Goal: Feedback & Contribution: Submit feedback/report problem

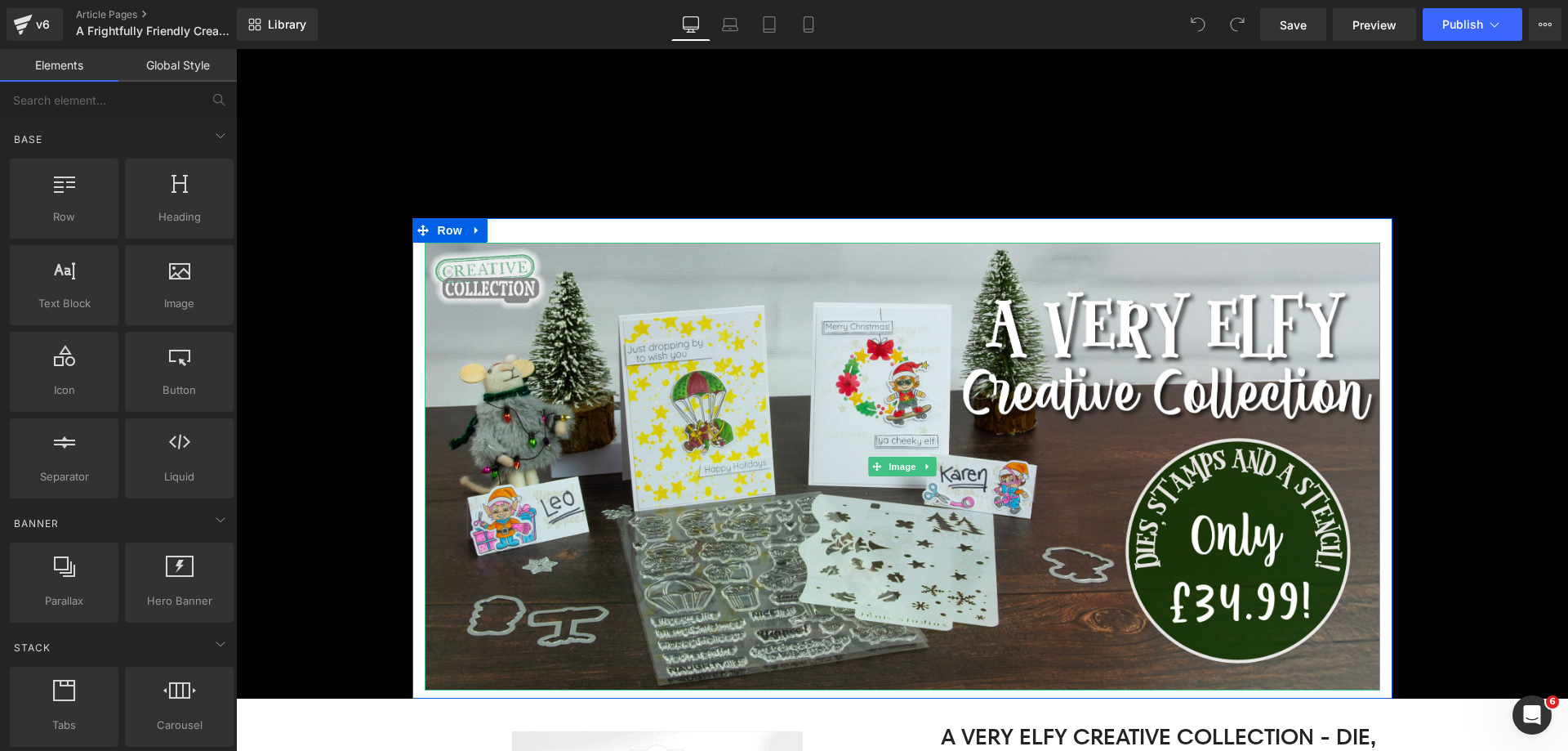
click at [638, 375] on img at bounding box center [902, 466] width 956 height 448
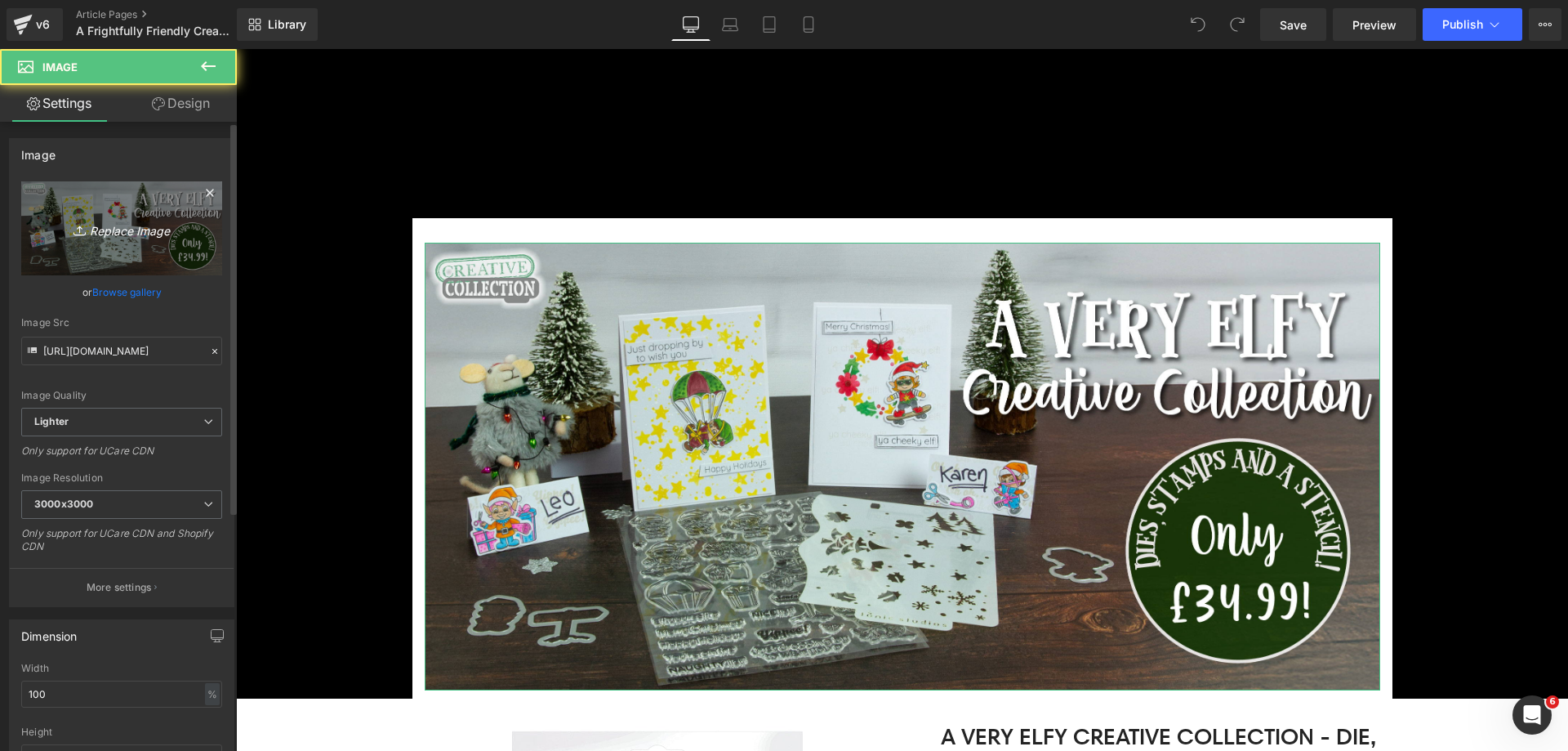
click at [93, 234] on icon "Replace Image" at bounding box center [121, 228] width 131 height 20
type input "C:\fakepath\Frightfully Friendly Banner_Top.jpg"
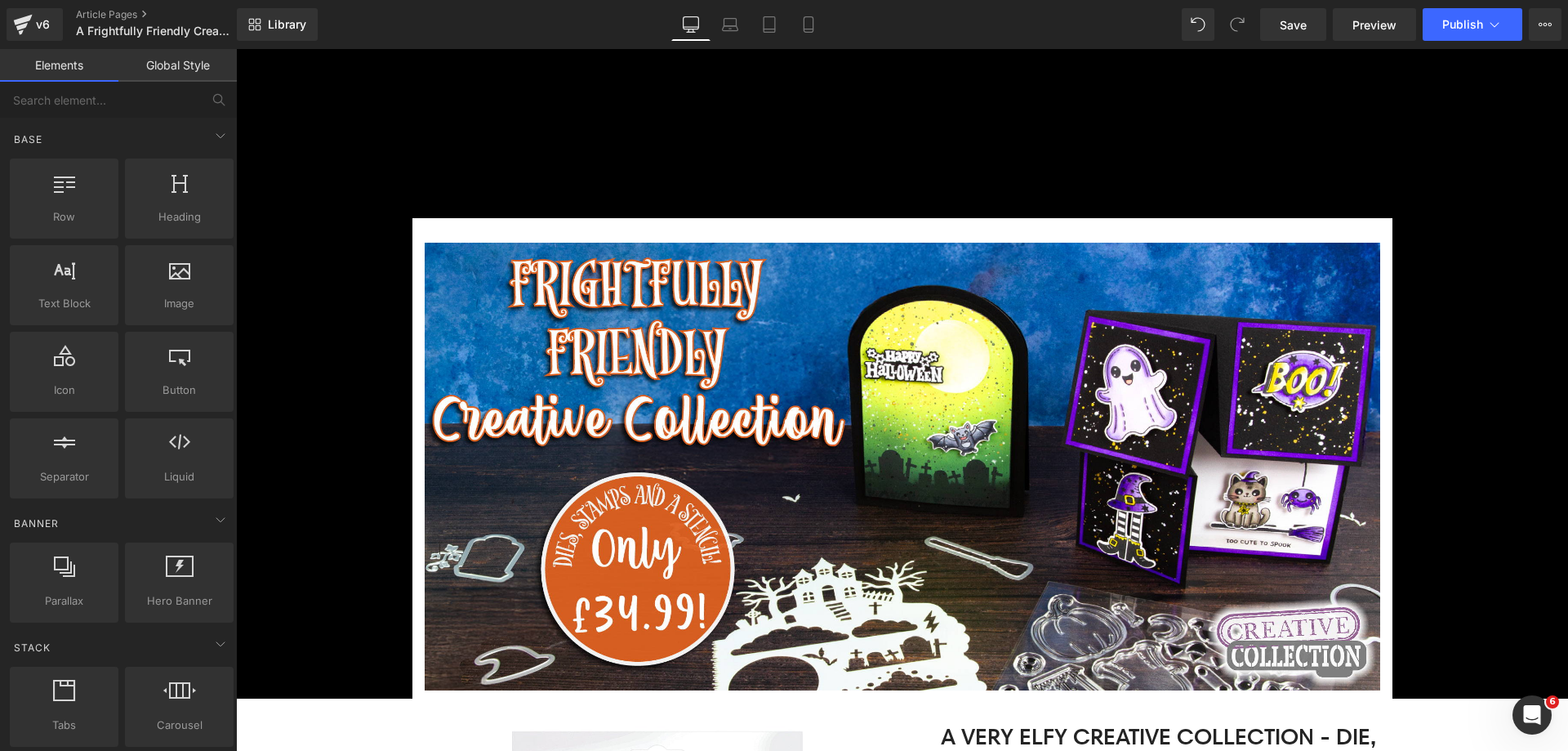
drag, startPoint x: 803, startPoint y: 28, endPoint x: 98, endPoint y: 93, distance: 708.0
click at [803, 28] on icon at bounding box center [808, 24] width 16 height 16
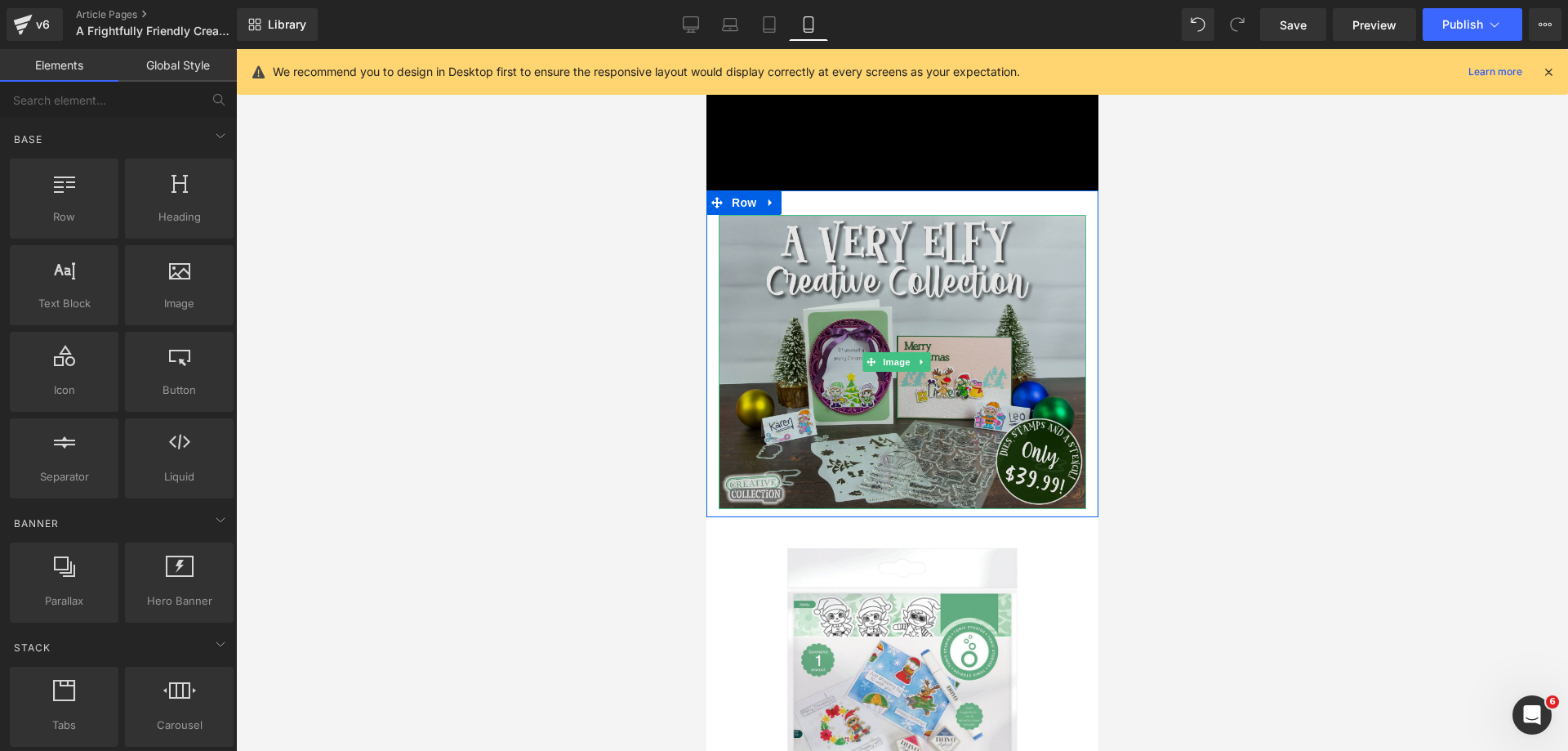
click at [787, 246] on img at bounding box center [901, 362] width 367 height 294
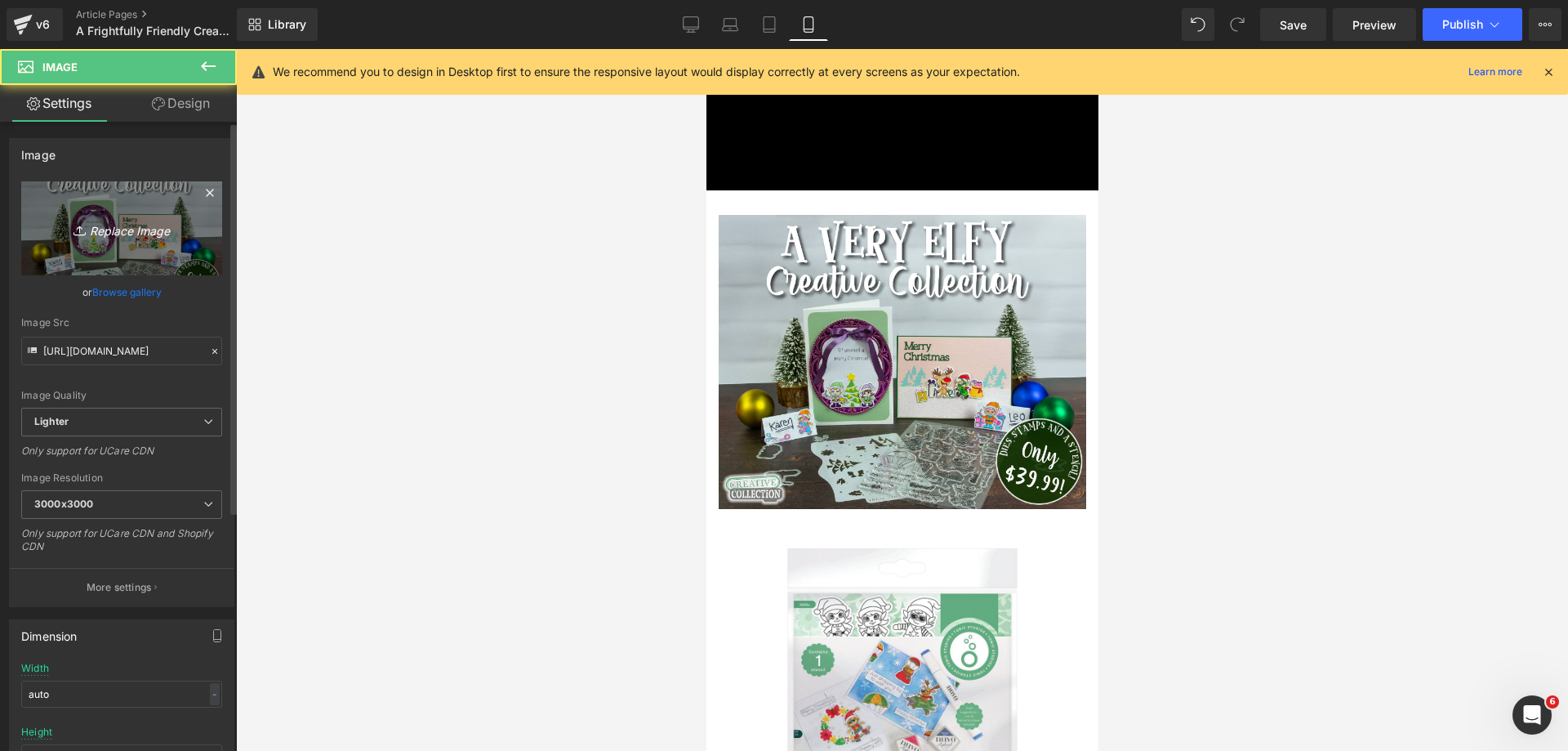
click at [166, 244] on link "Replace Image" at bounding box center [121, 228] width 201 height 94
type input "C:\fakepath\Frightfully Friendly Banner_Mobile Top.jpg"
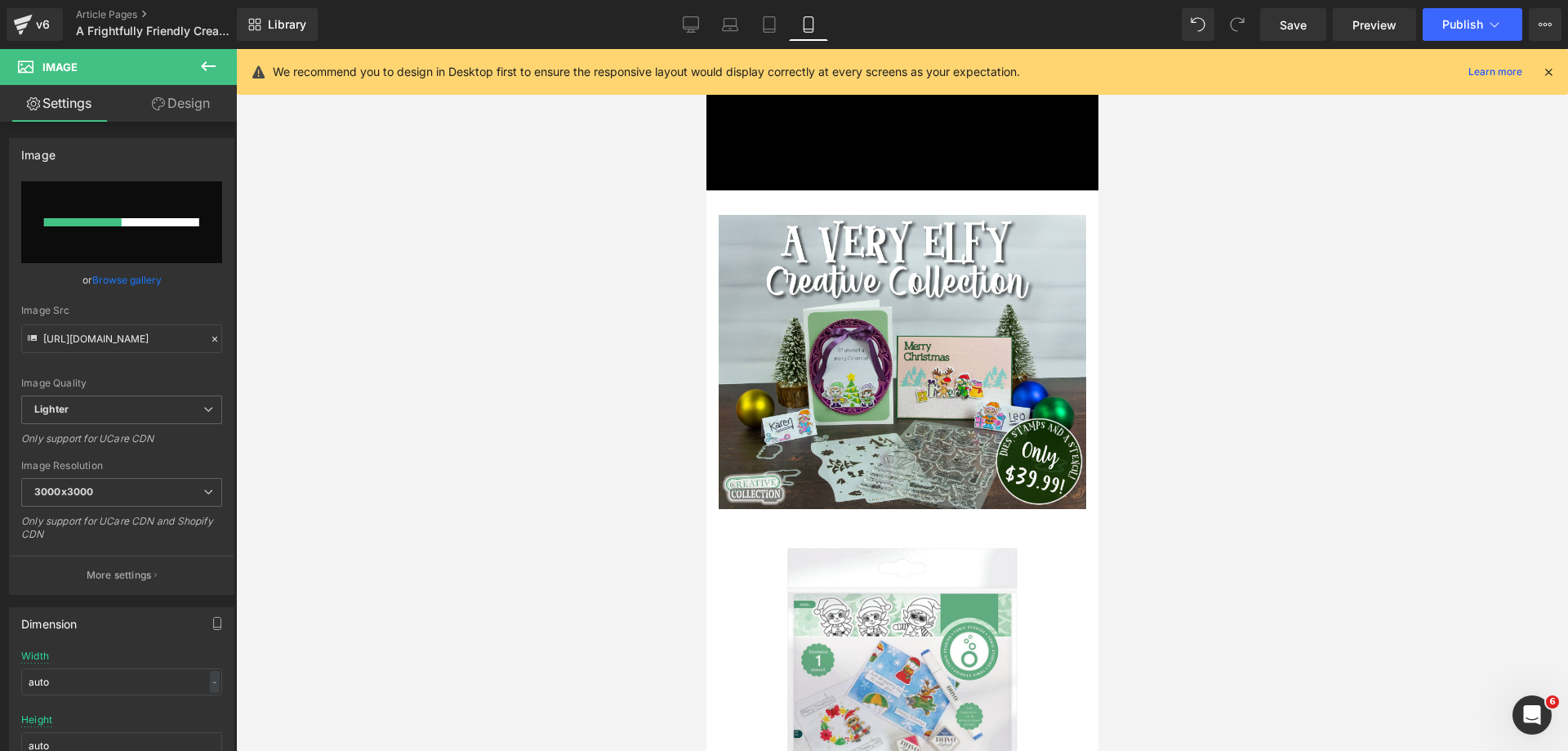
click at [1551, 67] on icon at bounding box center [1548, 72] width 14 height 14
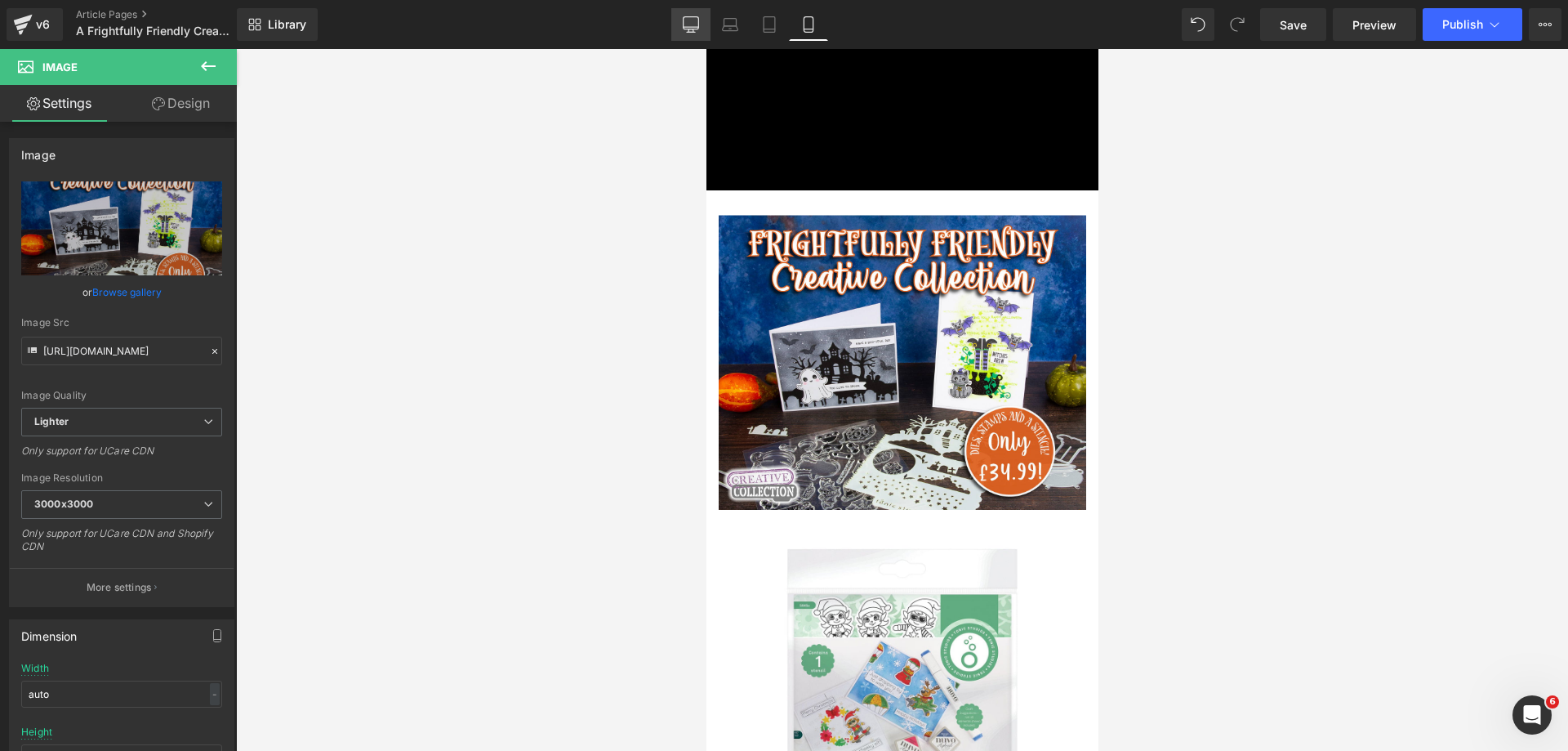
click at [690, 32] on link "Desktop" at bounding box center [691, 25] width 39 height 32
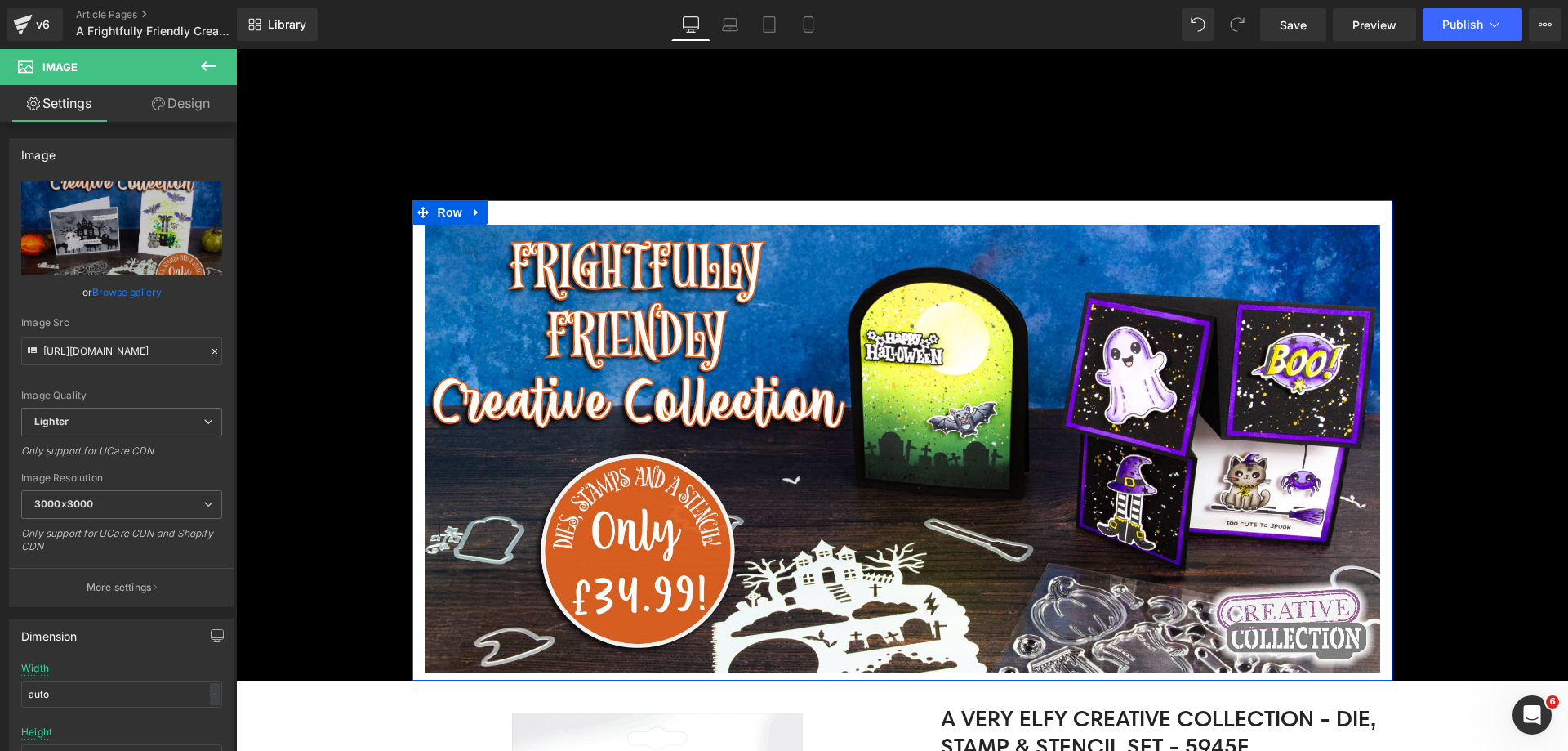
scroll to position [408, 0]
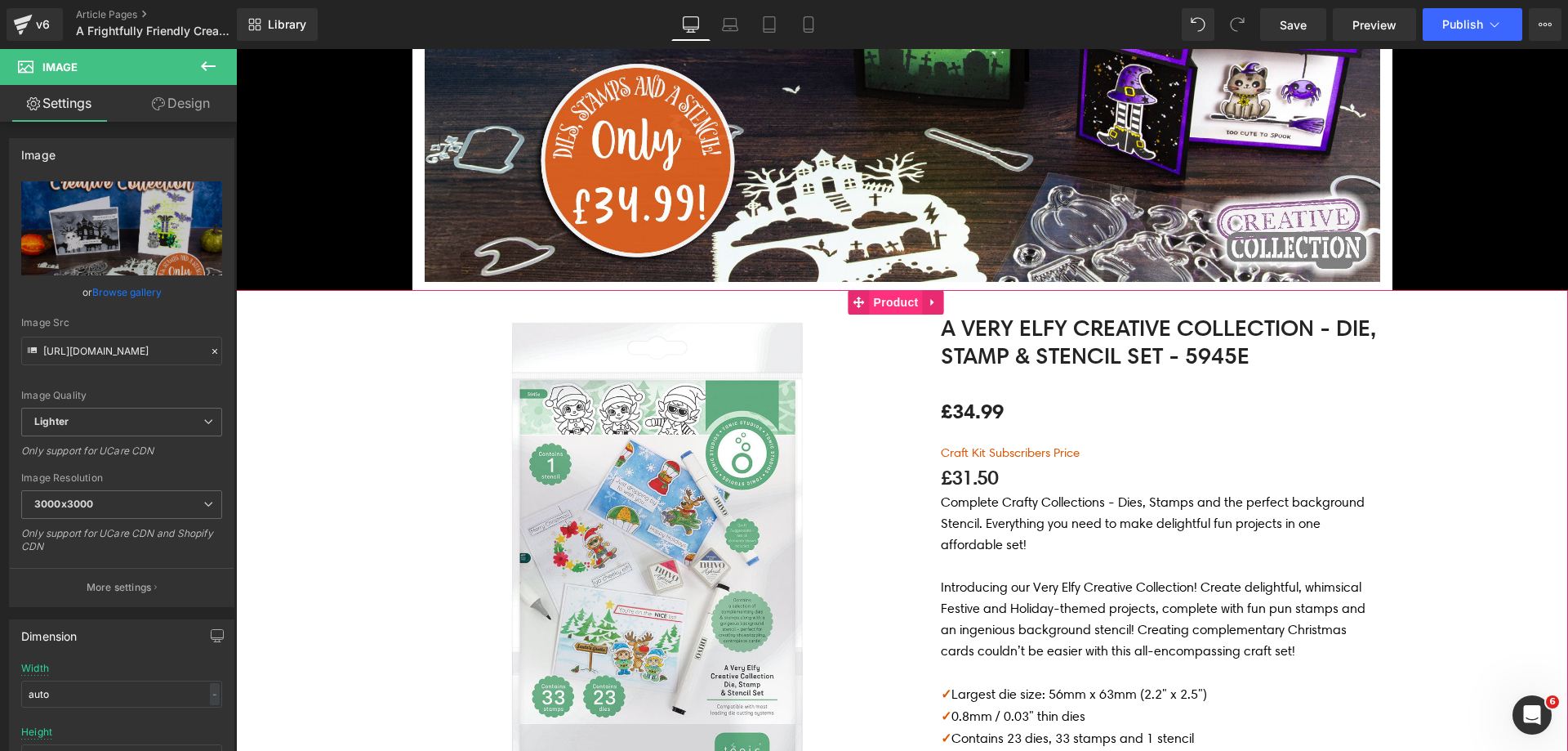
click at [889, 308] on span "Product" at bounding box center [897, 302] width 53 height 25
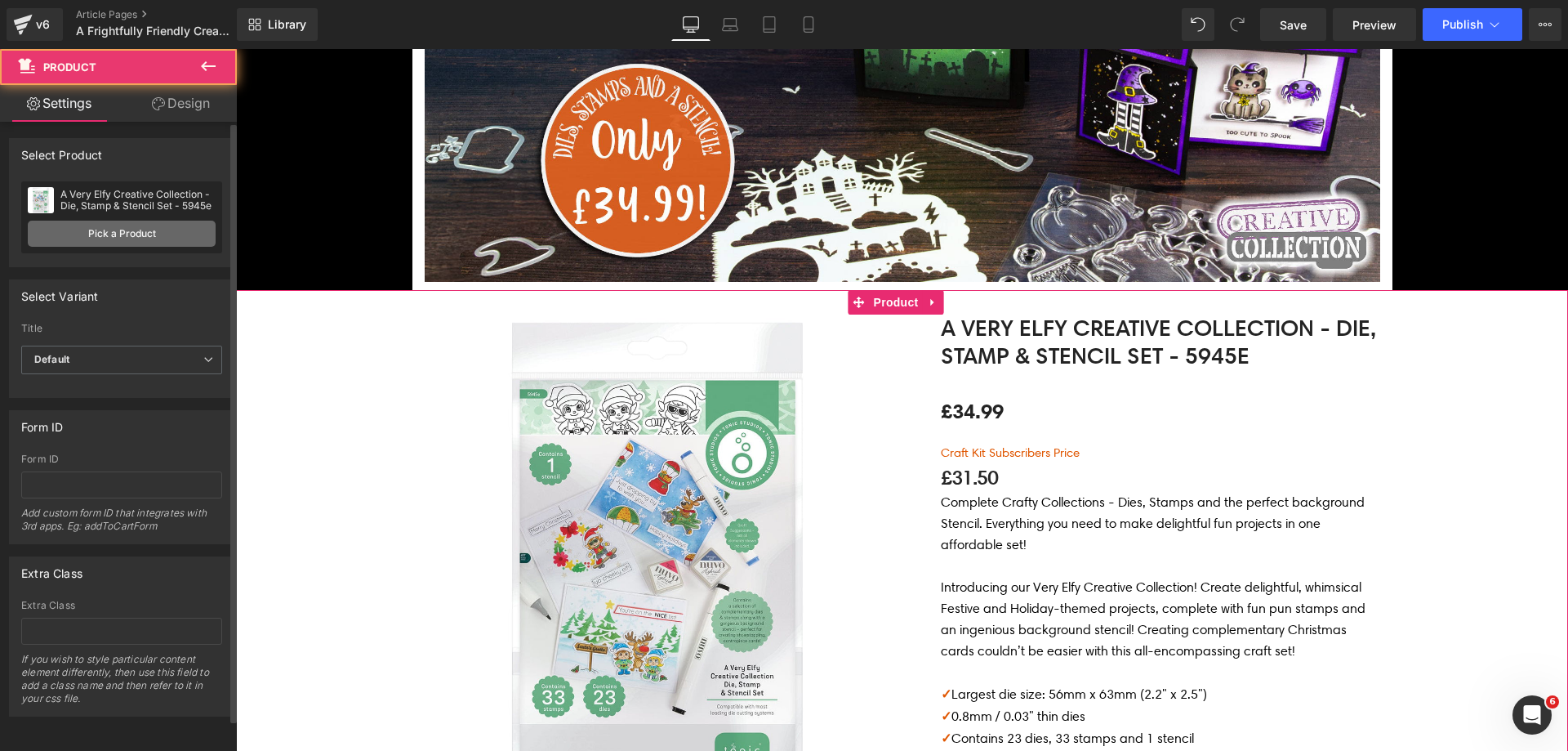
click at [125, 242] on link "Pick a Product" at bounding box center [121, 233] width 188 height 26
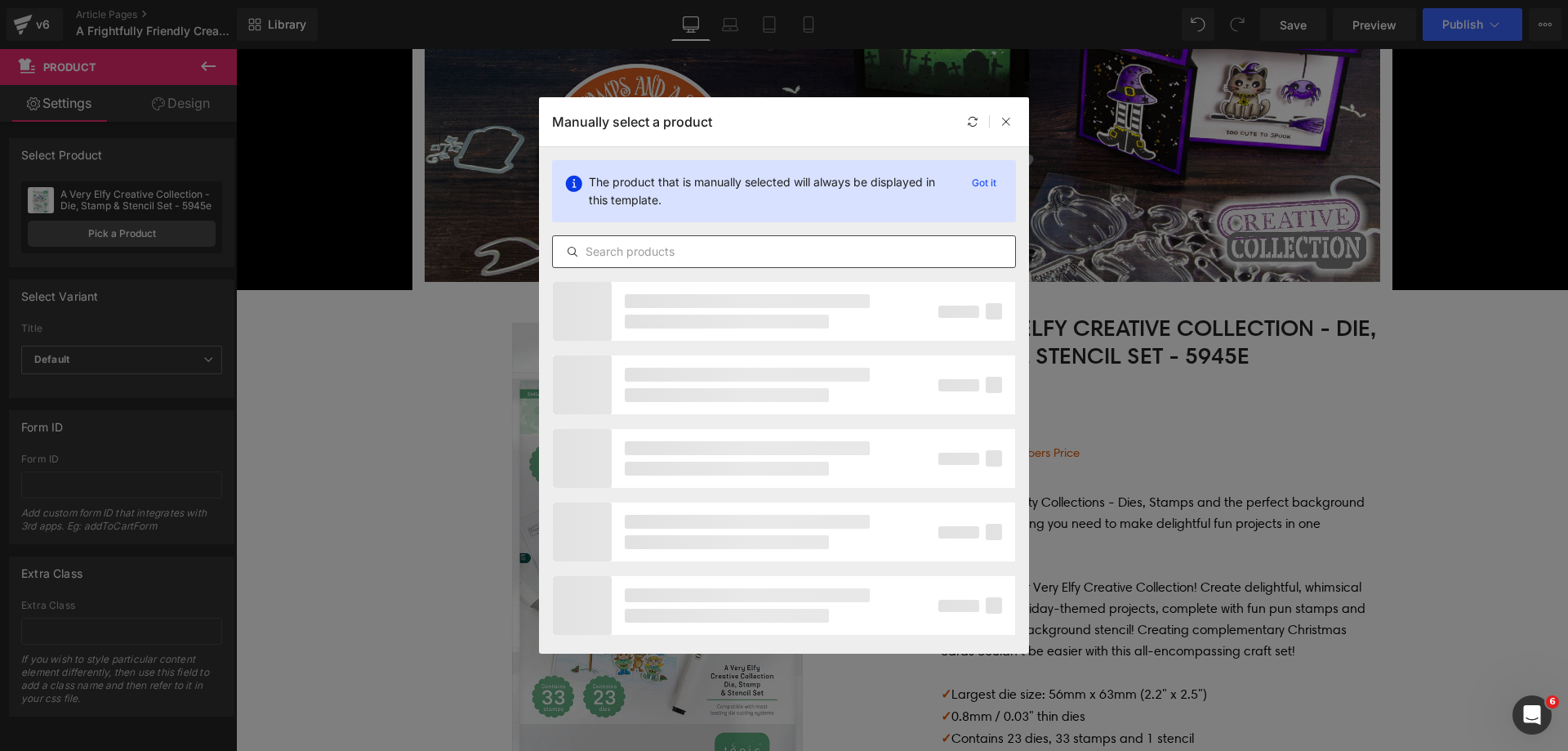
click at [669, 249] on input "text" at bounding box center [784, 251] width 463 height 20
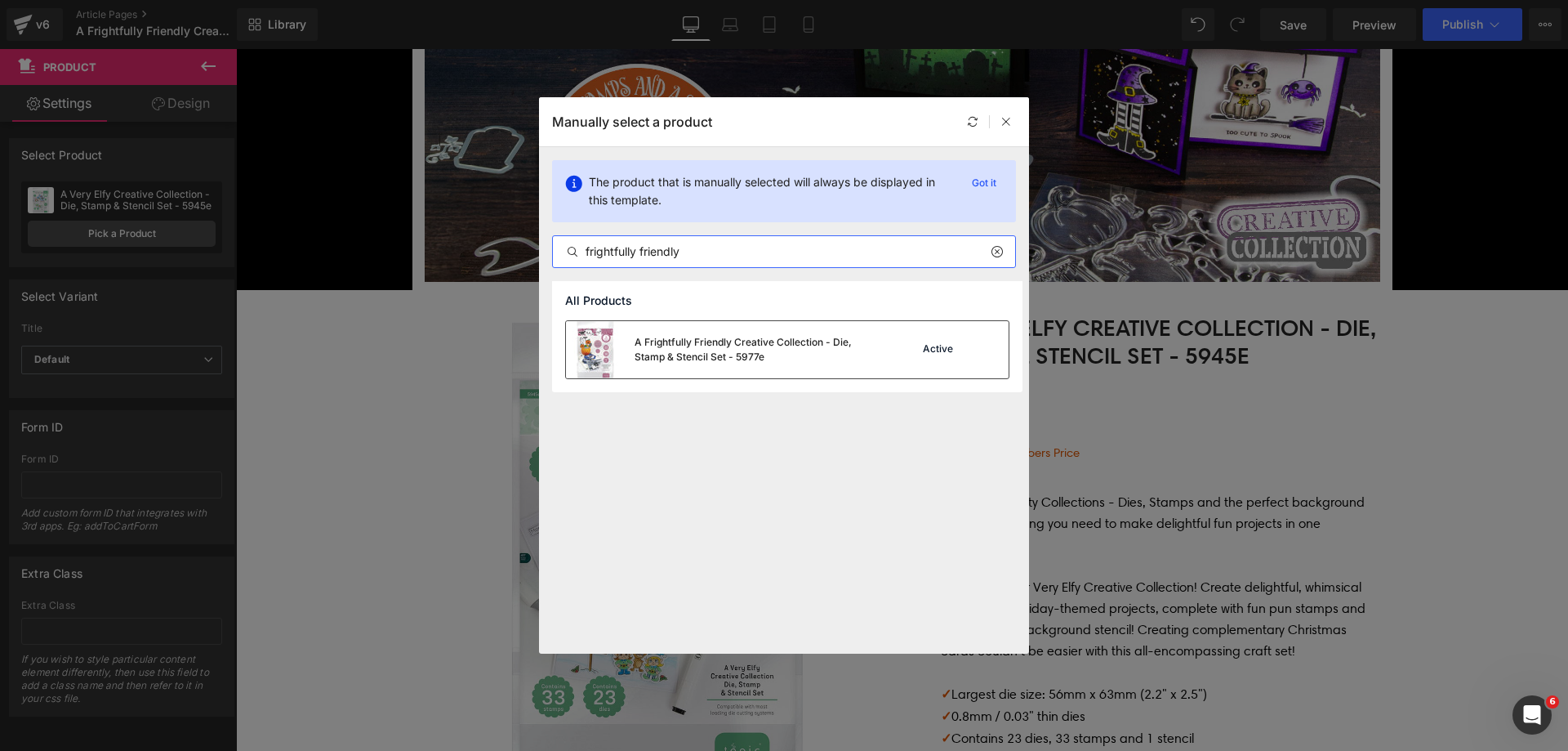
type input "frightfully friendly"
click at [738, 341] on div "A Frightfully Friendly Creative Collection - Die, Stamp & Stencil Set - 5977e" at bounding box center [756, 349] width 245 height 30
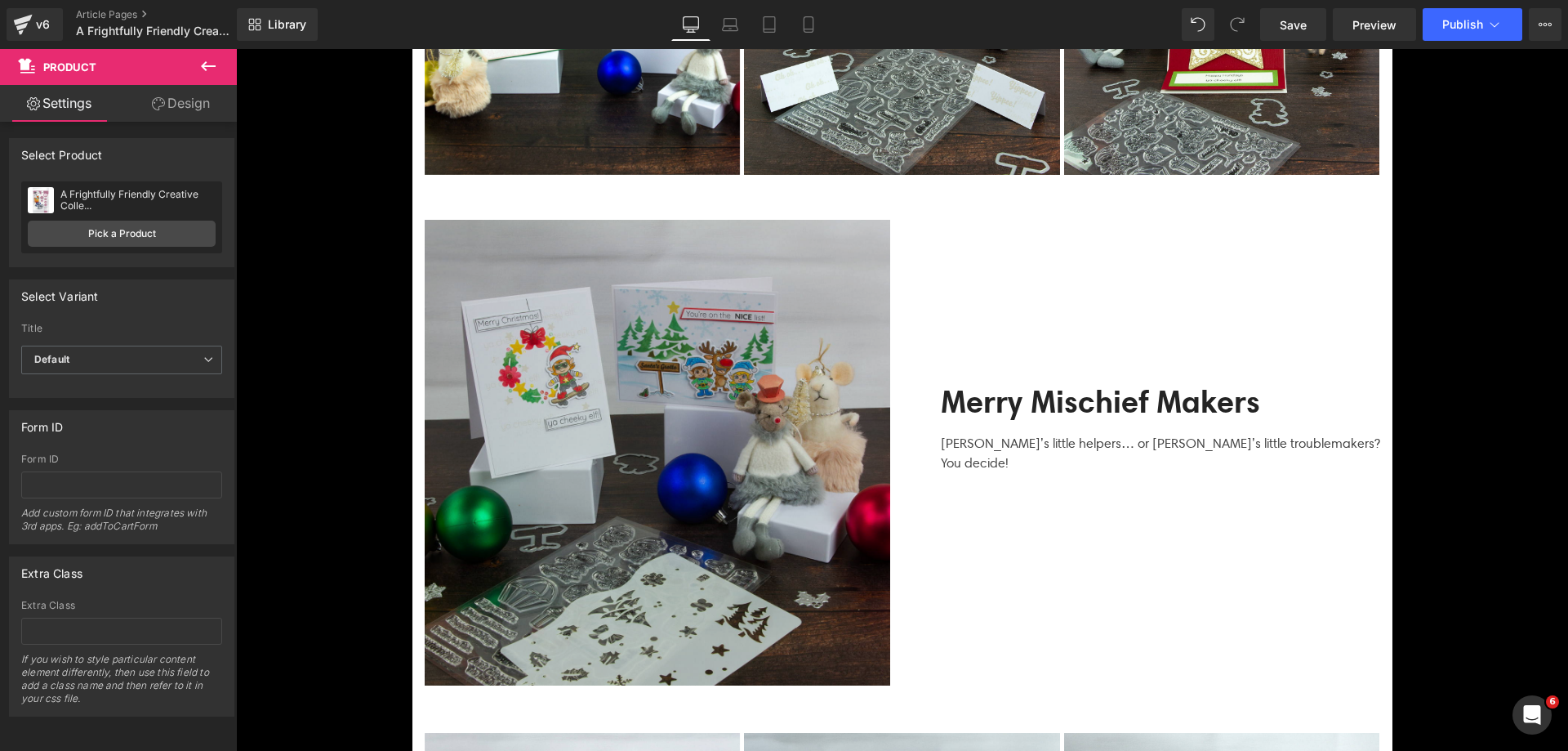
scroll to position [3186, 0]
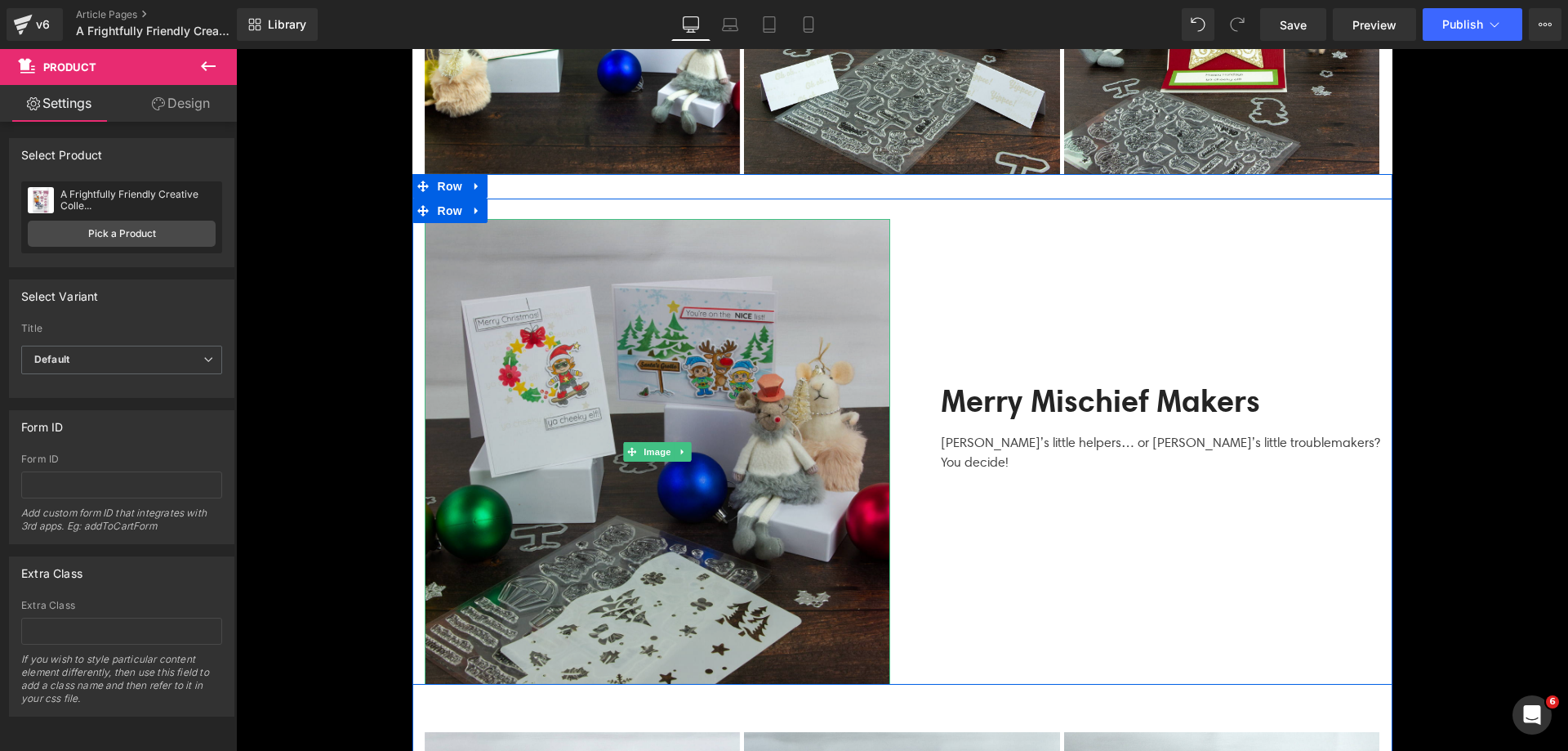
click at [714, 339] on img at bounding box center [657, 451] width 465 height 466
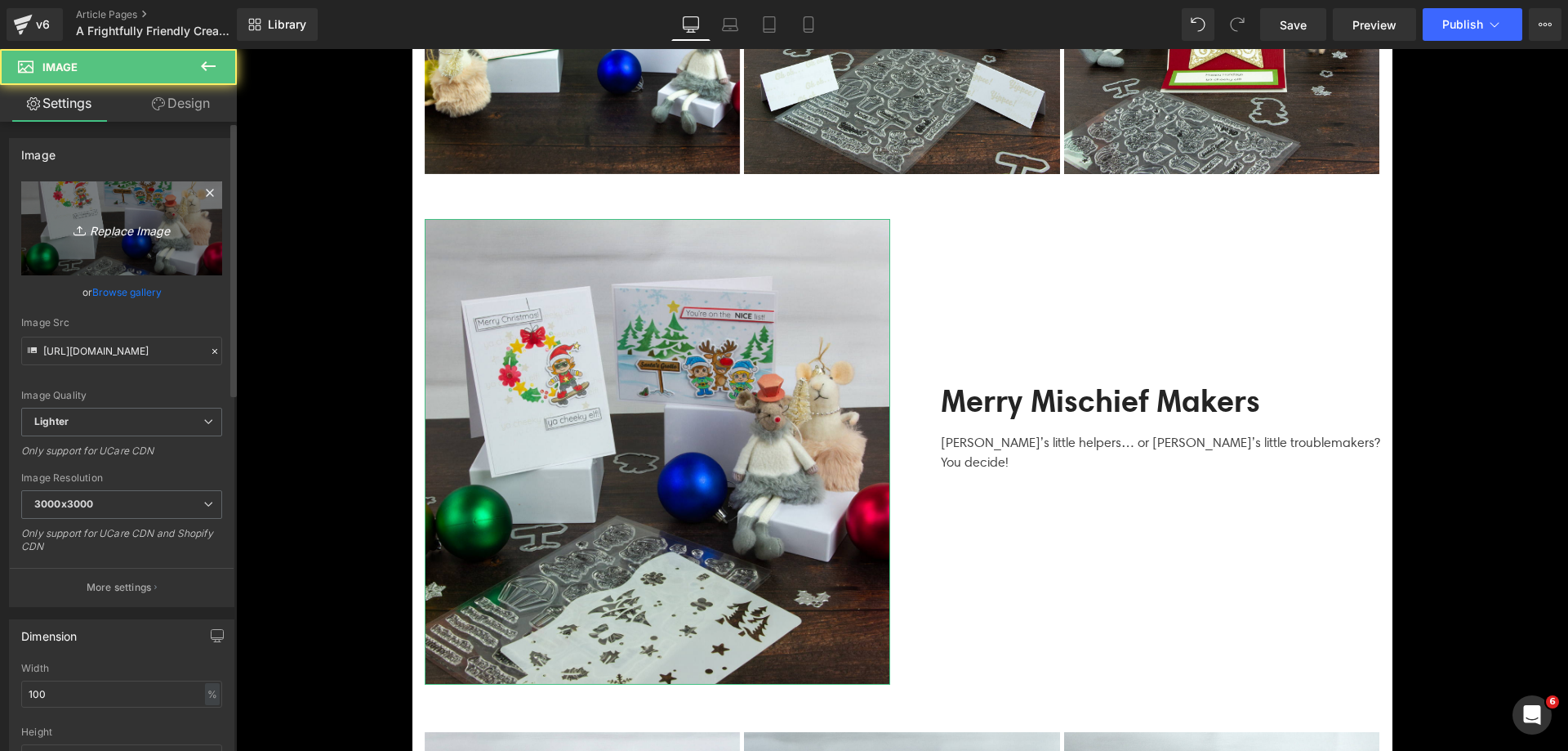
click at [112, 227] on icon "Replace Image" at bounding box center [121, 228] width 131 height 20
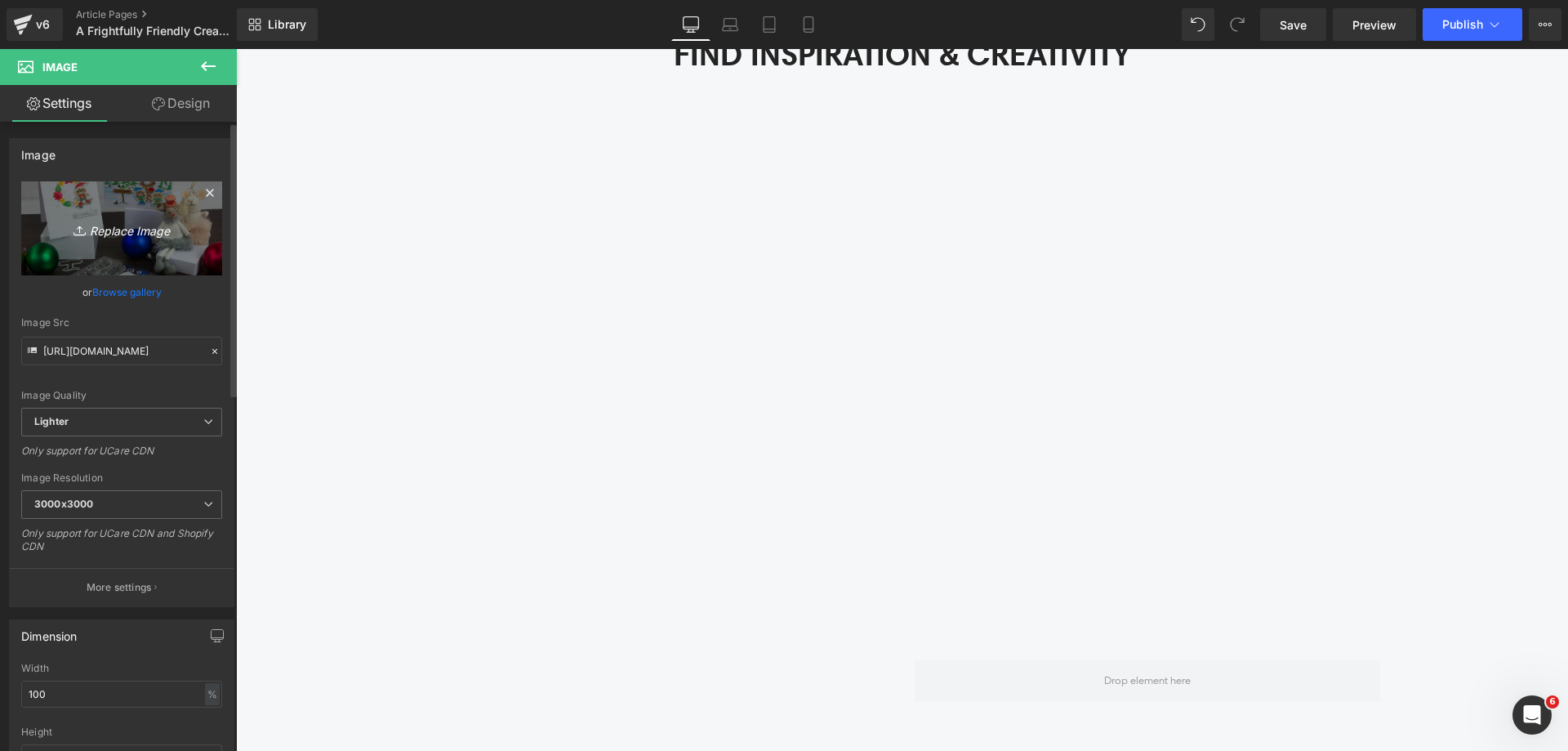
scroll to position [2124, 0]
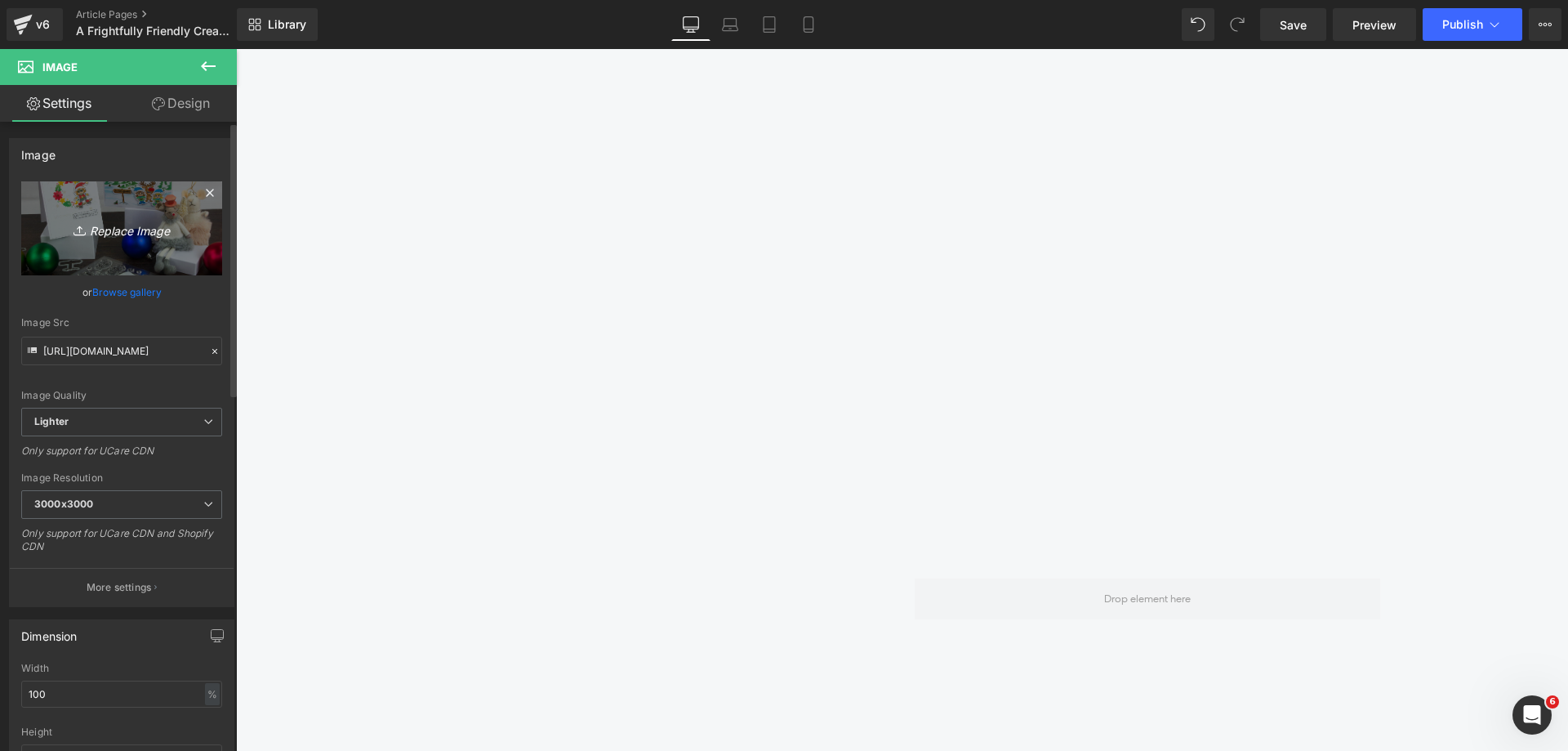
type input "C:\fakepath\Frightfully Friendly_SQUARE_06.jpg"
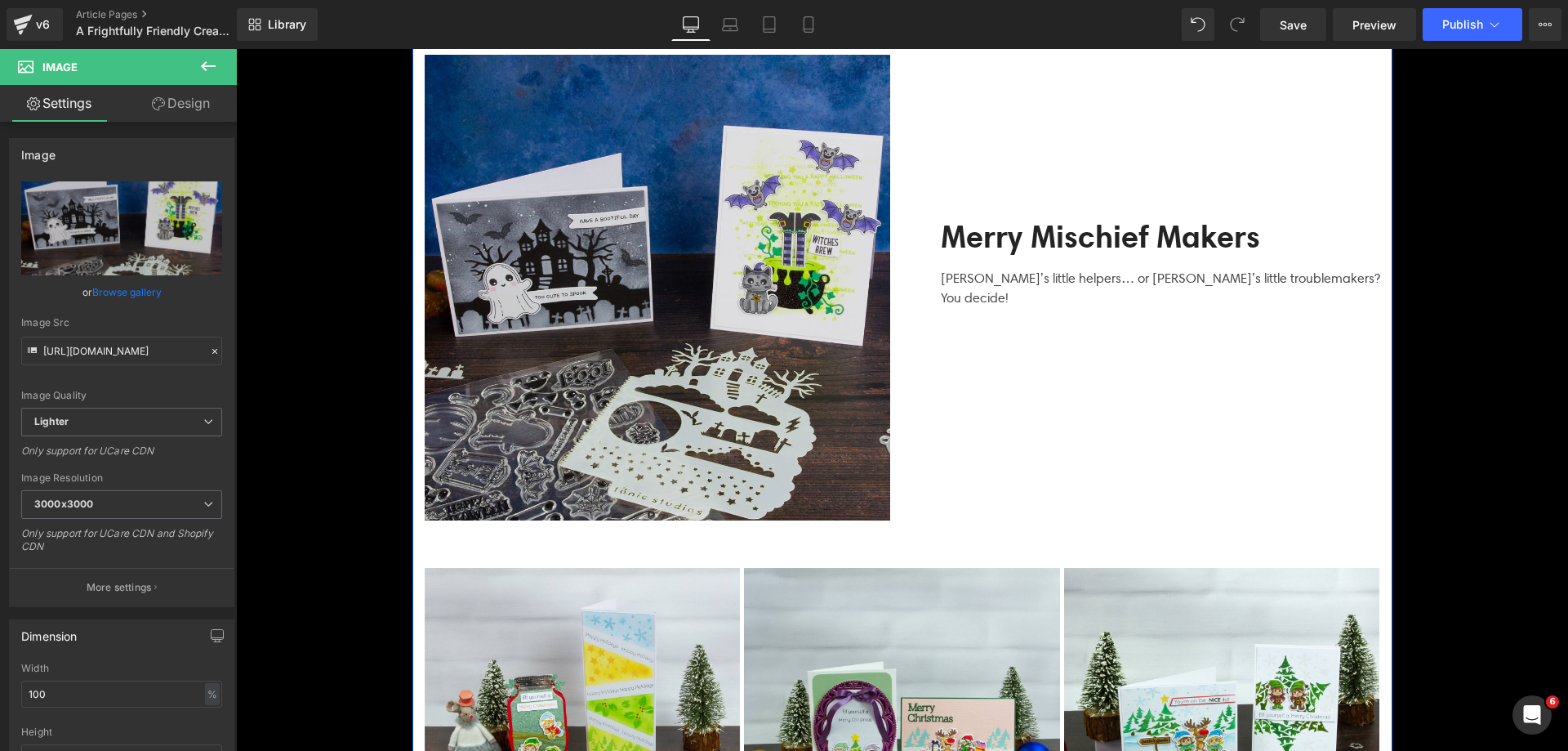
scroll to position [3186, 0]
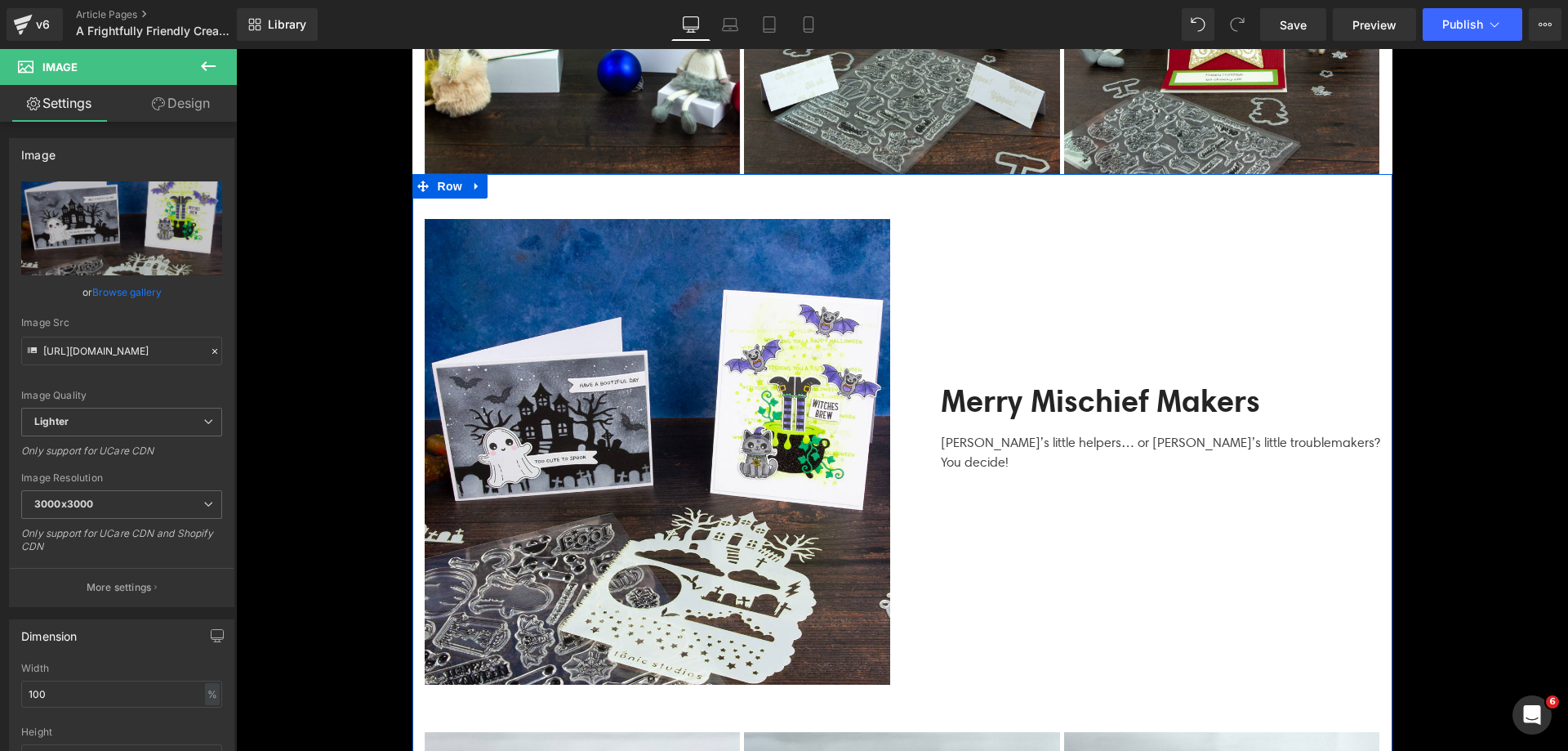
click at [564, 127] on img at bounding box center [582, 16] width 316 height 316
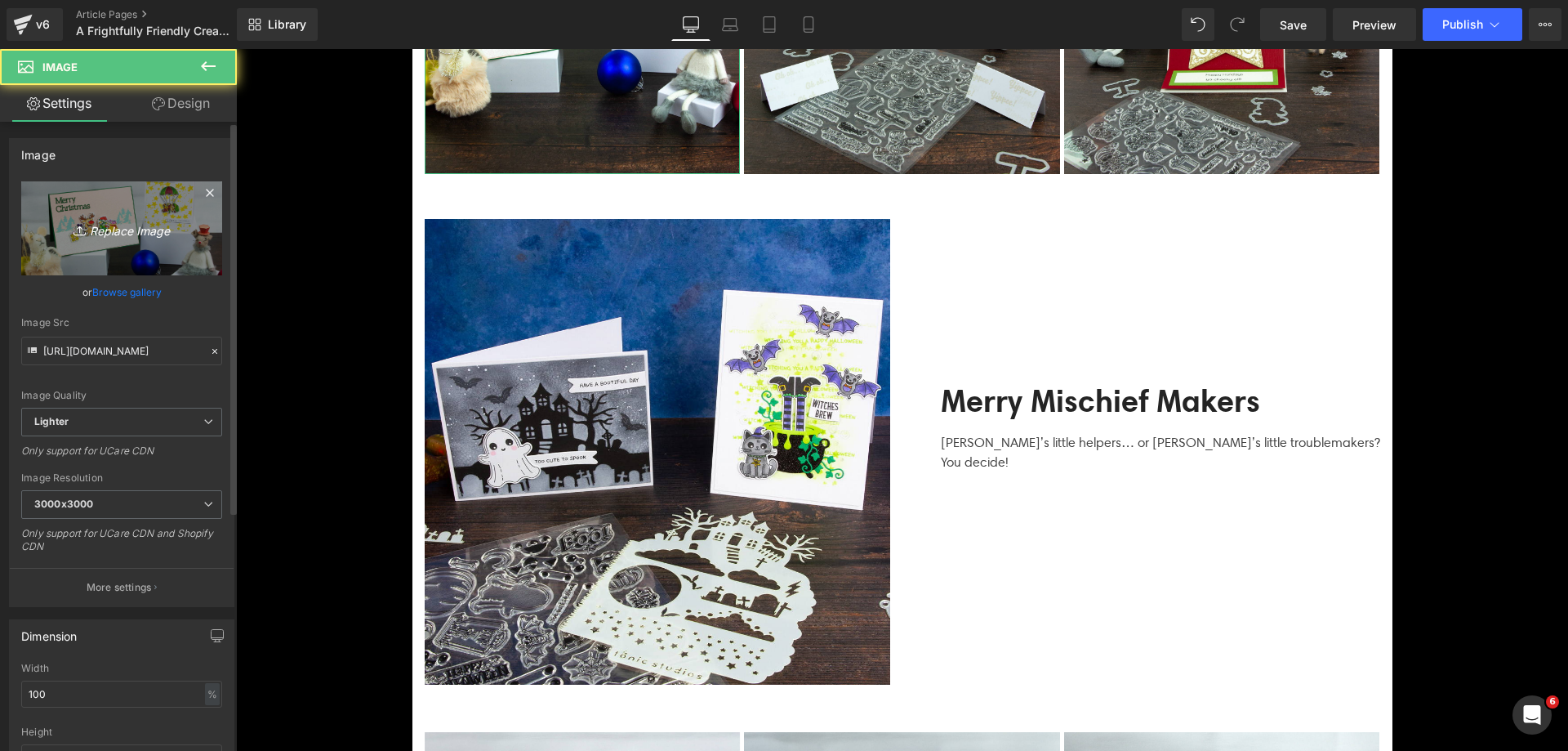
click at [130, 219] on icon "Replace Image" at bounding box center [121, 228] width 131 height 20
type input "C:\fakepath\Frightfully Friendly_SQUARE_02.jpg"
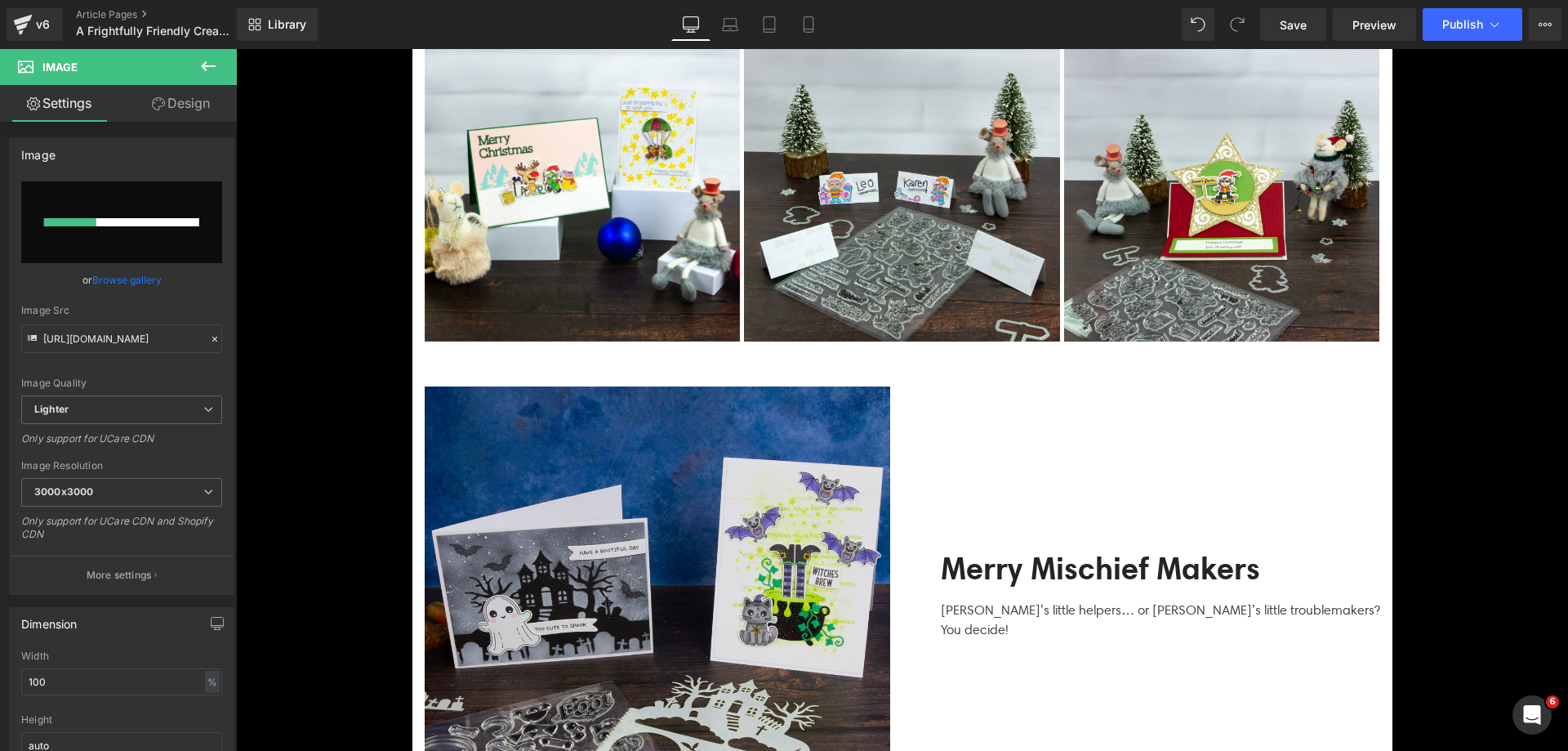
scroll to position [2942, 0]
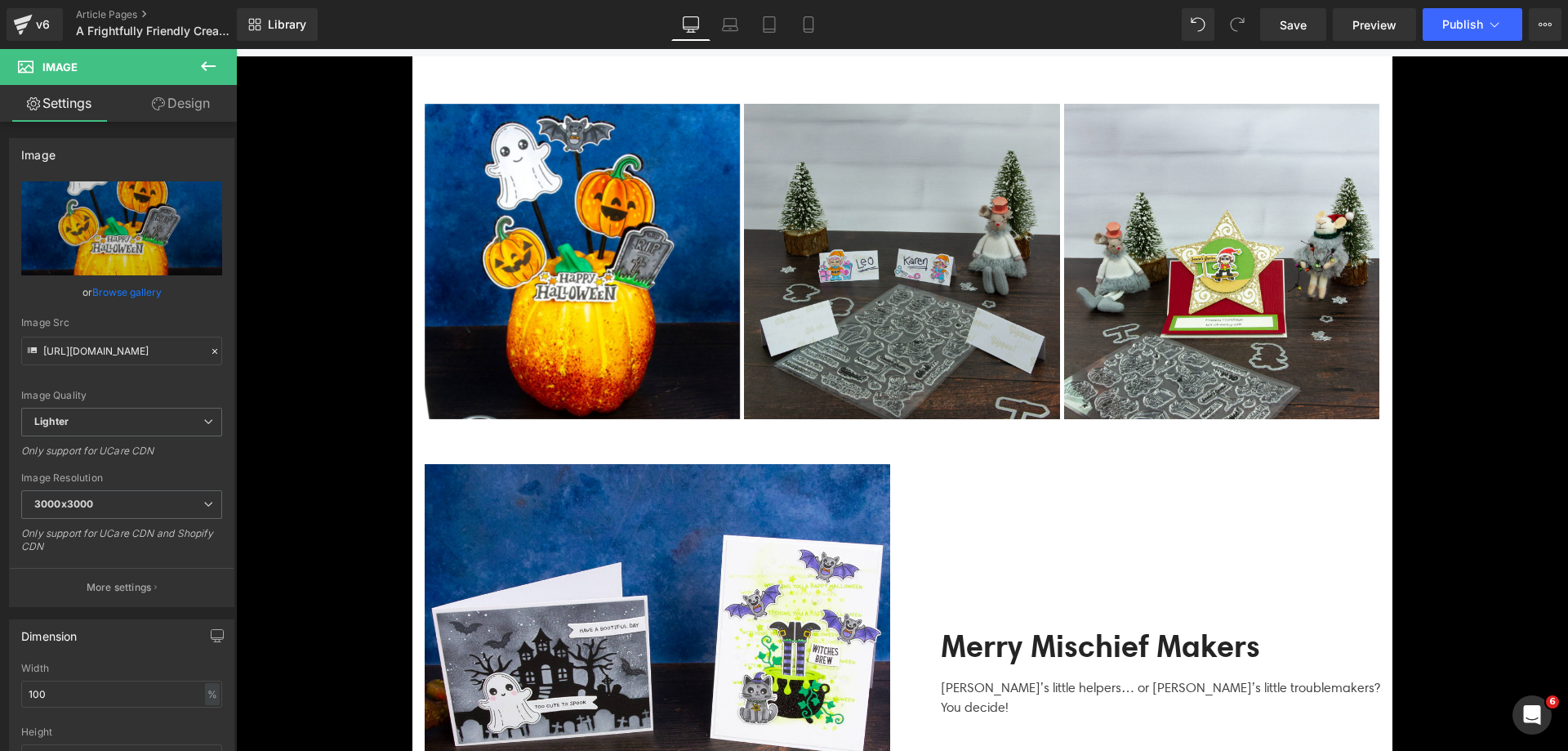
click at [835, 290] on img at bounding box center [901, 261] width 316 height 316
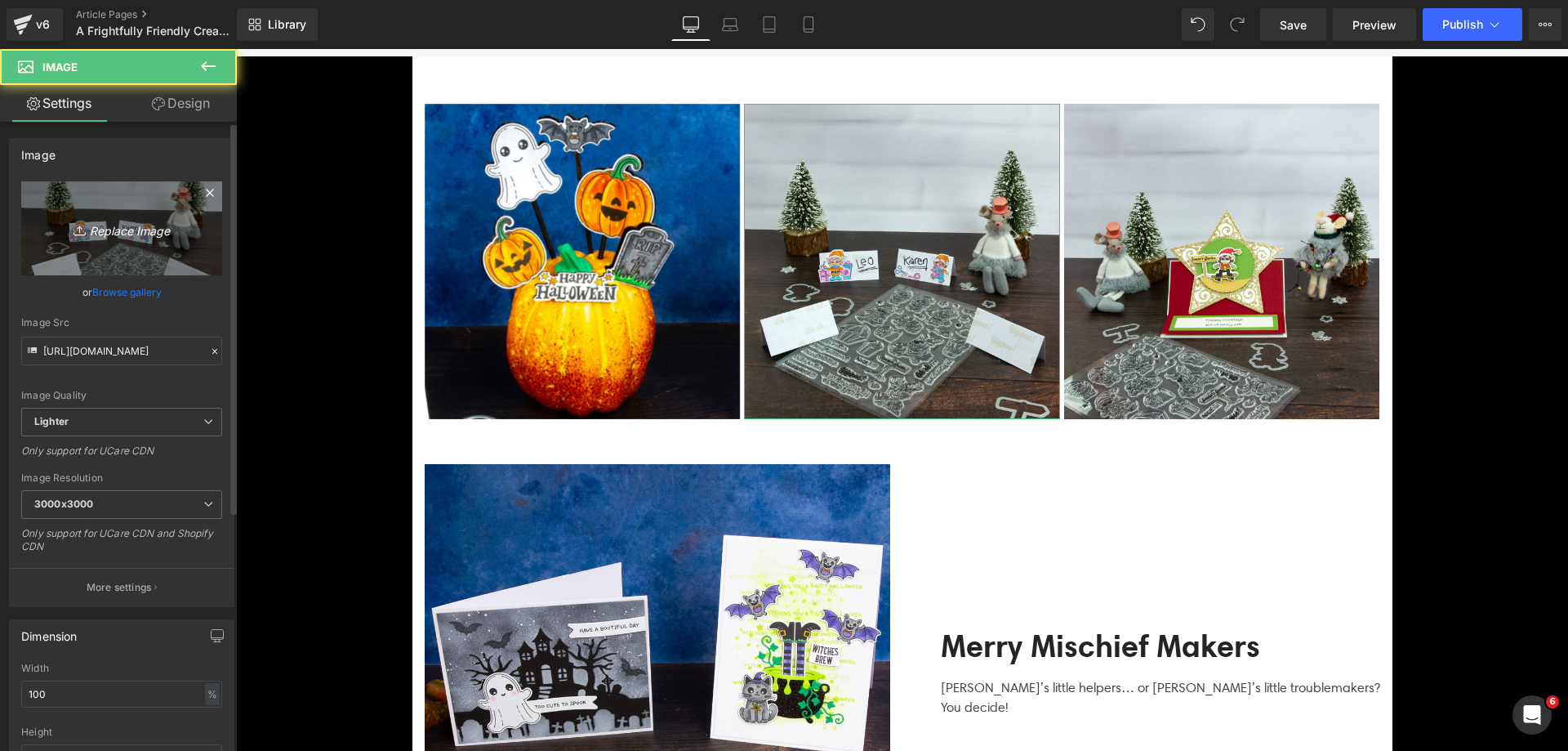
click at [94, 208] on link "Replace Image" at bounding box center [121, 228] width 201 height 94
type input "C:\fakepath\Frightfully Friendly_SQUARE_04.jpg"
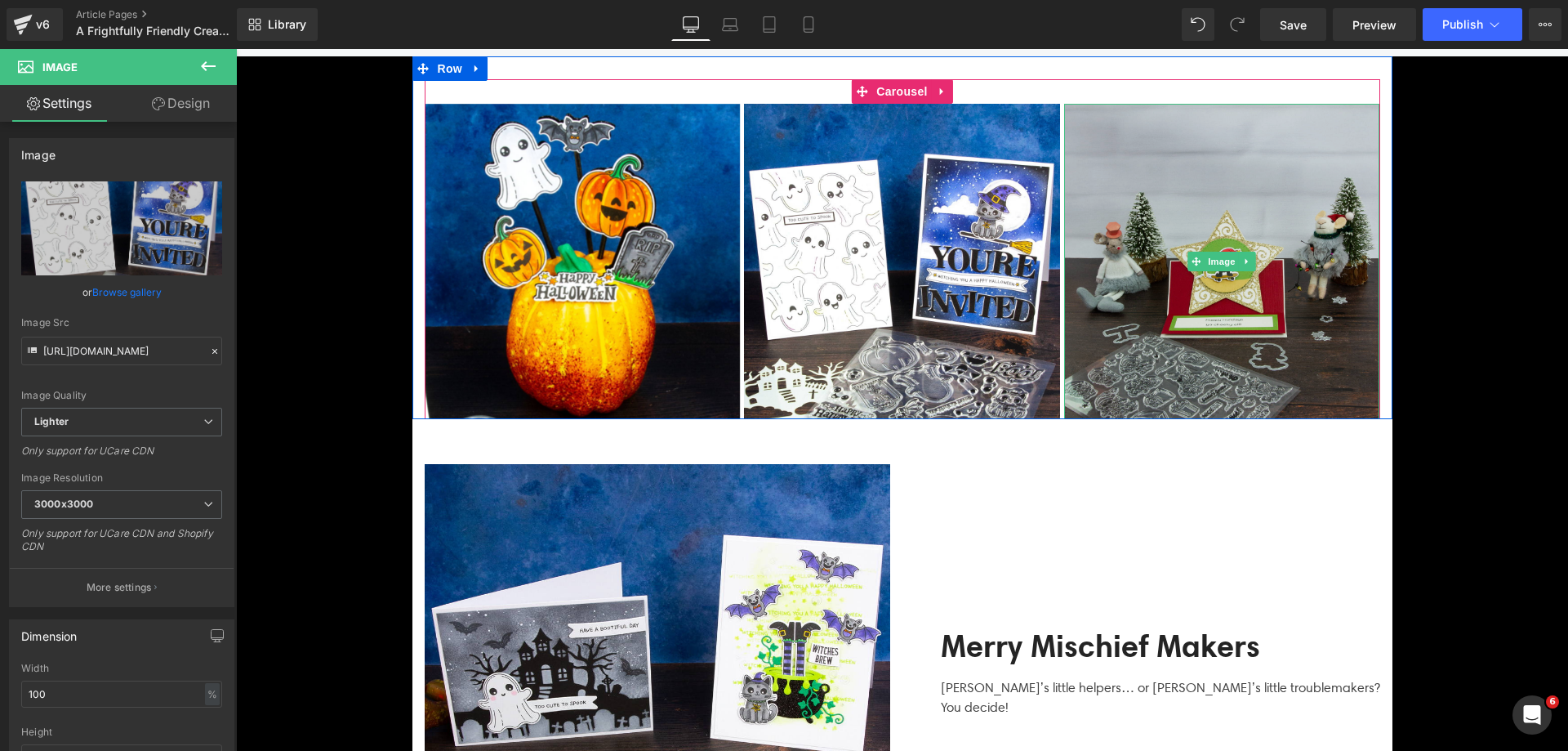
click at [1172, 345] on img at bounding box center [1222, 261] width 316 height 316
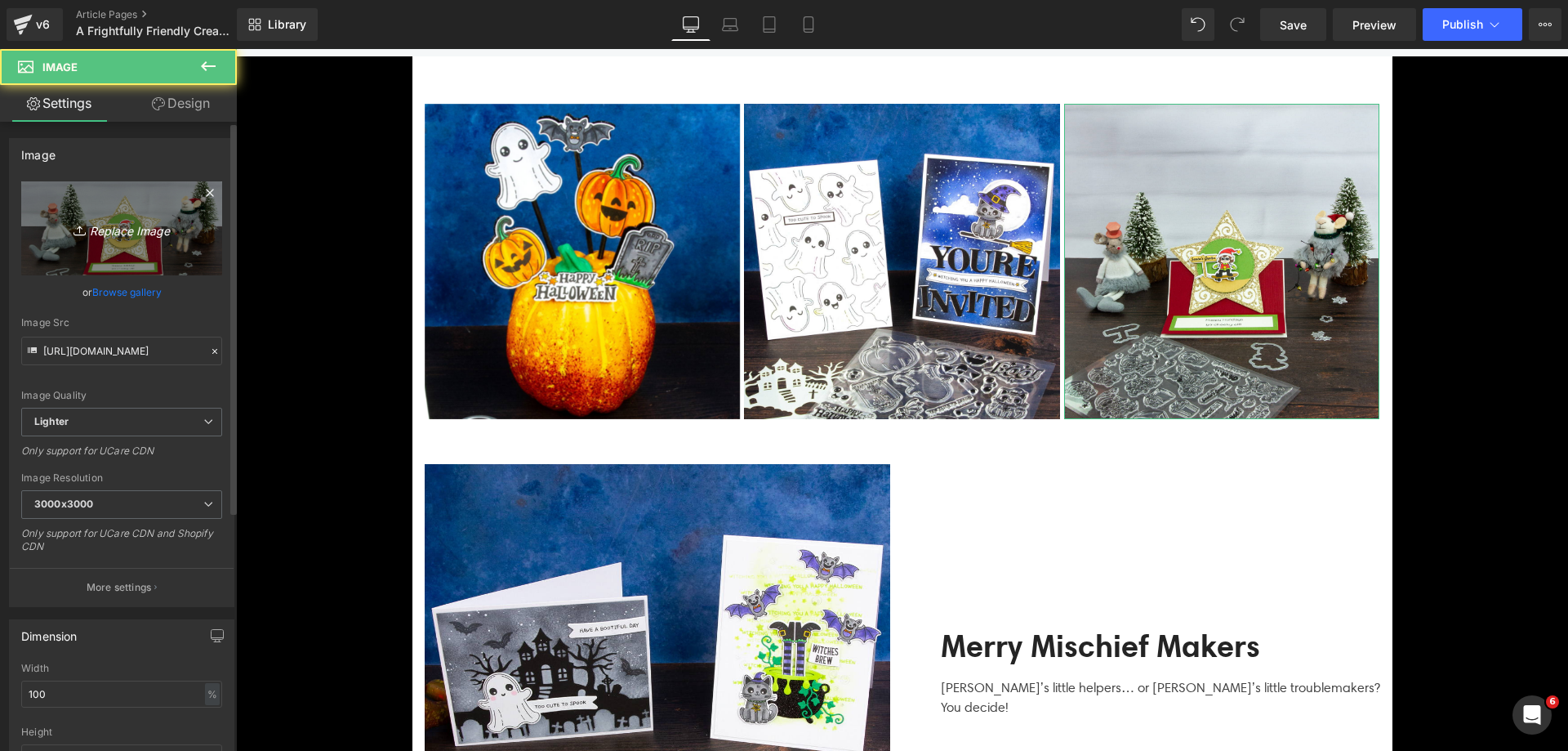
click at [123, 212] on link "Replace Image" at bounding box center [121, 228] width 201 height 94
type input "C:\fakepath\Frightfully Friendly_SQUARE_05.jpg"
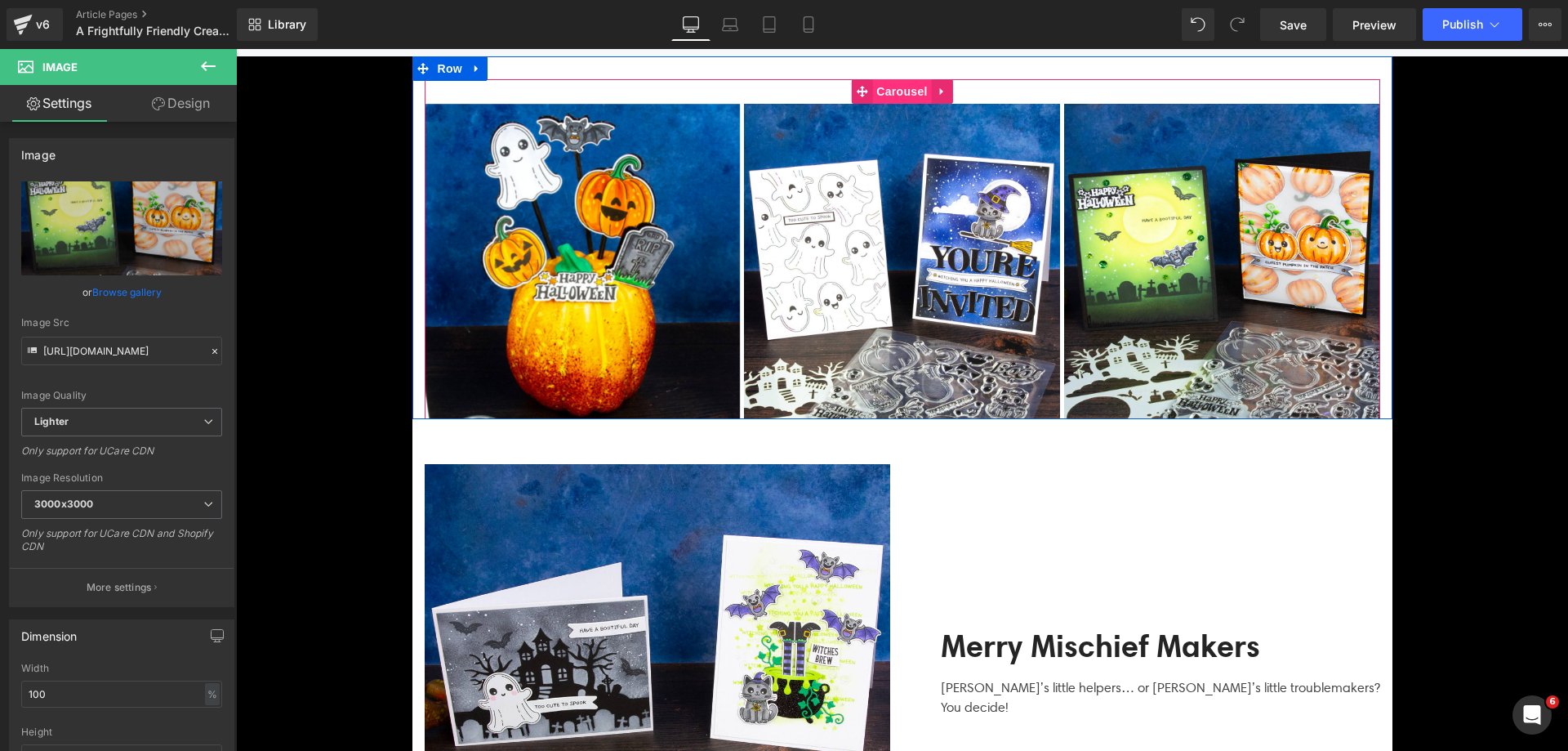
click at [891, 89] on span "Carousel" at bounding box center [902, 92] width 59 height 25
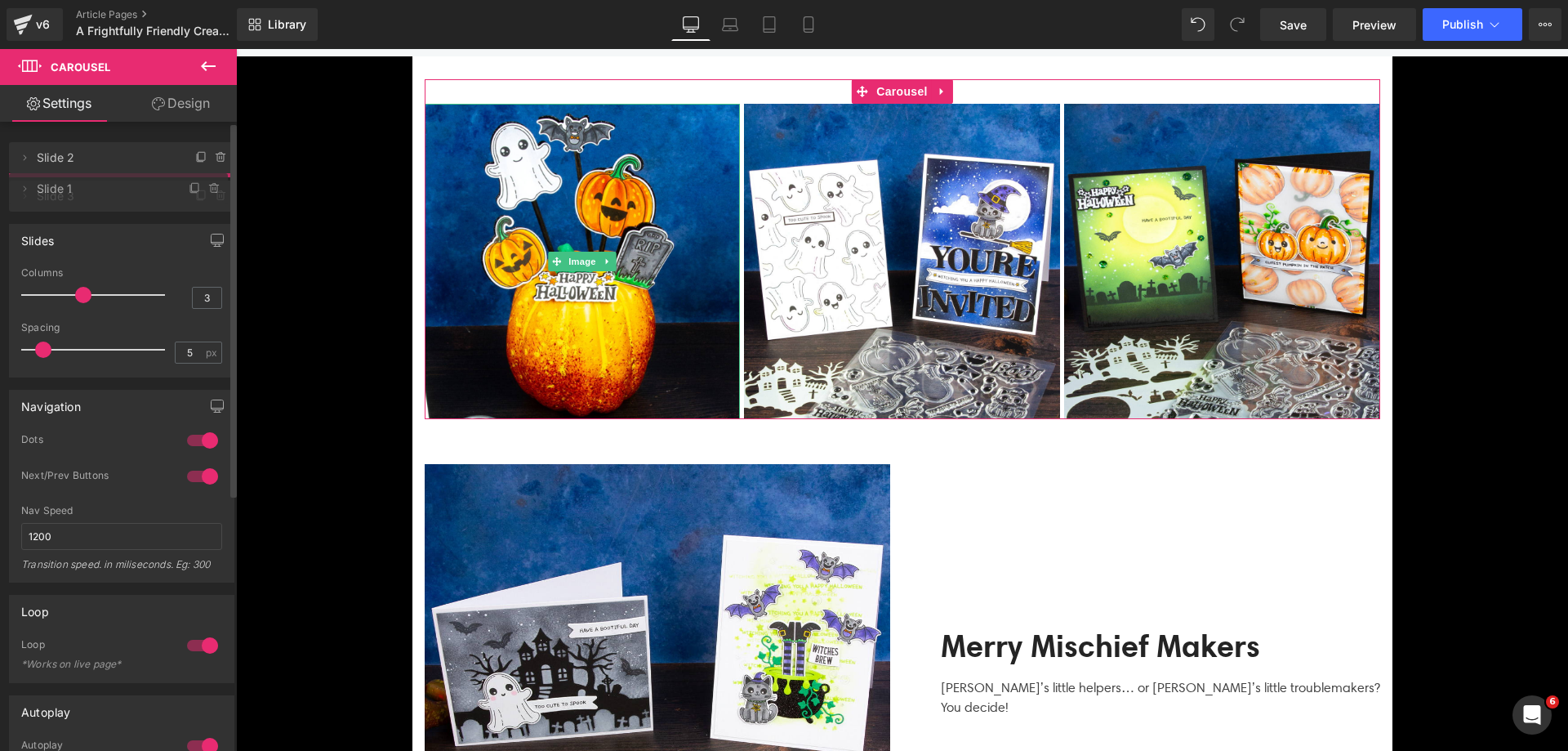
drag, startPoint x: 128, startPoint y: 155, endPoint x: 133, endPoint y: 185, distance: 30.4
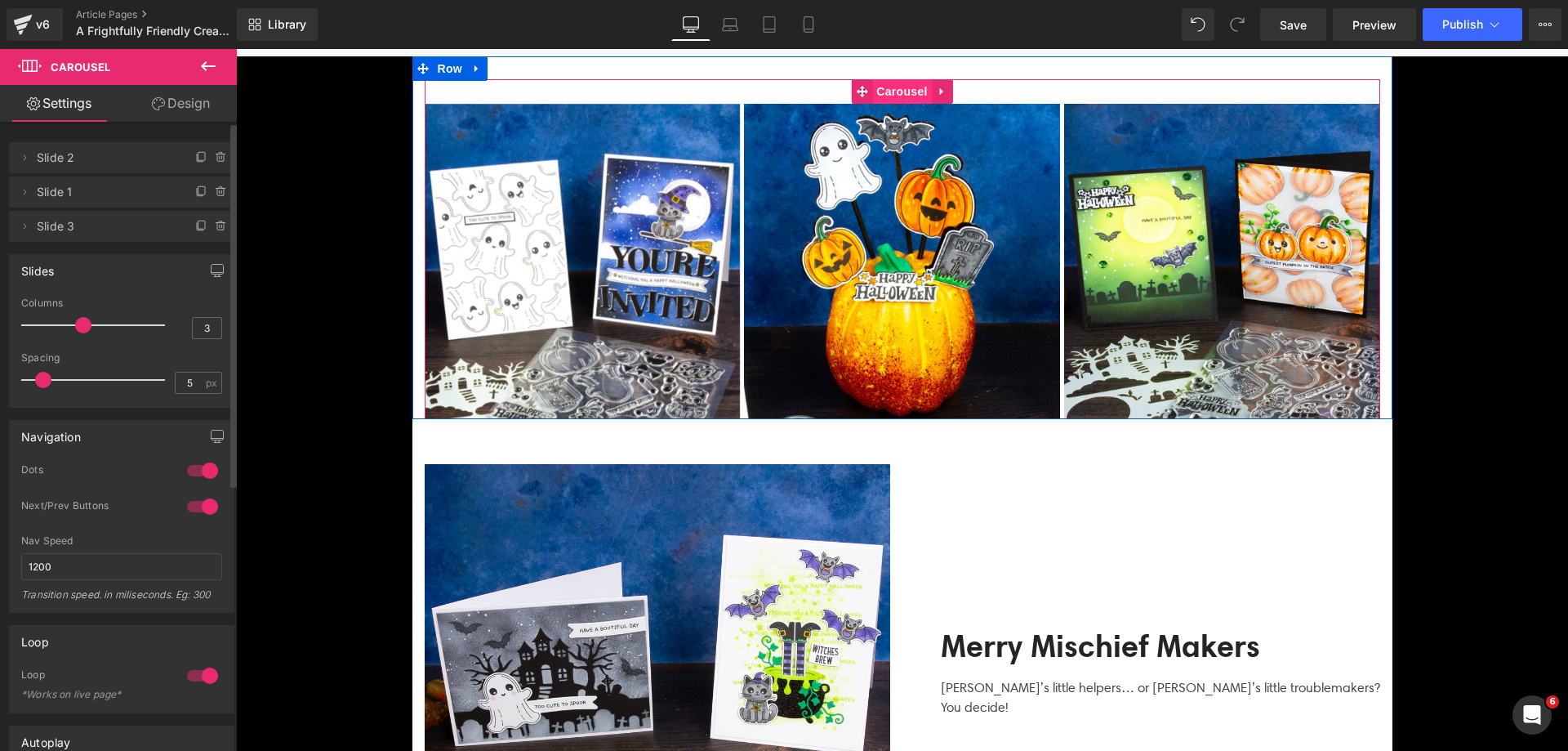
click at [895, 94] on span "Carousel" at bounding box center [902, 92] width 59 height 25
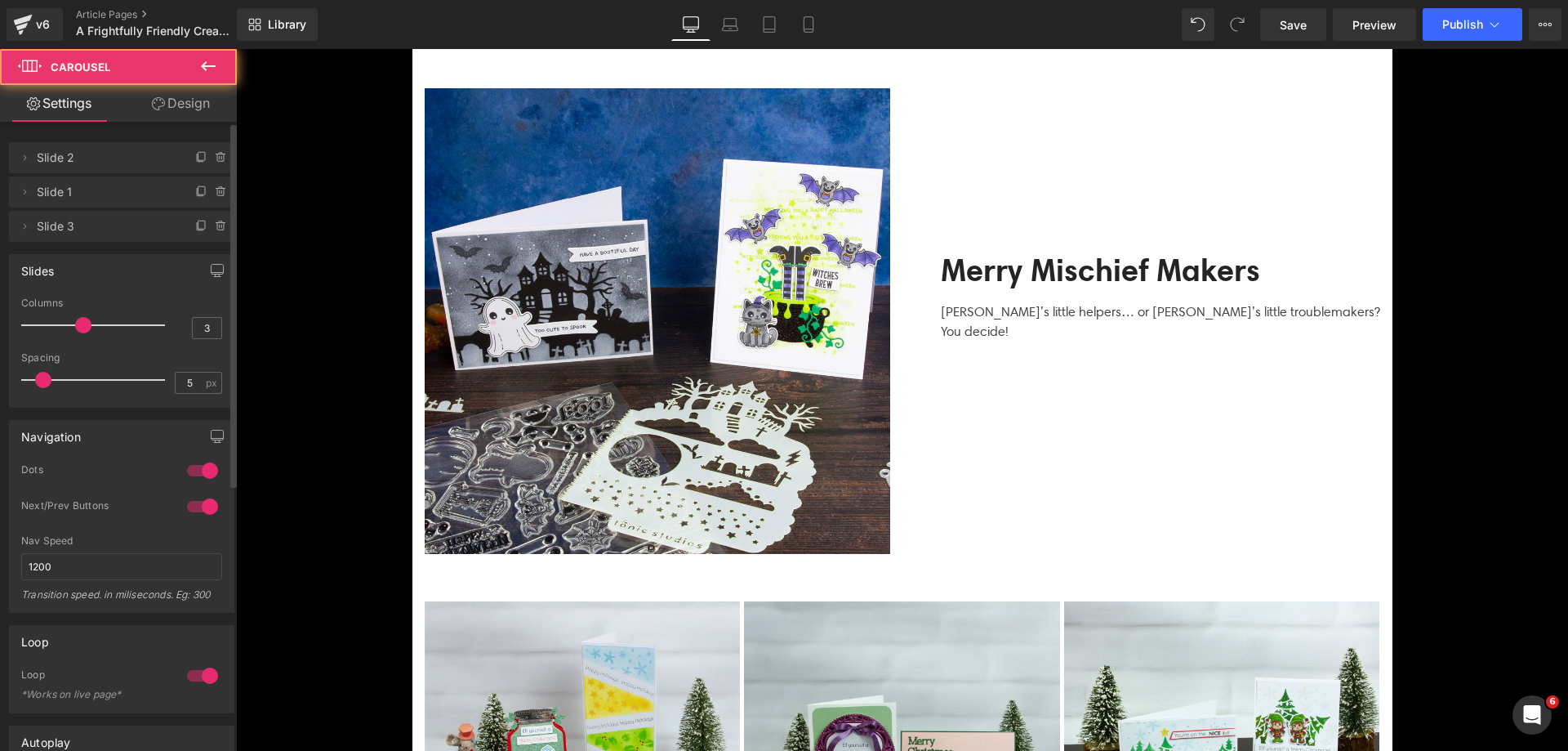
scroll to position [3514, 0]
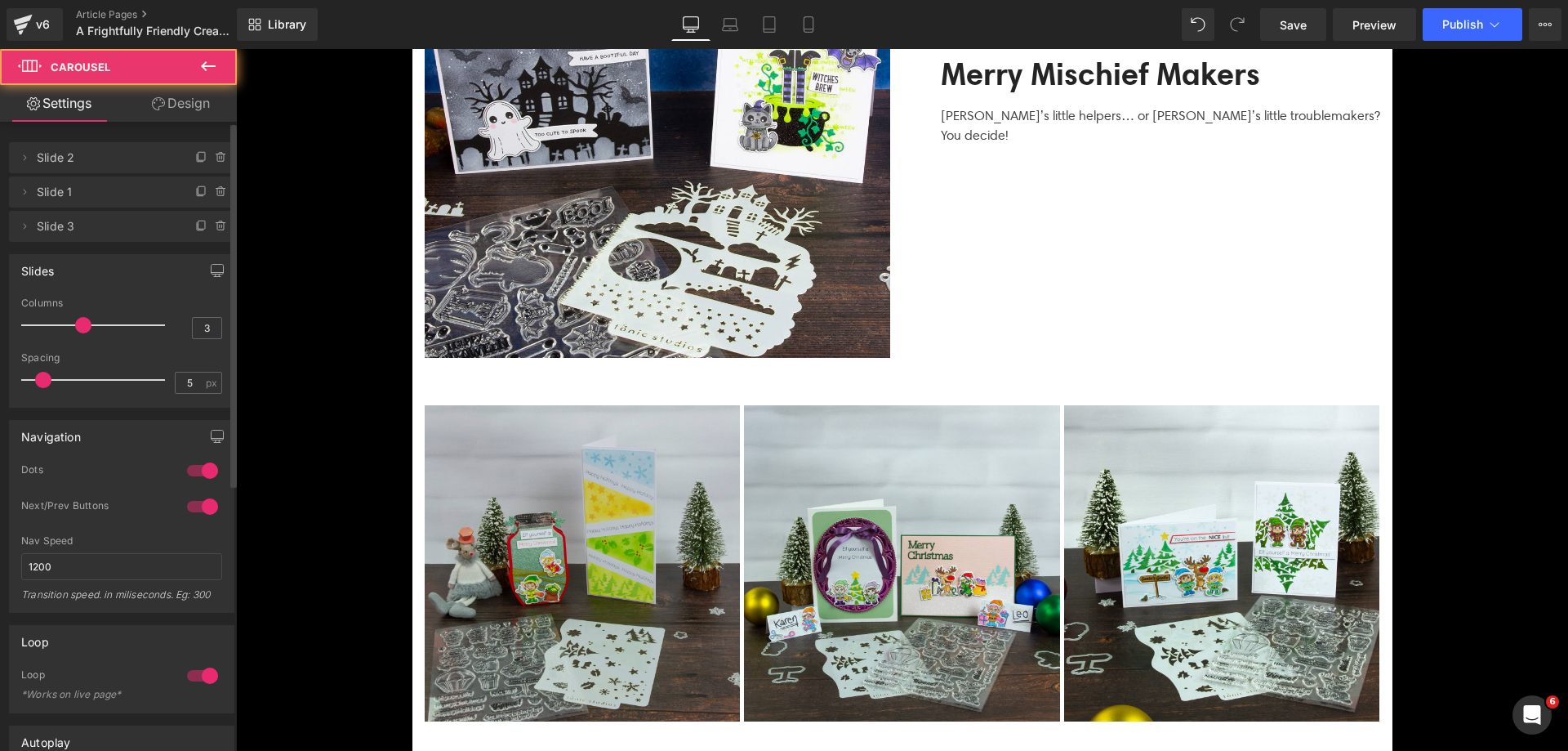
click at [662, 459] on img at bounding box center [582, 563] width 316 height 316
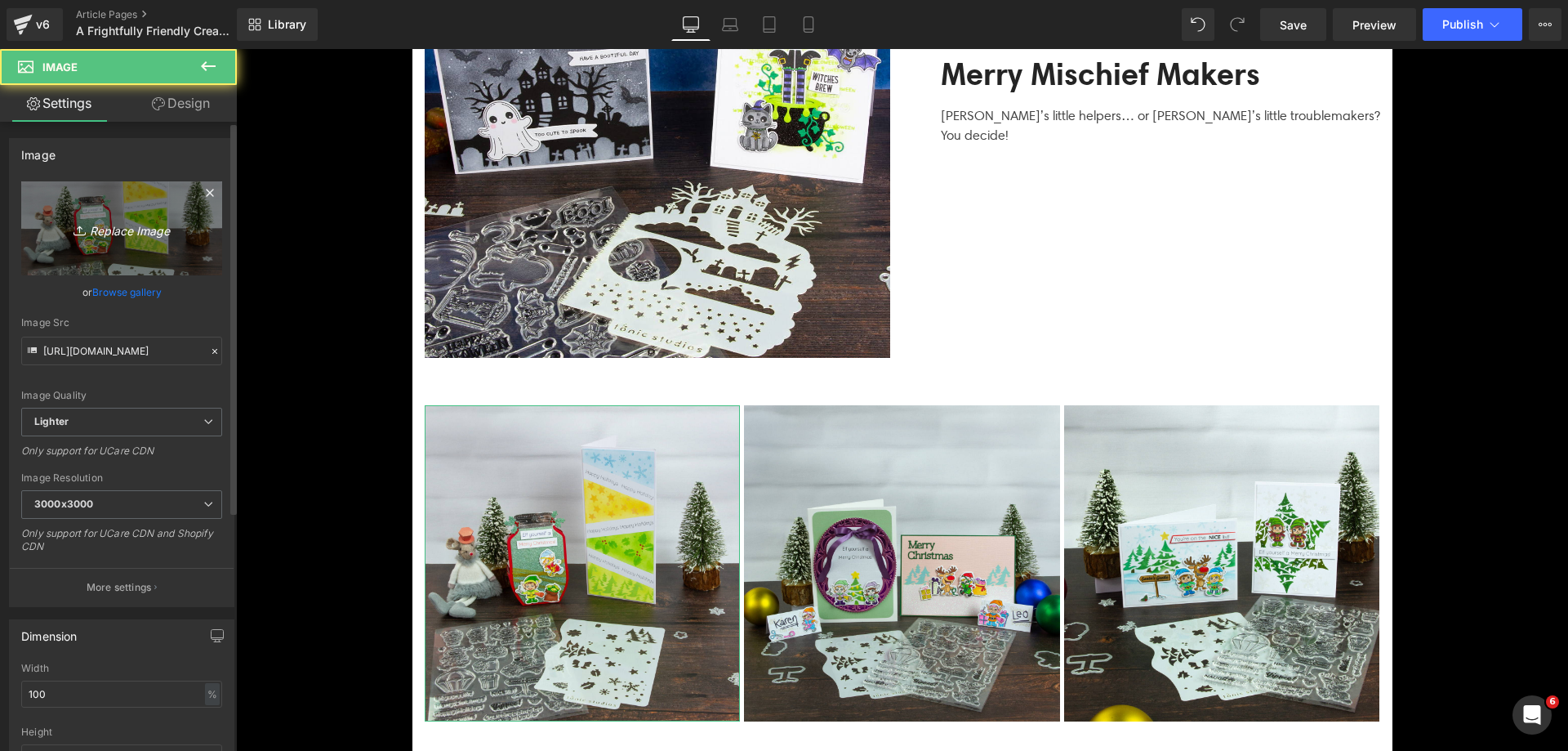
click at [116, 242] on link "Replace Image" at bounding box center [121, 228] width 201 height 94
type input "C:\fakepath\Frightfully Friendly_SQUARE_07.jpg"
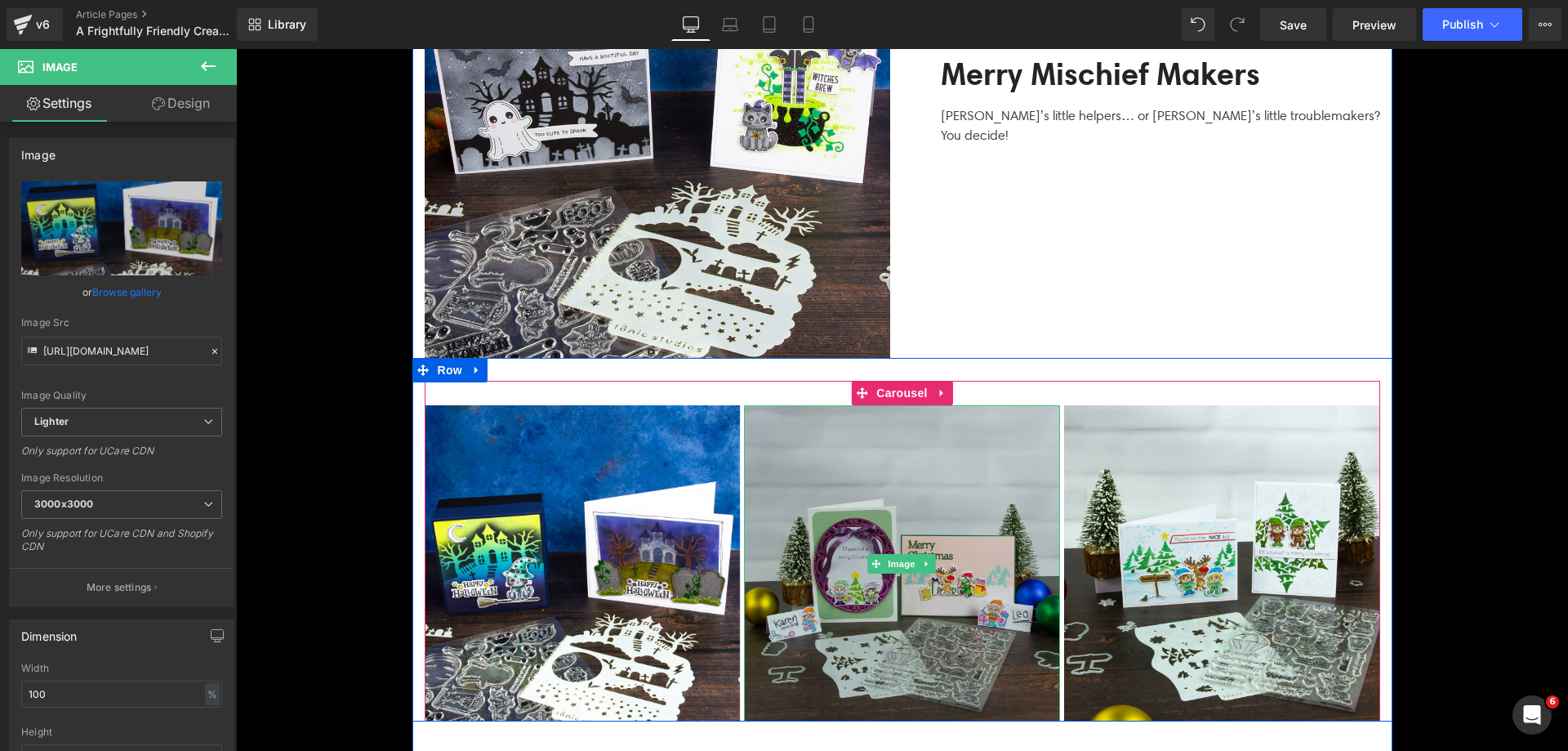
click at [870, 491] on img at bounding box center [901, 563] width 316 height 316
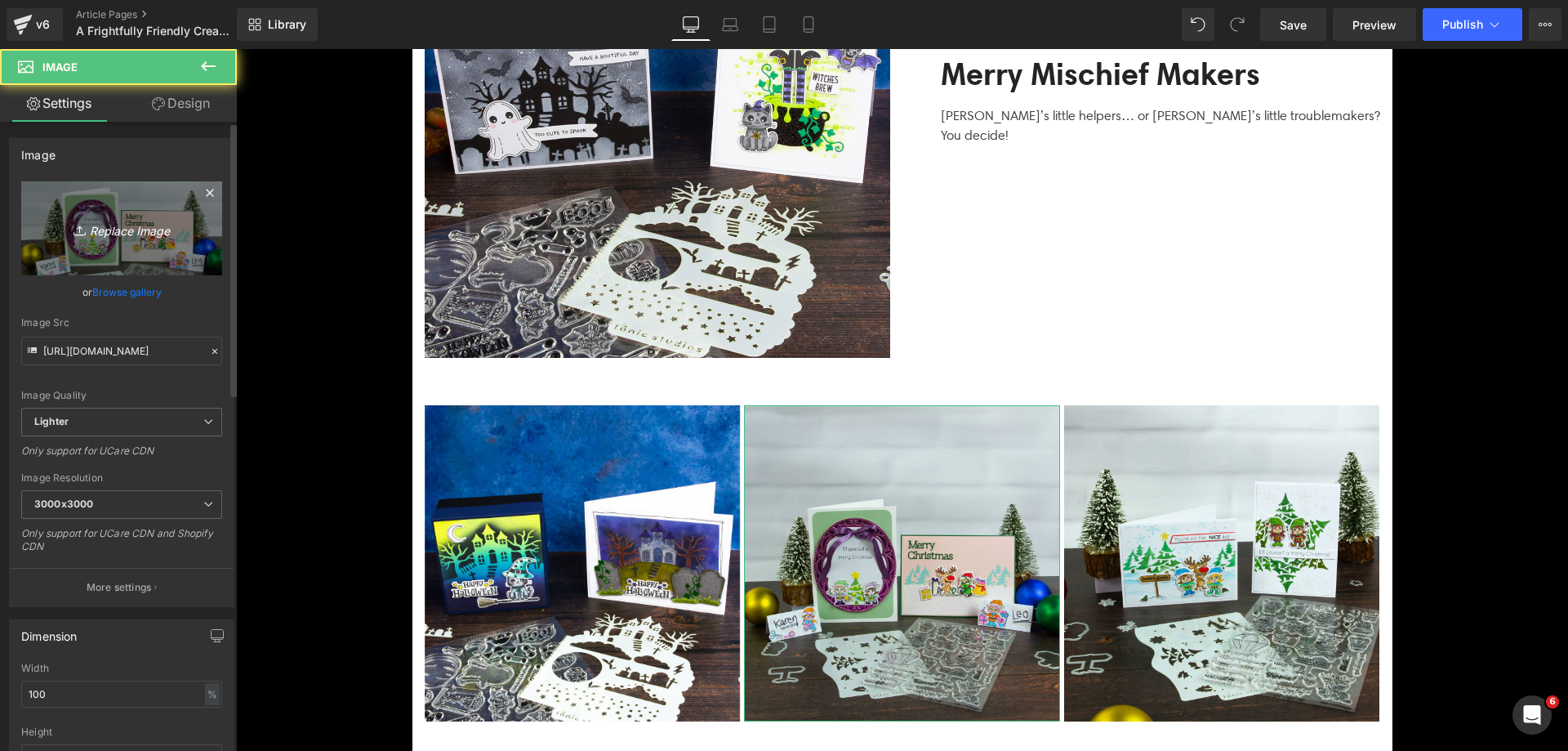
click at [129, 241] on link "Replace Image" at bounding box center [121, 228] width 201 height 94
type input "C:\fakepath\Frightfully Friendly_SQUARE_08.jpg"
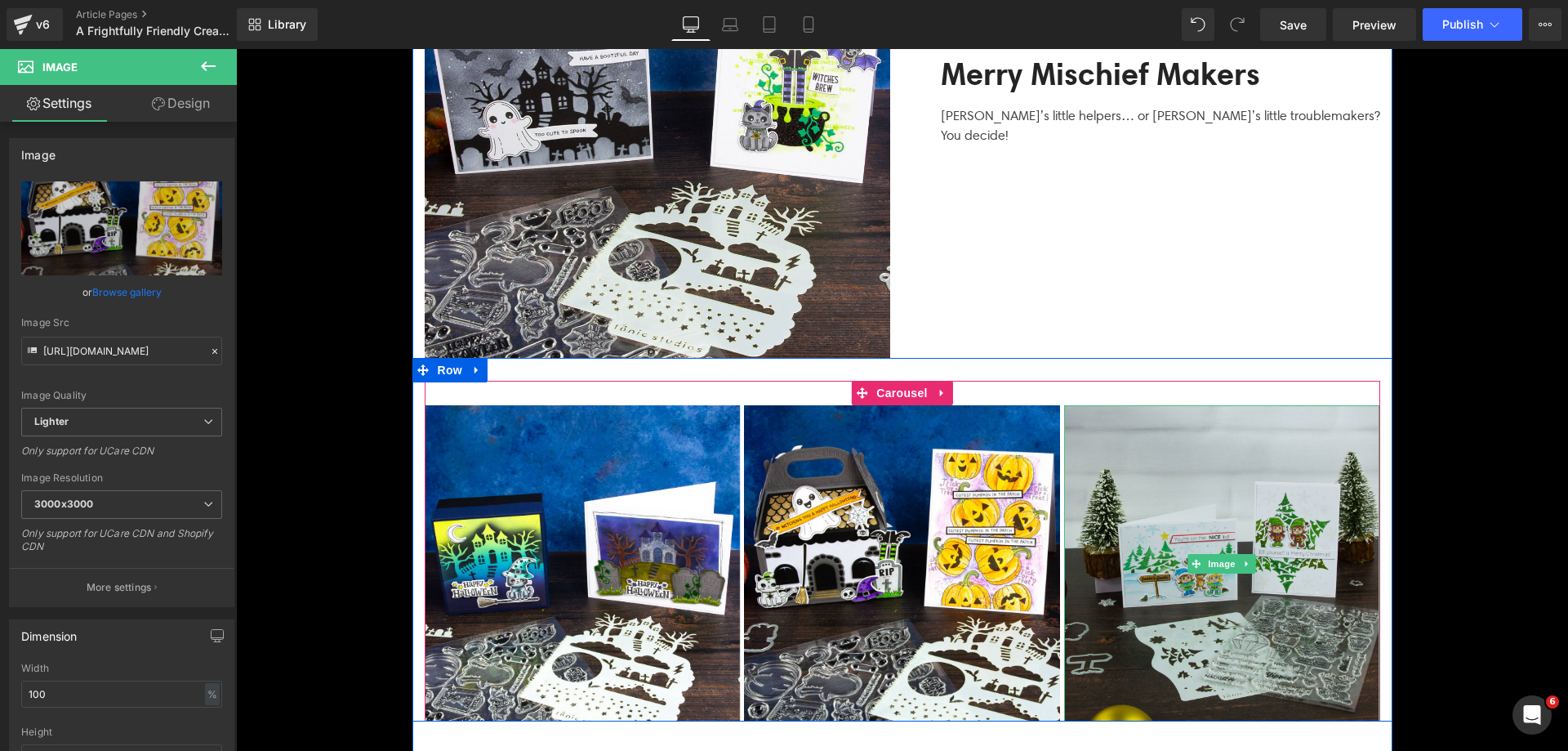
click at [1169, 566] on img at bounding box center [1222, 563] width 316 height 316
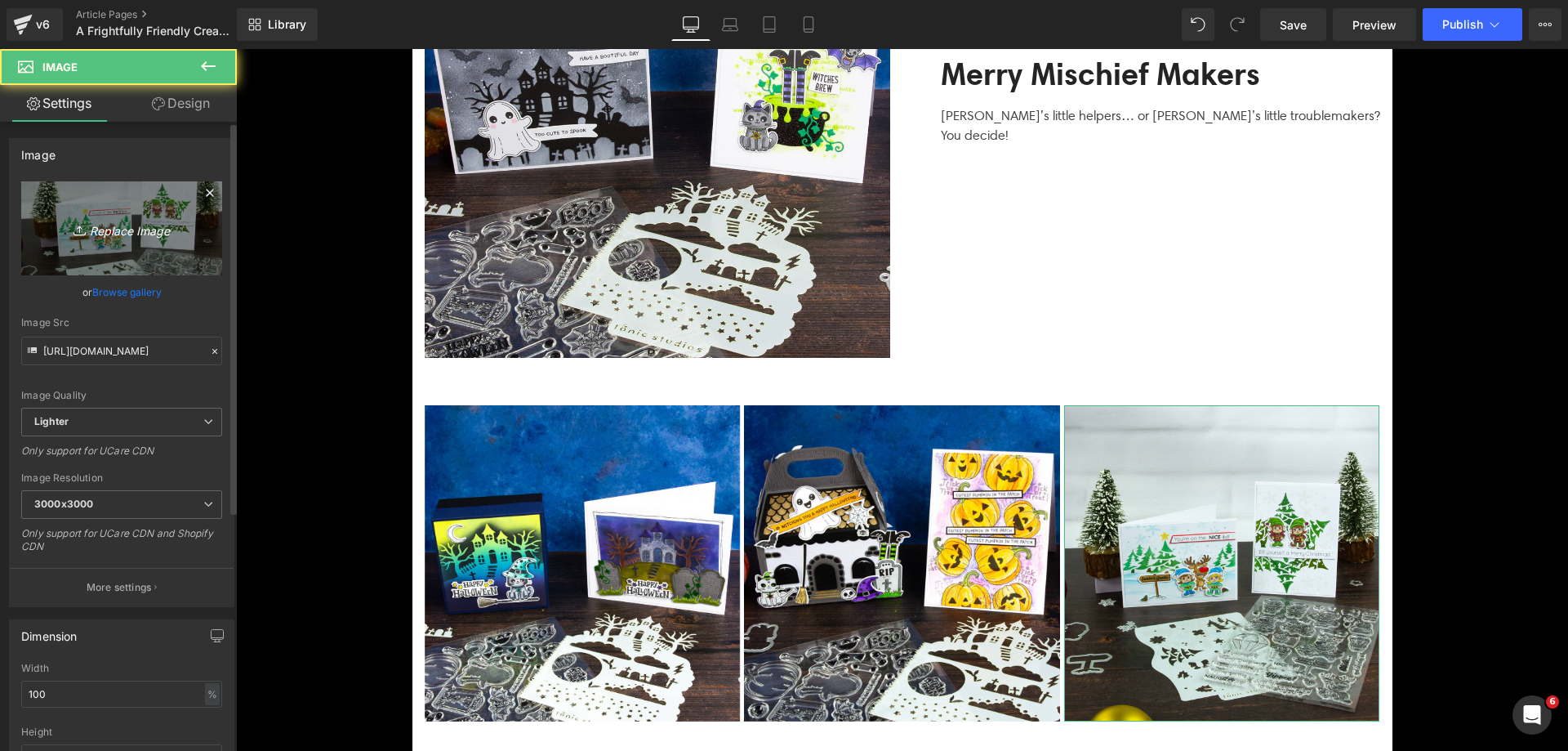
click at [99, 247] on link "Replace Image" at bounding box center [121, 228] width 201 height 94
type input "C:\fakepath\Frightfully Friendly_SQUARE_01.jpg"
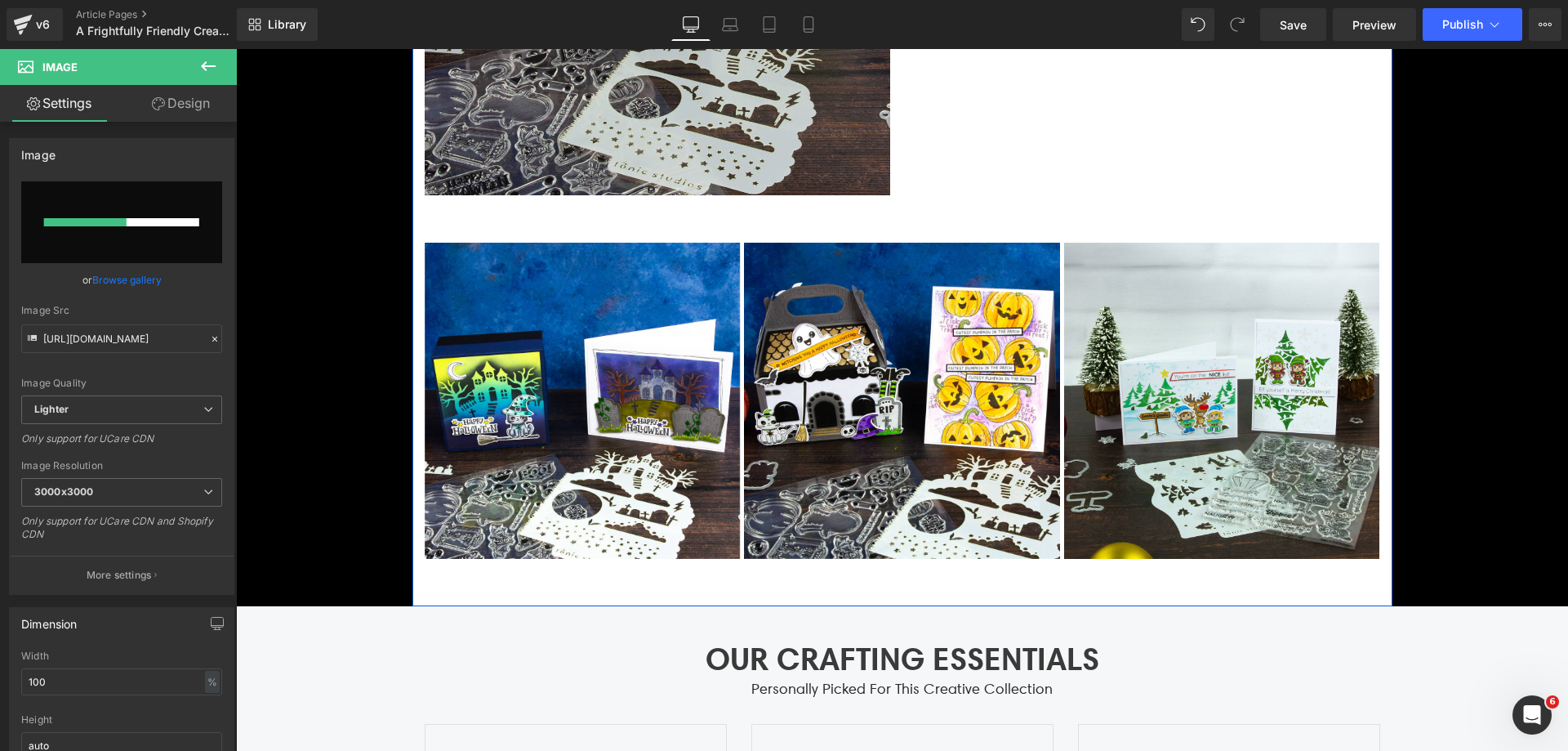
scroll to position [3677, 0]
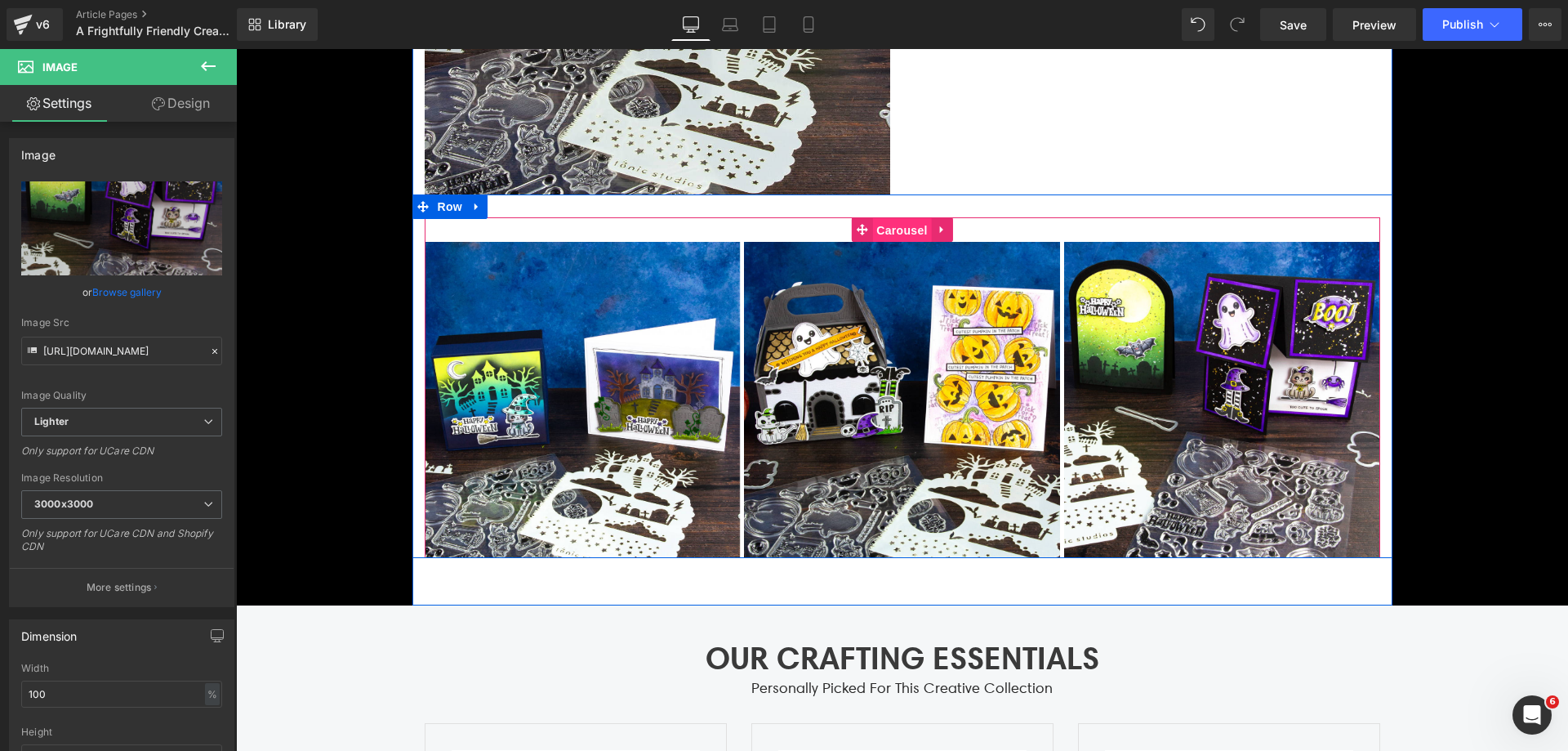
click at [889, 226] on span "Carousel" at bounding box center [902, 231] width 59 height 25
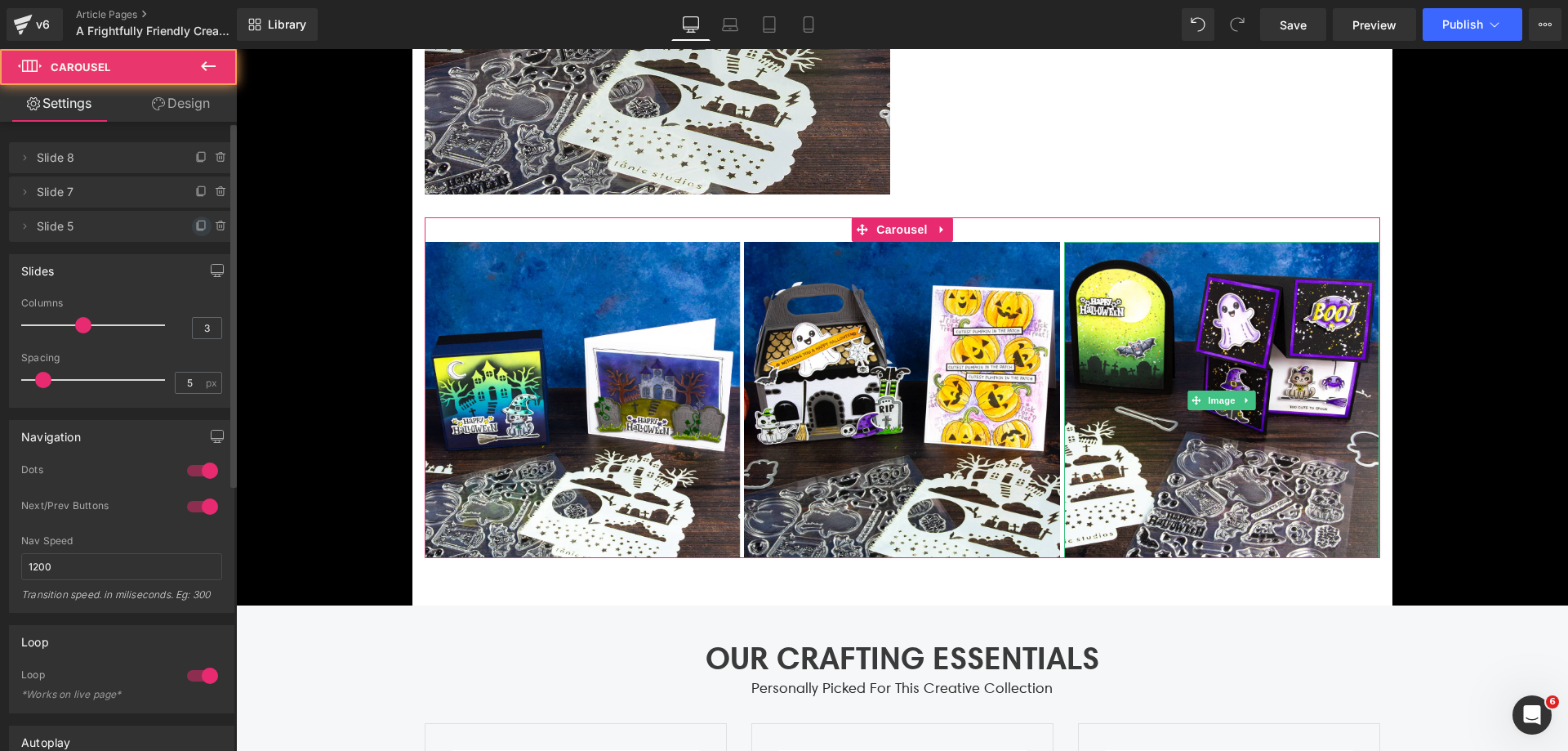
click at [196, 224] on icon at bounding box center [202, 226] width 13 height 13
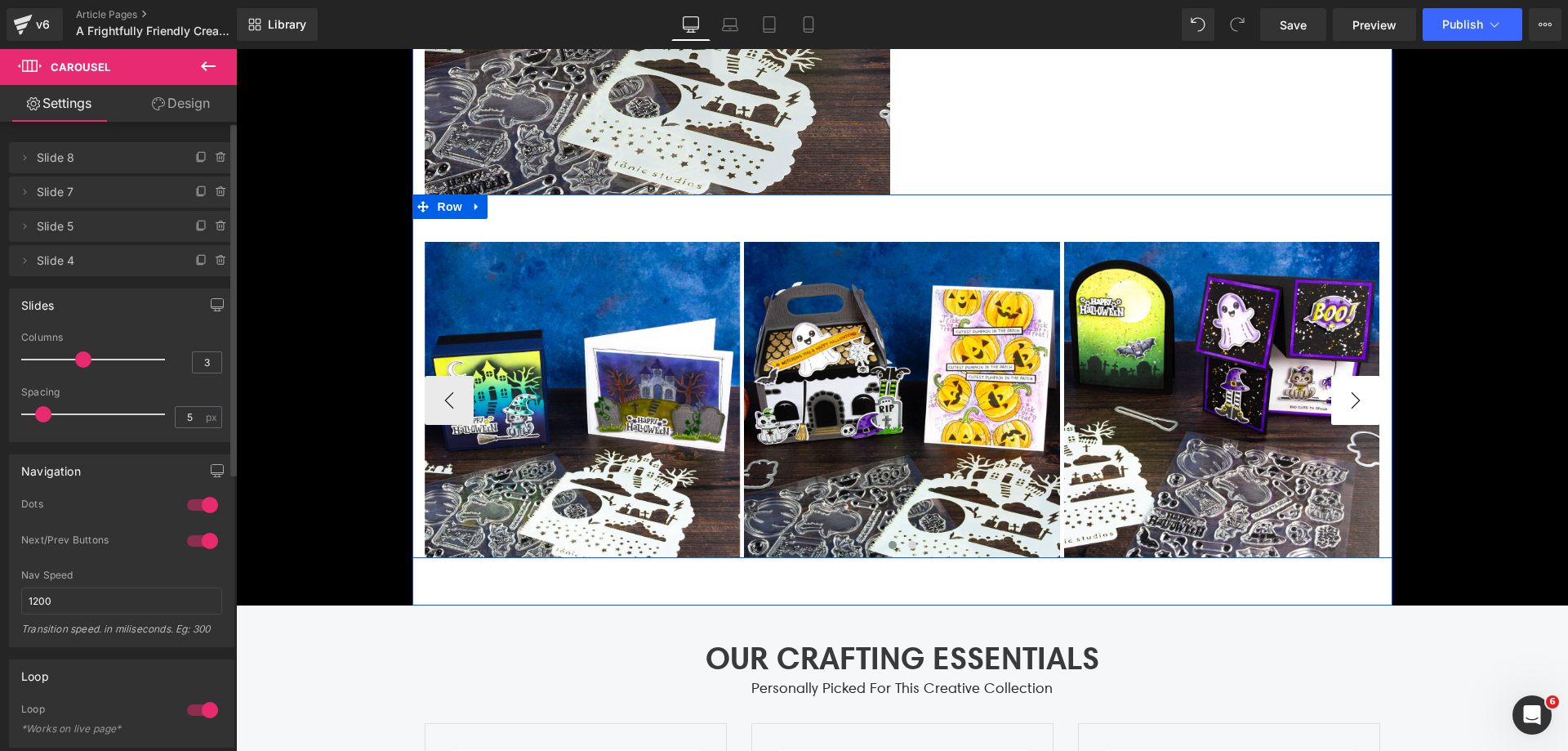
click at [1378, 402] on div "Image Image Image Image" at bounding box center [902, 387] width 980 height 341
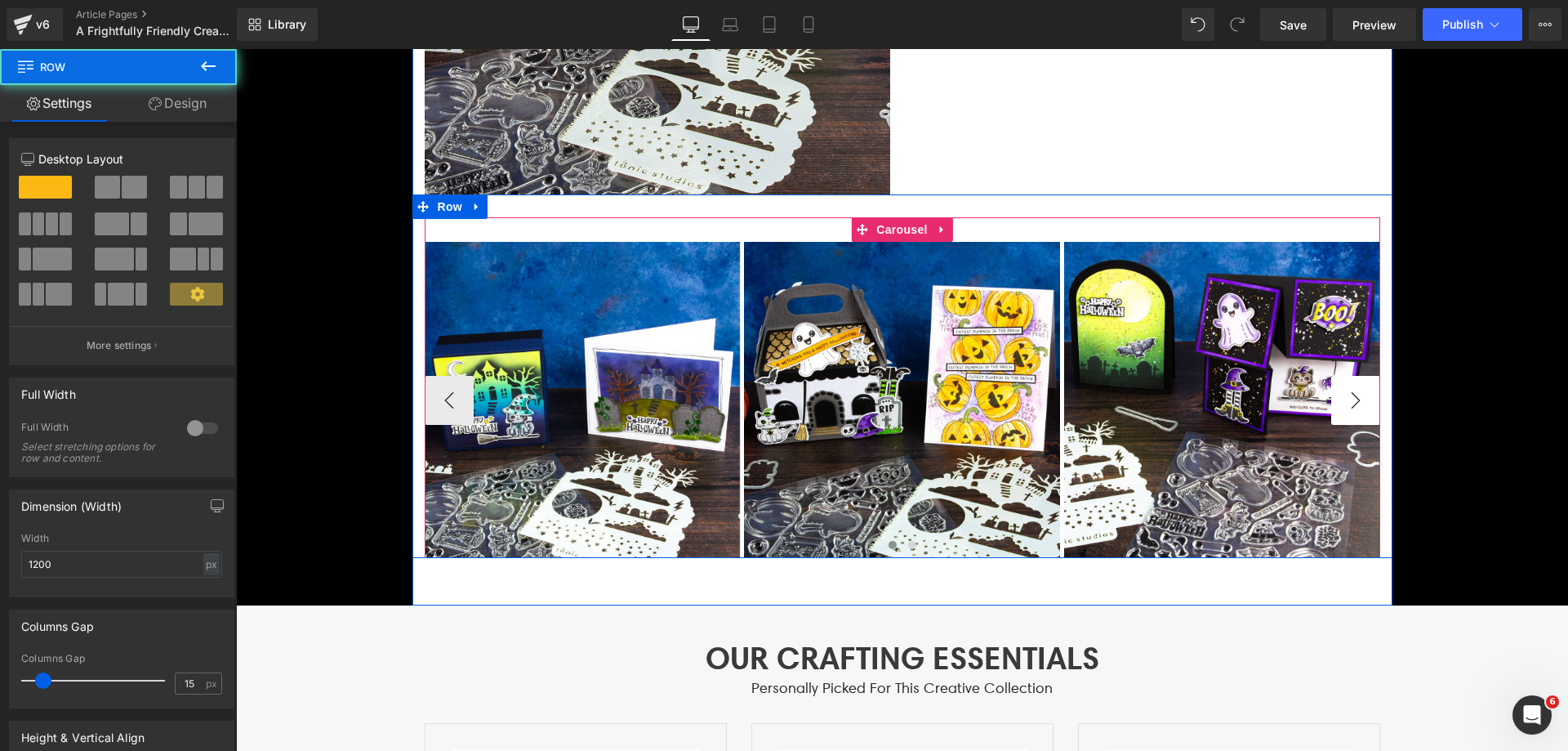
click at [1361, 397] on button "›" at bounding box center [1355, 400] width 49 height 49
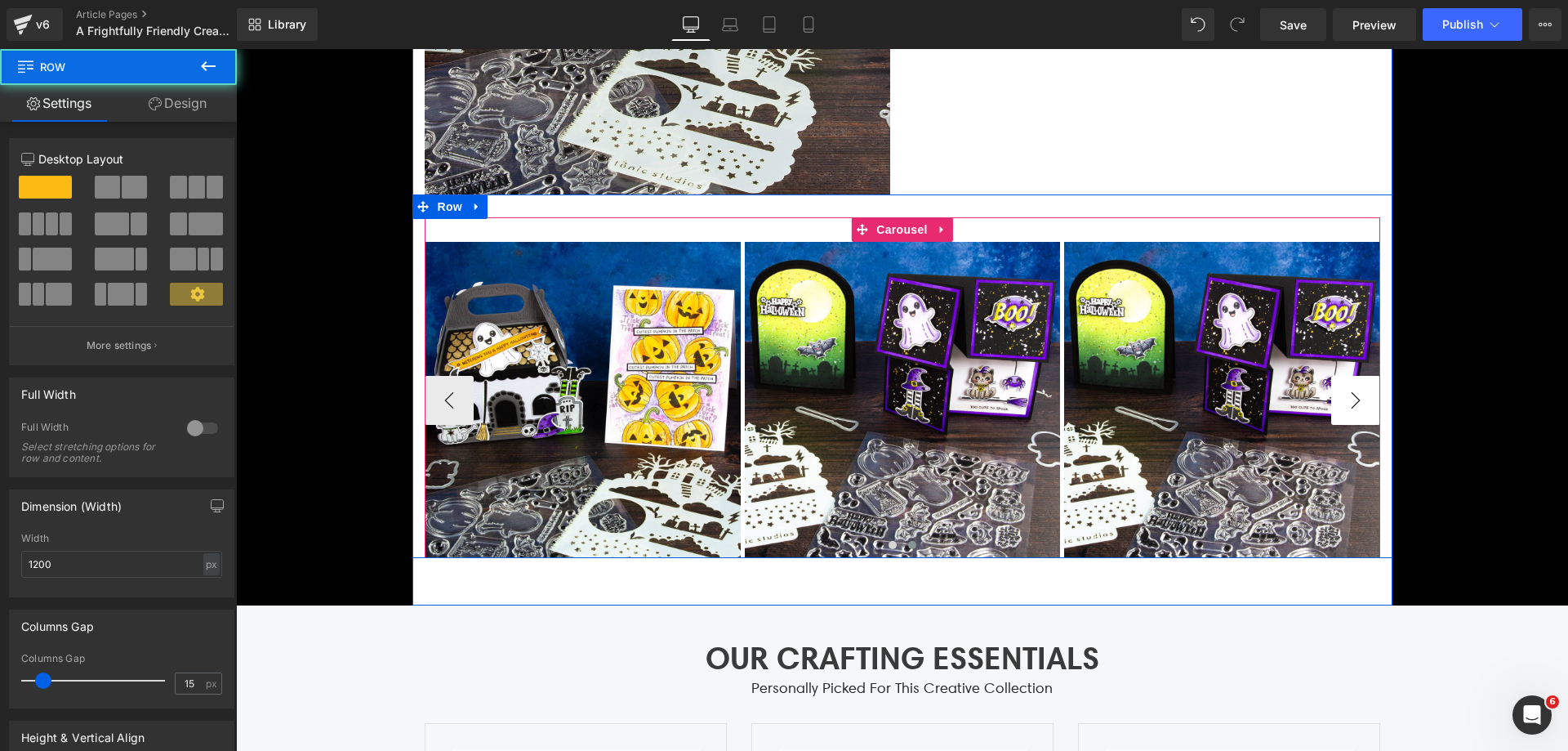
click at [1361, 397] on button "›" at bounding box center [1355, 400] width 49 height 49
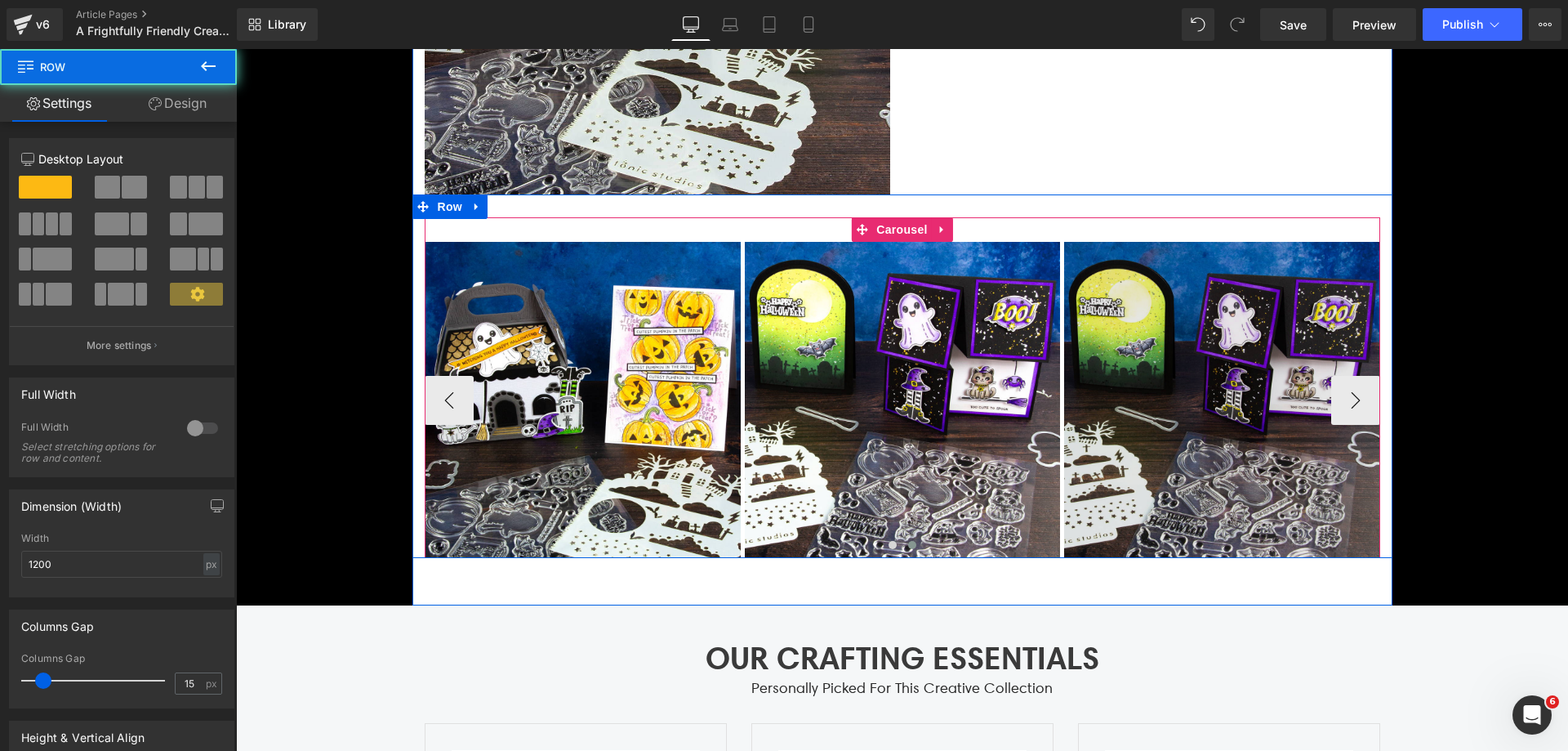
click at [1251, 334] on img at bounding box center [1222, 399] width 316 height 316
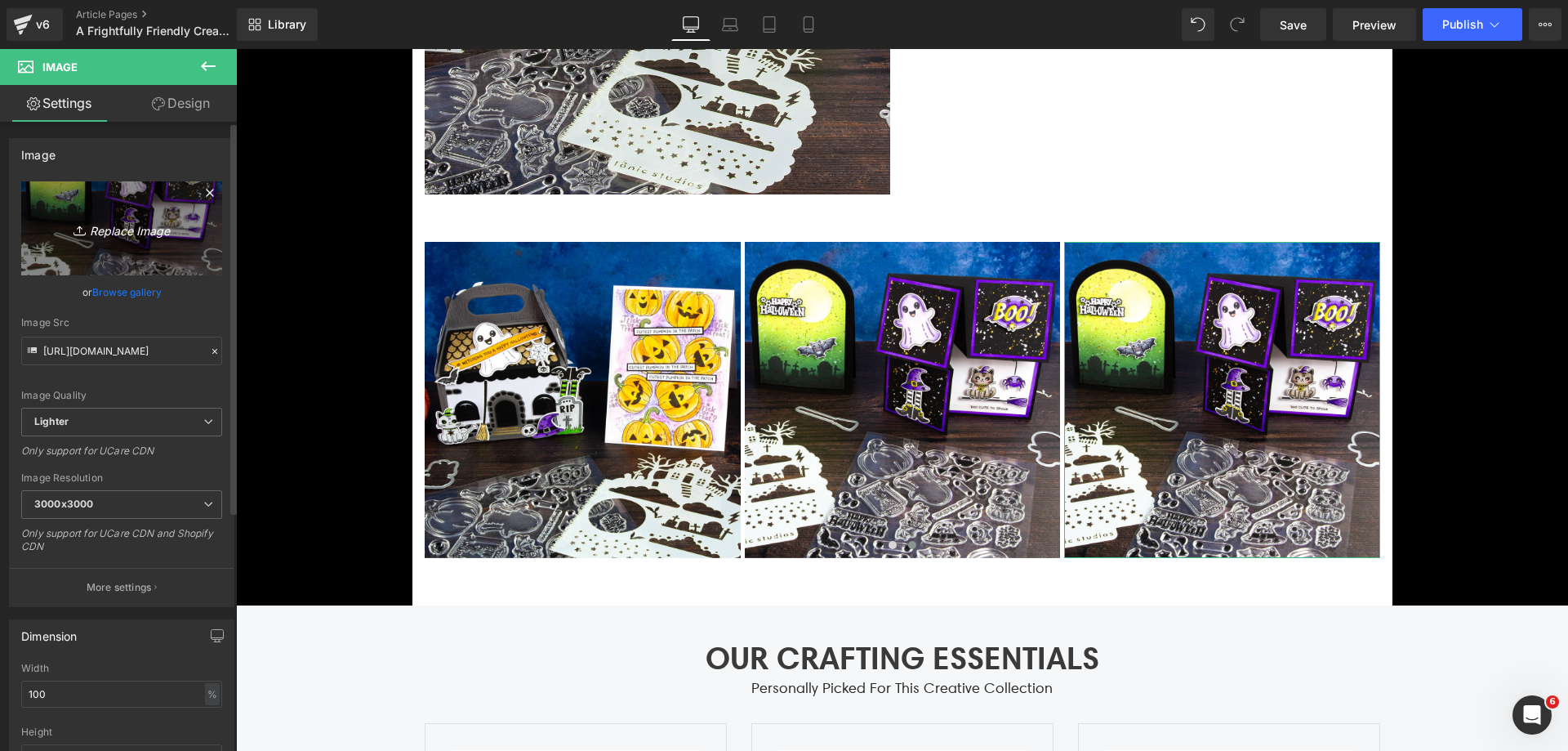
click at [137, 211] on link "Replace Image" at bounding box center [121, 228] width 201 height 94
type input "C:\fakepath\PXL_20250829_150241069~3 [PERSON_NAME].jpg"
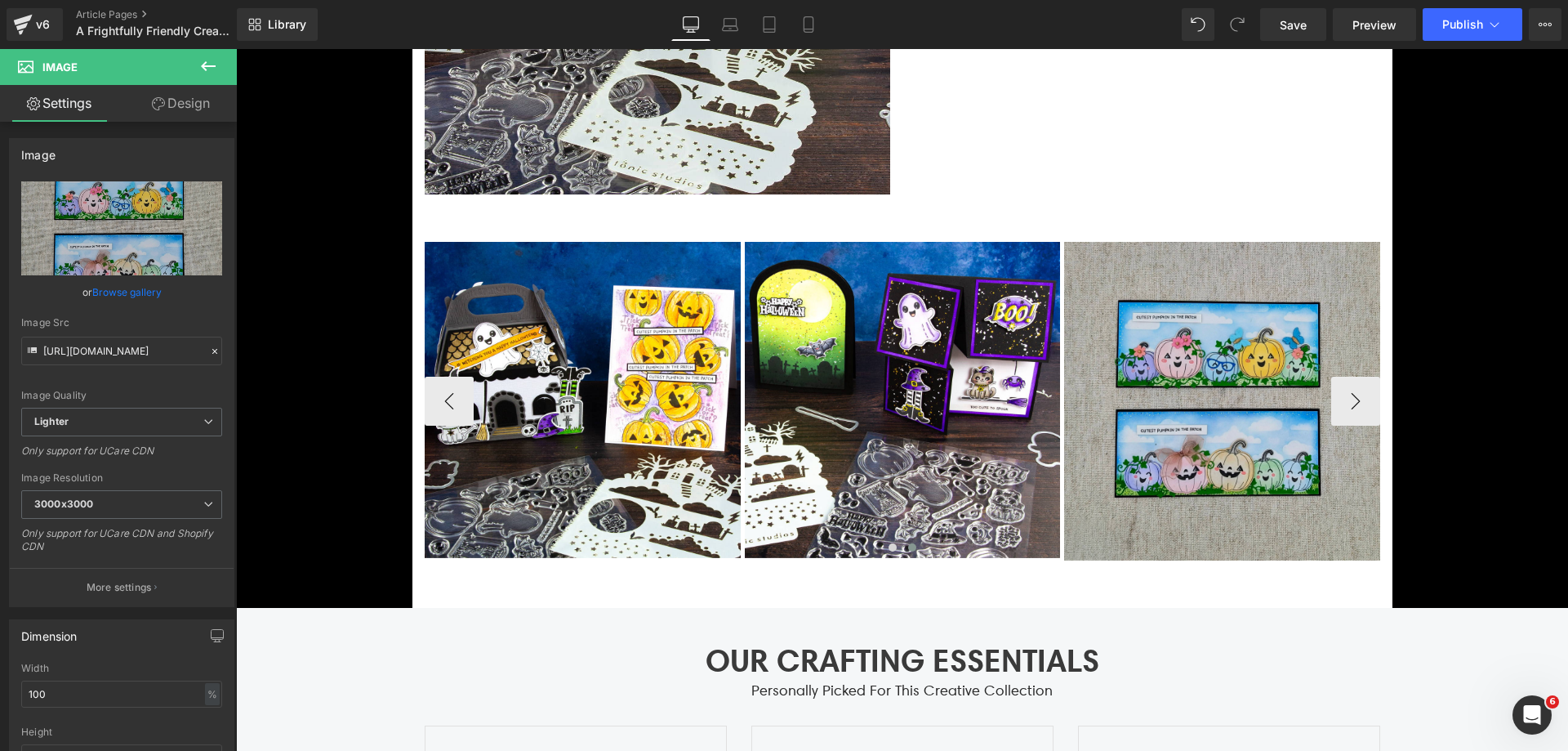
click at [1298, 478] on img at bounding box center [1222, 401] width 316 height 319
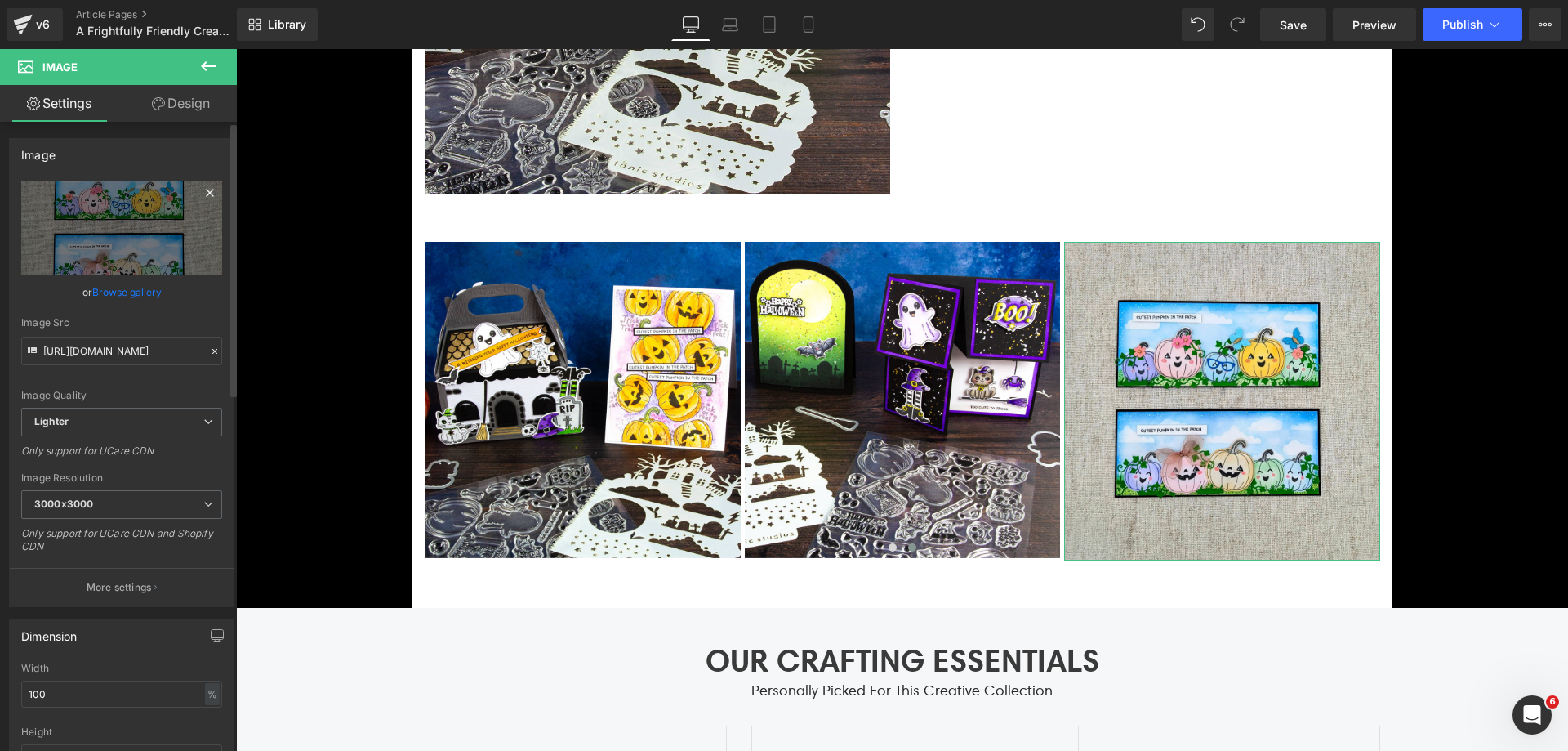
click at [206, 194] on icon at bounding box center [210, 193] width 8 height 8
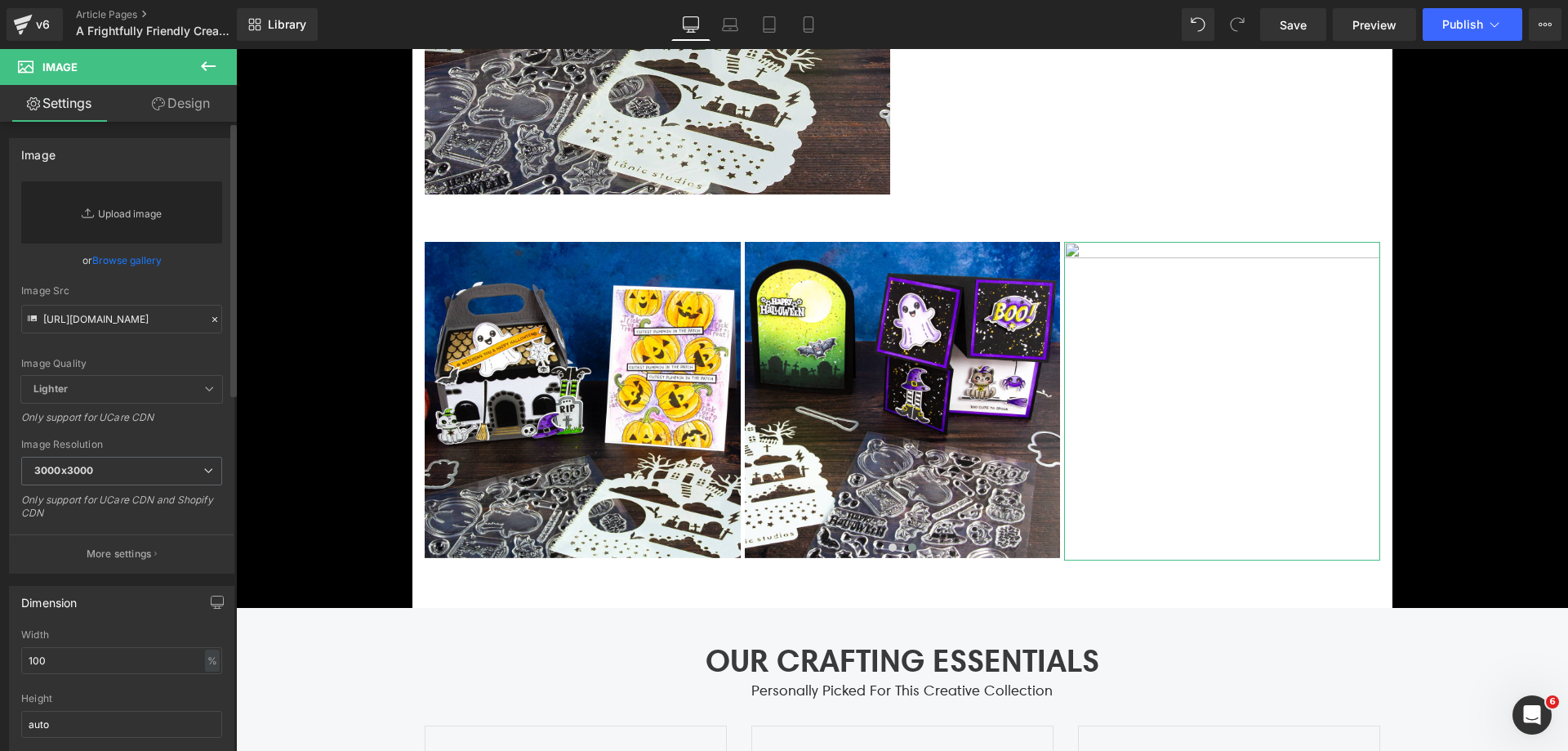
click at [128, 225] on link "Replace Image" at bounding box center [121, 212] width 201 height 62
type input "C:\fakepath\PXL_20250829_150241069~3 [PERSON_NAME].jpg"
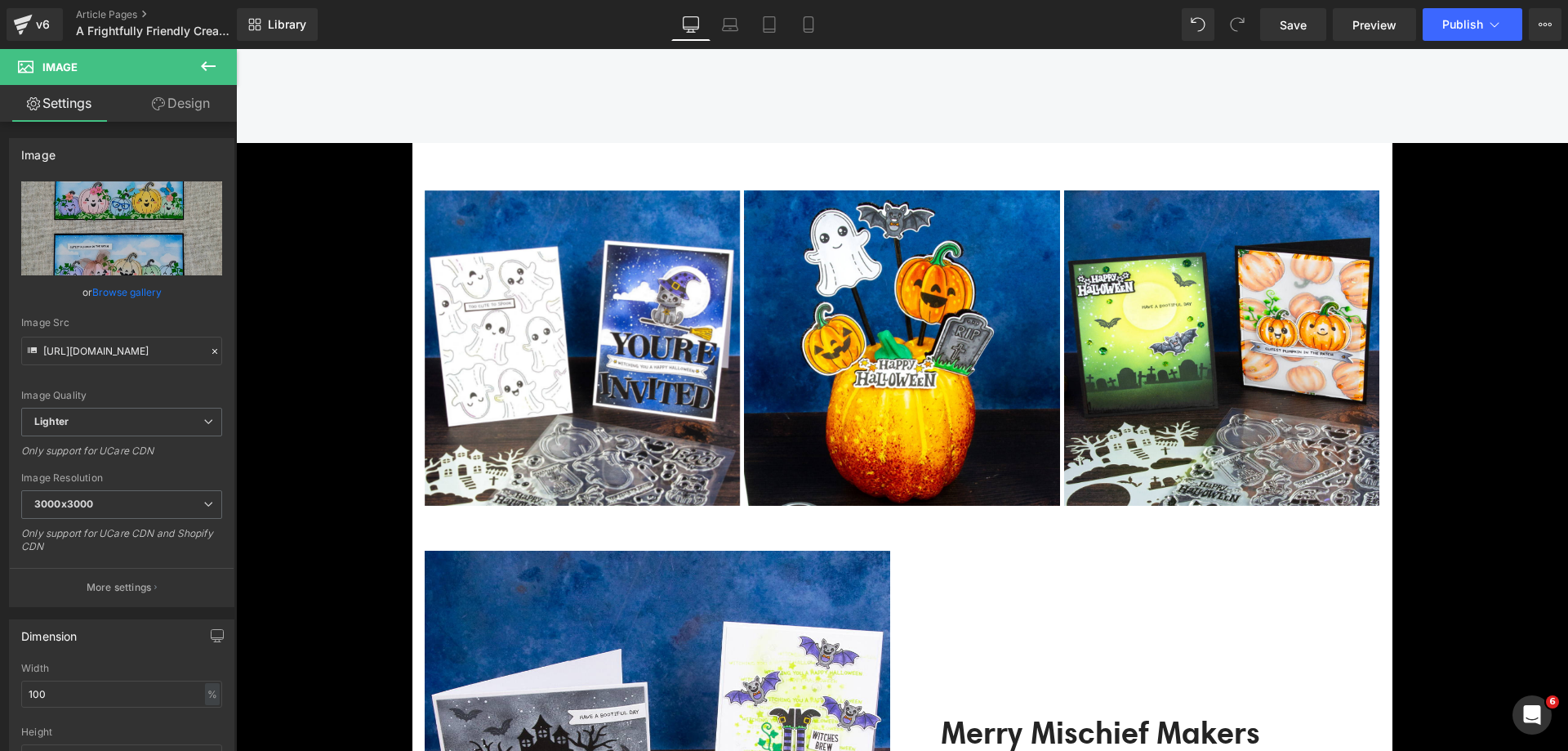
scroll to position [2778, 0]
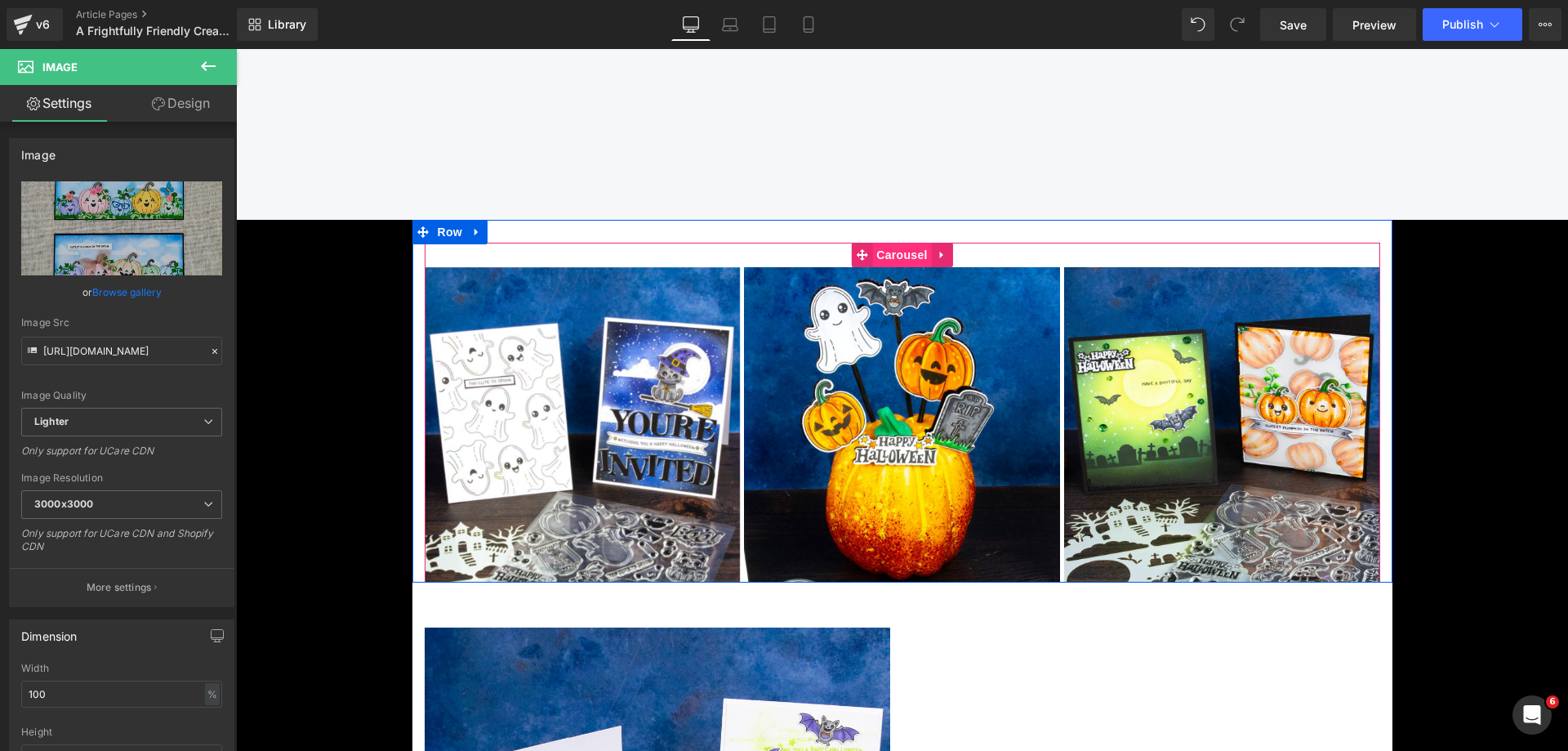
click at [880, 253] on span "Carousel" at bounding box center [902, 255] width 59 height 25
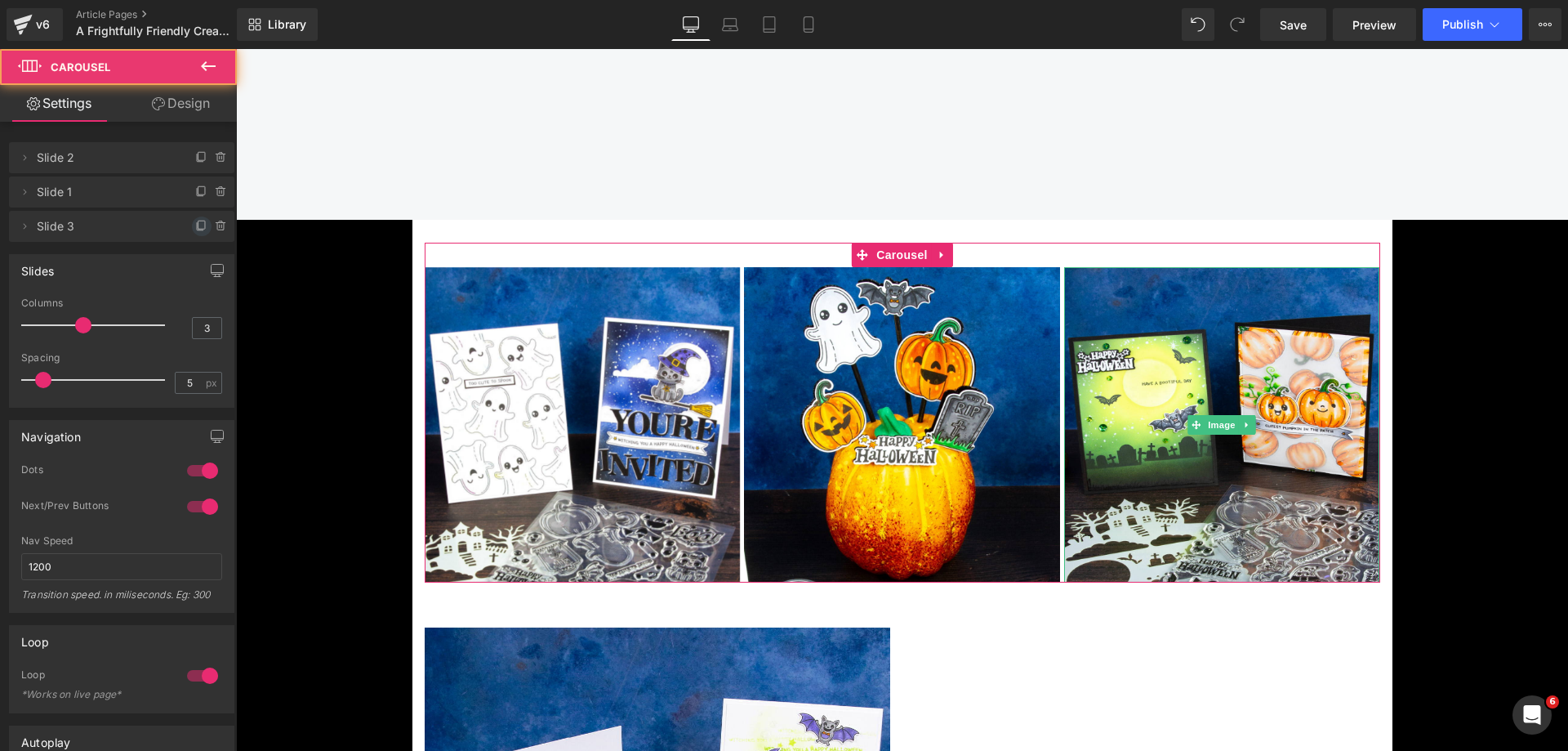
click at [196, 224] on icon at bounding box center [202, 226] width 13 height 13
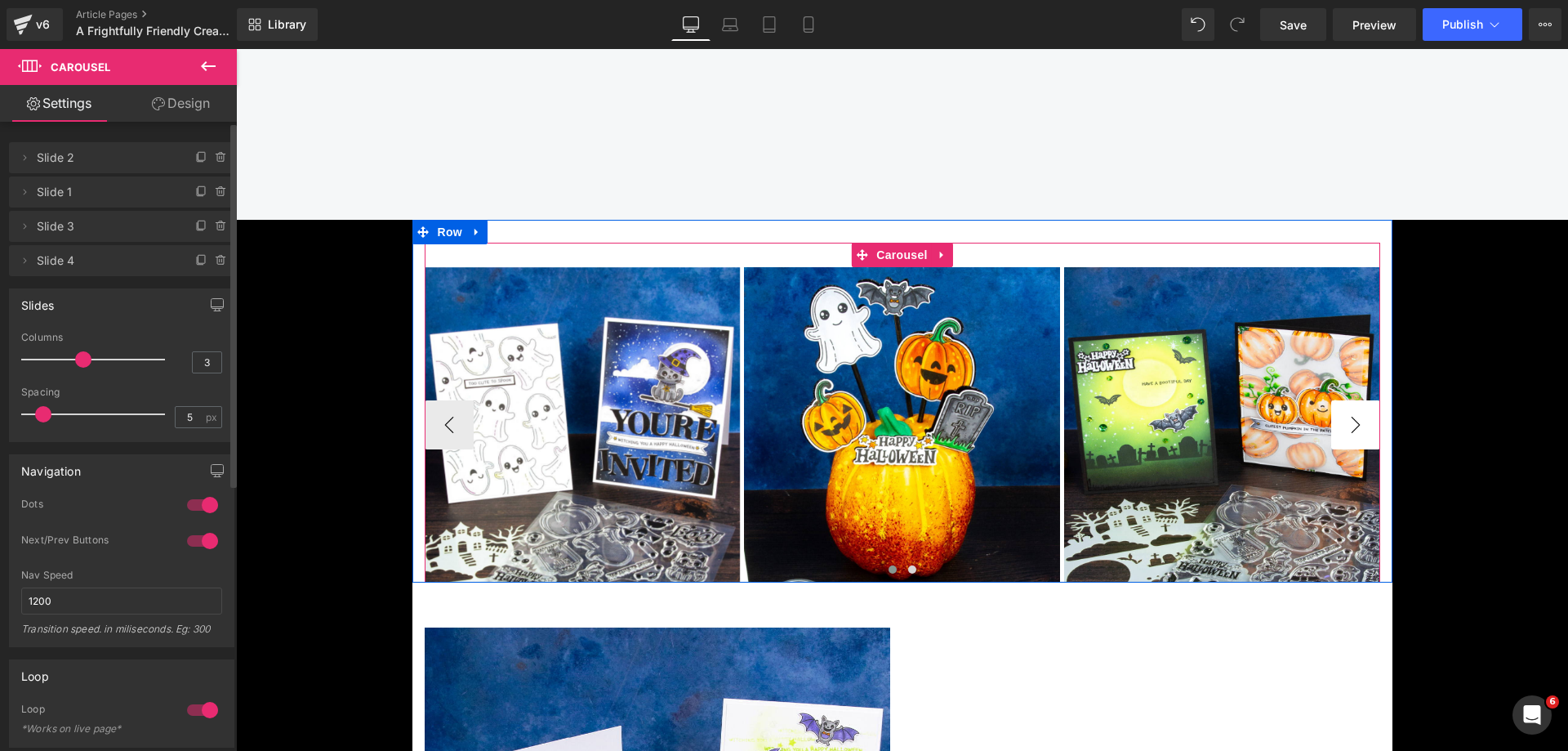
click at [1348, 425] on button "›" at bounding box center [1355, 425] width 49 height 49
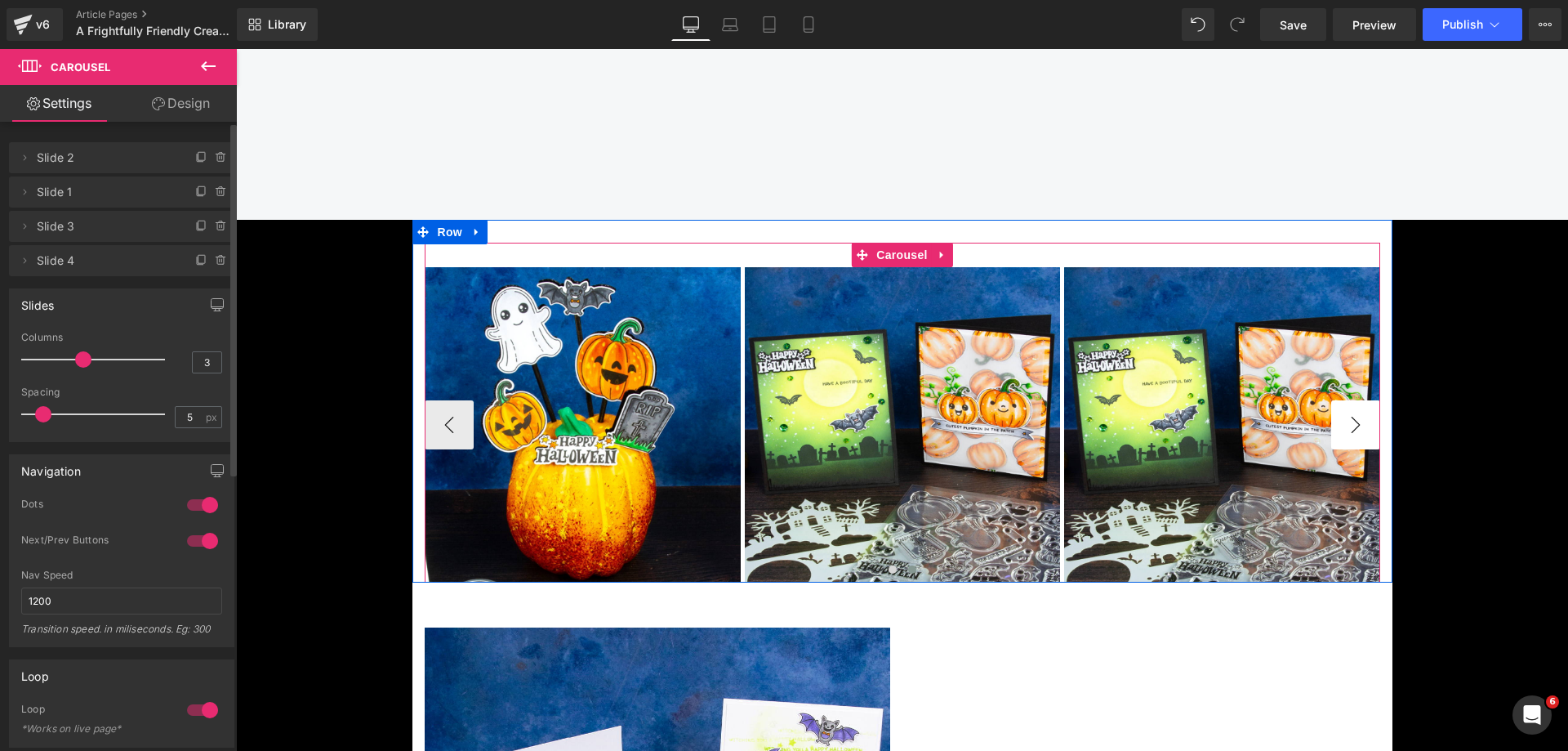
click at [1348, 425] on button "›" at bounding box center [1355, 425] width 49 height 49
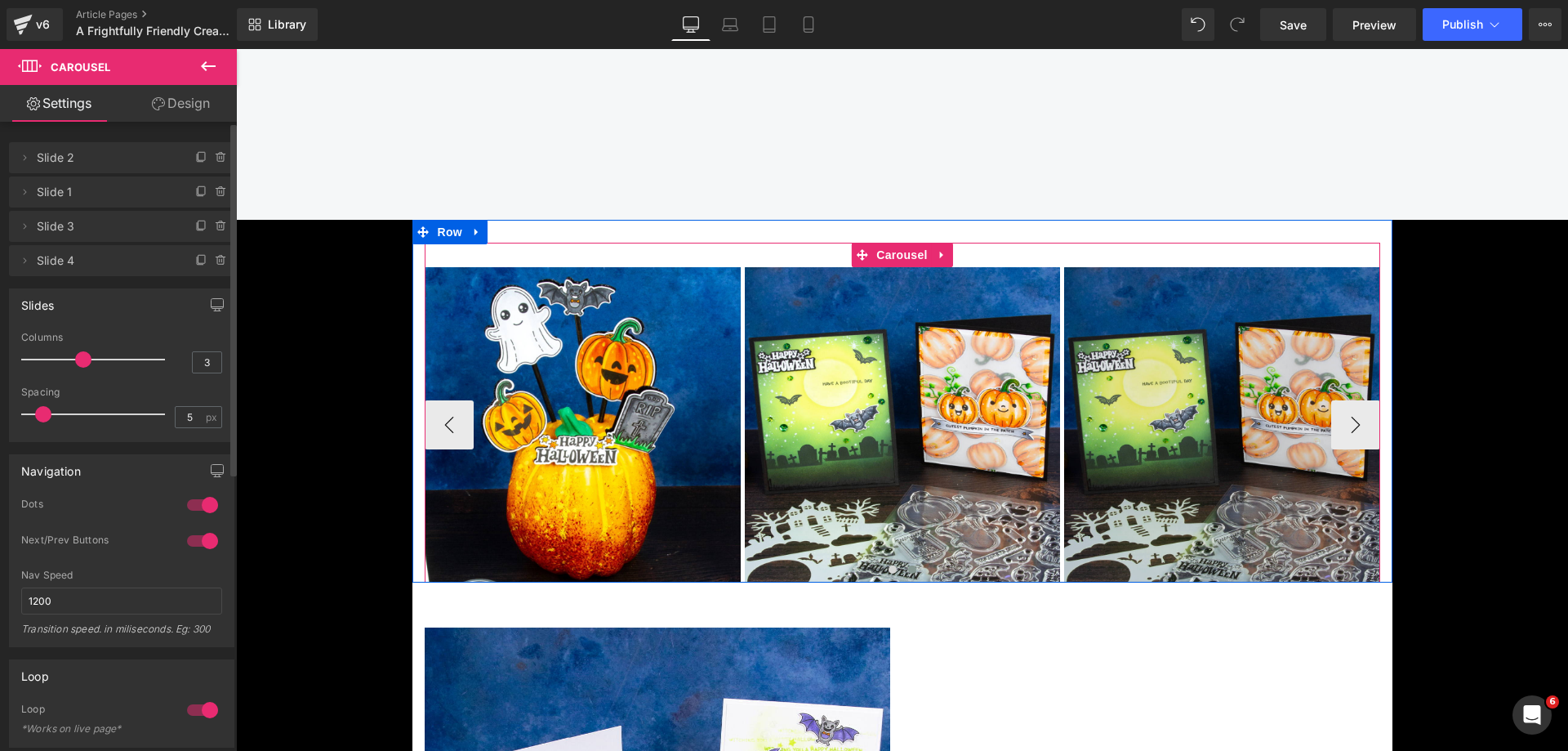
click at [1213, 334] on img at bounding box center [1222, 425] width 316 height 316
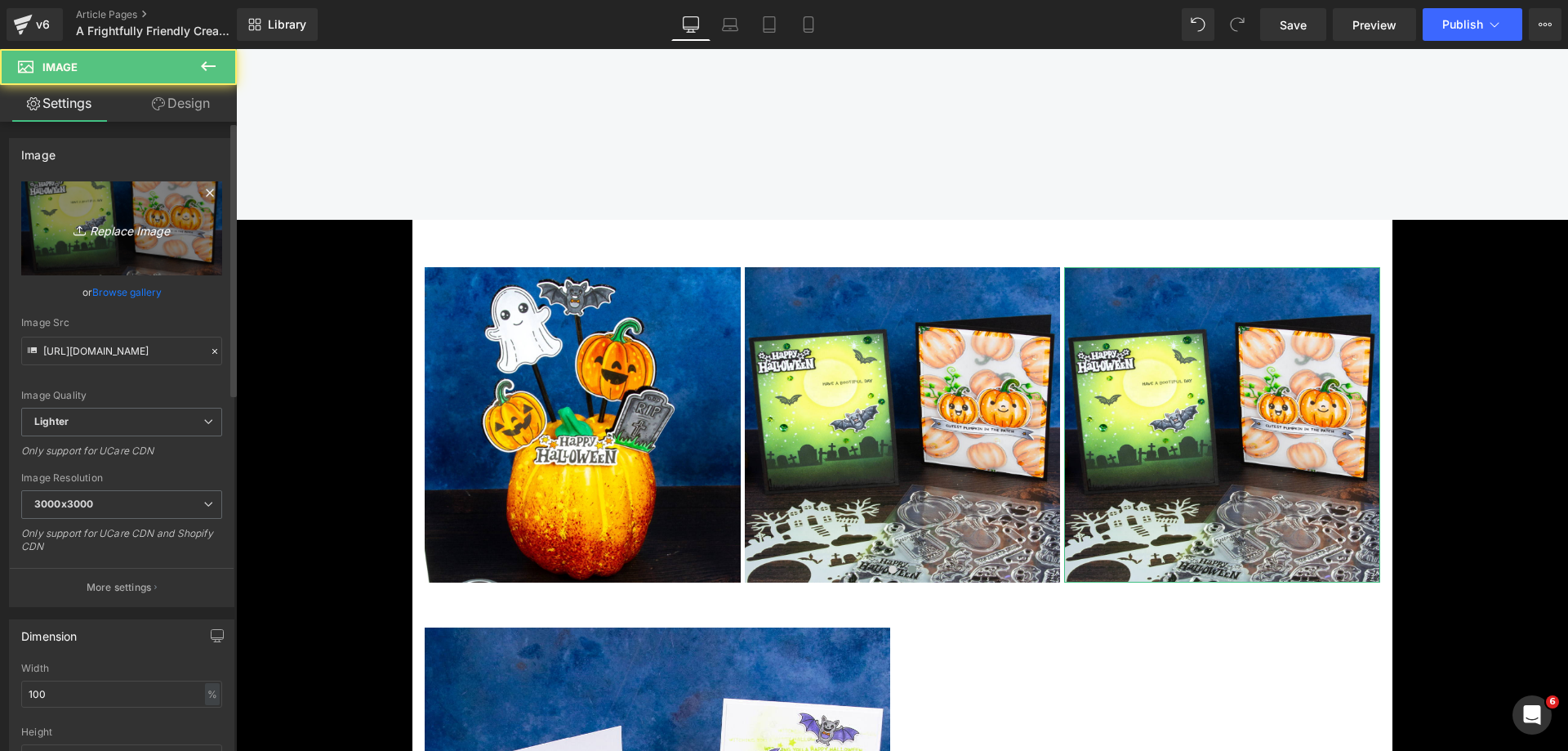
click at [93, 210] on link "Replace Image" at bounding box center [121, 228] width 201 height 94
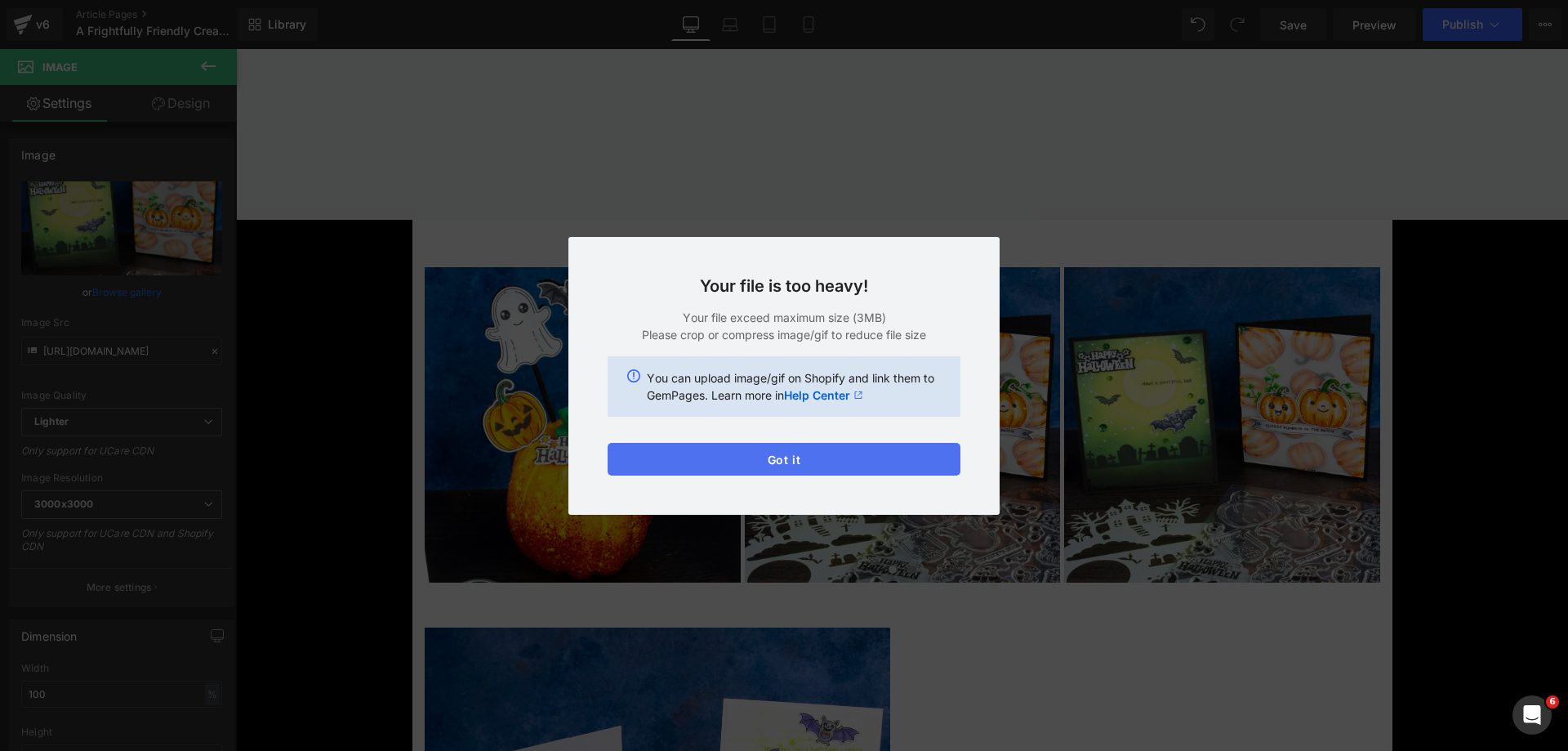
click at [770, 457] on button "Got it" at bounding box center [784, 459] width 353 height 32
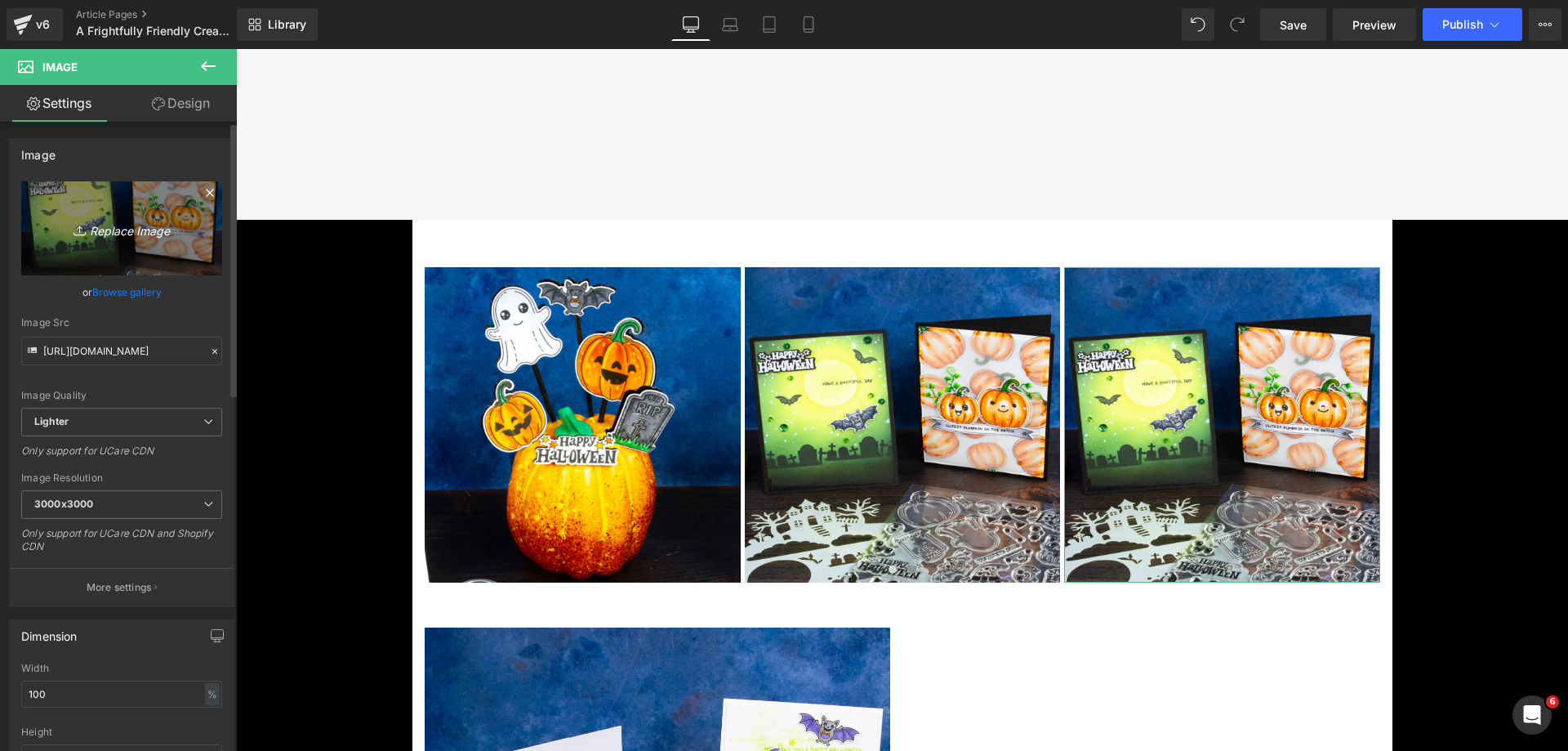
click at [126, 236] on icon "Replace Image" at bounding box center [121, 228] width 131 height 20
click at [133, 247] on link "Replace Image" at bounding box center [121, 228] width 201 height 94
click at [201, 197] on icon at bounding box center [210, 193] width 20 height 20
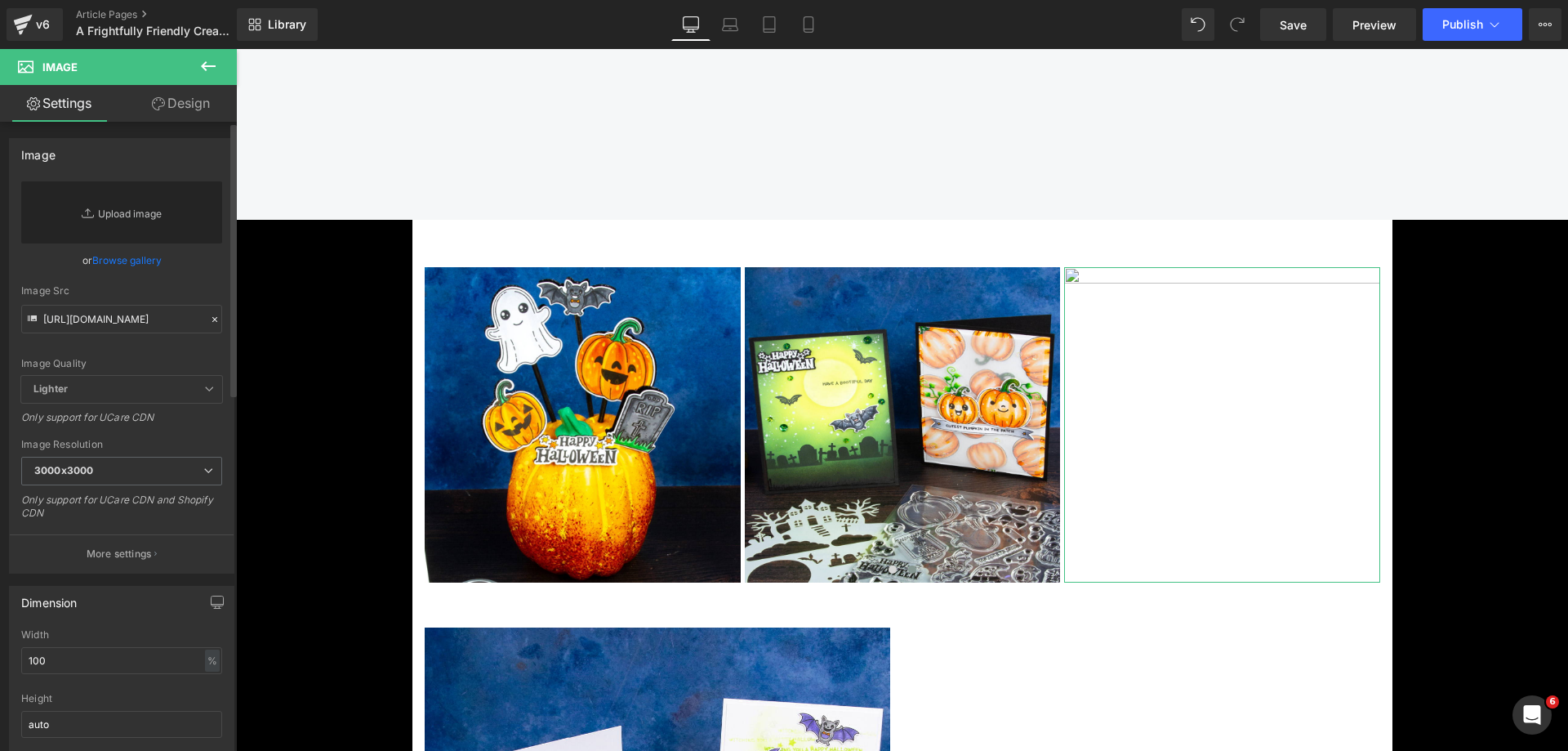
click at [116, 219] on link "Replace Image" at bounding box center [121, 212] width 201 height 62
click at [138, 226] on link "Replace Image" at bounding box center [121, 212] width 201 height 62
click at [145, 258] on link "Browse gallery" at bounding box center [127, 261] width 70 height 29
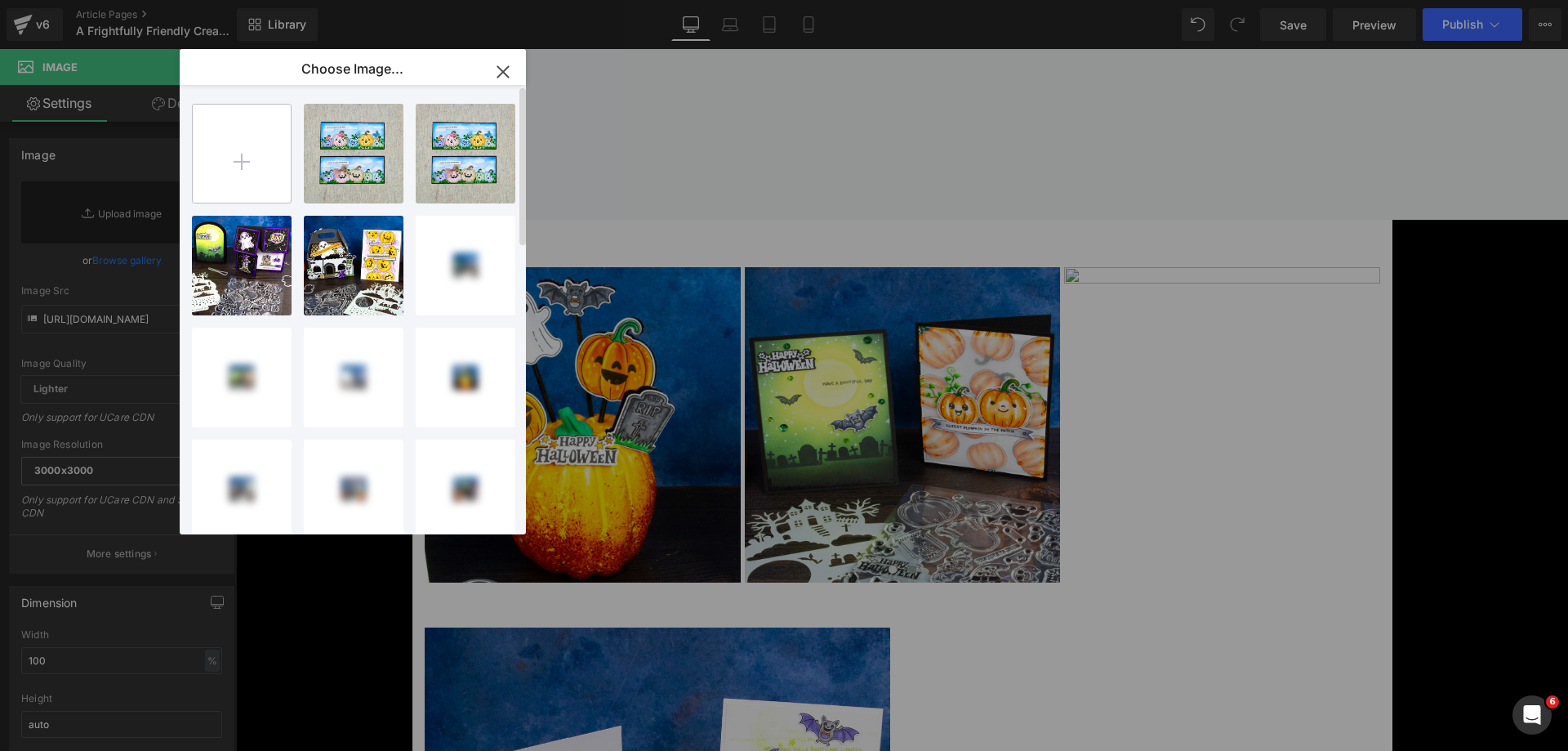
click at [252, 168] on input "file" at bounding box center [241, 154] width 98 height 98
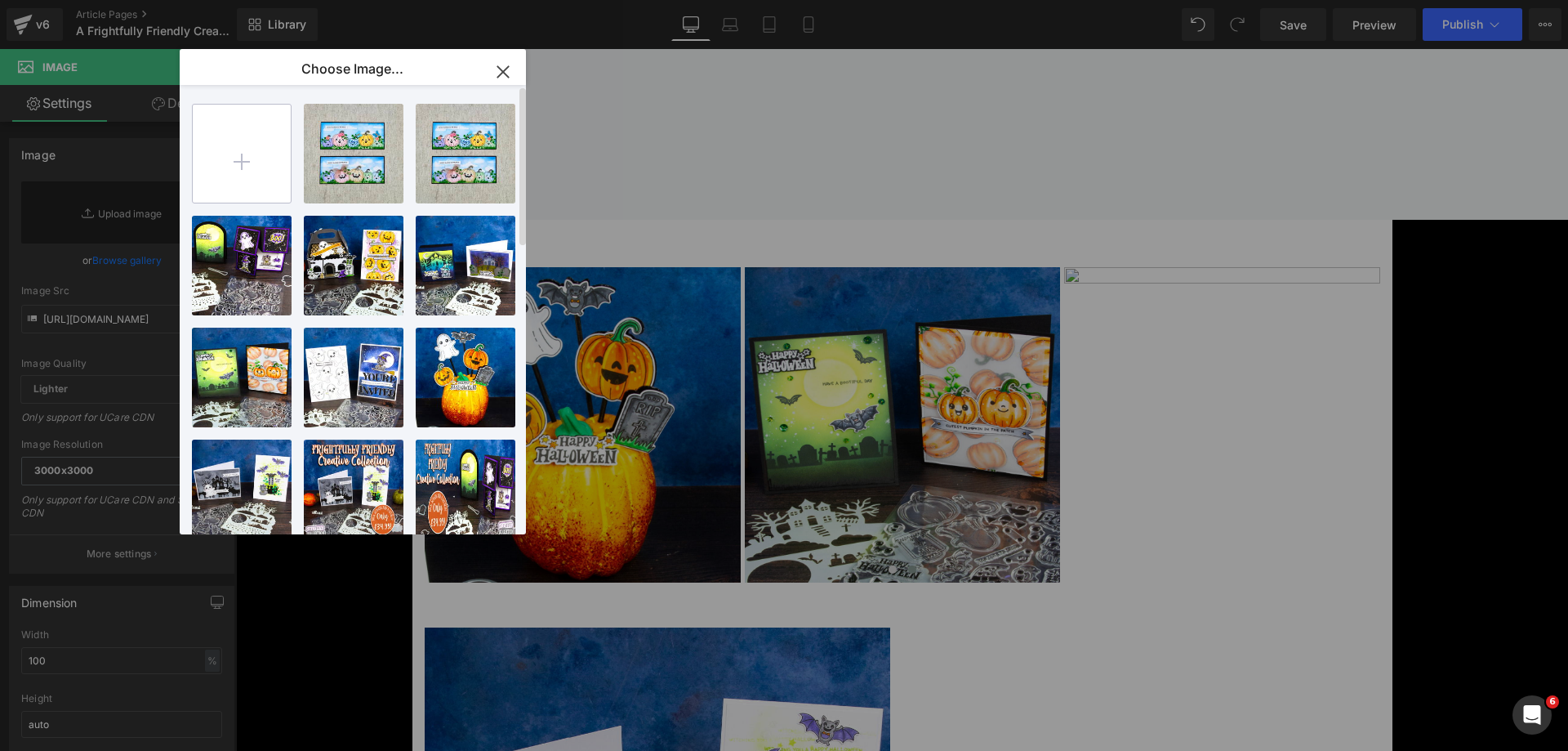
type input "C:\fakepath\Tanja Wind - IMG_3382.jpeg"
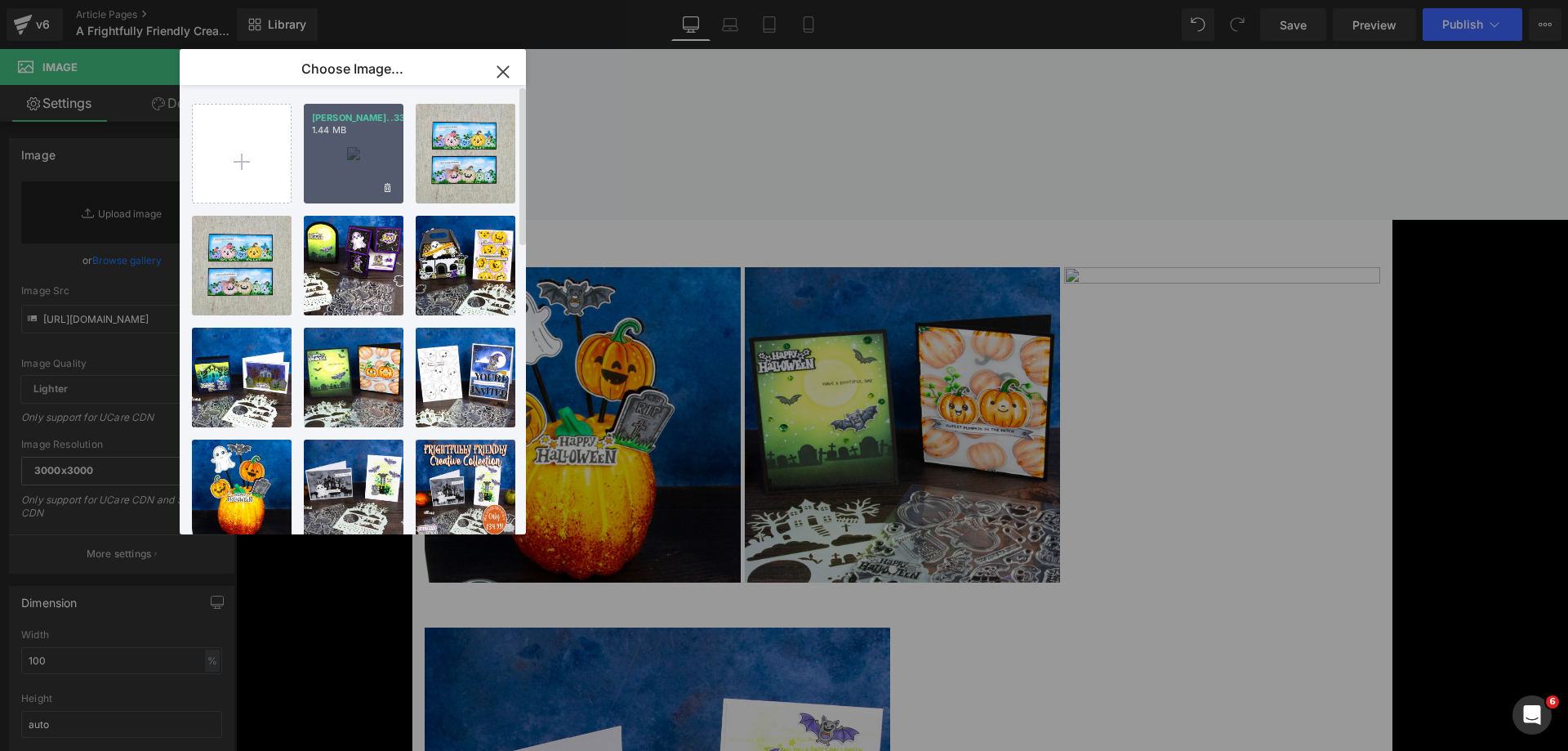
click at [387, 124] on p "[PERSON_NAME]..3382.jpeg" at bounding box center [353, 117] width 83 height 12
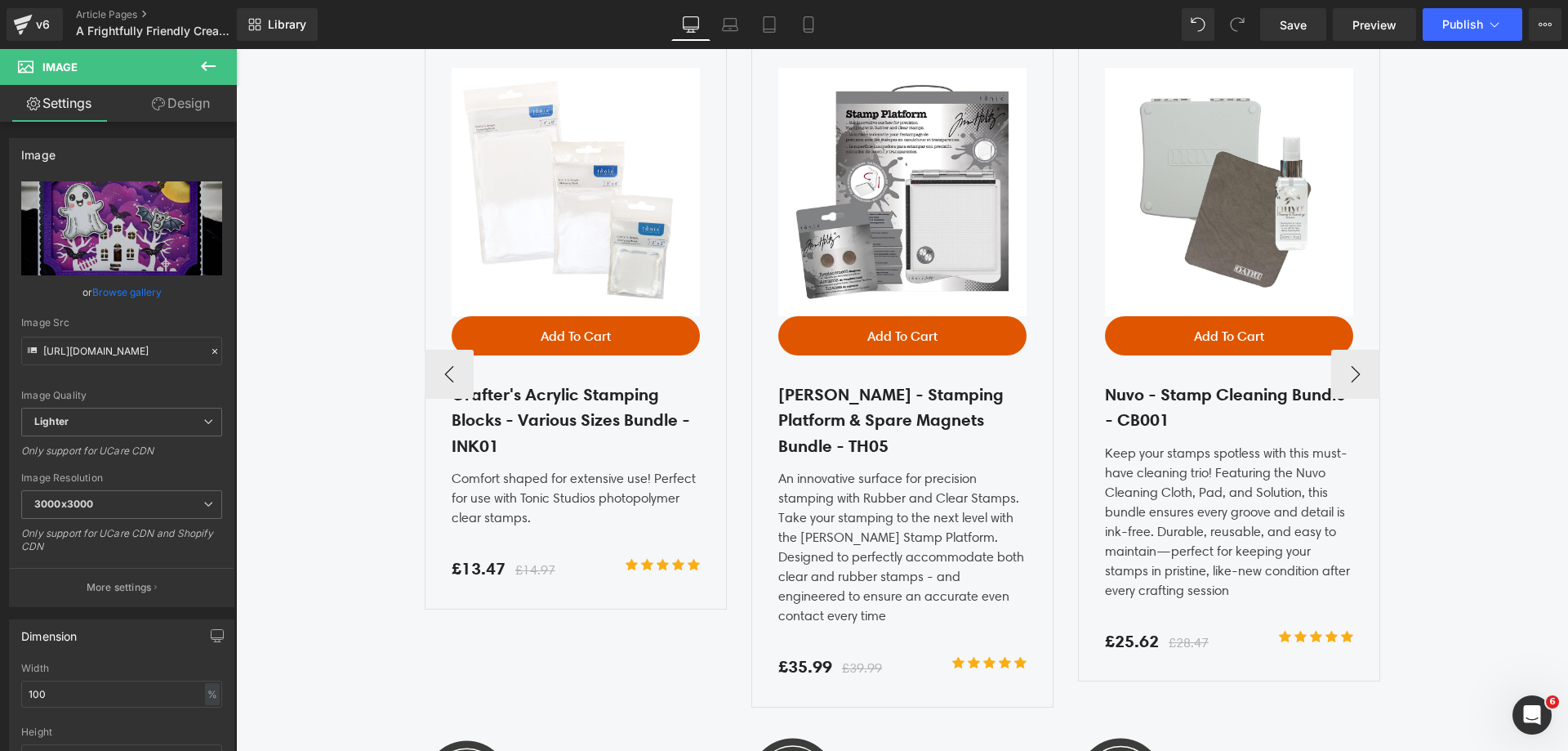
scroll to position [4330, 0]
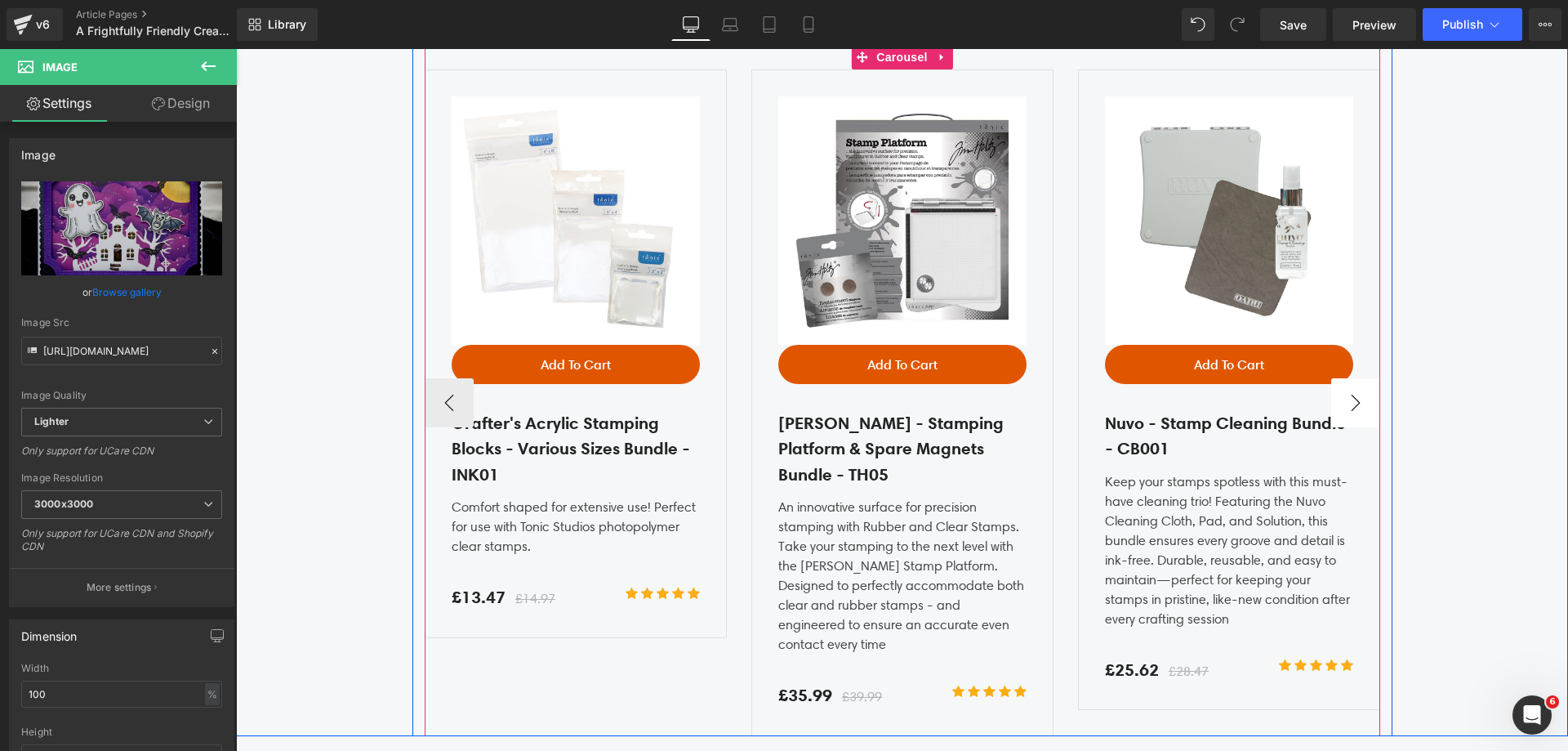
click at [1350, 390] on button "›" at bounding box center [1355, 402] width 49 height 49
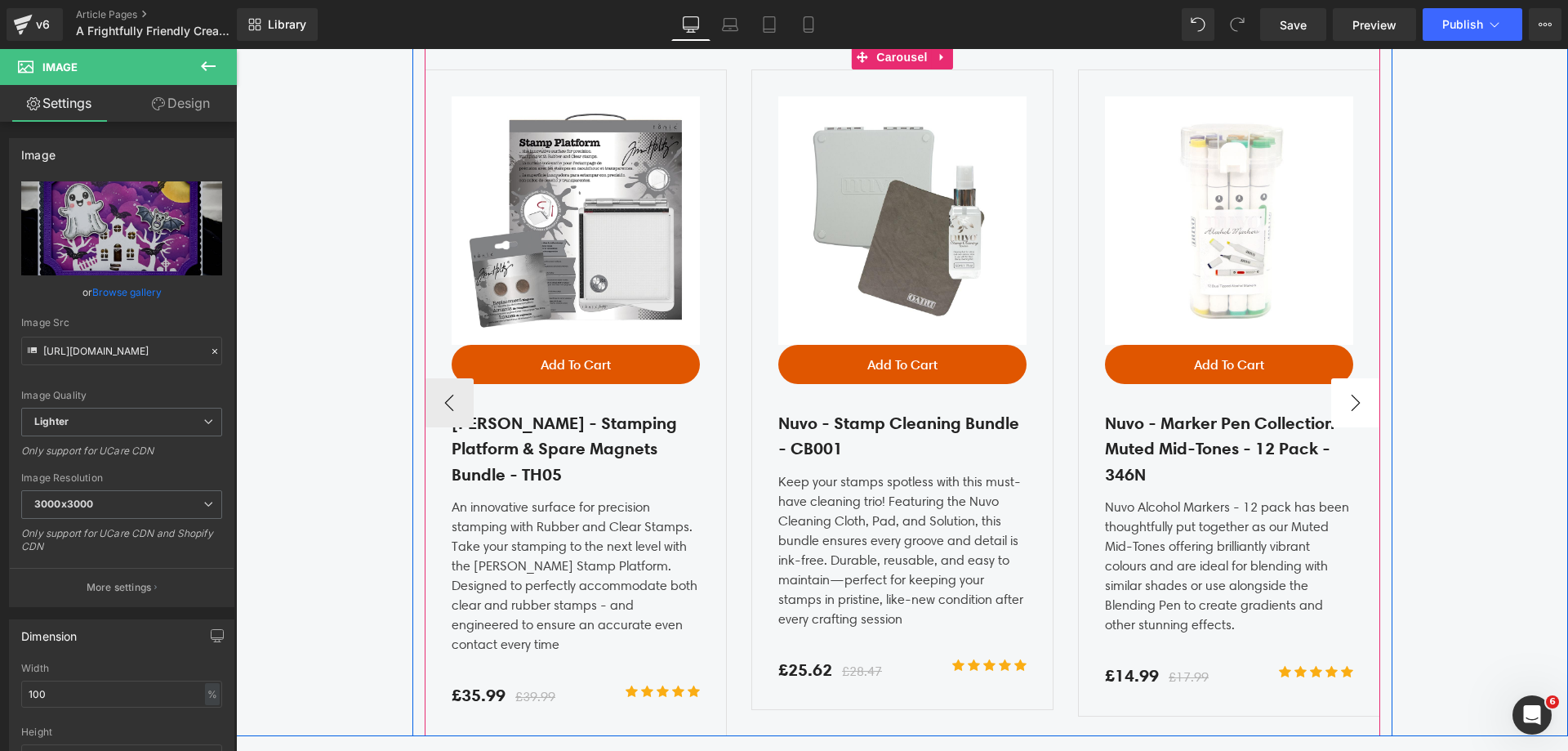
click at [1350, 390] on button "›" at bounding box center [1355, 402] width 49 height 49
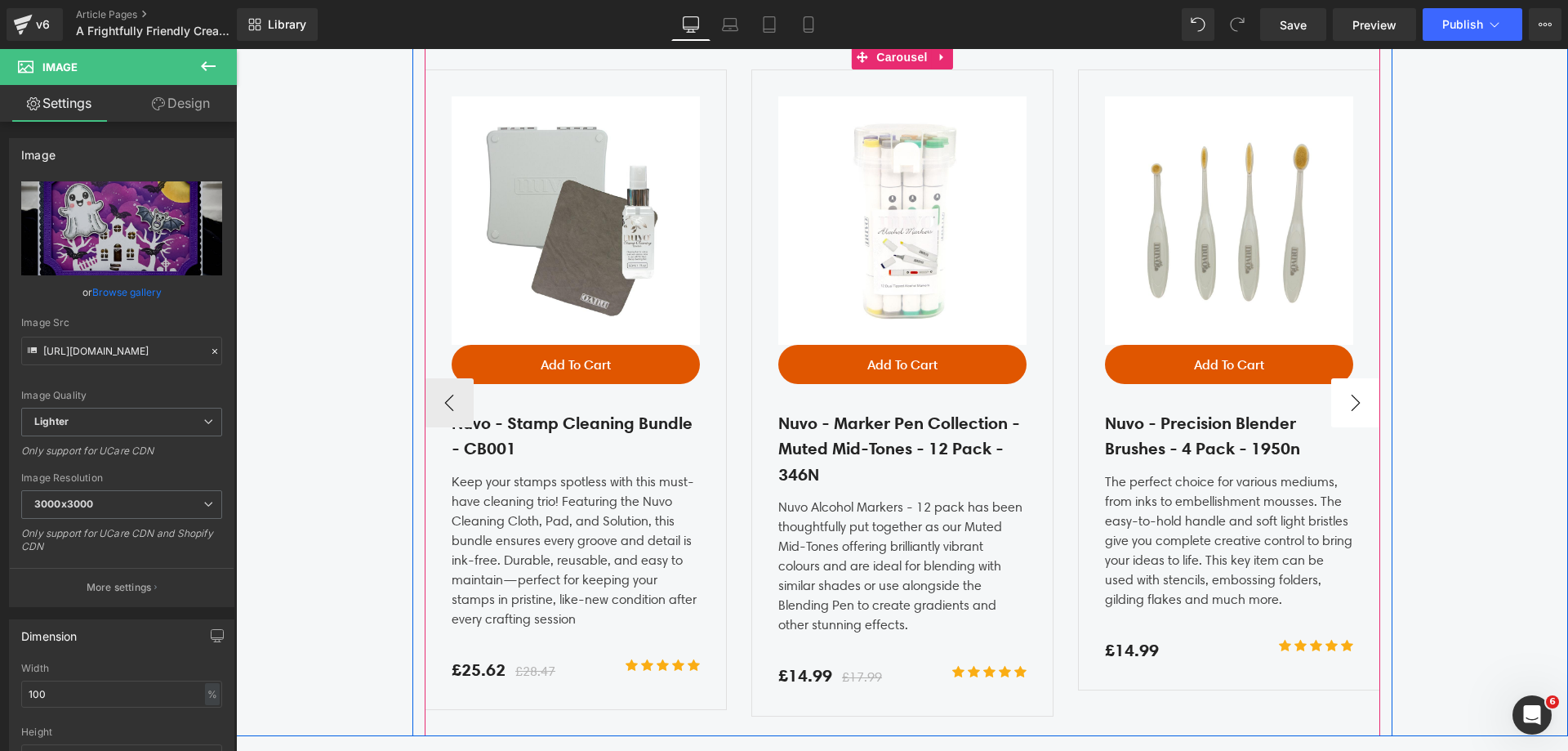
click at [1350, 390] on button "›" at bounding box center [1355, 402] width 49 height 49
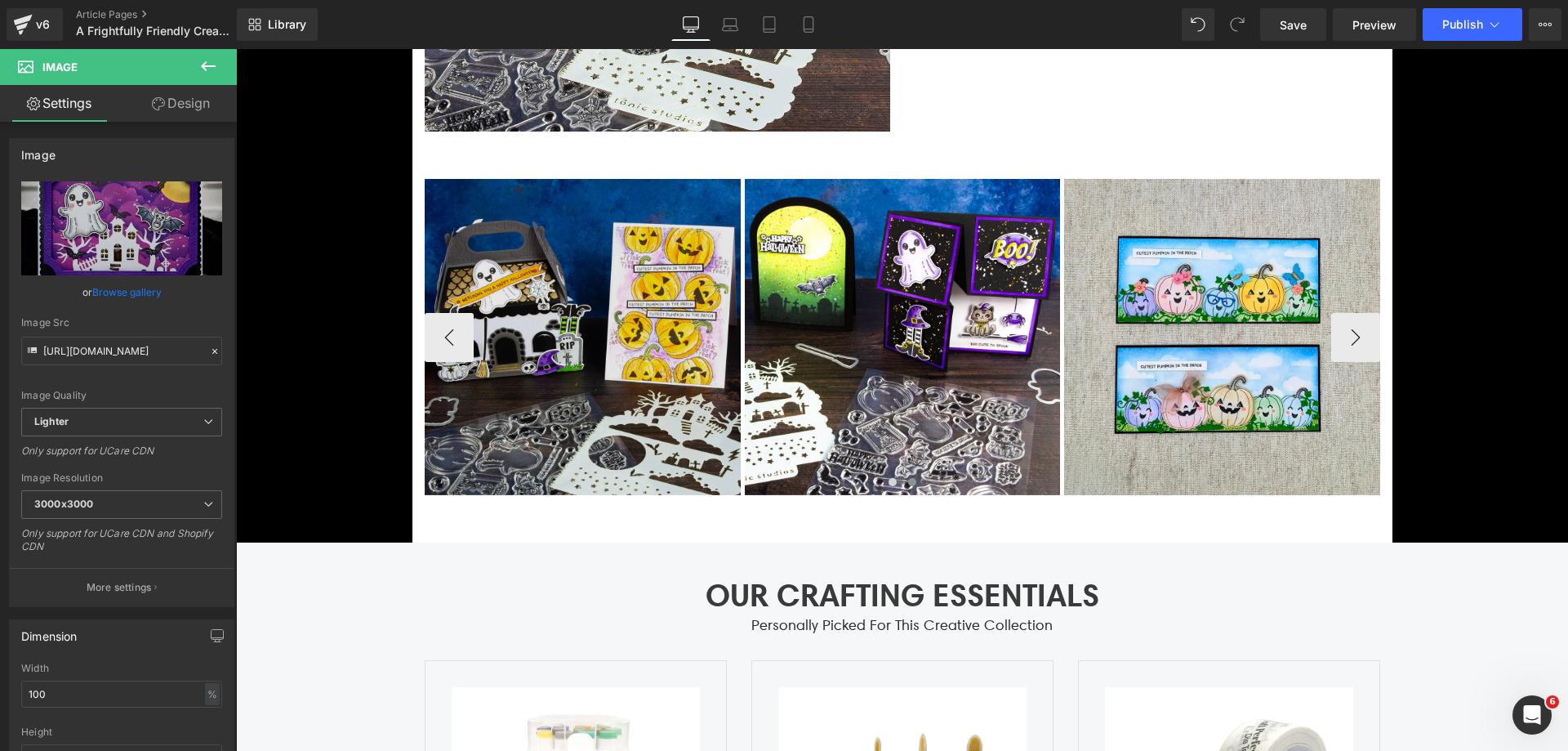
scroll to position [3514, 0]
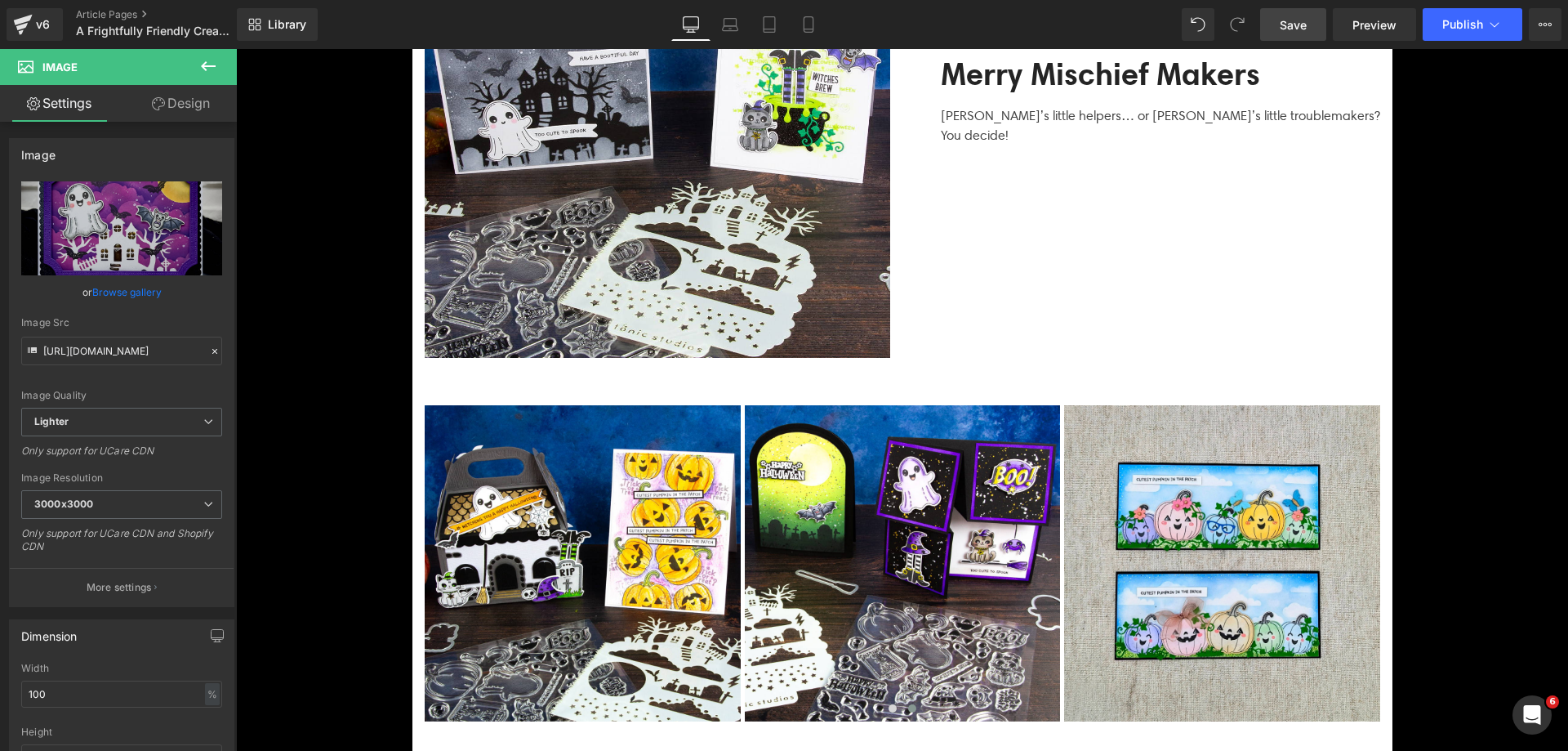
click at [1304, 24] on span "Save" at bounding box center [1293, 25] width 27 height 17
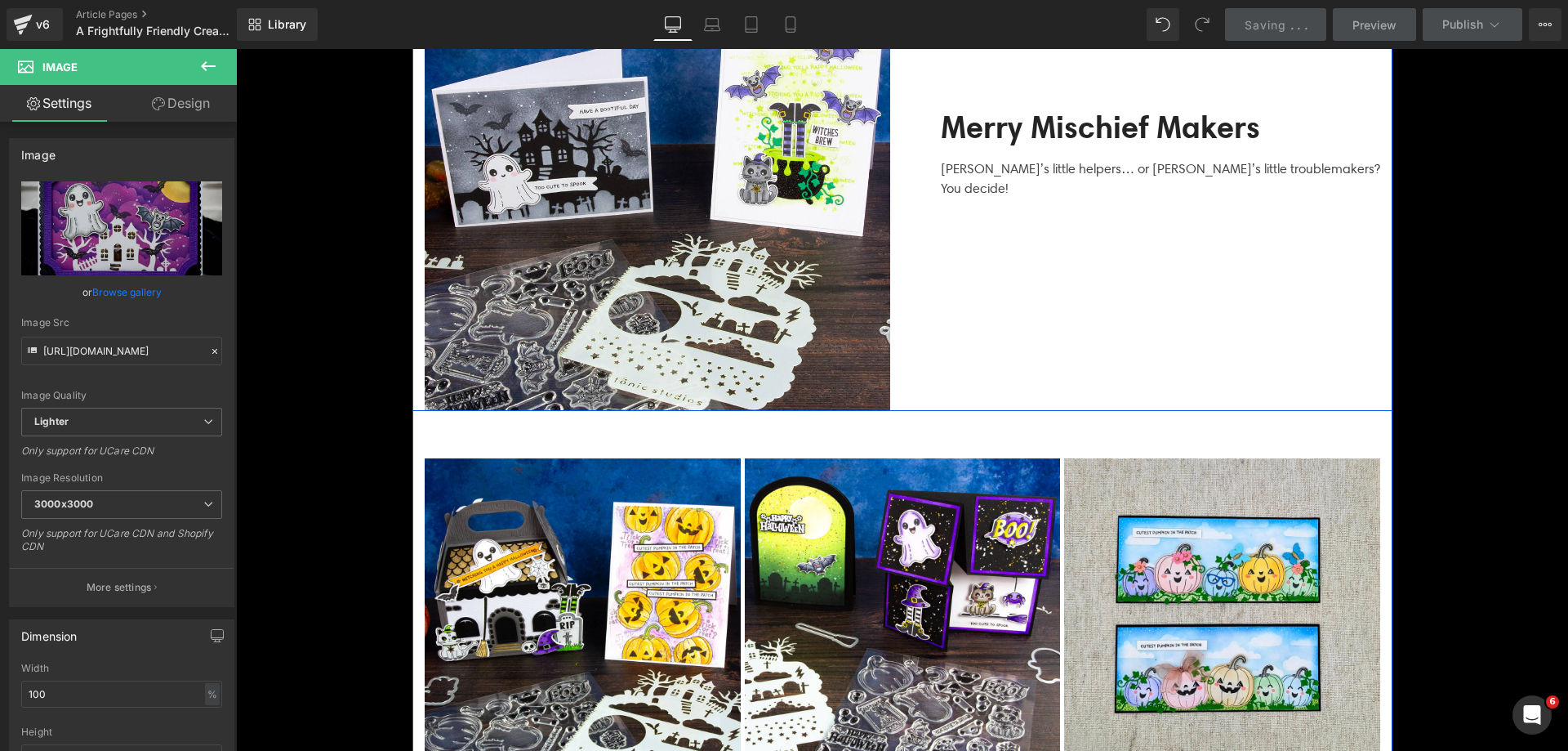
scroll to position [3432, 0]
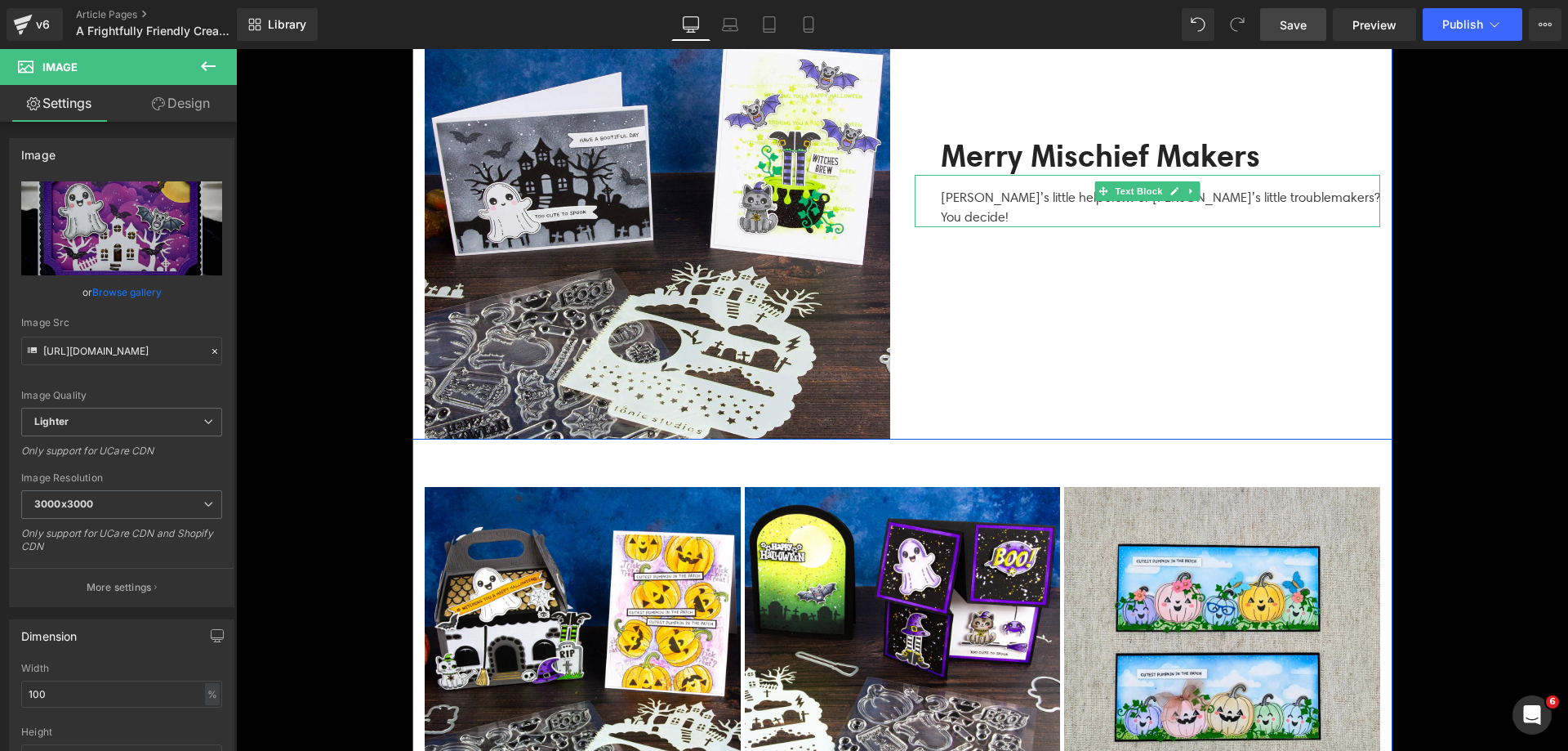
click at [1026, 188] on p "[PERSON_NAME]’s little helpers… or [PERSON_NAME]’s little troublemakers? You de…" at bounding box center [1160, 207] width 440 height 39
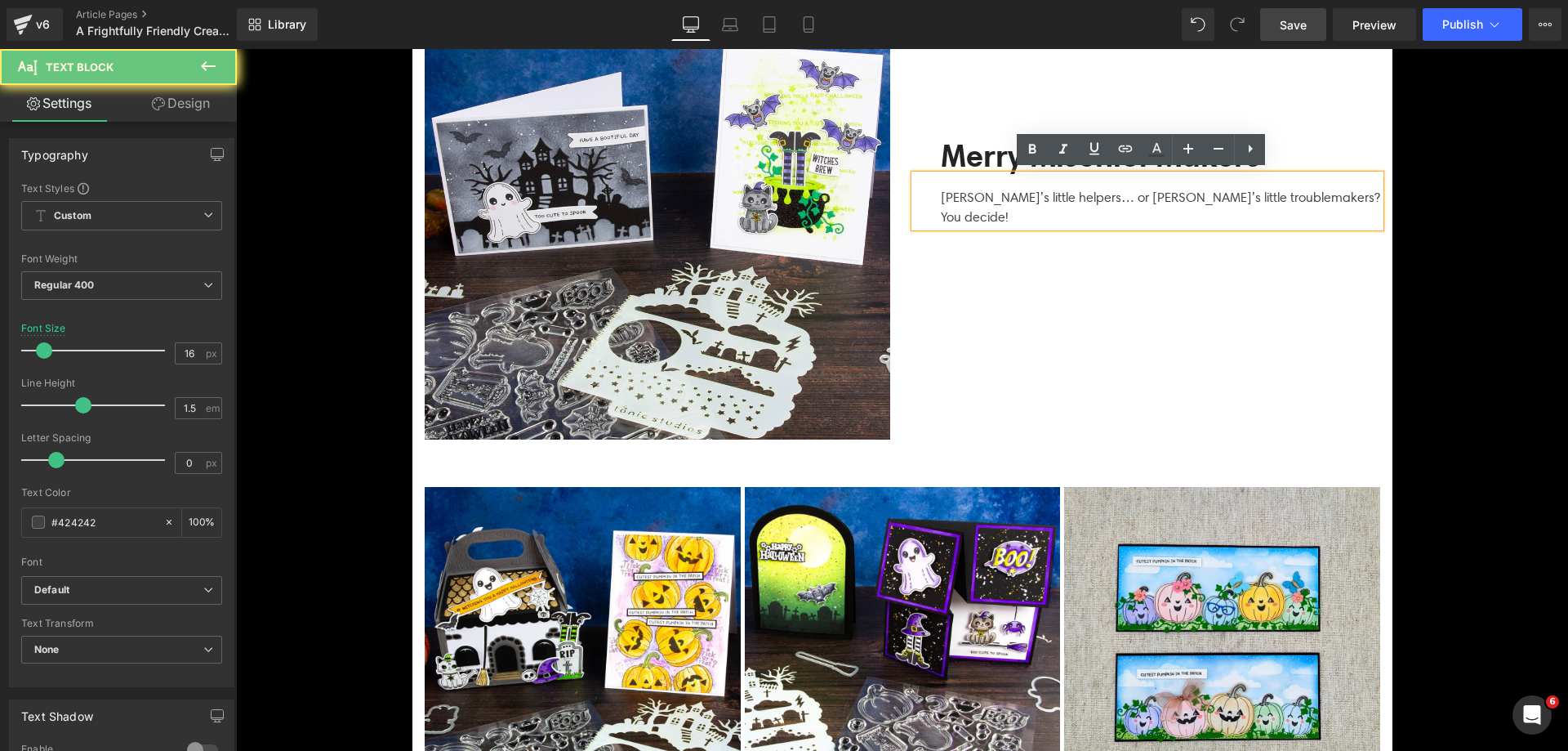
click at [1026, 188] on p "[PERSON_NAME]’s little helpers… or [PERSON_NAME]’s little troublemakers? You de…" at bounding box center [1160, 207] width 440 height 39
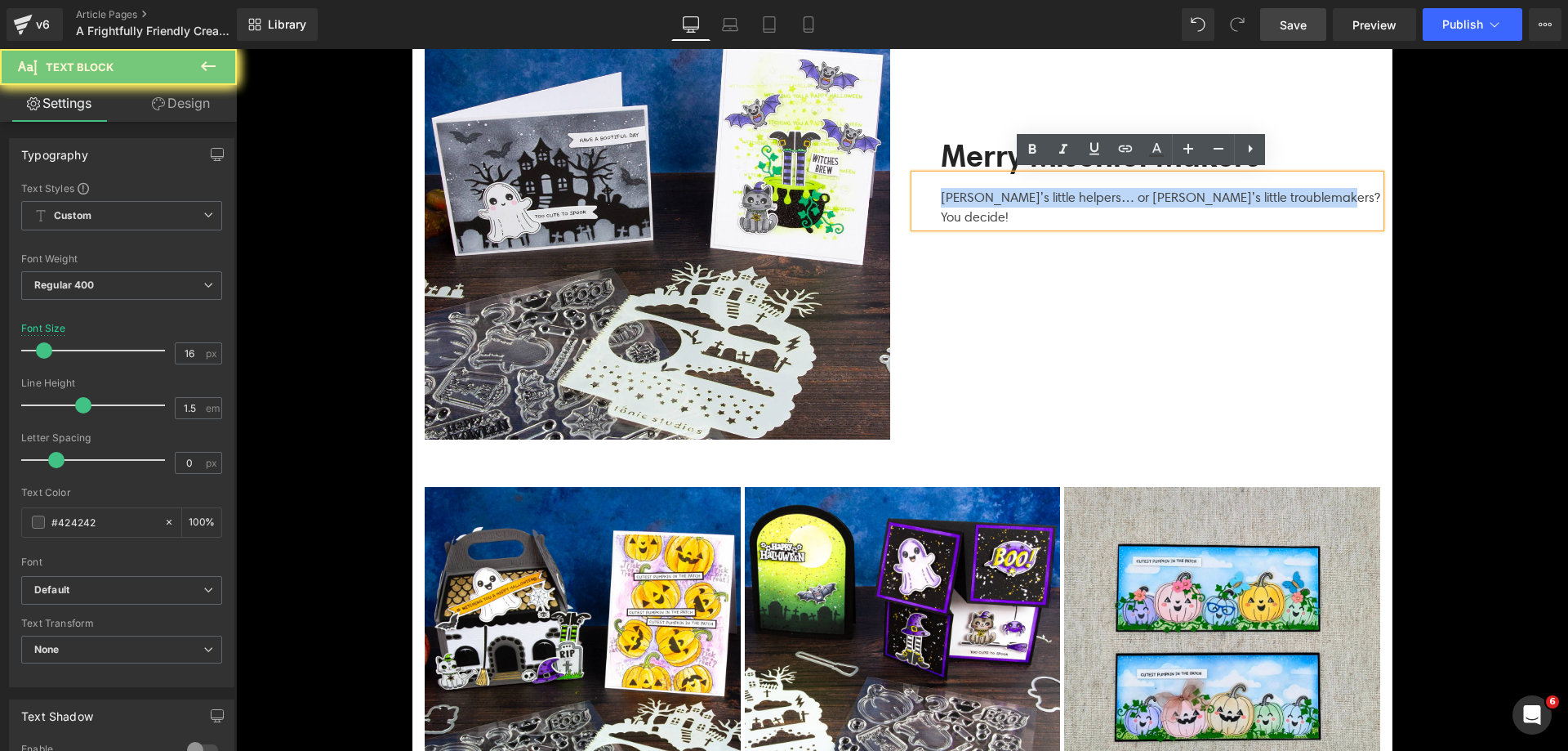
copy p "[PERSON_NAME]’s little helpers… or [PERSON_NAME]’s little troublemakers? You de…"
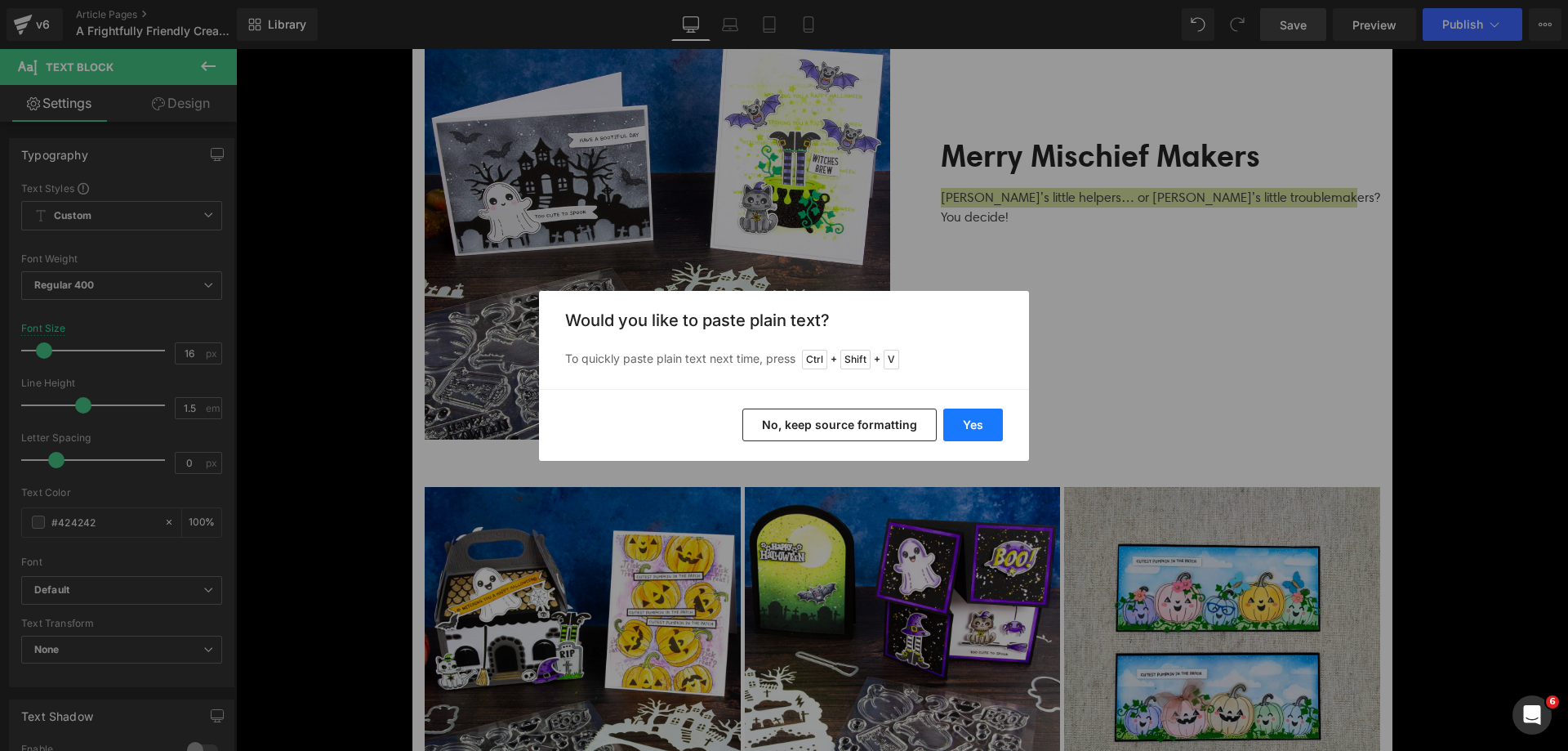
click at [980, 433] on button "Yes" at bounding box center [973, 425] width 60 height 32
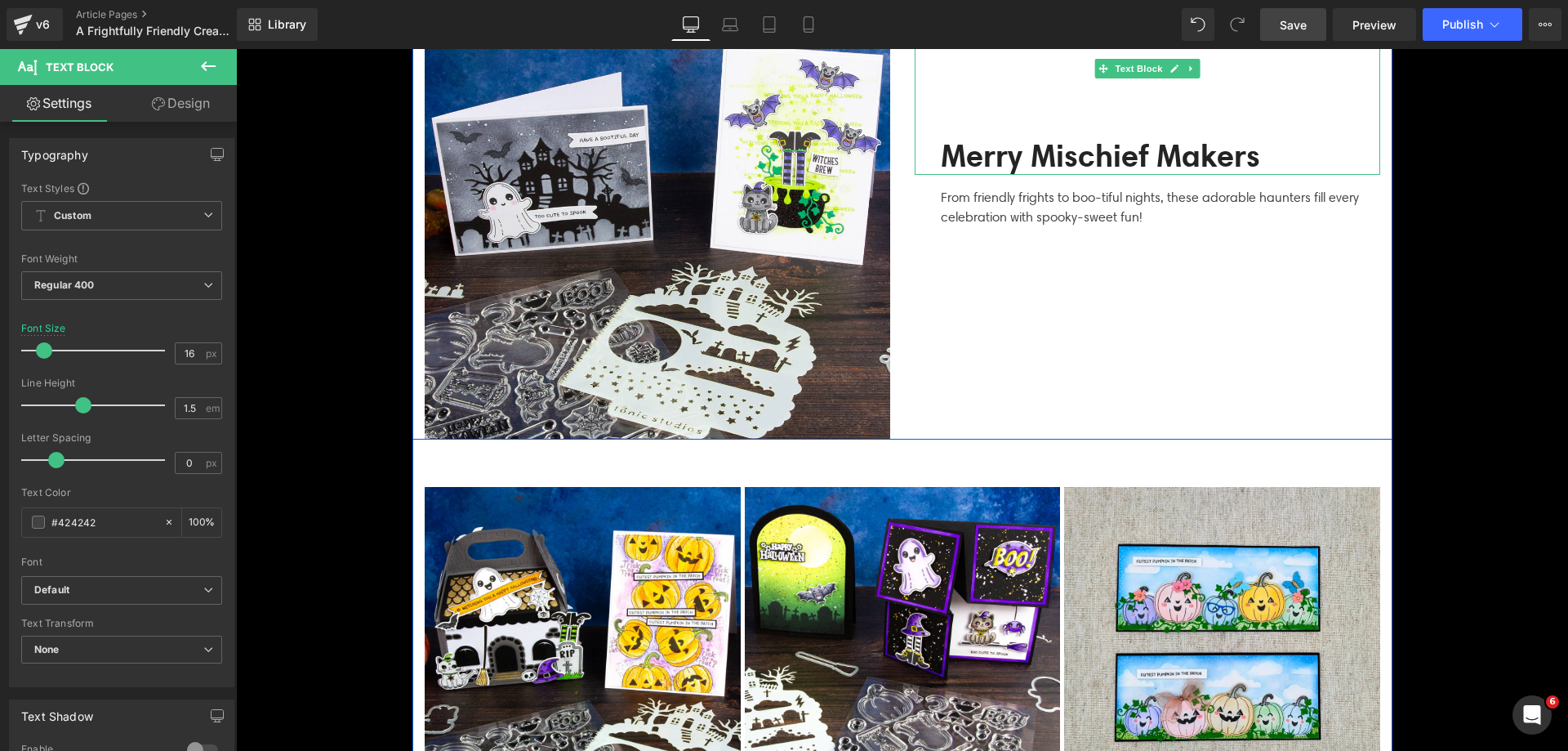
click at [950, 156] on b "Merry Mischief Makers" at bounding box center [1100, 156] width 320 height 38
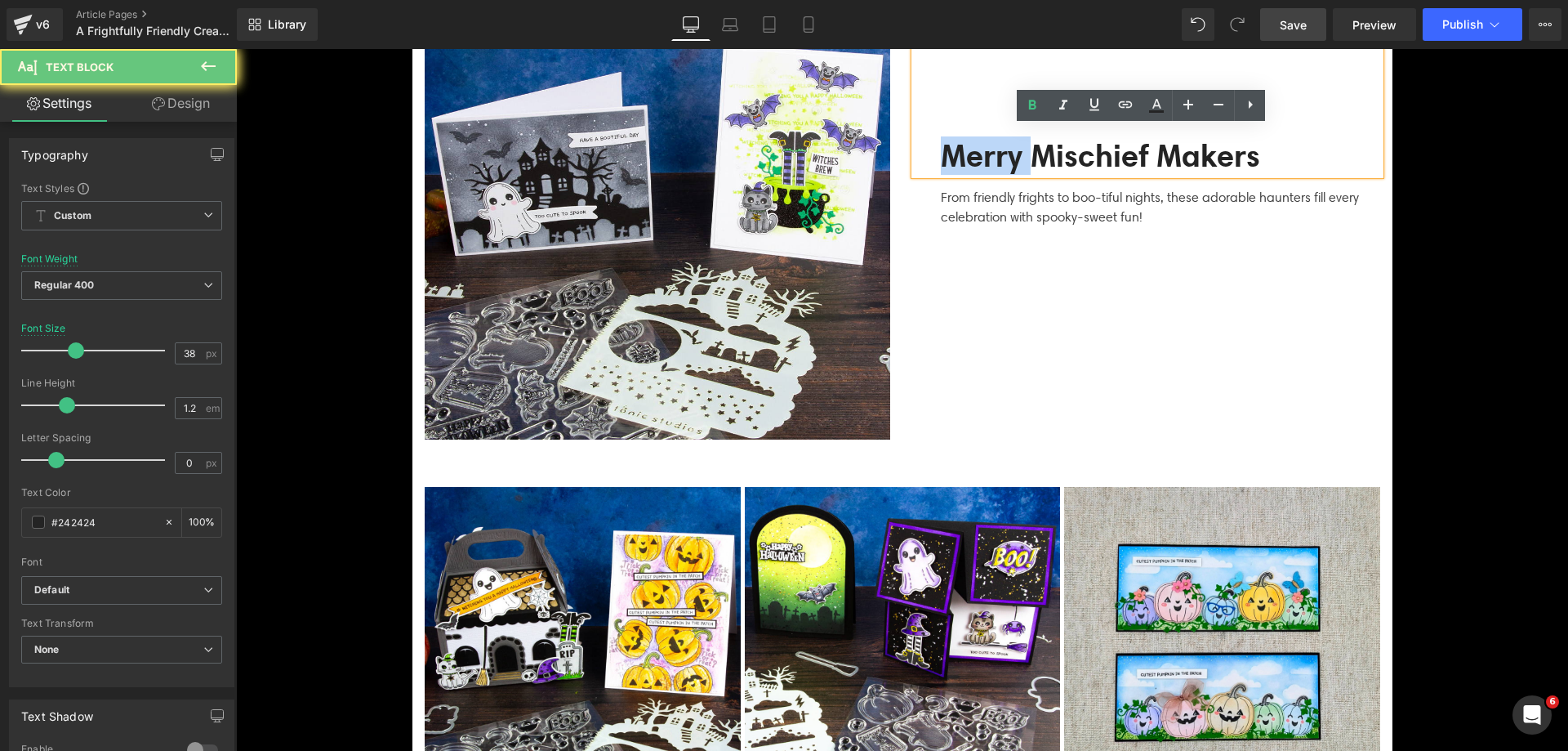
click at [950, 156] on b "Merry Mischief Makers" at bounding box center [1100, 156] width 320 height 38
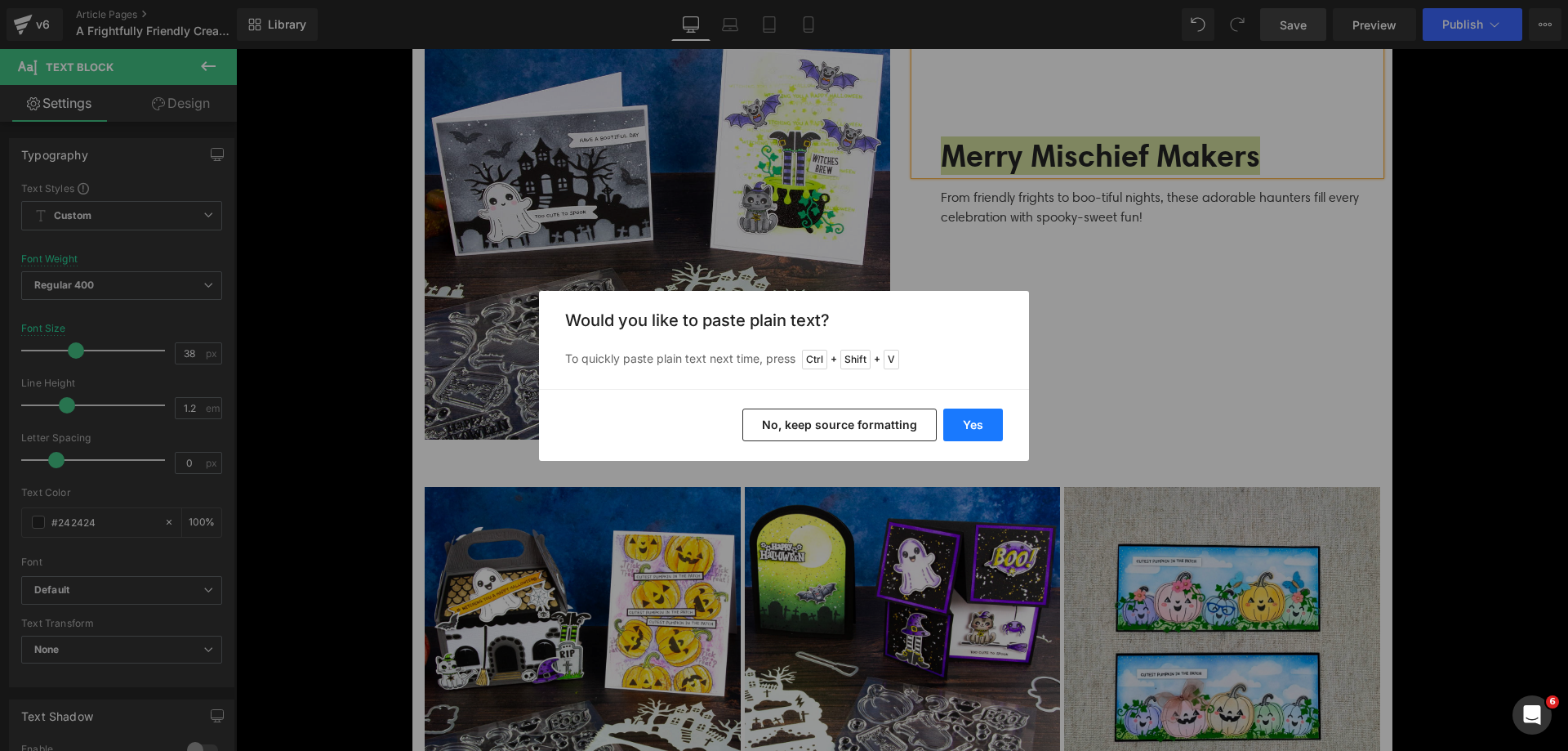
drag, startPoint x: 979, startPoint y: 428, endPoint x: 837, endPoint y: 311, distance: 184.0
click at [979, 428] on button "Yes" at bounding box center [973, 425] width 60 height 32
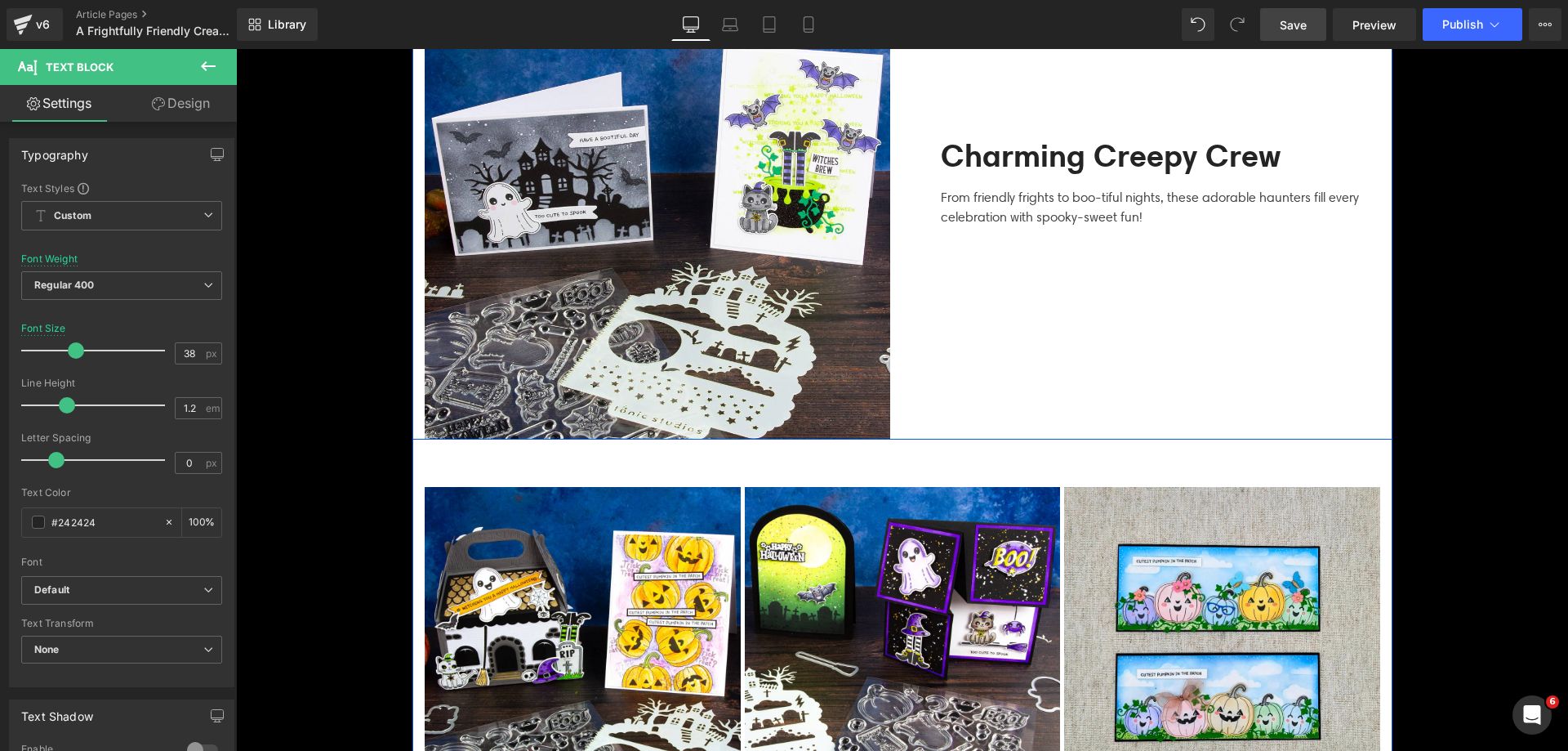
click at [1080, 354] on div "Charming Creepy Crew Text Block From friendly frights to boo-tiful nights, thes…" at bounding box center [1147, 207] width 490 height 466
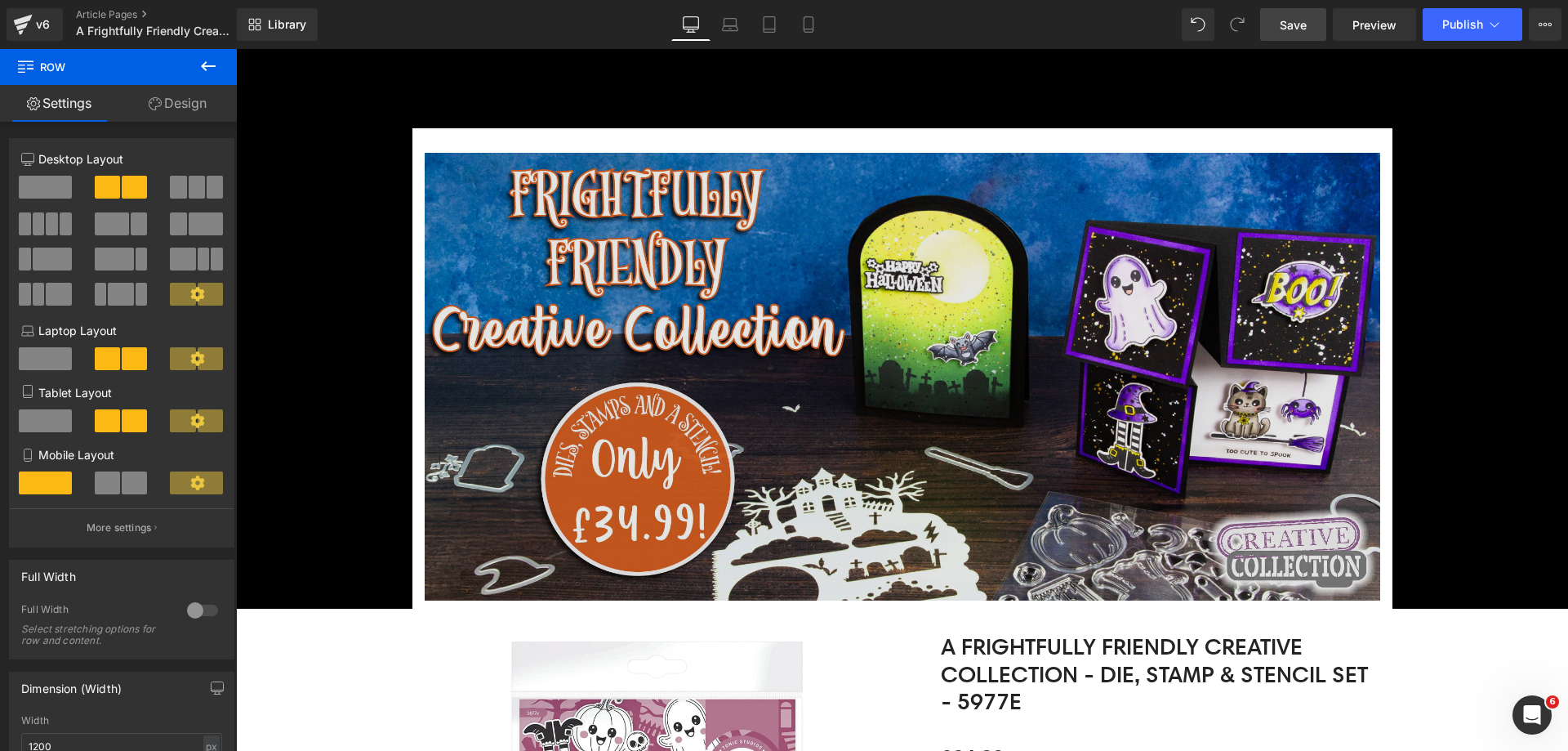
scroll to position [0, 0]
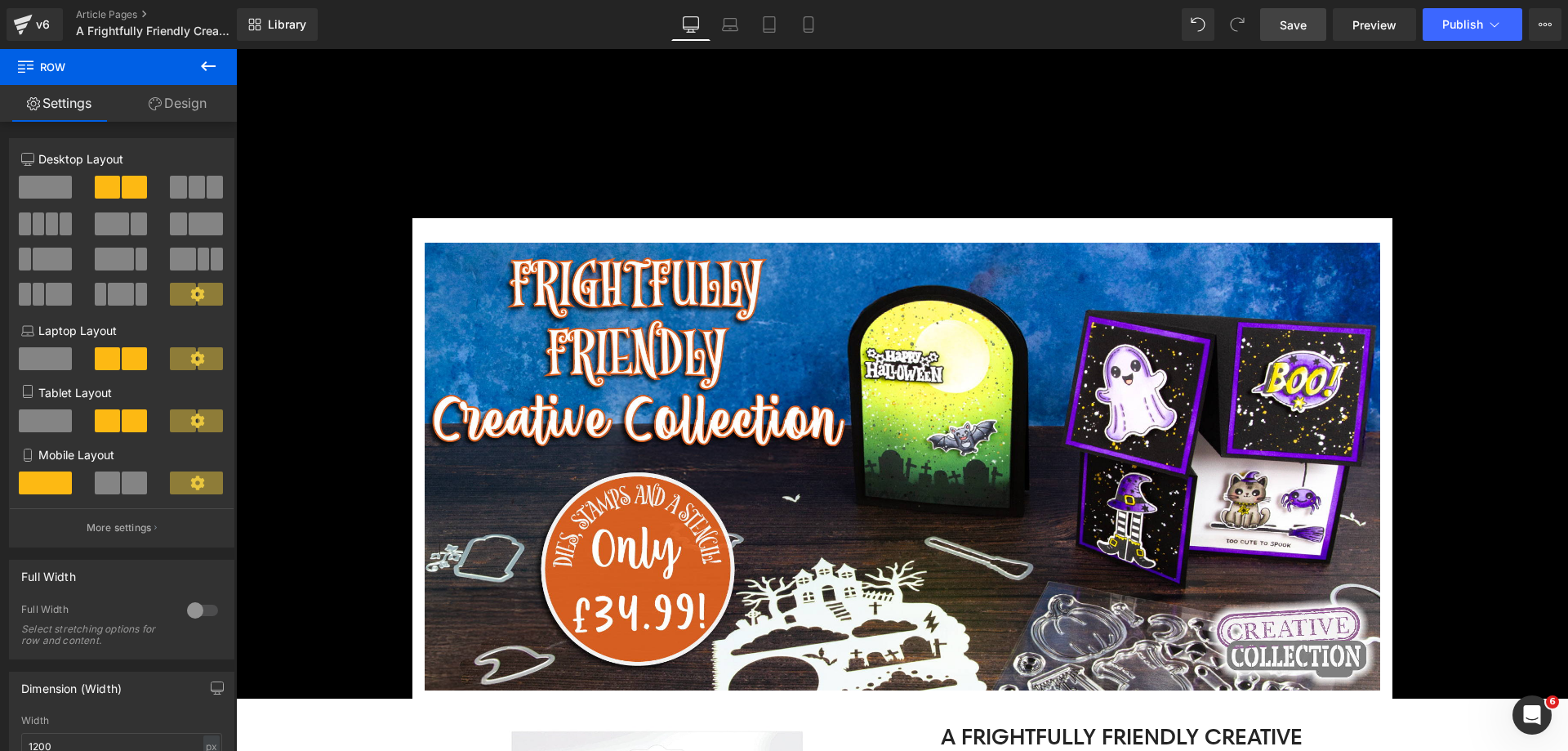
click at [1298, 31] on span "Save" at bounding box center [1293, 25] width 27 height 17
click at [1537, 22] on button "View Live Page View with current Template Save Template to Library Schedule Pub…" at bounding box center [1545, 25] width 32 height 32
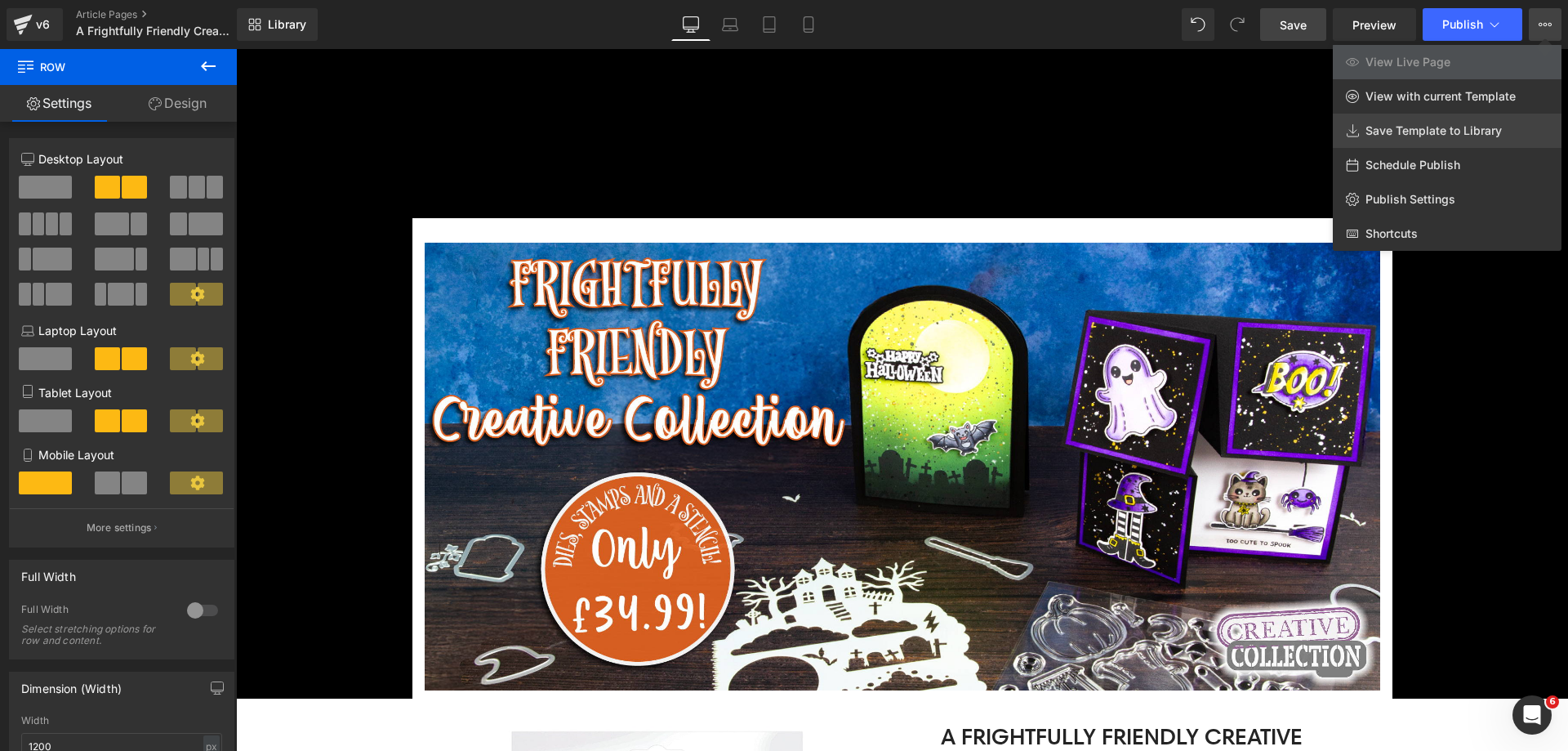
click at [1432, 136] on span "Save Template to Library" at bounding box center [1434, 130] width 136 height 14
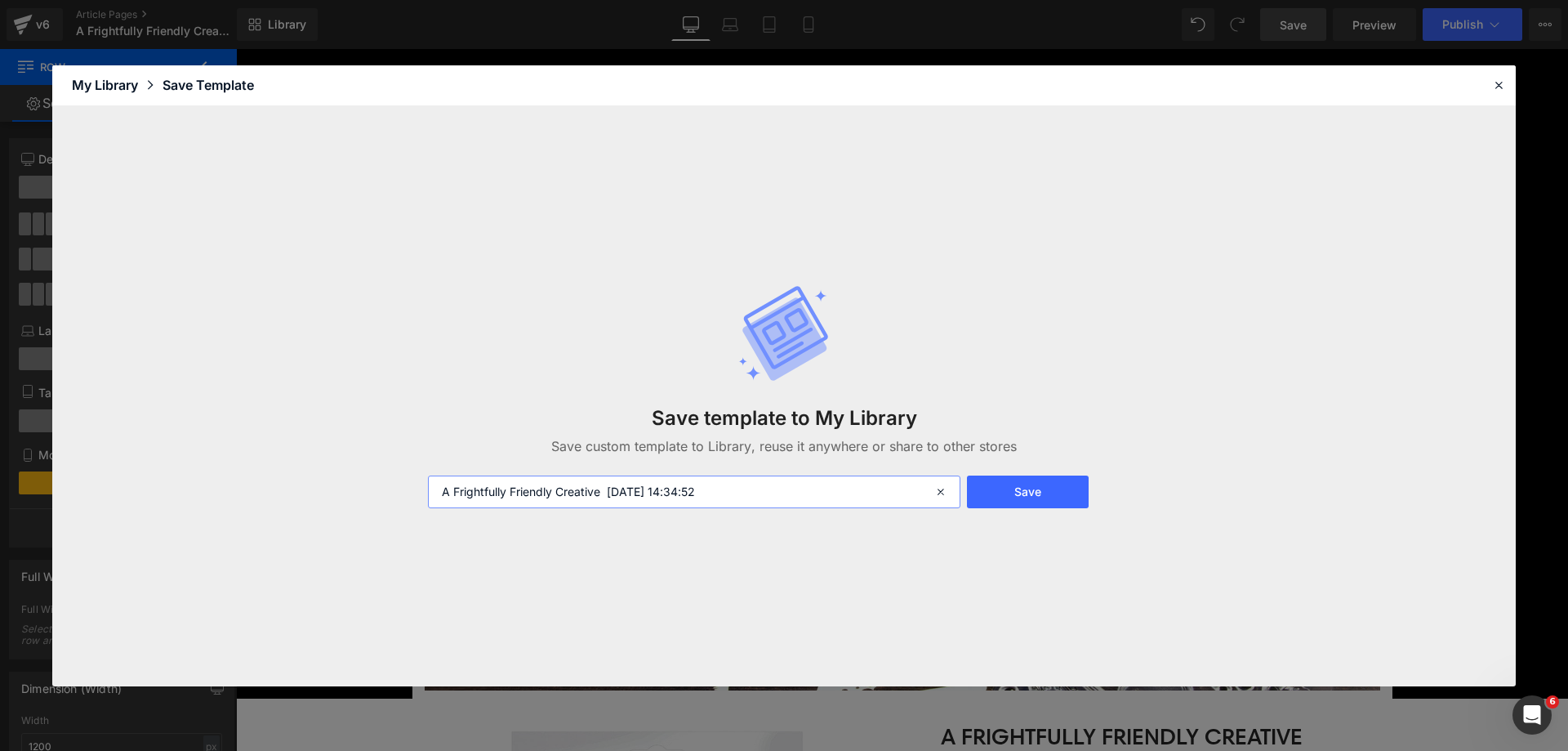
drag, startPoint x: 604, startPoint y: 491, endPoint x: 761, endPoint y: 491, distance: 157.0
click at [760, 491] on input "A Frightfully Friendly Creative [DATE] 14:34:52" at bounding box center [694, 491] width 532 height 32
type input "A Frightfully Friendly Creative Collection"
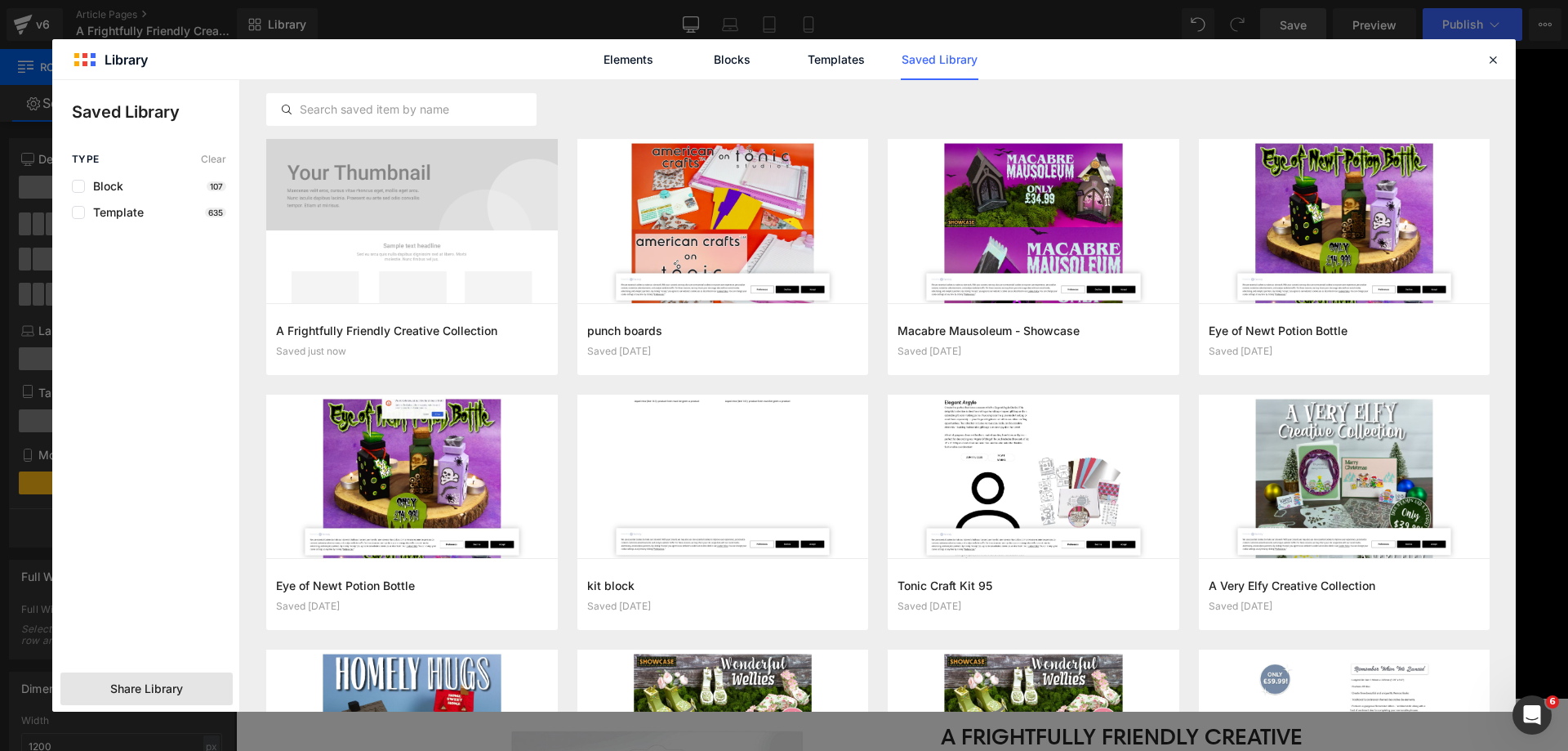
click at [168, 688] on span "Share Library" at bounding box center [147, 688] width 72 height 16
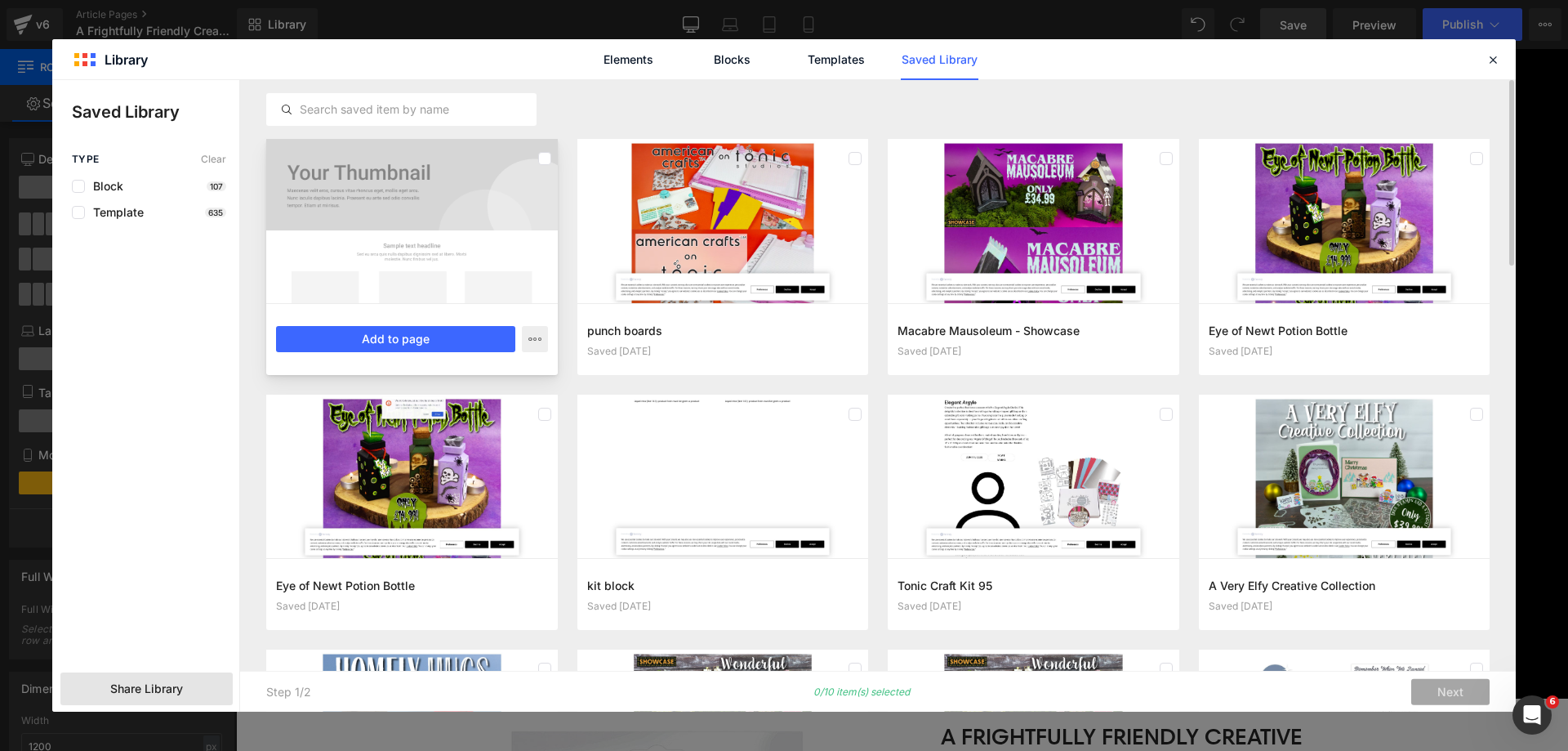
click at [370, 282] on div at bounding box center [412, 221] width 292 height 164
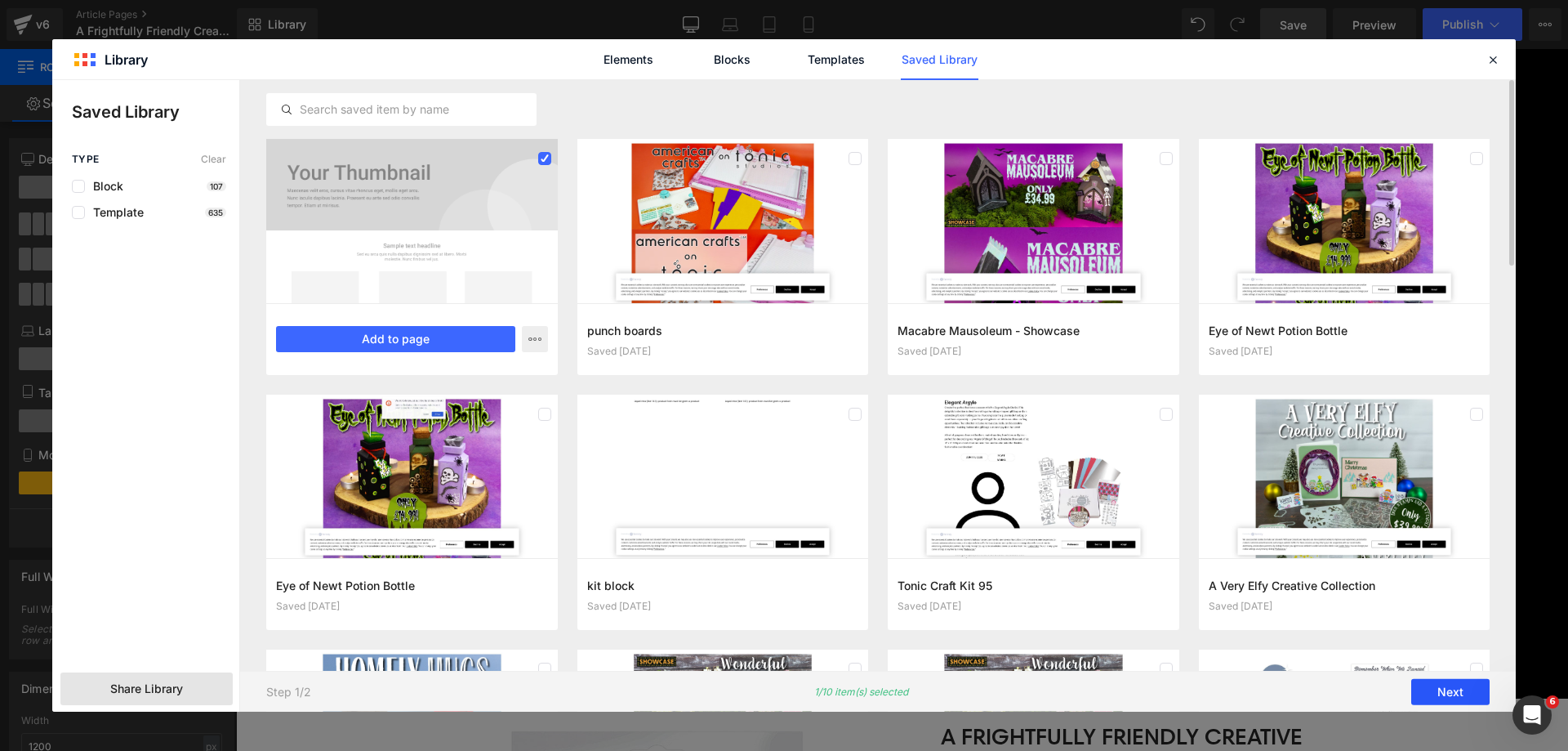
click at [1445, 701] on button "Next" at bounding box center [1451, 692] width 78 height 26
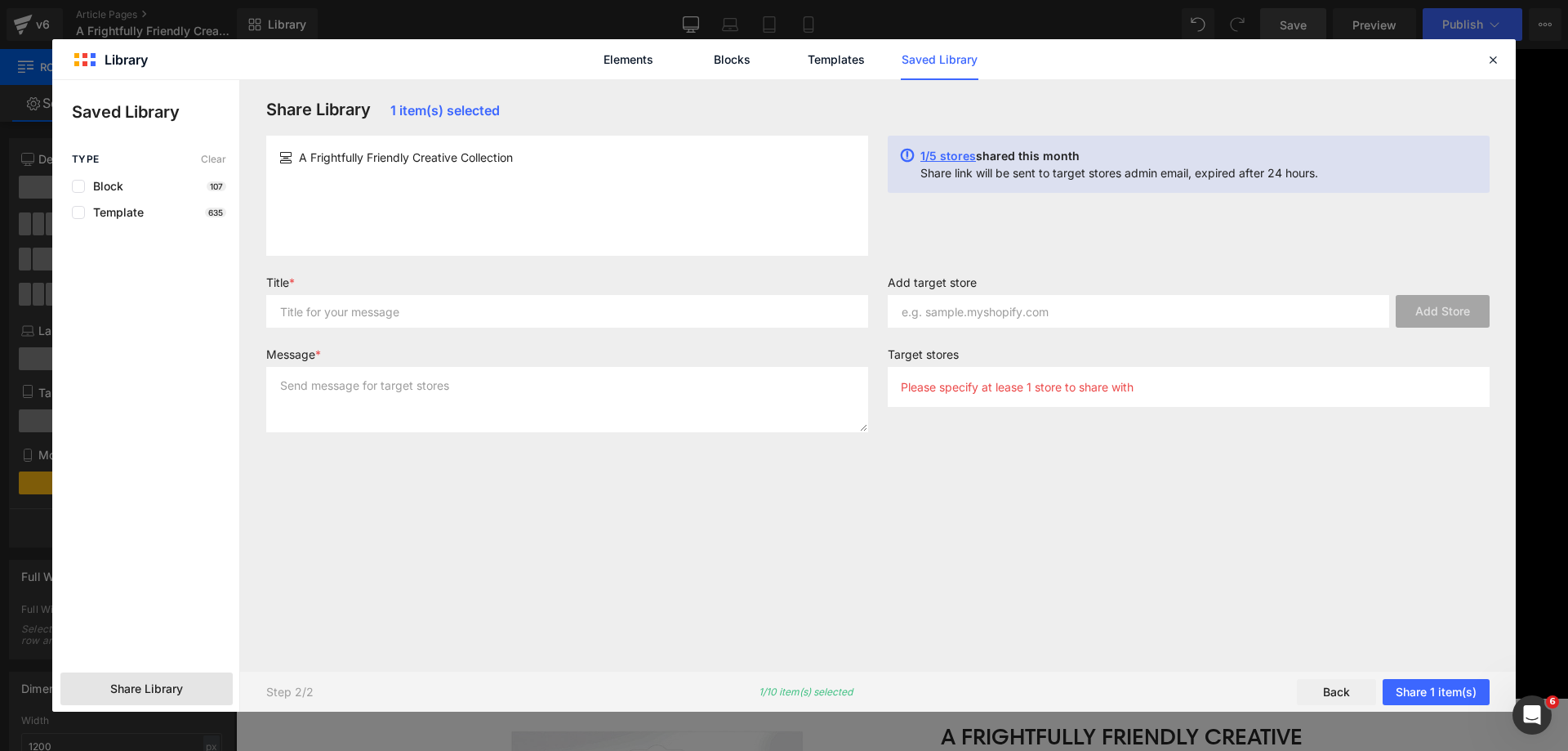
click at [390, 155] on span "A Frightfully Friendly Creative Collection" at bounding box center [405, 157] width 214 height 17
click at [391, 155] on span "A Frightfully Friendly Creative Collection" at bounding box center [405, 157] width 214 height 17
click at [394, 156] on span "A Frightfully Friendly Creative Collection" at bounding box center [405, 157] width 214 height 17
copy div "A Frightfully Friendly Creative Collection"
click at [446, 313] on input "text" at bounding box center [567, 311] width 602 height 32
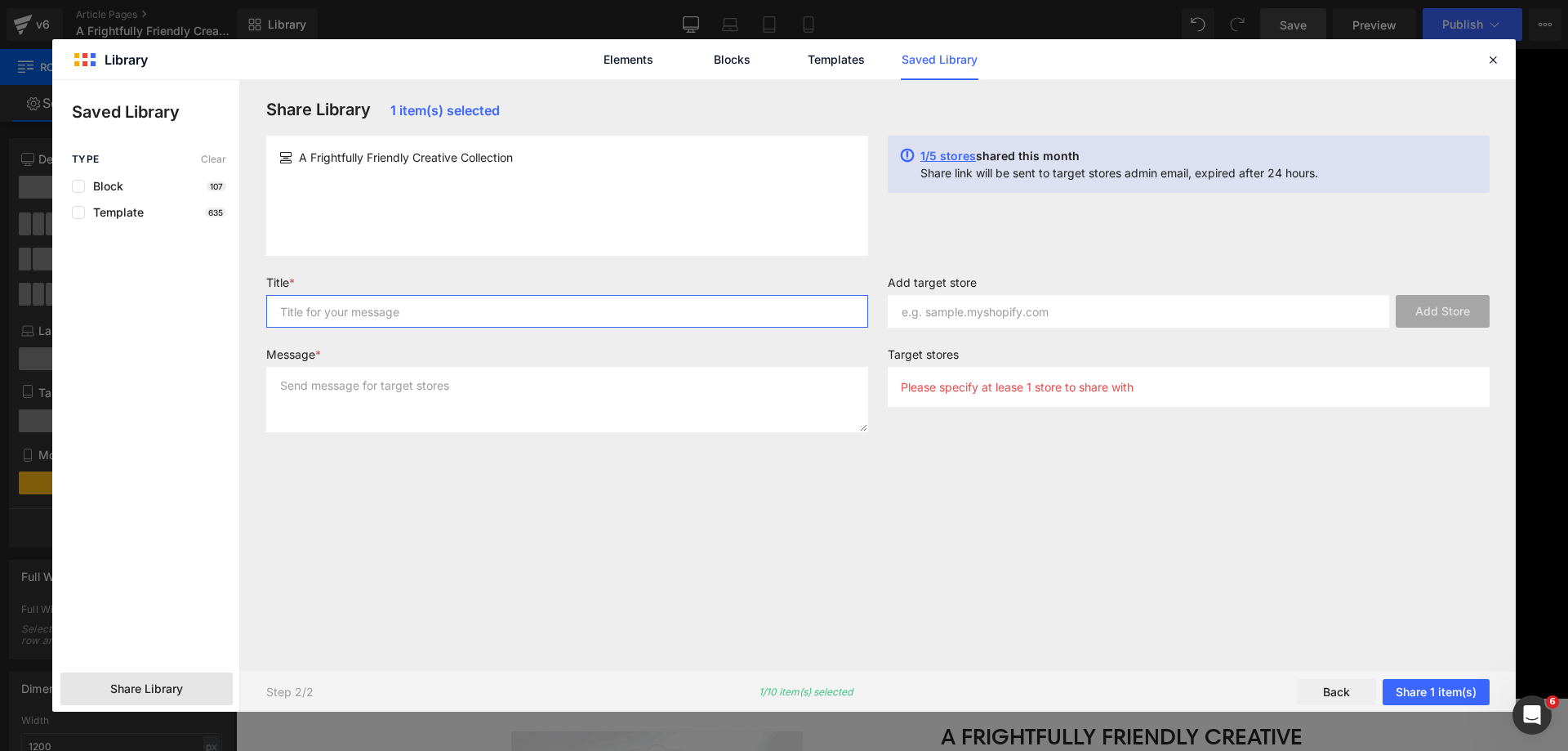
paste input "A Frightfully Friendly Creative Collection"
type input "A Frightfully Friendly Creative Collection"
click at [469, 392] on textarea at bounding box center [567, 399] width 602 height 66
paste textarea "A Frightfully Friendly Creative Collection"
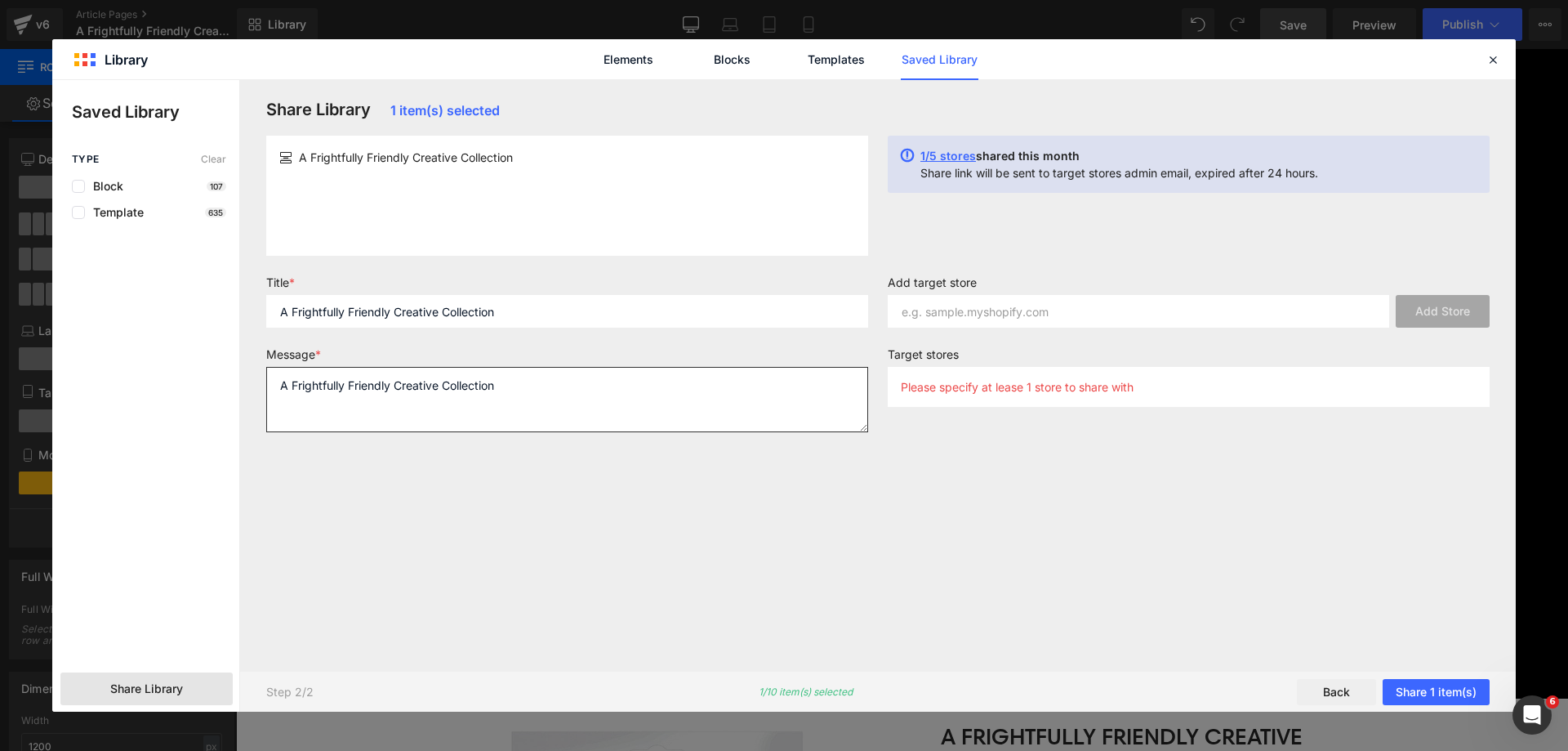
type textarea "A Frightfully Friendly Creative Collection"
drag, startPoint x: 955, startPoint y: 306, endPoint x: 1021, endPoint y: 311, distance: 66.2
click at [956, 306] on input "text" at bounding box center [1139, 311] width 502 height 32
paste input "[URL][DOMAIN_NAME]"
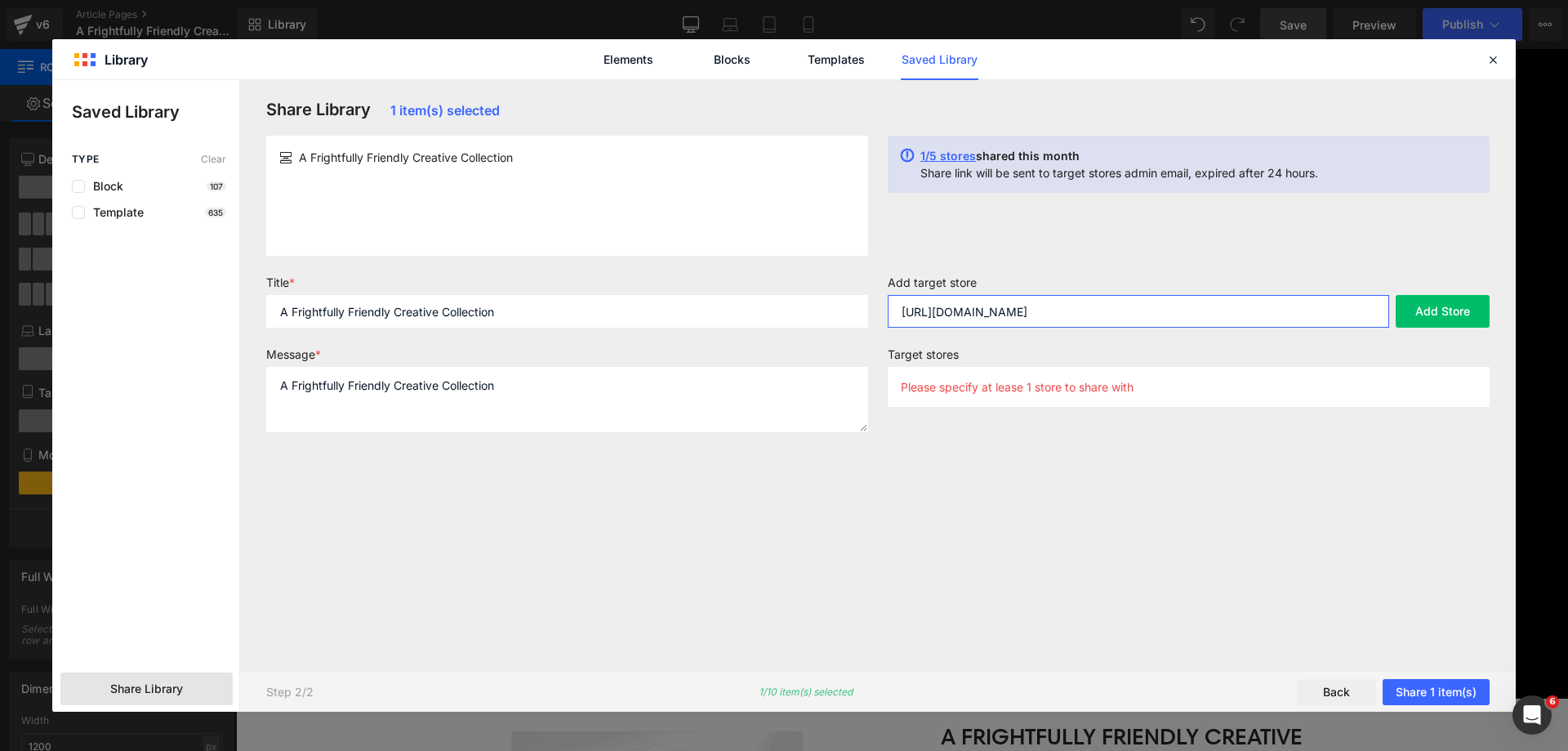
drag, startPoint x: 1105, startPoint y: 316, endPoint x: 1176, endPoint y: 318, distance: 71.0
click at [1176, 318] on input "[URL][DOMAIN_NAME]" at bounding box center [1139, 311] width 502 height 32
type input "[URL][DOMAIN_NAME]"
click at [1476, 303] on button "Add Store" at bounding box center [1442, 311] width 93 height 32
click at [1375, 528] on div "Share Library 1 item(s) selected A Frightfully Friendly Creative Collection 1/5…" at bounding box center [877, 375] width 1243 height 552
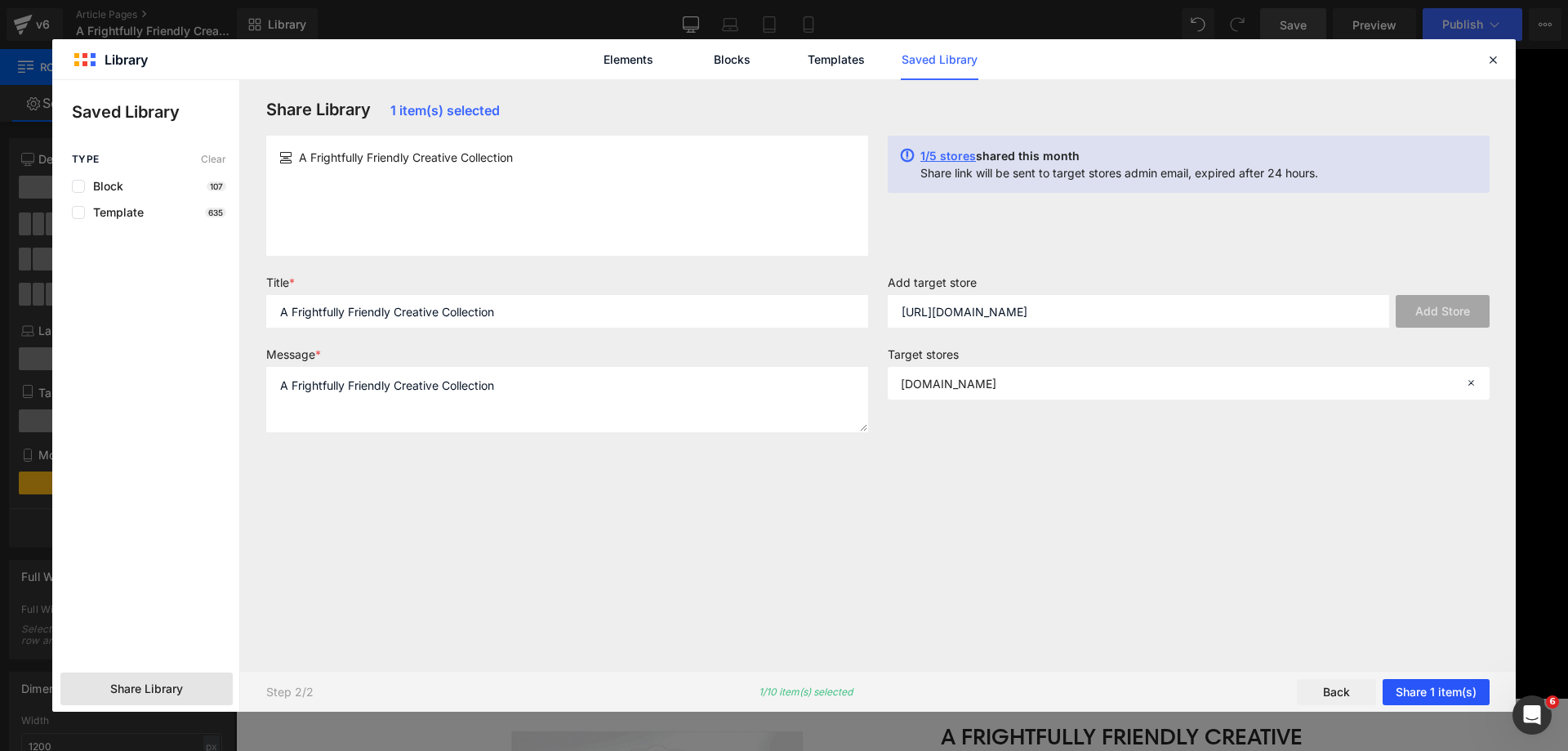
click at [1445, 691] on button "Share 1 item(s)" at bounding box center [1436, 692] width 107 height 26
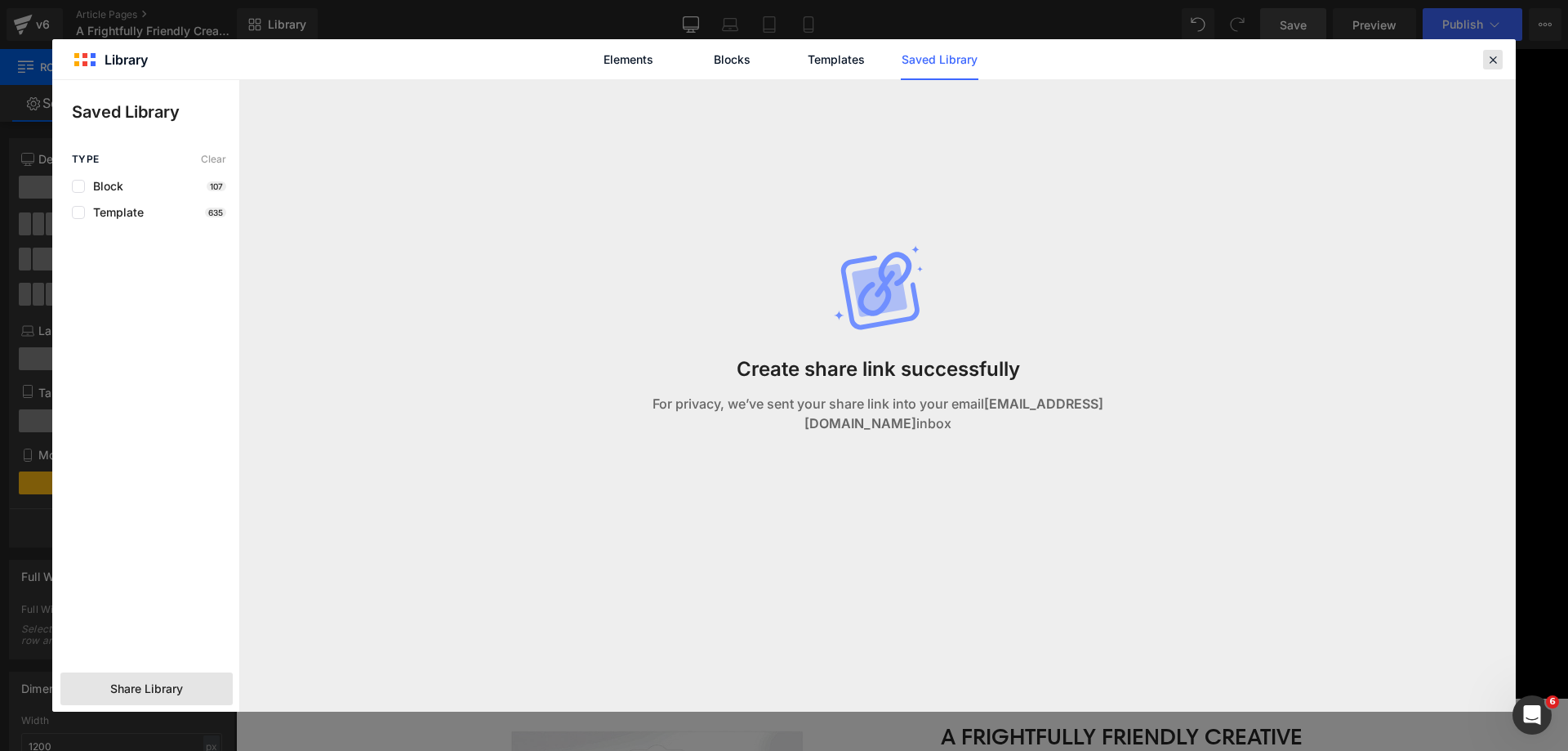
drag, startPoint x: 1494, startPoint y: 60, endPoint x: 1257, endPoint y: 11, distance: 242.0
click at [1494, 60] on icon at bounding box center [1493, 59] width 14 height 14
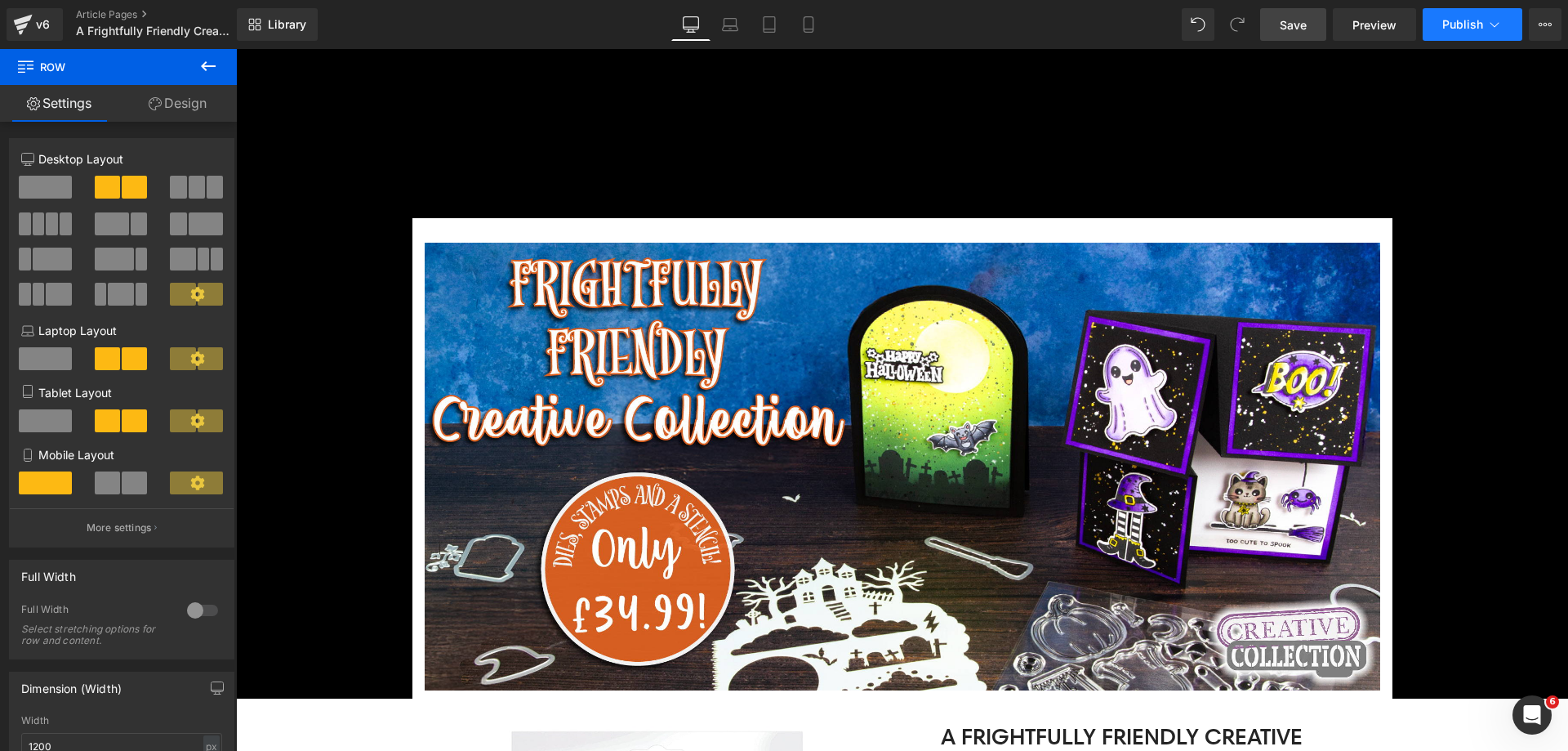
click at [1496, 30] on icon at bounding box center [1494, 24] width 16 height 16
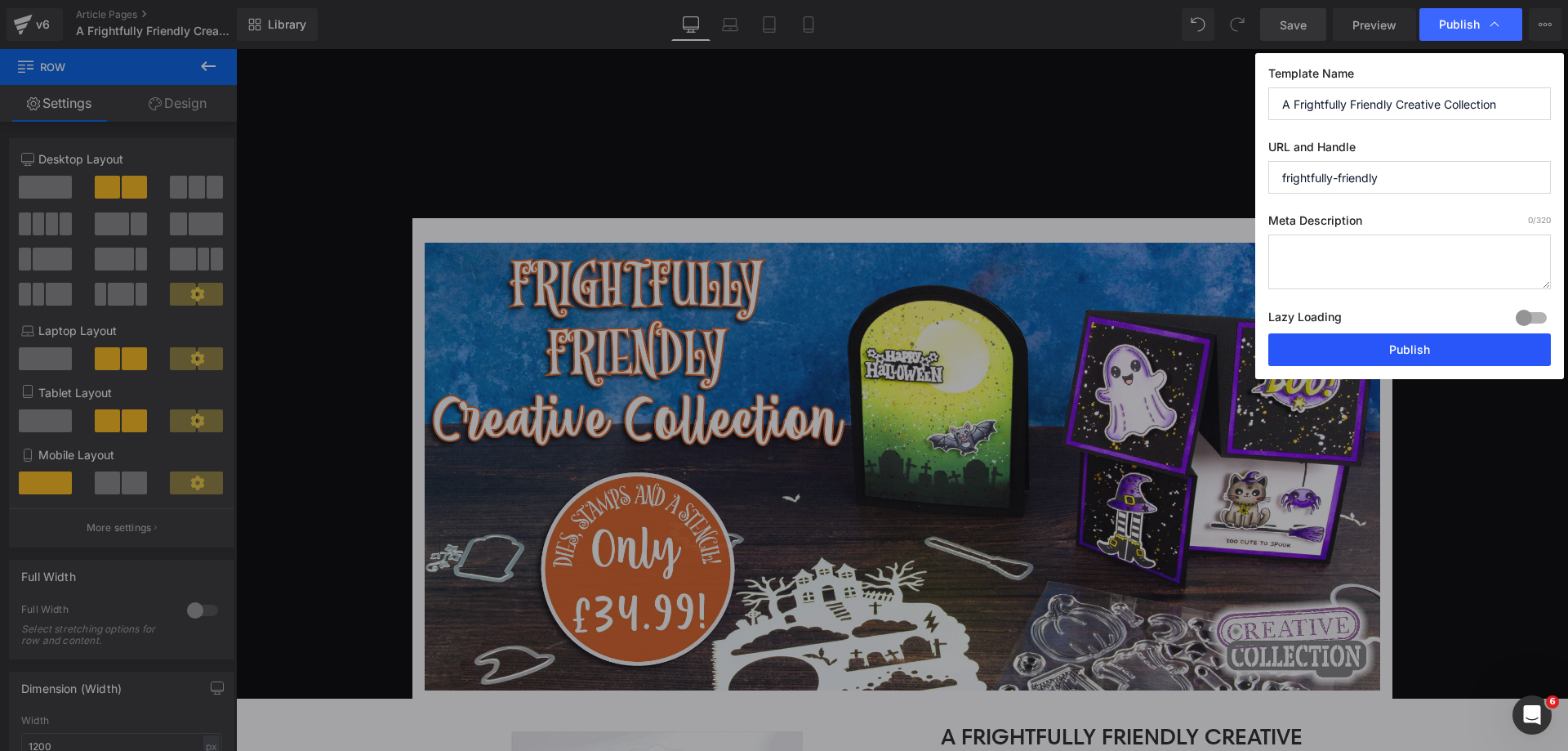
click at [1395, 355] on button "Publish" at bounding box center [1410, 349] width 282 height 32
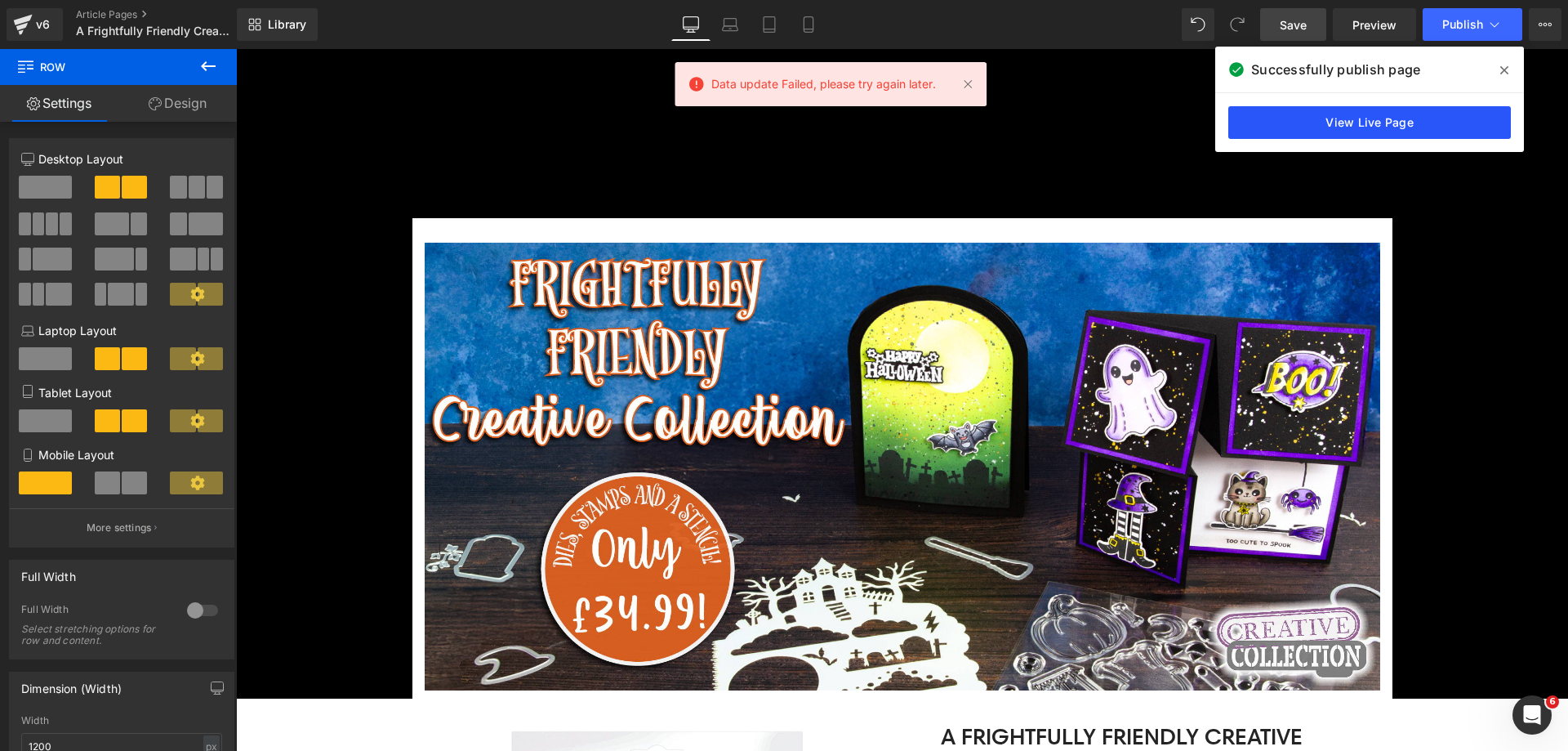
click at [1379, 128] on link "View Live Page" at bounding box center [1370, 122] width 282 height 32
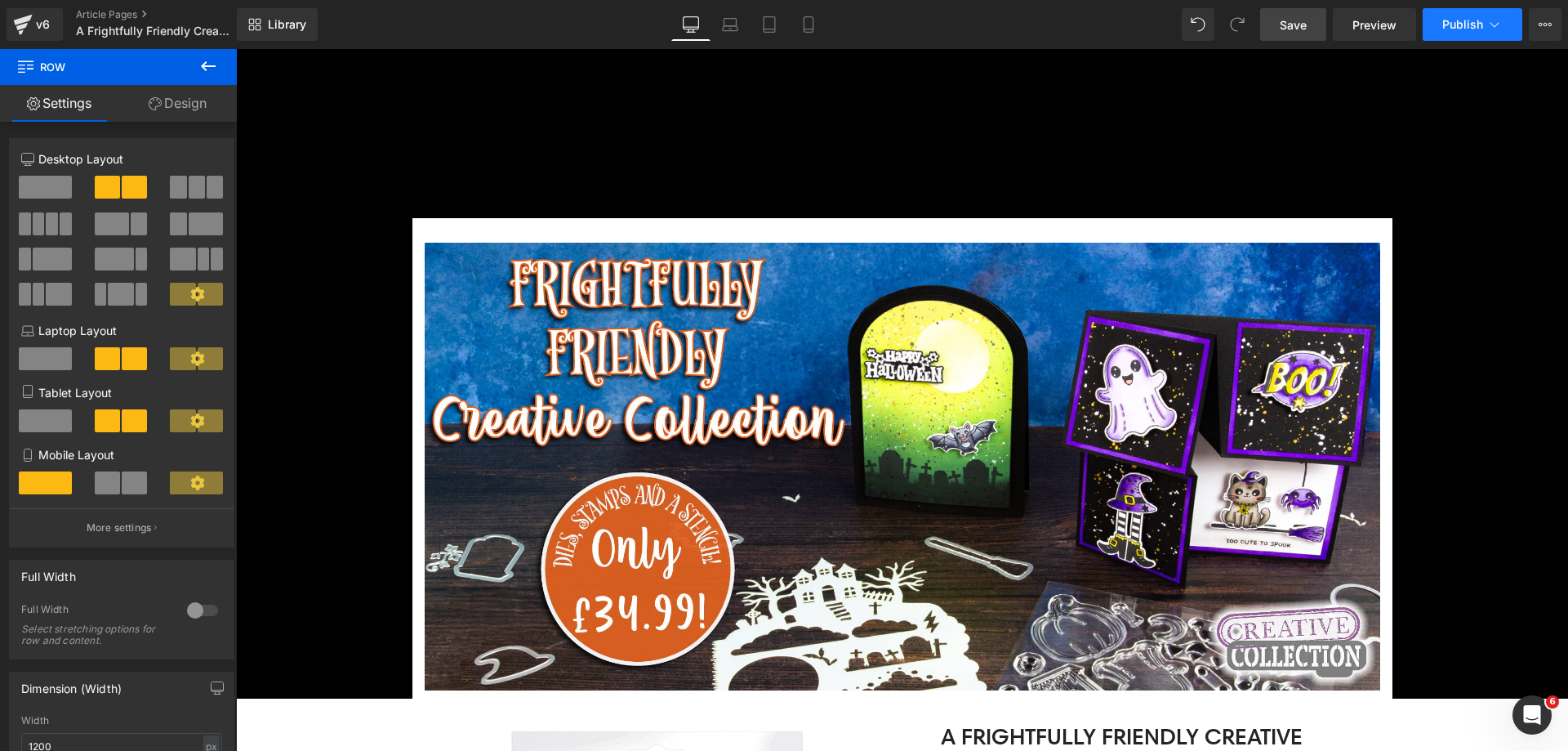
click at [1434, 25] on button "Publish" at bounding box center [1473, 25] width 99 height 32
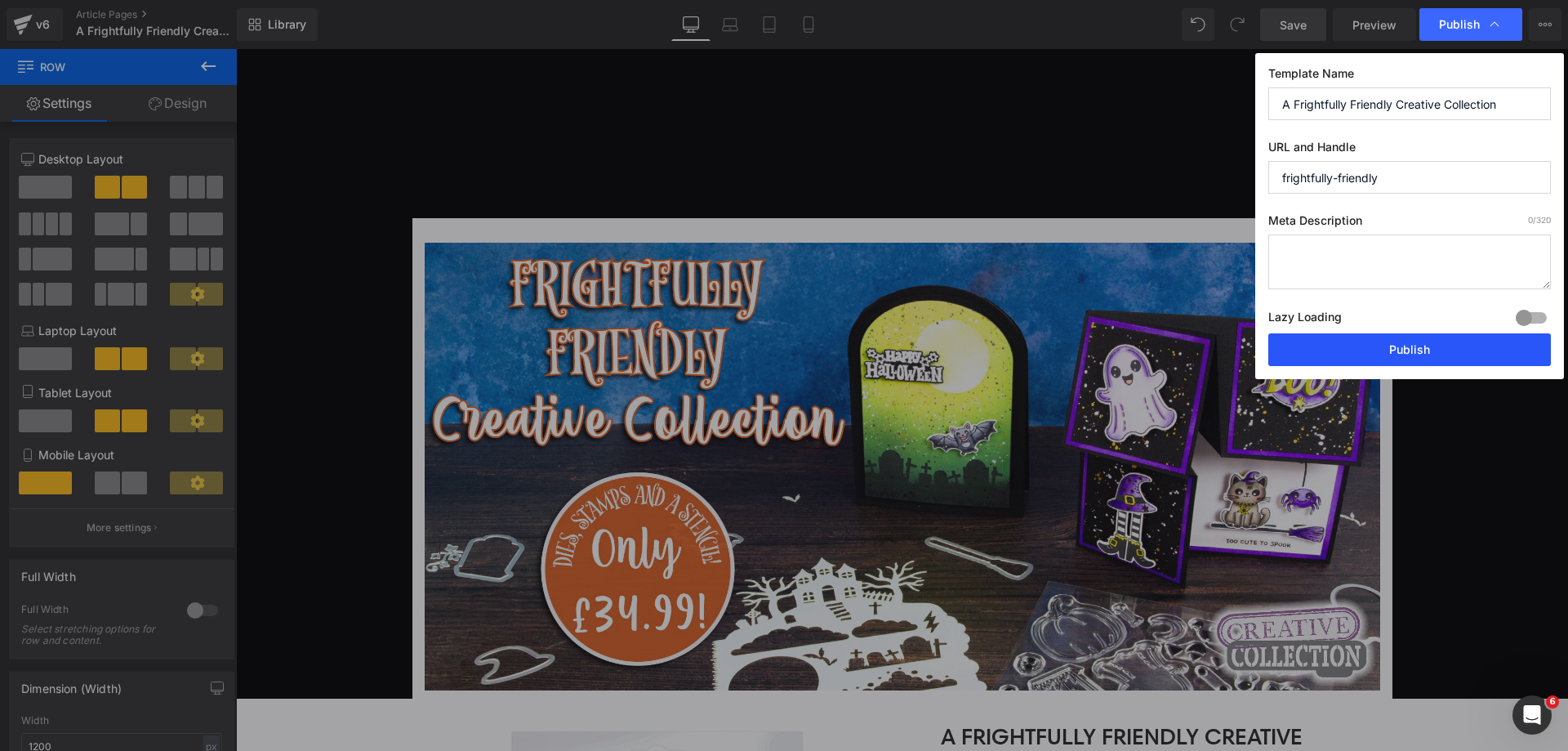
click at [1393, 349] on button "Publish" at bounding box center [1410, 349] width 282 height 32
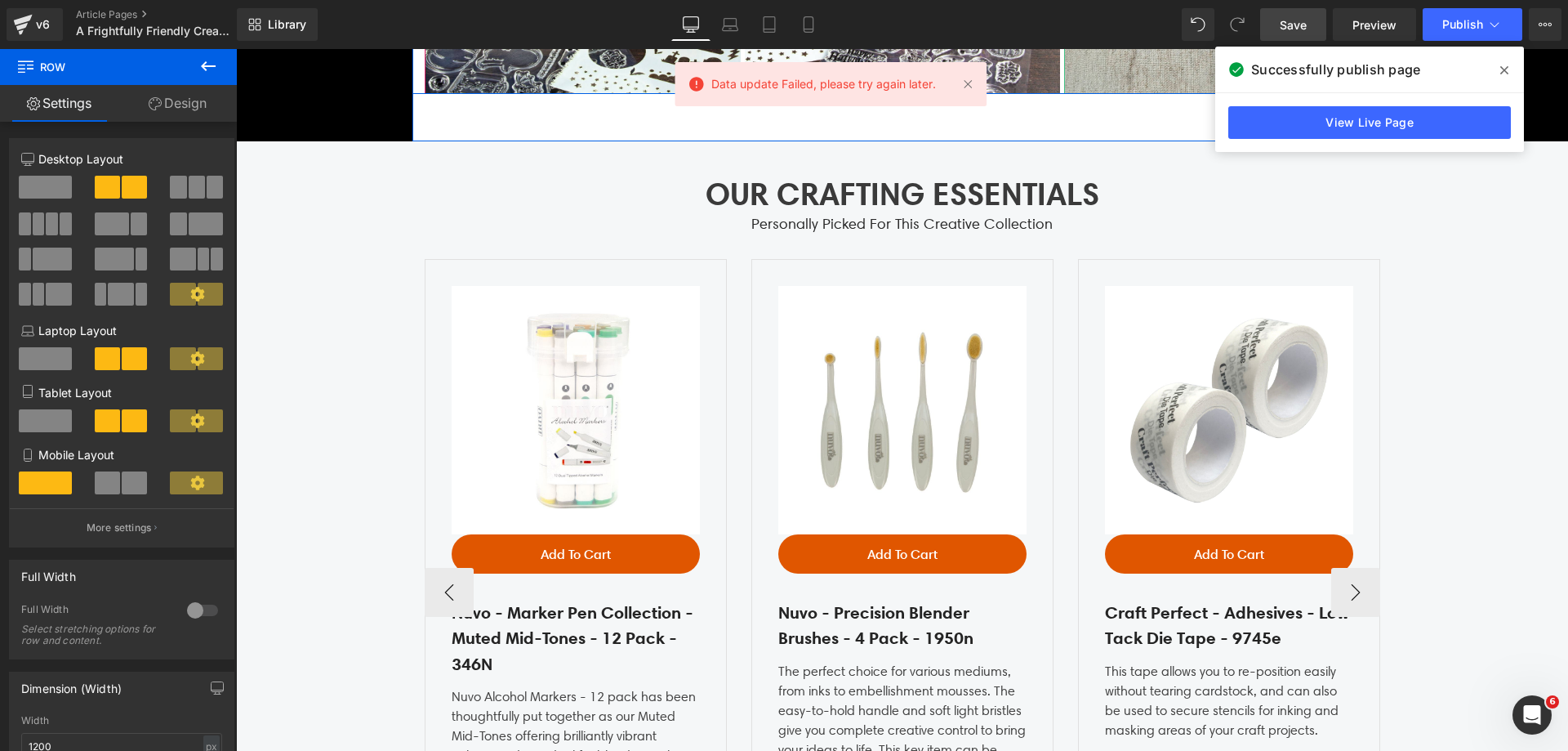
scroll to position [4167, 0]
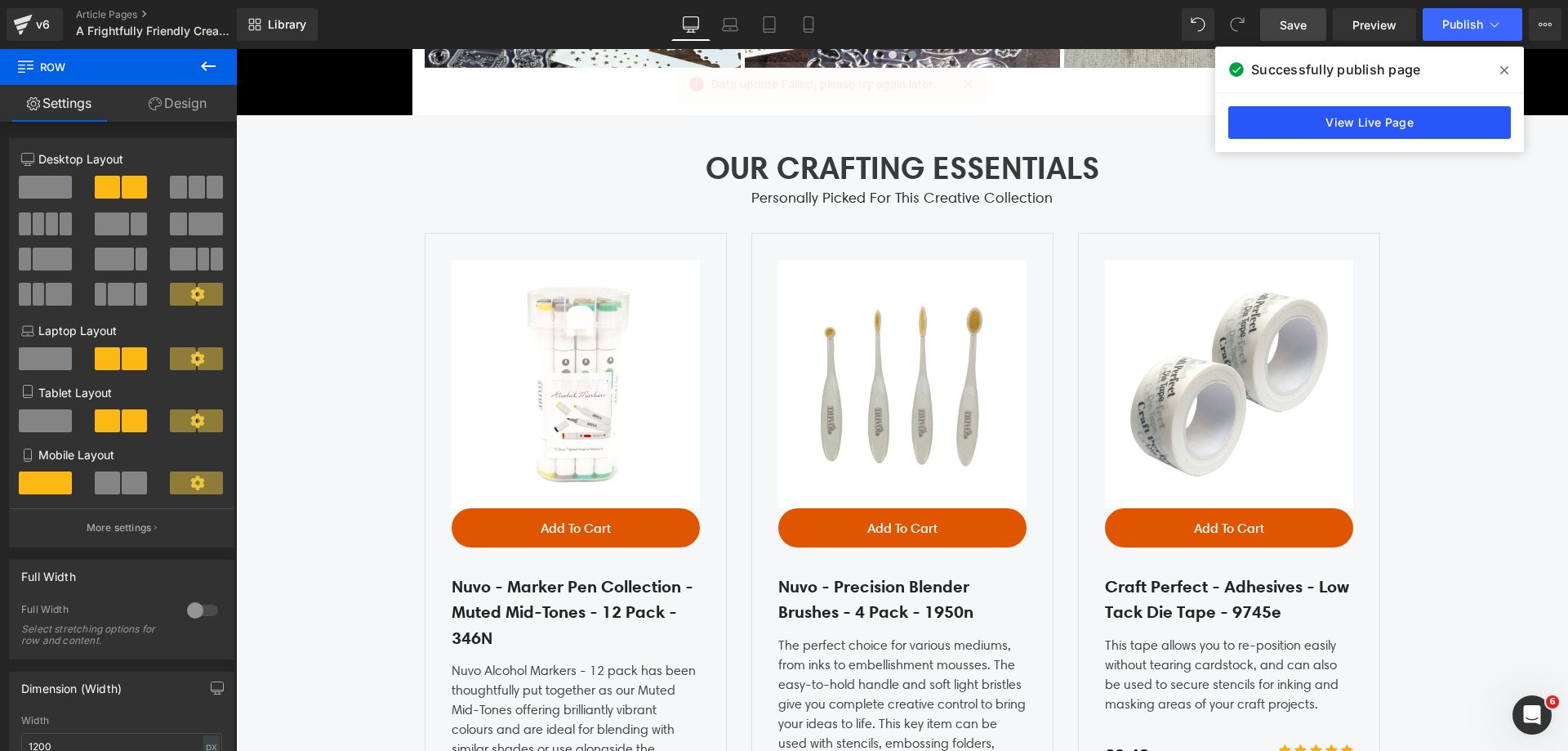
click at [1349, 123] on link "View Live Page" at bounding box center [1370, 122] width 282 height 32
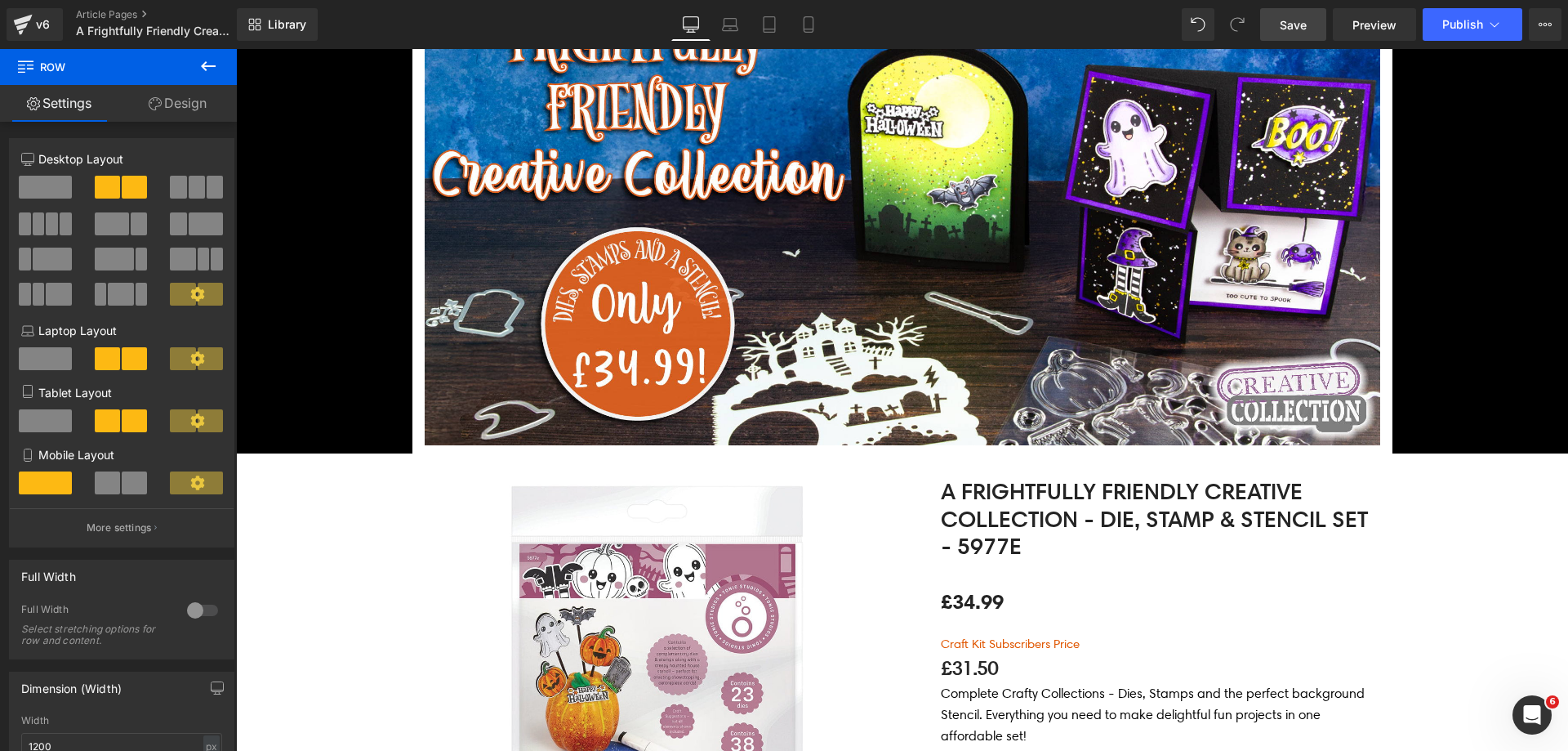
scroll to position [0, 0]
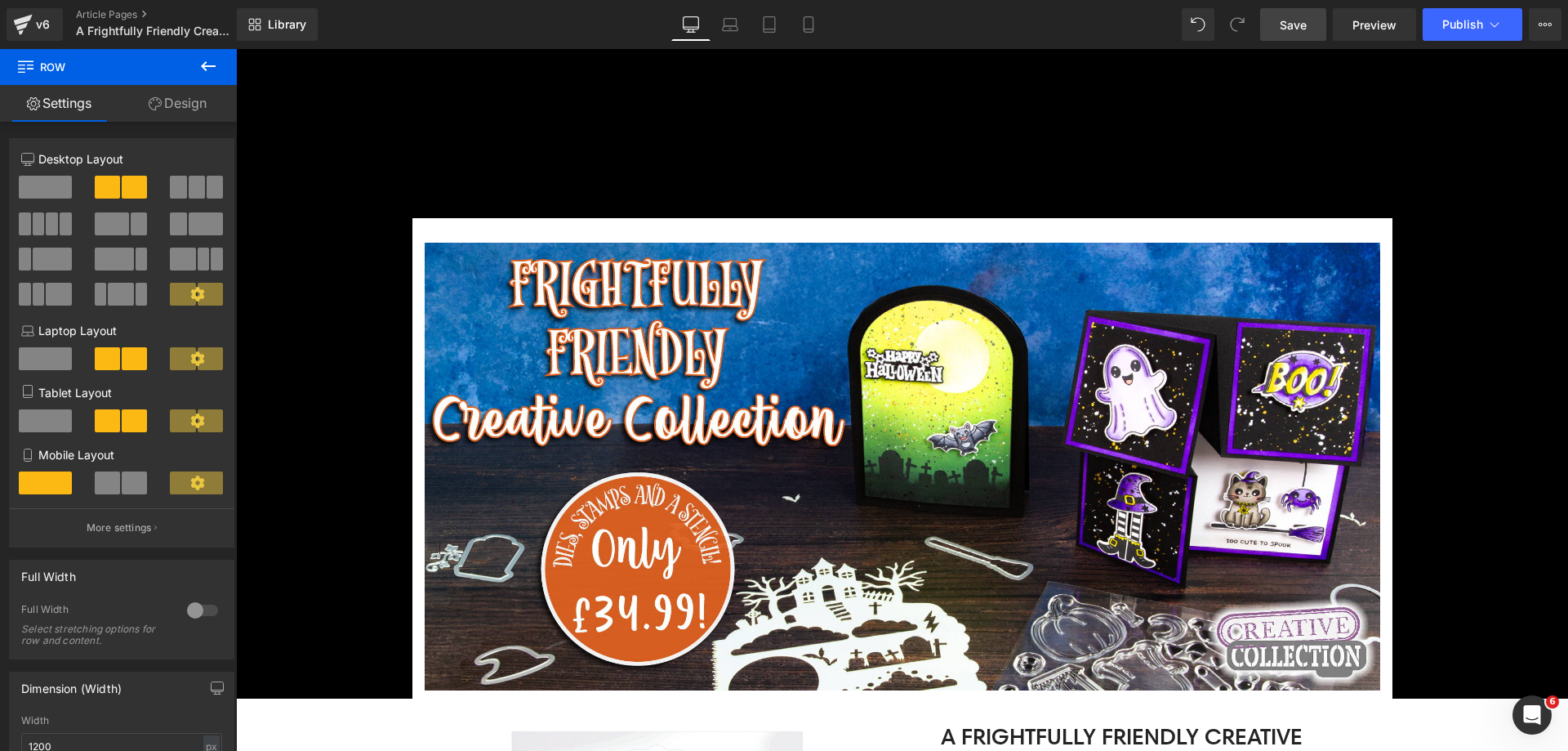
click at [1543, 43] on div "Library Desktop Desktop Laptop Tablet Mobile Save Preview Publish Scheduled Vie…" at bounding box center [902, 24] width 1331 height 49
click at [1548, 32] on button "View Live Page View with current Template Save Template to Library Schedule Pub…" at bounding box center [1545, 25] width 32 height 32
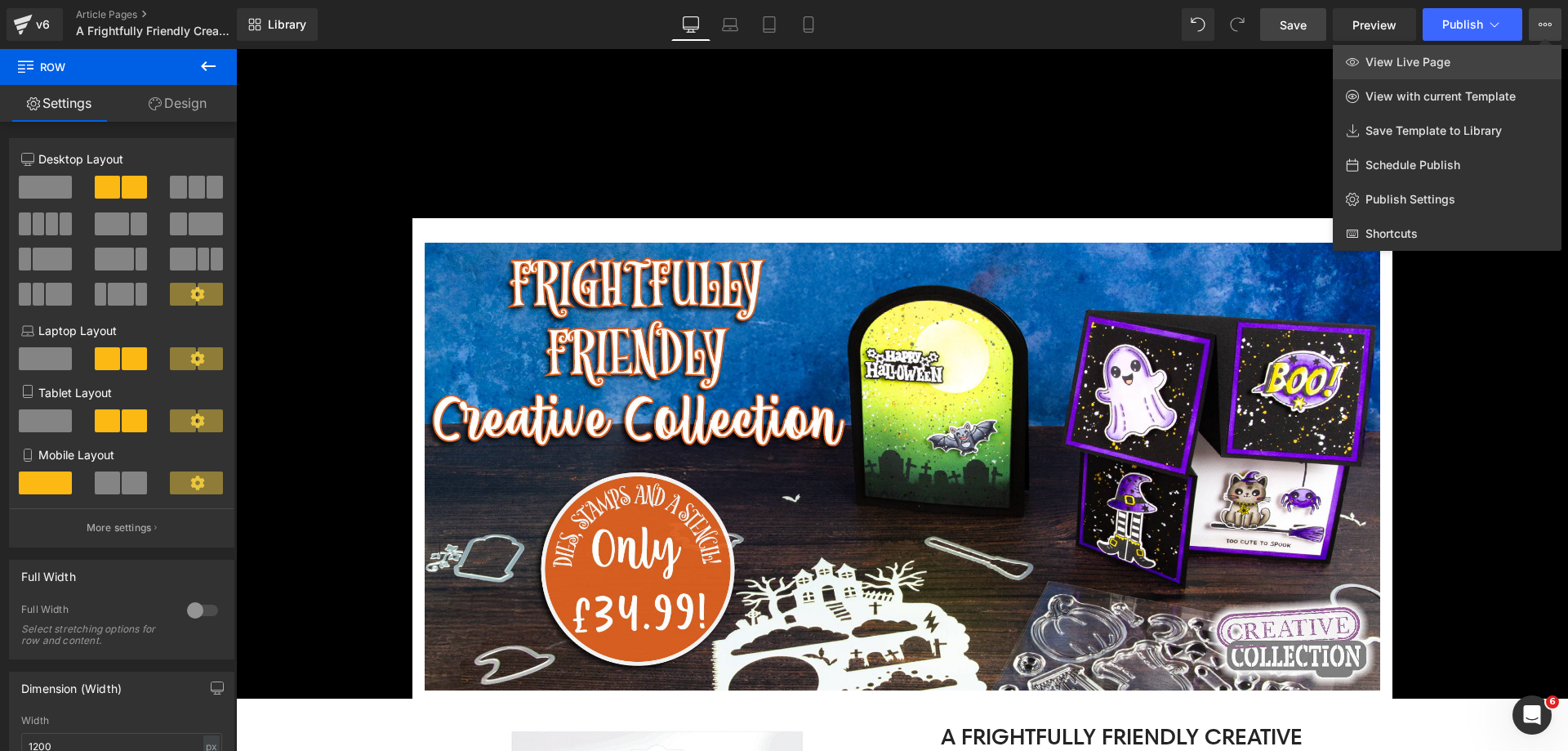
click at [1486, 66] on link "View Live Page" at bounding box center [1447, 62] width 229 height 34
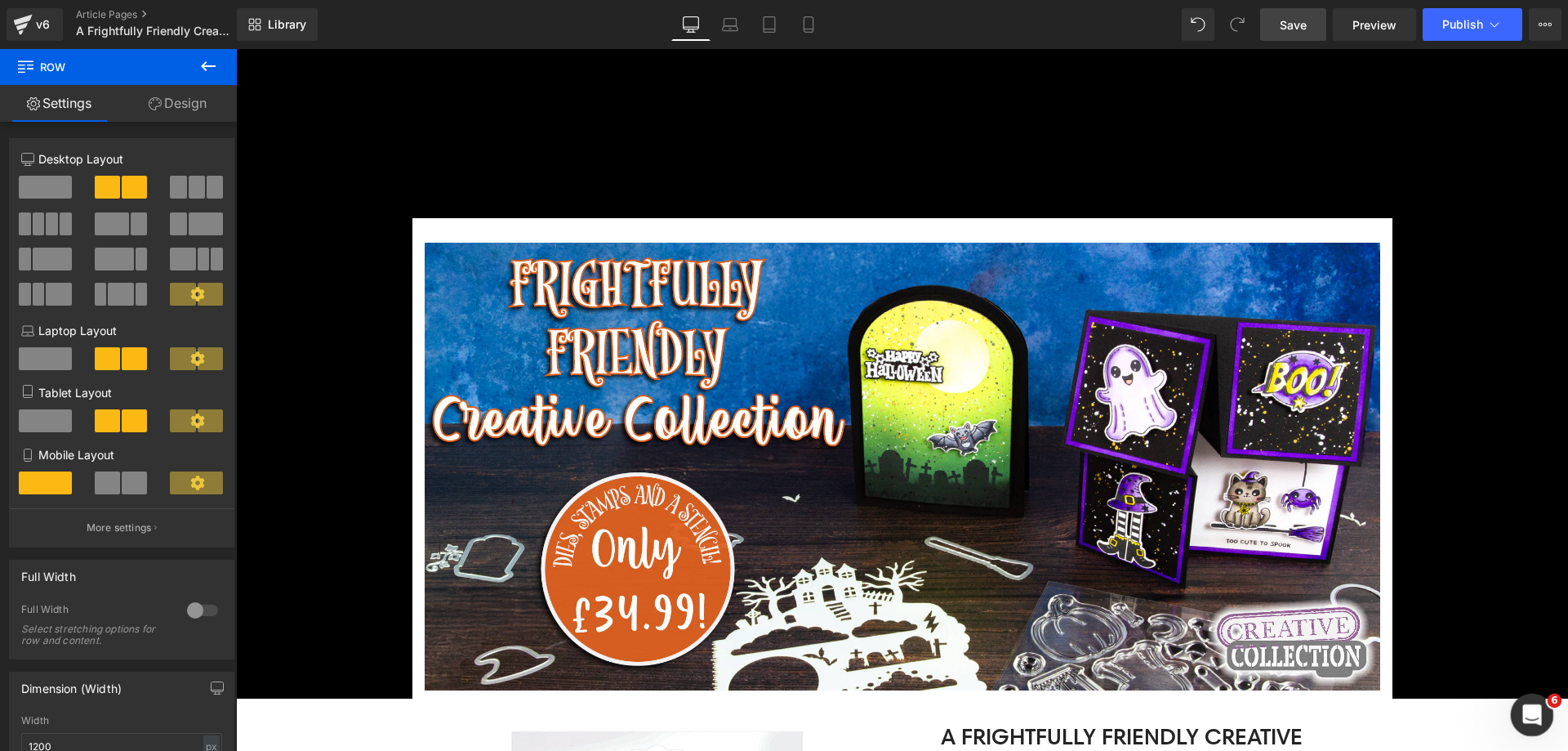
click at [1522, 706] on icon "Open Intercom Messenger" at bounding box center [1530, 713] width 27 height 27
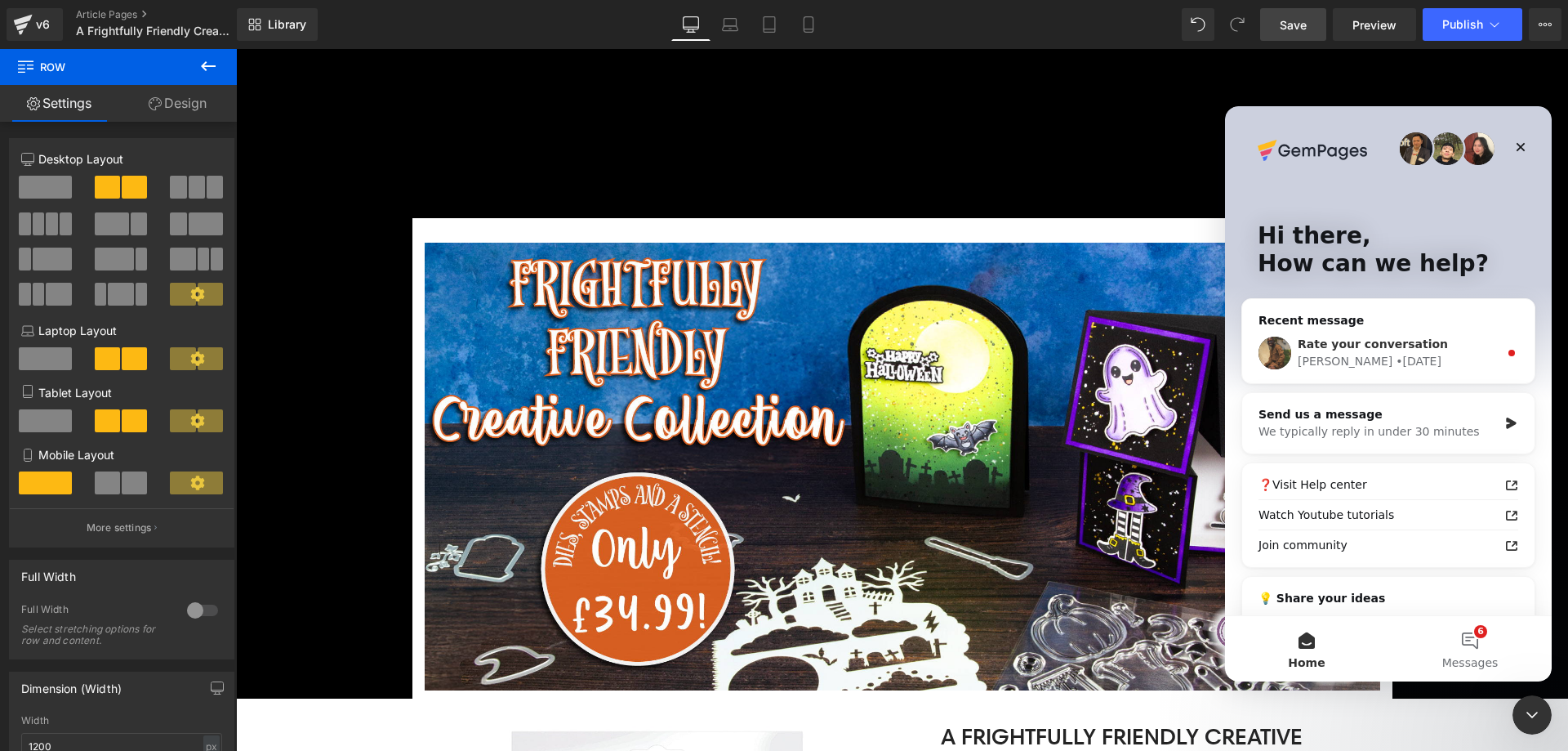
click at [1407, 342] on span "Rate your conversation" at bounding box center [1373, 344] width 151 height 13
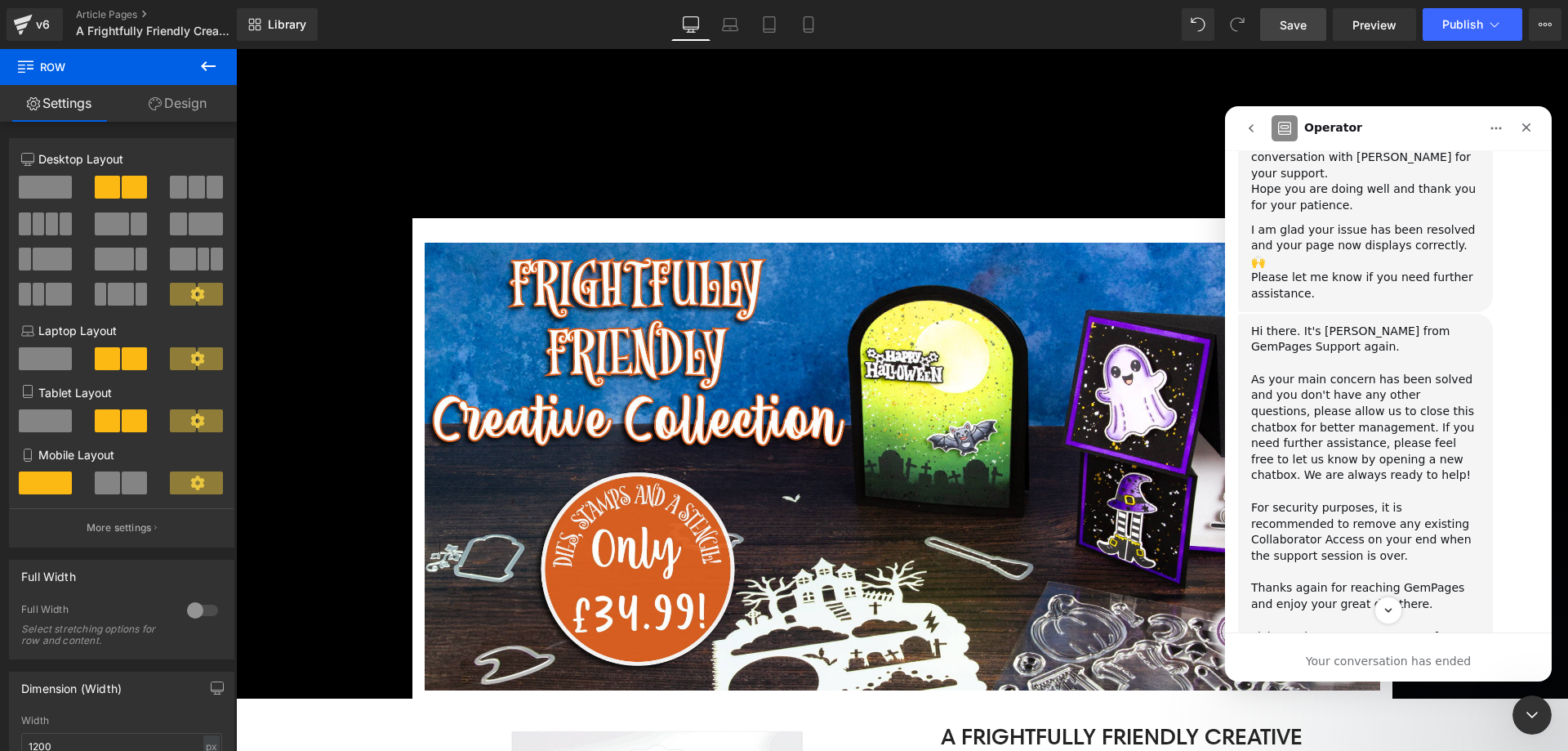
scroll to position [5308, 0]
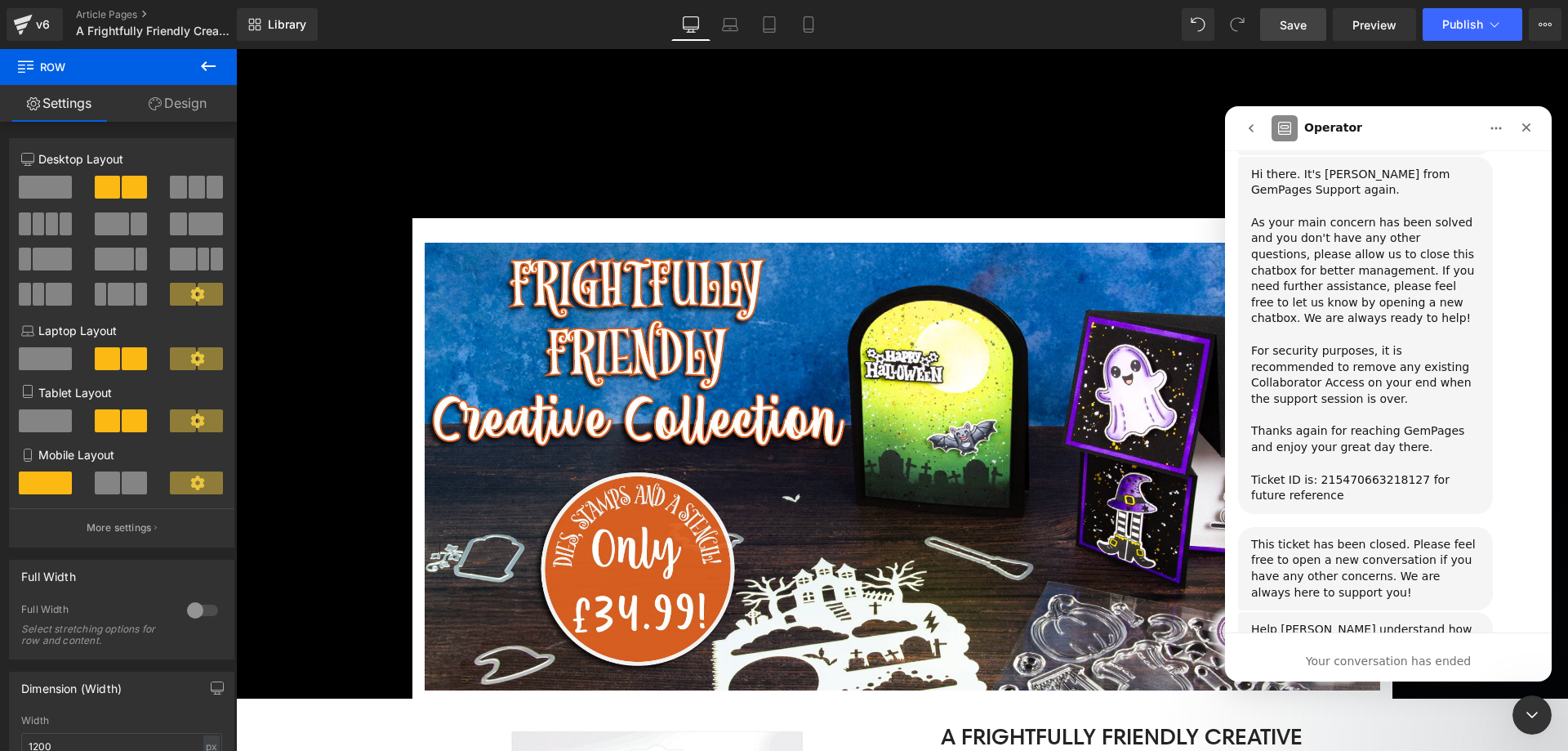
click at [1248, 128] on icon "go back" at bounding box center [1251, 129] width 13 height 13
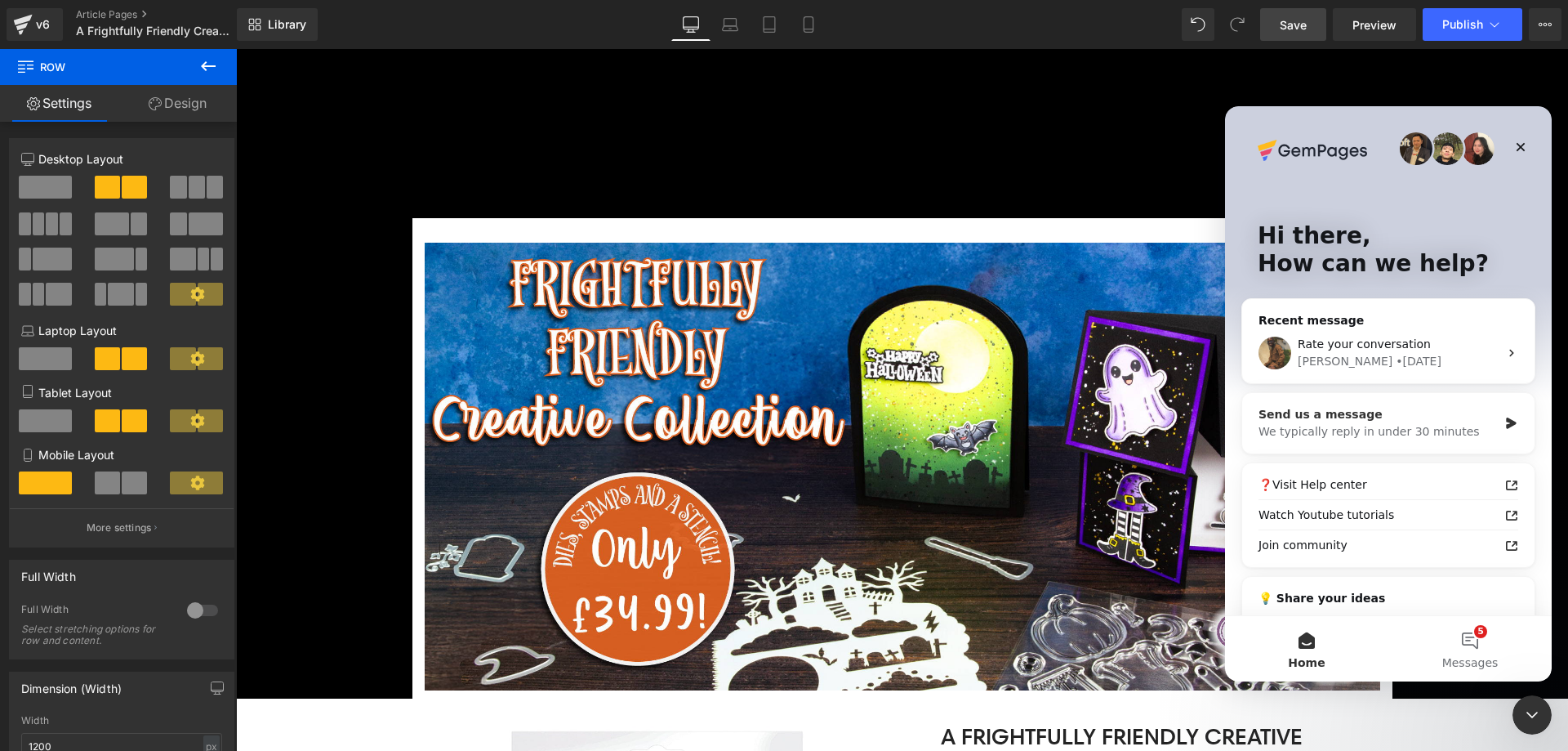
click at [1404, 430] on div "We typically reply in under 30 minutes" at bounding box center [1378, 432] width 239 height 17
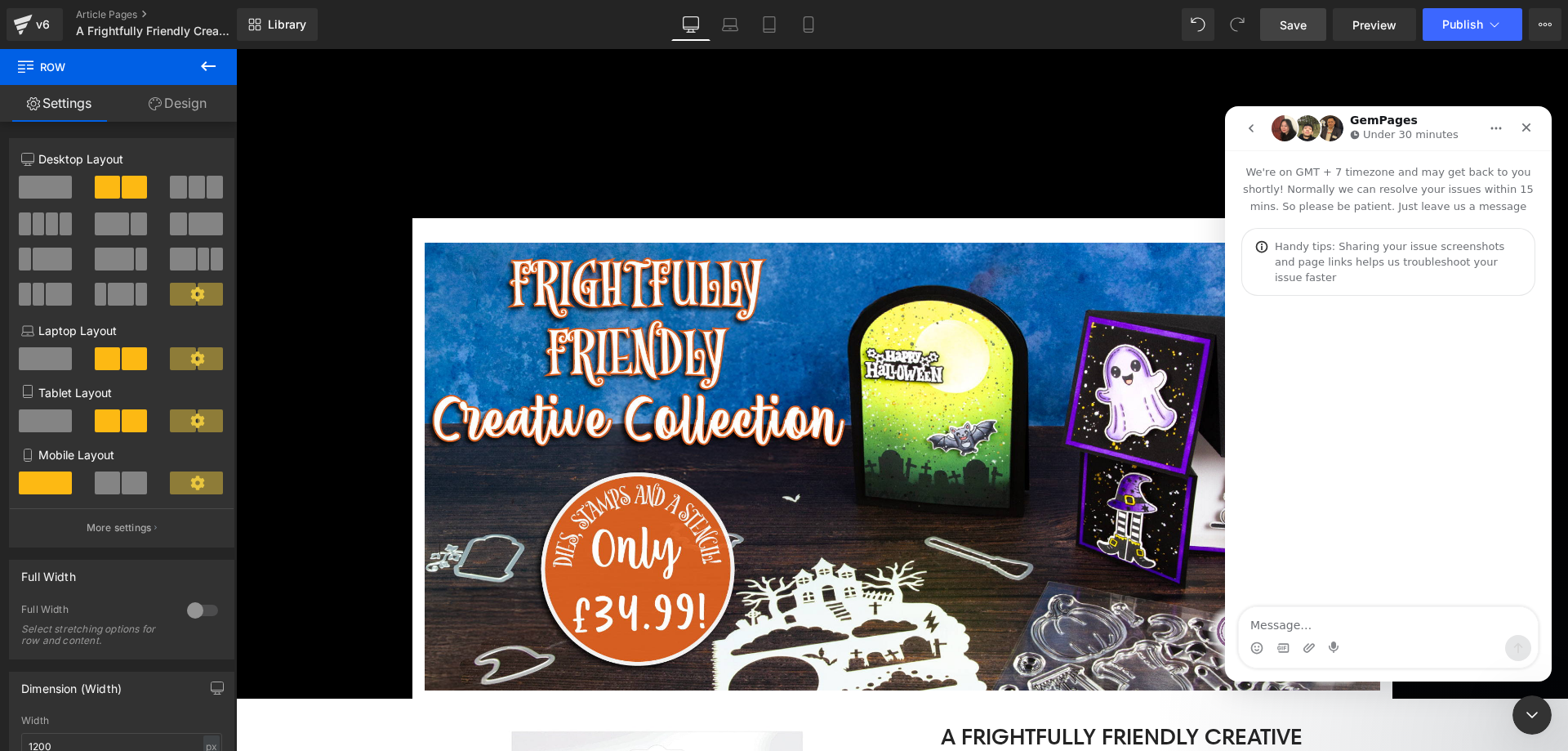
click at [1322, 614] on textarea "Message…" at bounding box center [1388, 620] width 299 height 28
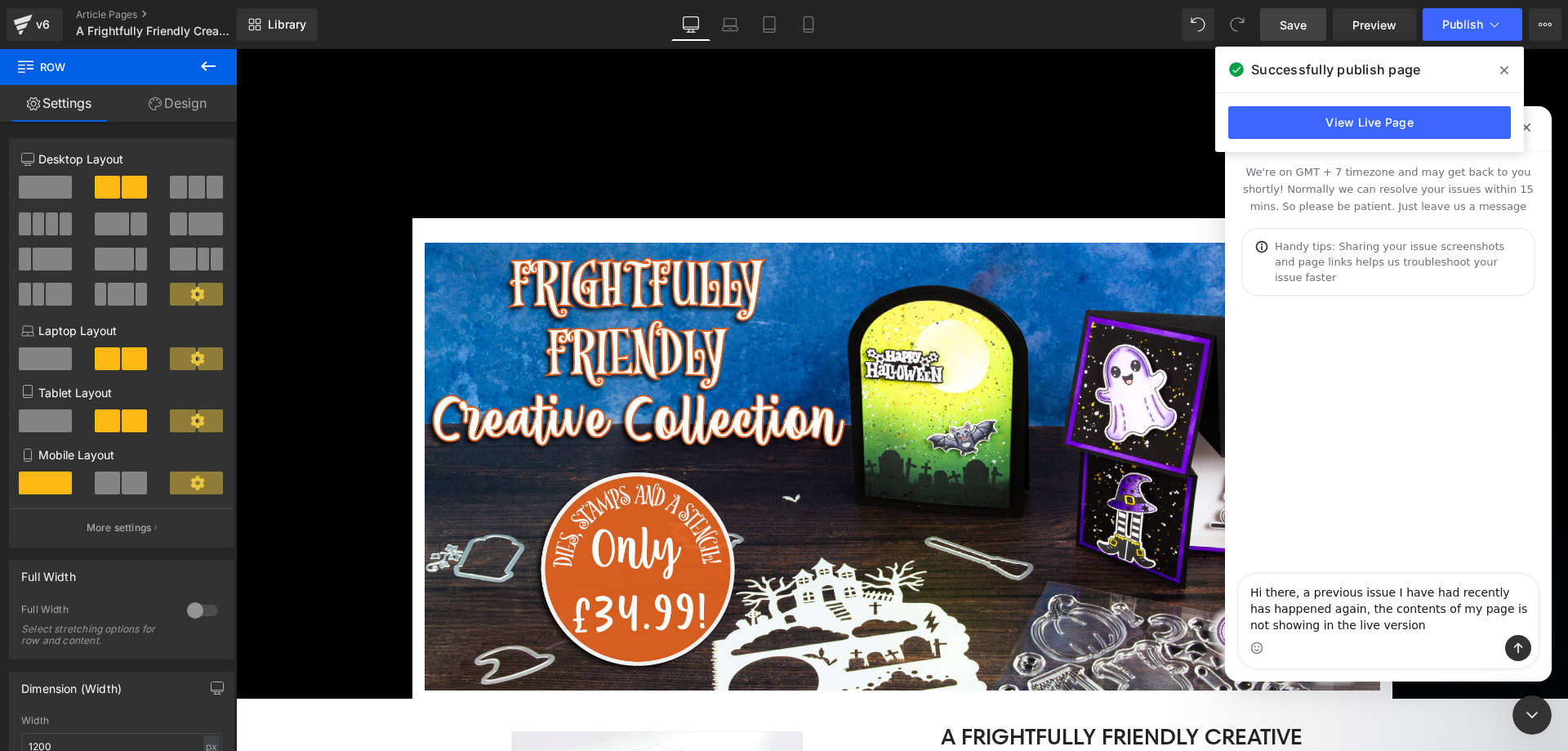
type textarea "Hi there, a previous issue I have had recently has happened again, the contents…"
click at [600, 349] on div at bounding box center [784, 351] width 1568 height 702
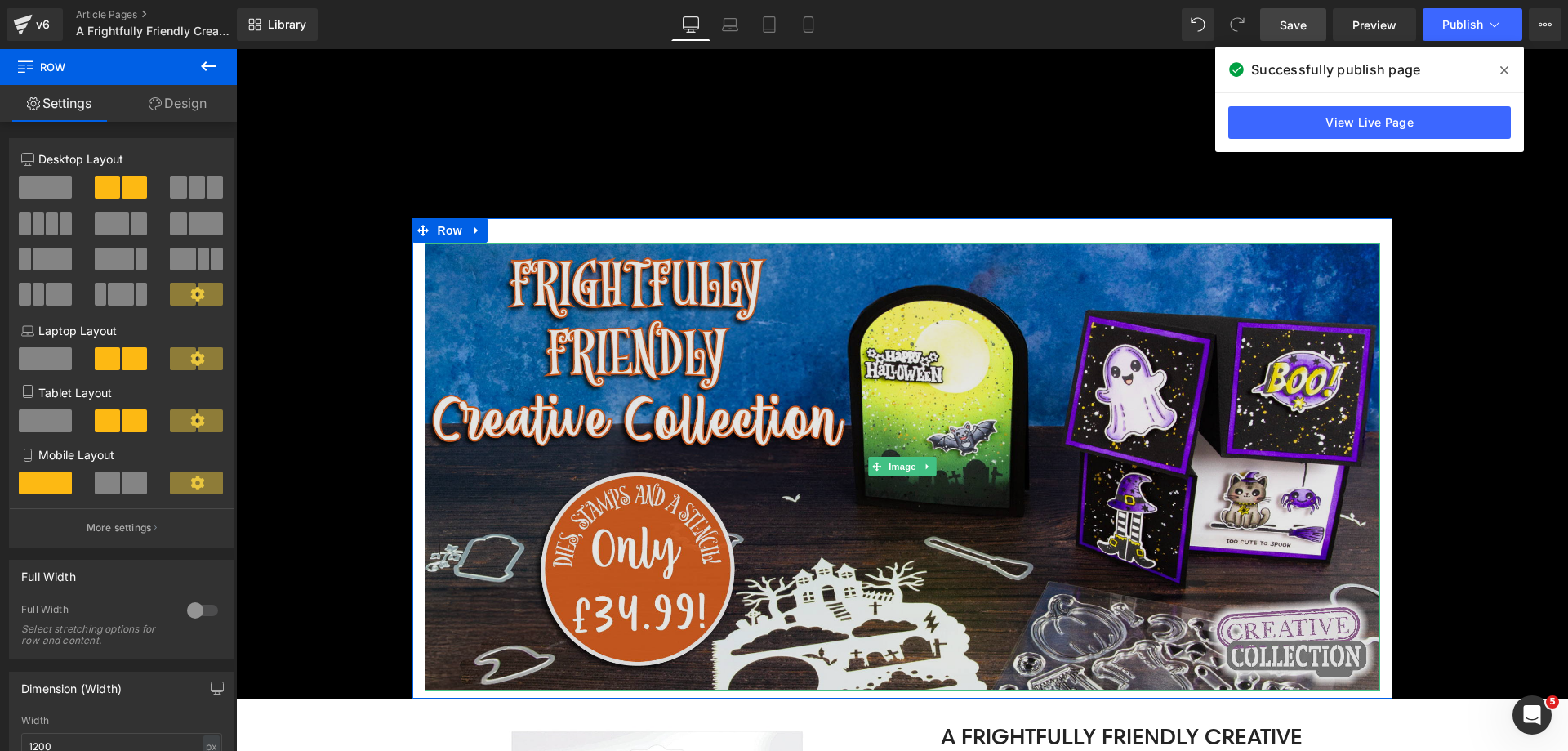
click at [596, 357] on img at bounding box center [902, 467] width 956 height 449
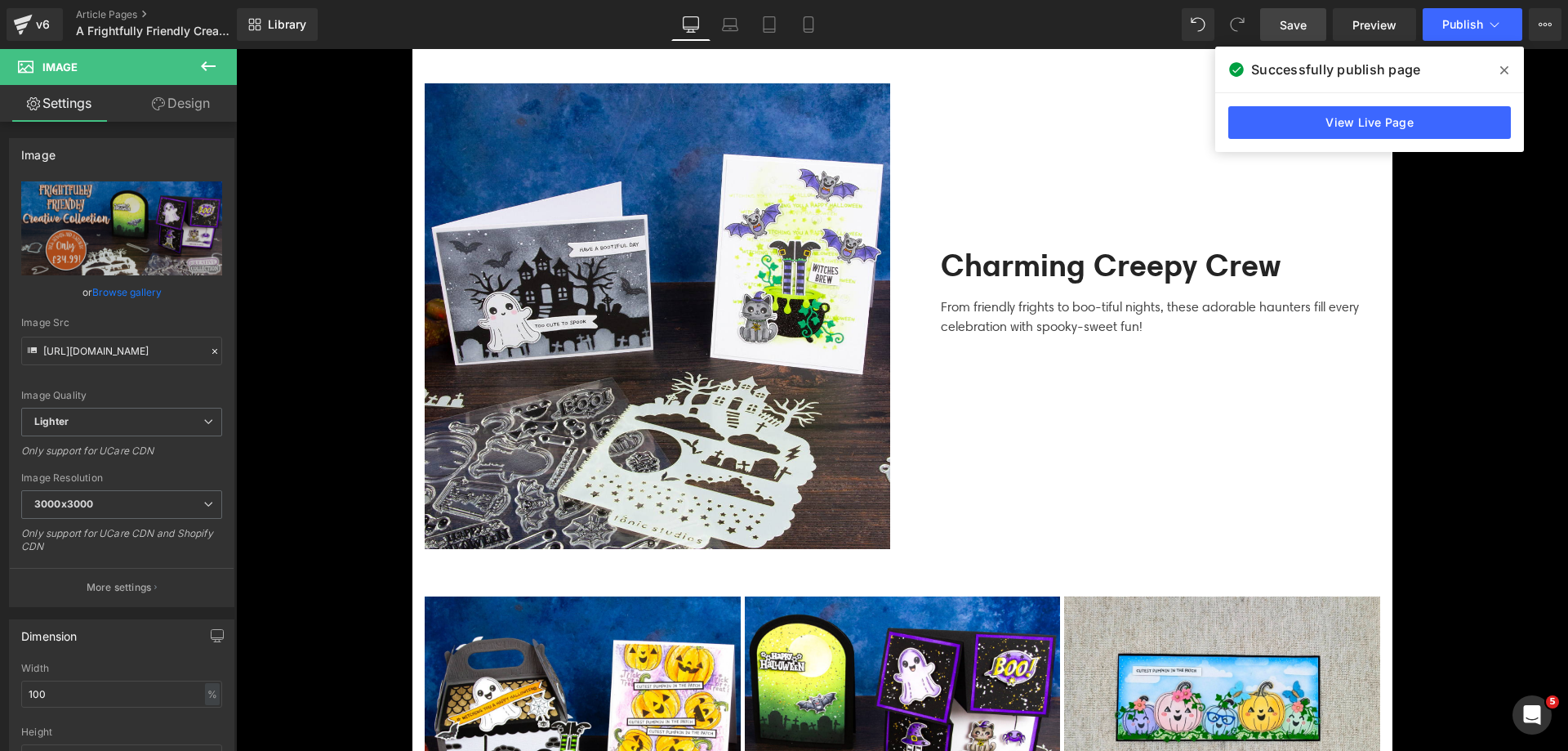
scroll to position [3350, 0]
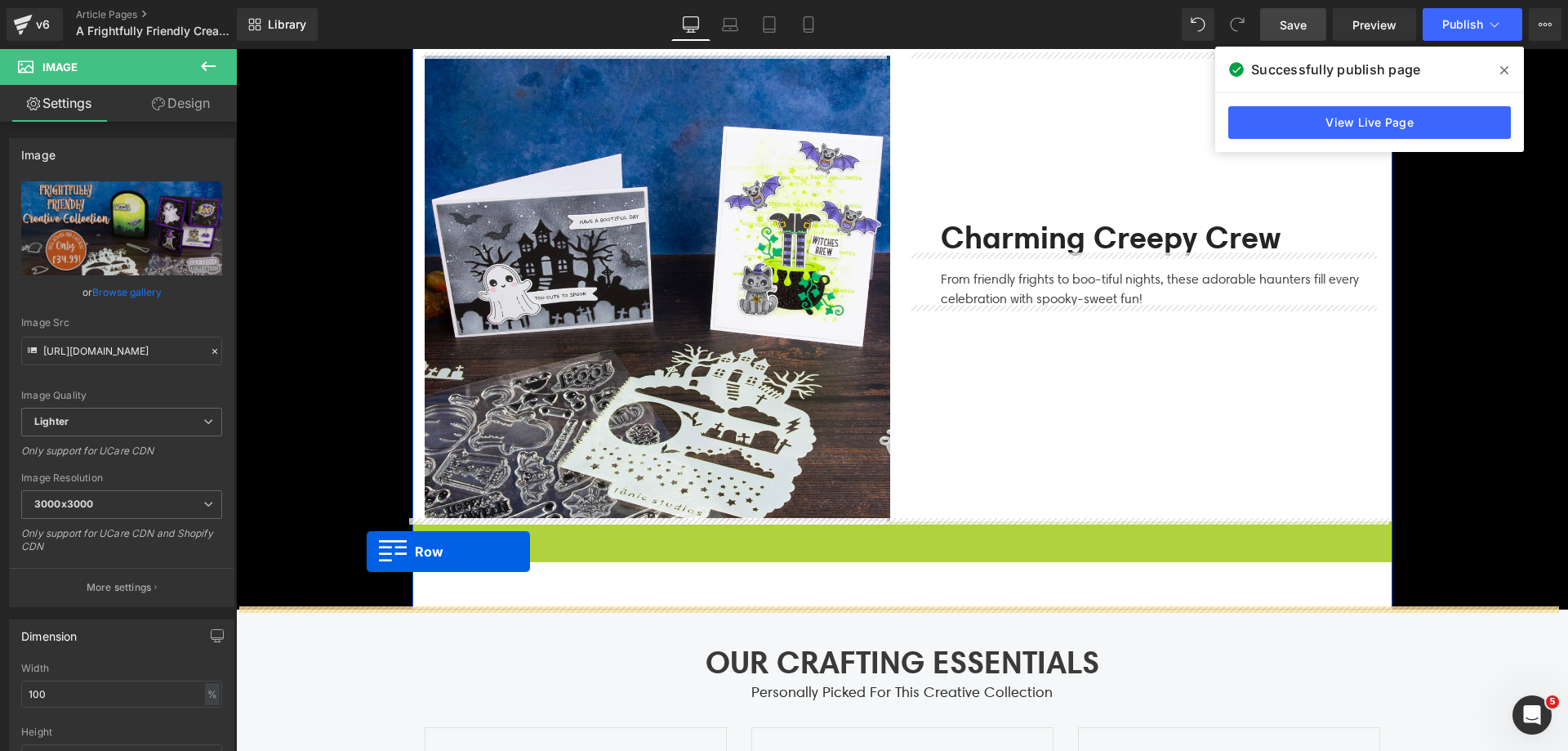
drag, startPoint x: 418, startPoint y: 527, endPoint x: 366, endPoint y: 552, distance: 57.7
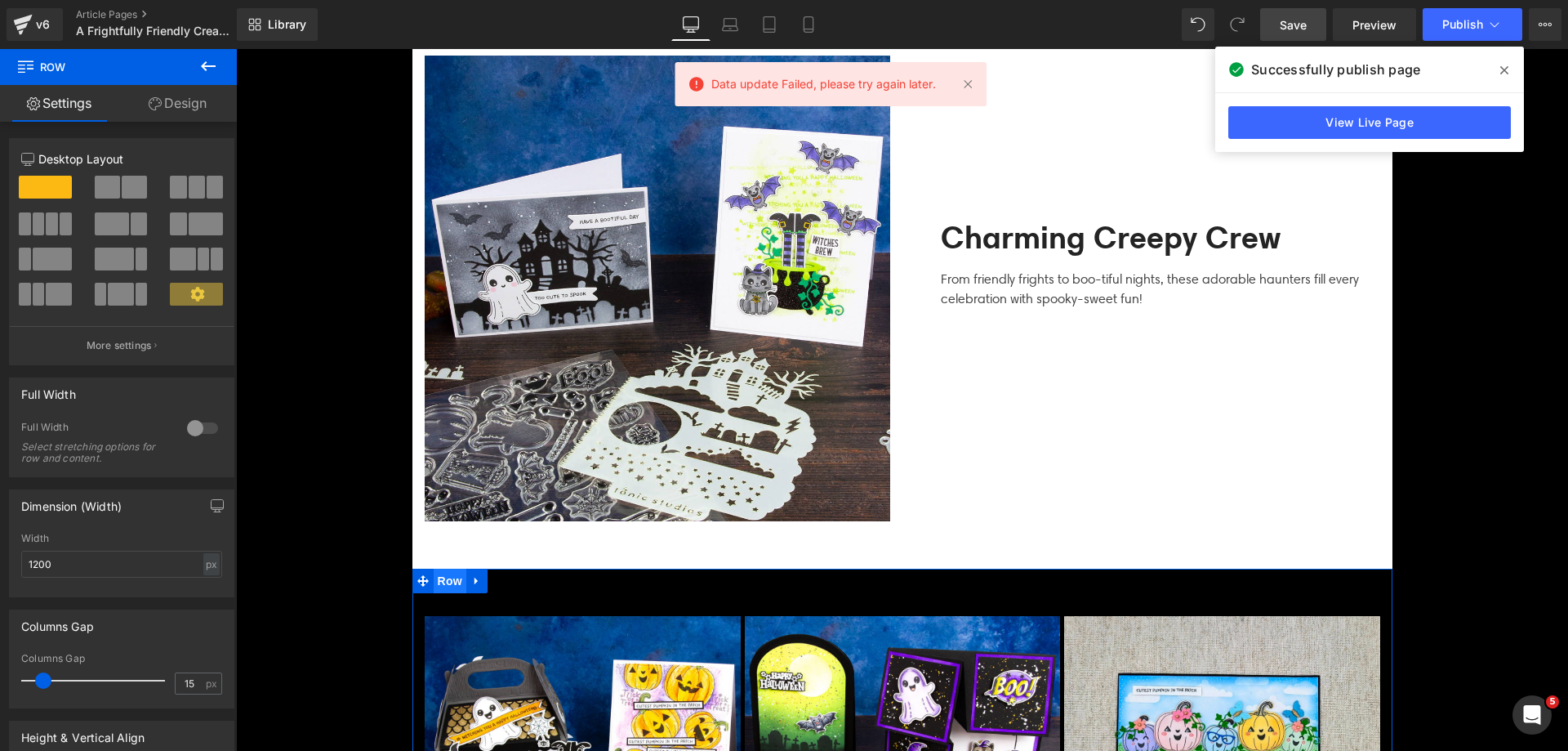
click at [446, 576] on span "Row" at bounding box center [450, 581] width 32 height 25
click at [175, 84] on span "Row" at bounding box center [97, 67] width 163 height 36
click at [179, 108] on link "Design" at bounding box center [177, 103] width 118 height 37
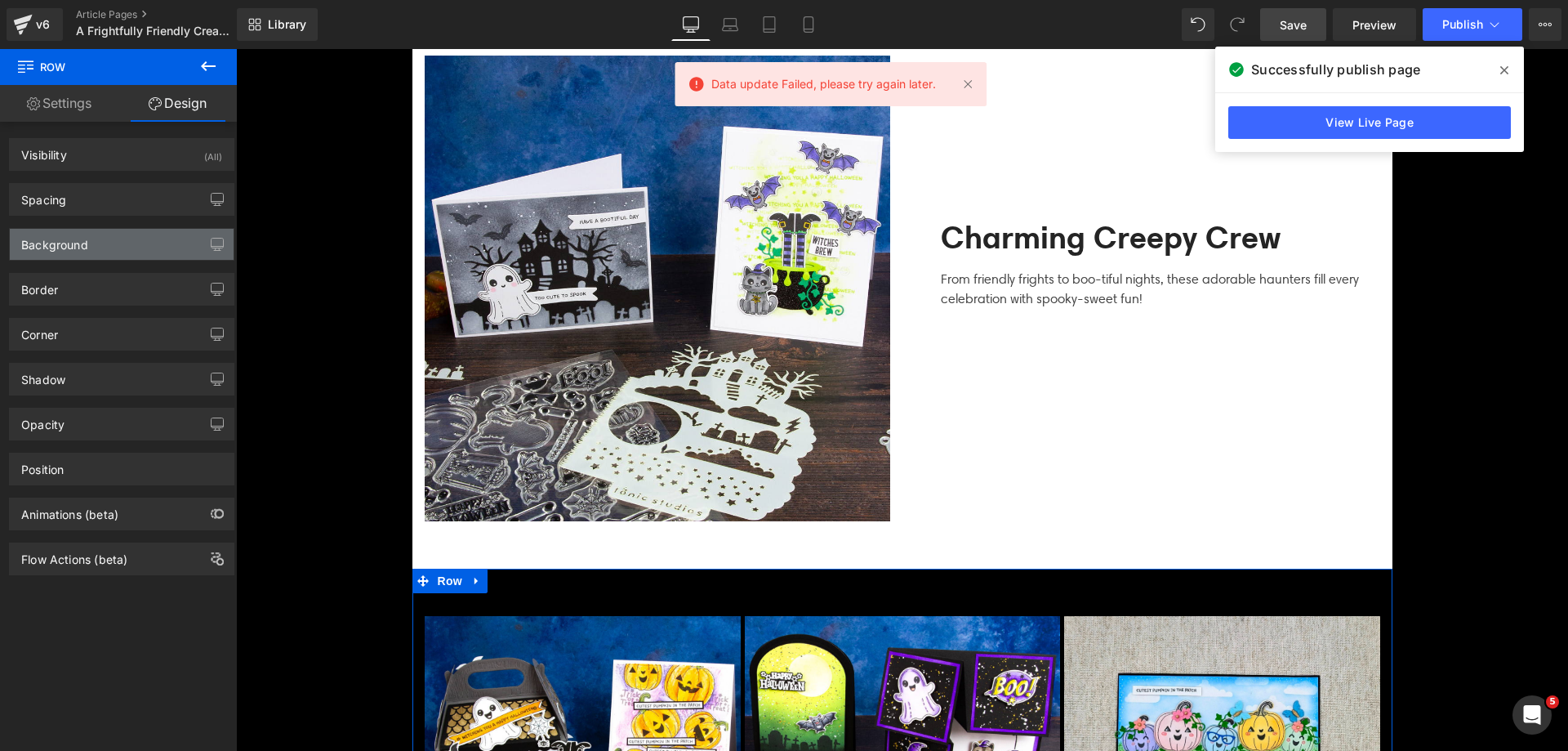
click at [85, 240] on div "Background" at bounding box center [54, 240] width 67 height 23
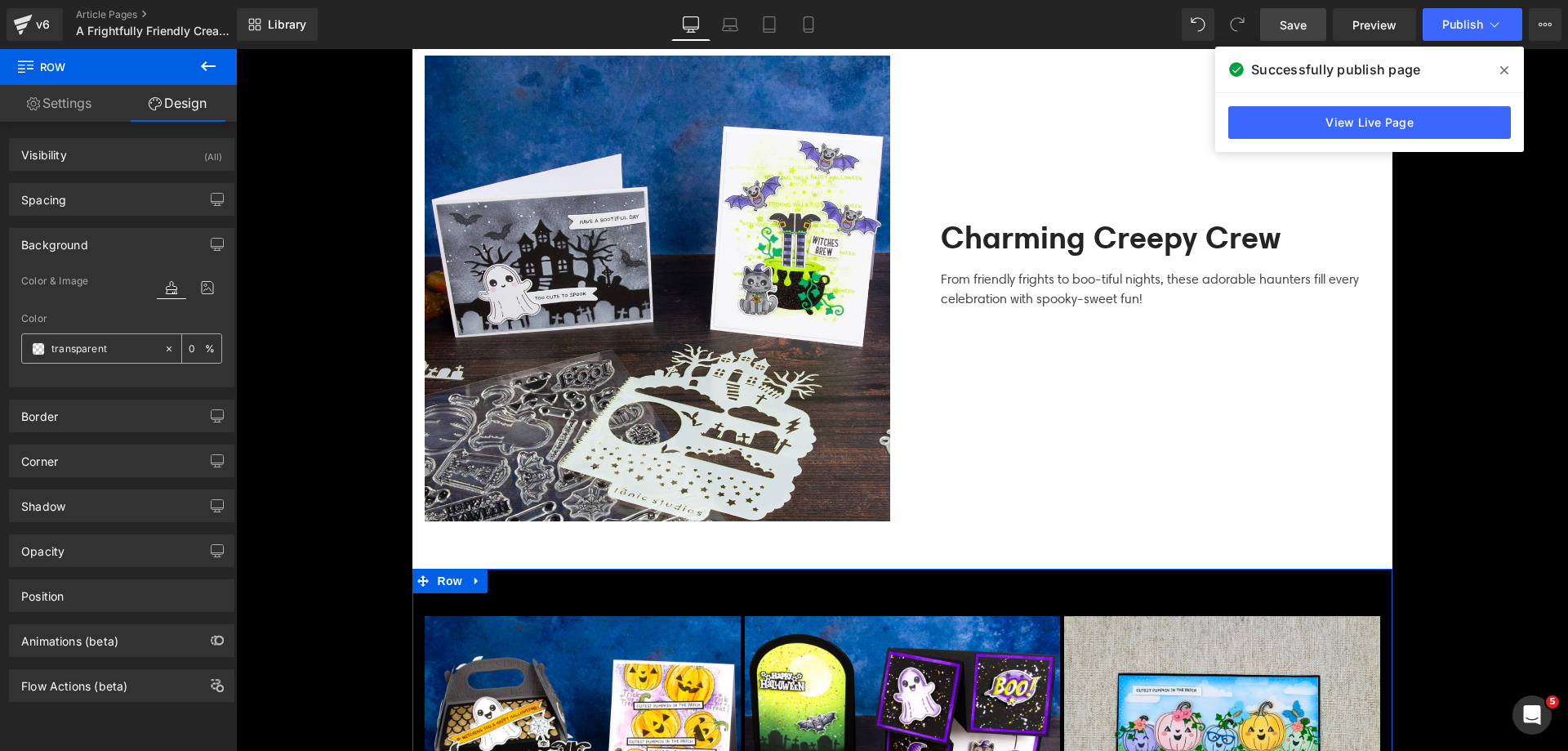
click at [47, 347] on div at bounding box center [93, 348] width 141 height 29
click at [40, 346] on span at bounding box center [38, 349] width 13 height 13
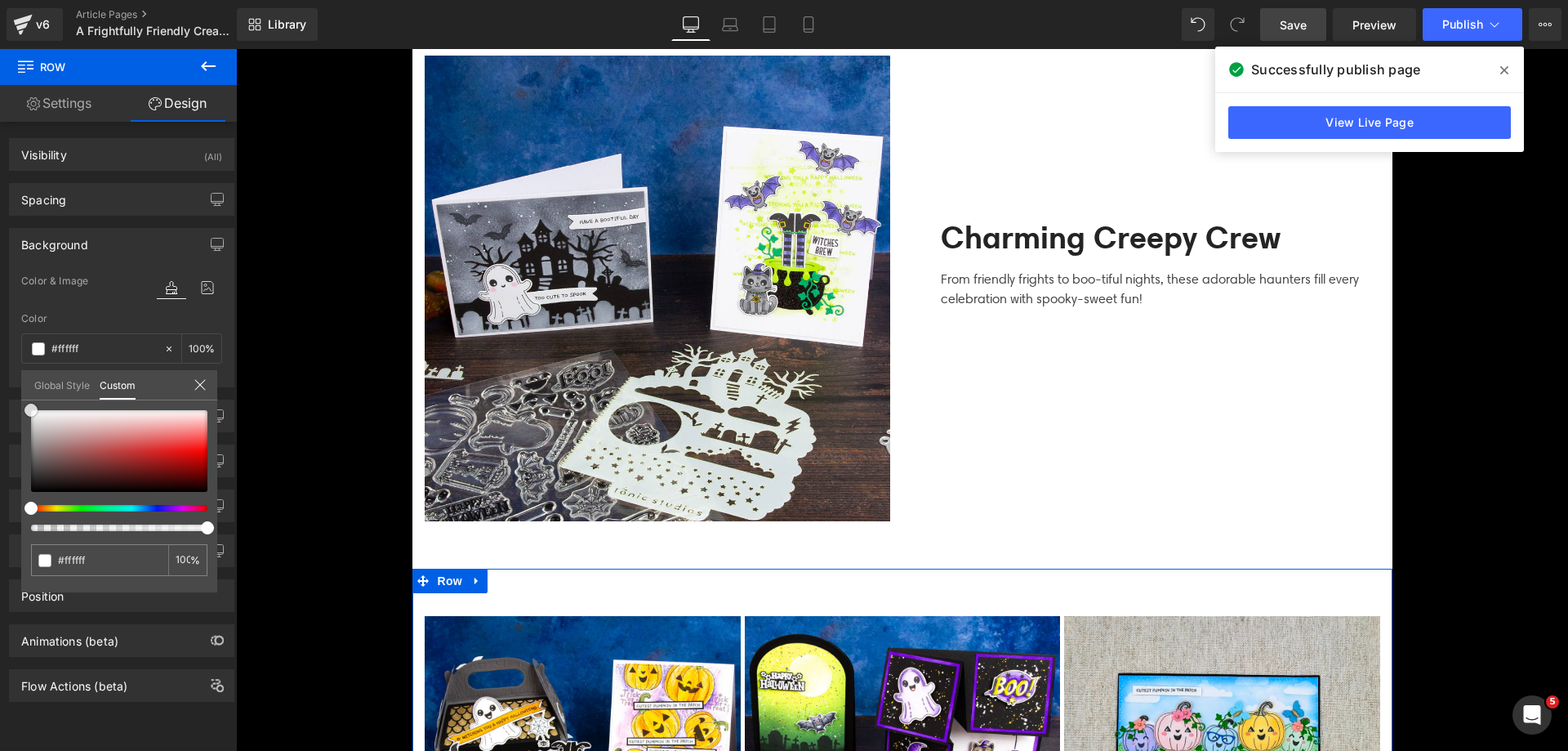
drag, startPoint x: 11, startPoint y: 390, endPoint x: 0, endPoint y: 282, distance: 108.6
click at [0, 282] on div "Background Color & Image color Color % Image Replace Image Upload image or Brow…" at bounding box center [122, 302] width 244 height 172
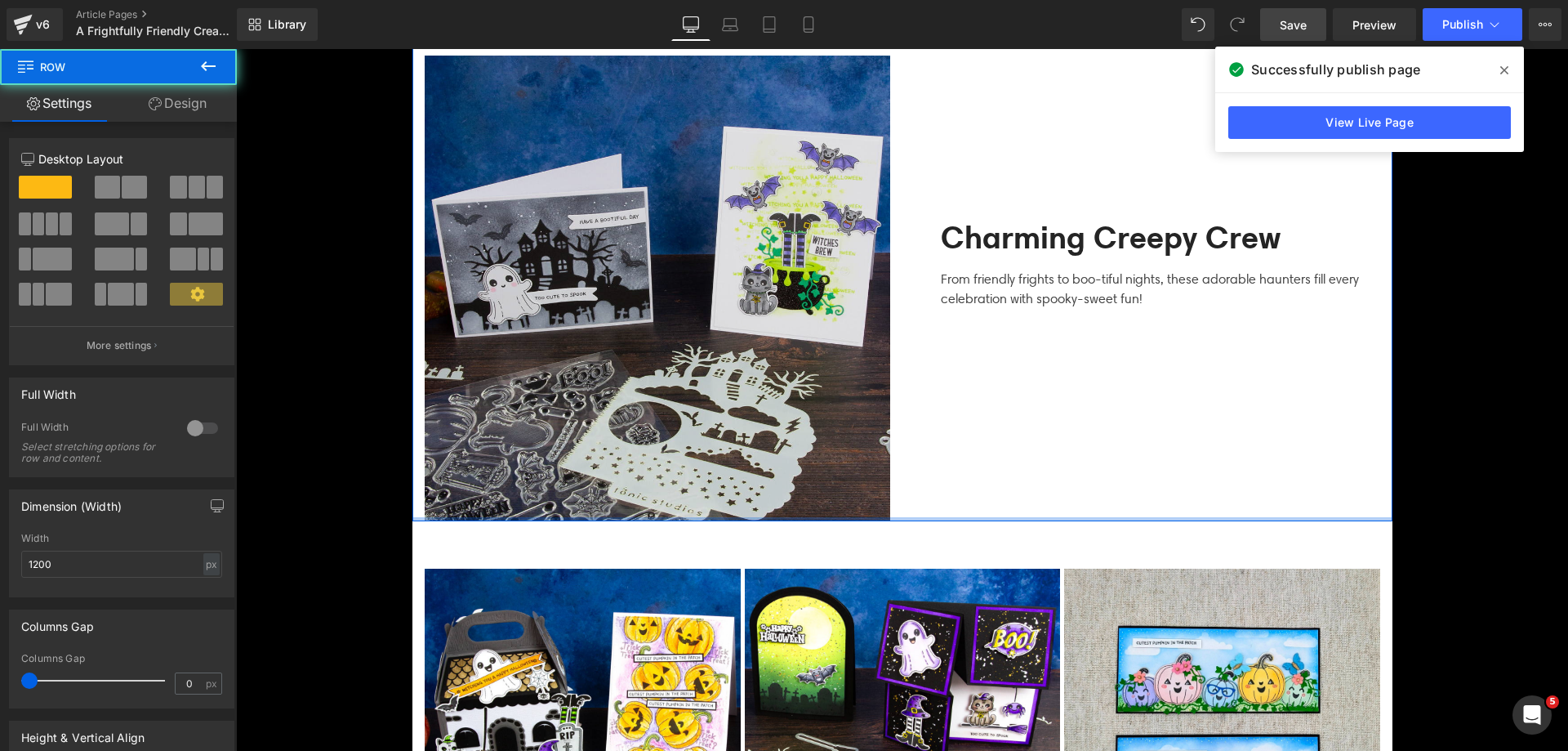
drag, startPoint x: 543, startPoint y: 561, endPoint x: 474, endPoint y: 430, distance: 148.1
click at [519, 425] on div "Image Charming Creepy Crew Text Block From friendly frights to boo-tiful nights…" at bounding box center [902, 265] width 980 height 511
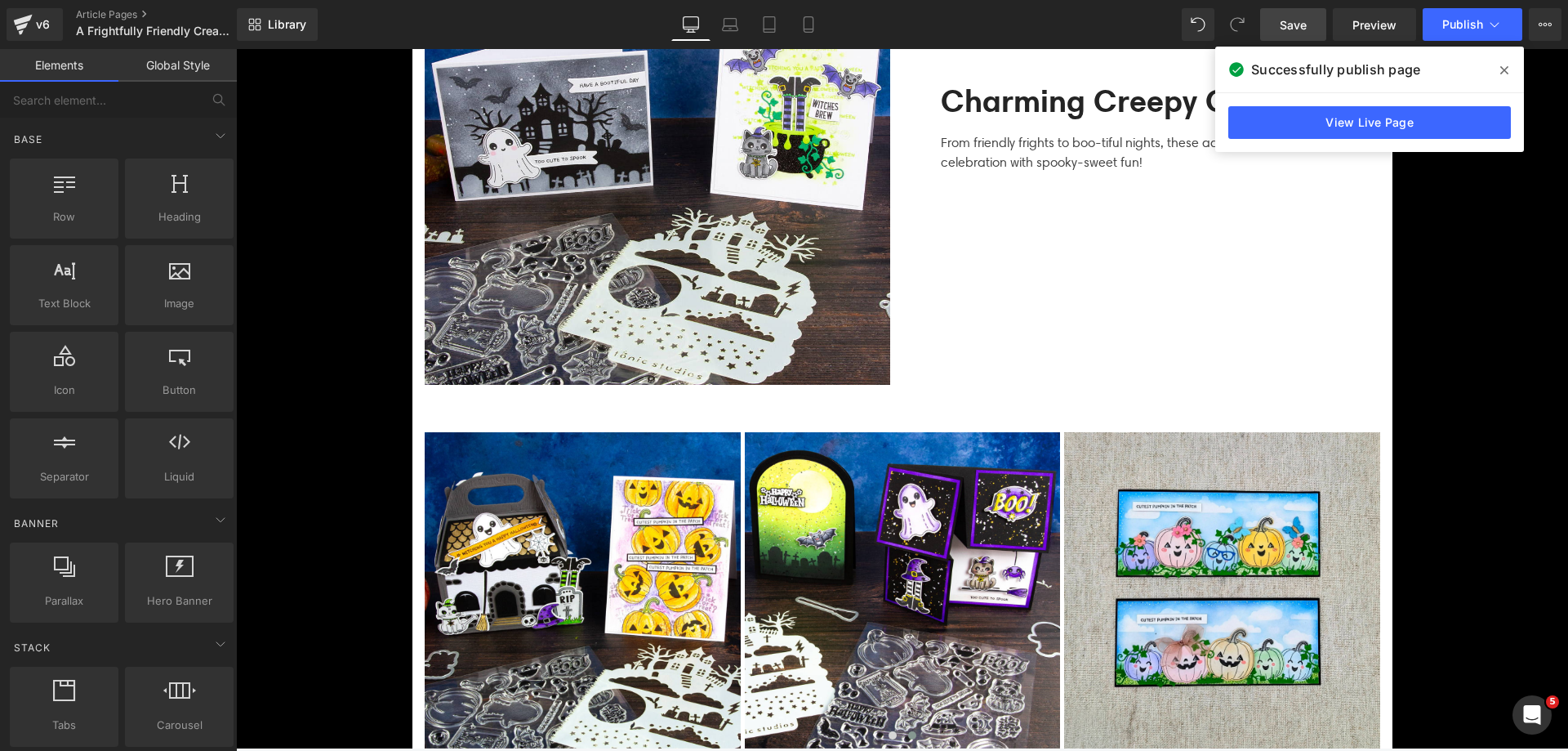
scroll to position [3759, 0]
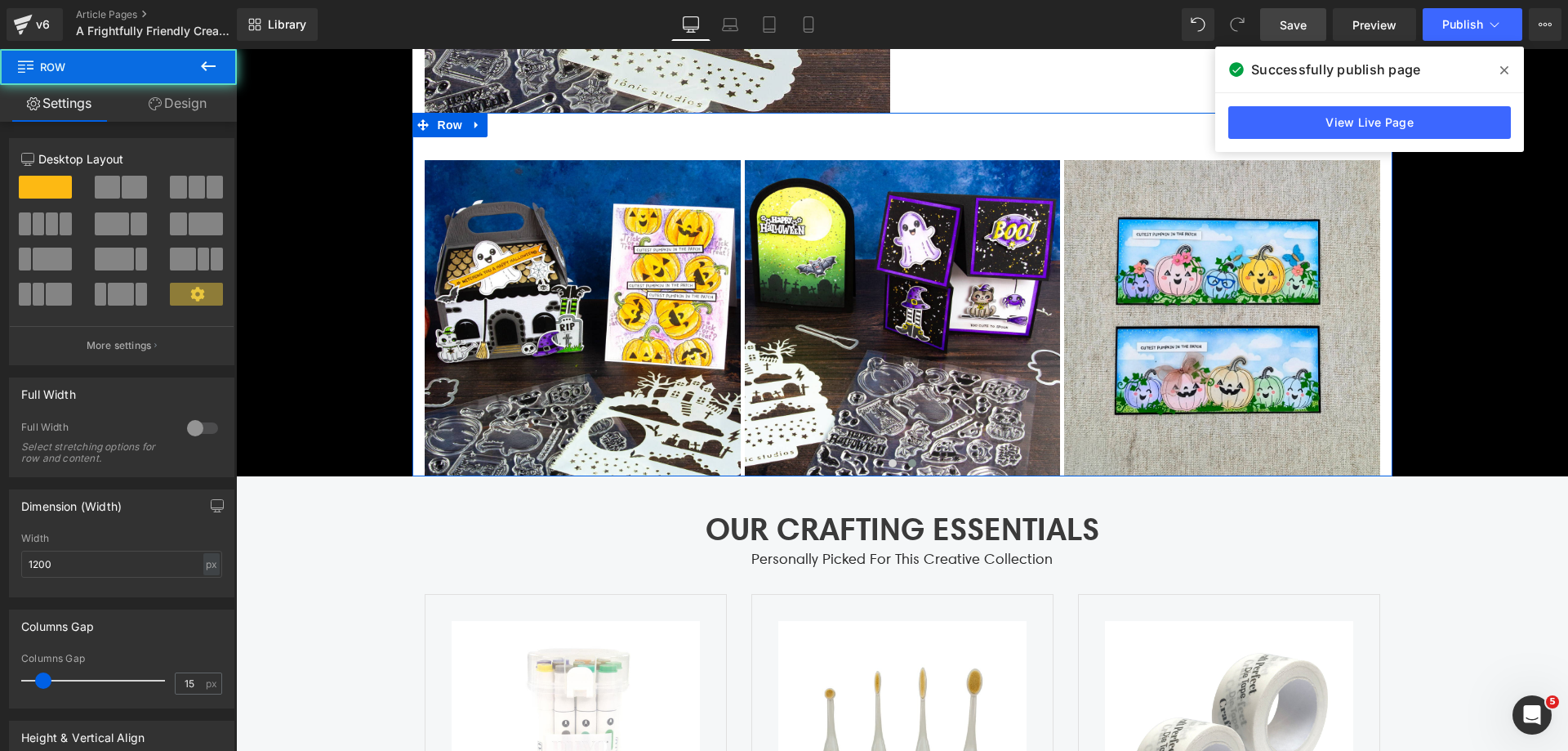
click at [412, 380] on div "Image Image Image Image" at bounding box center [902, 305] width 980 height 341
click at [161, 95] on link "Design" at bounding box center [177, 103] width 118 height 37
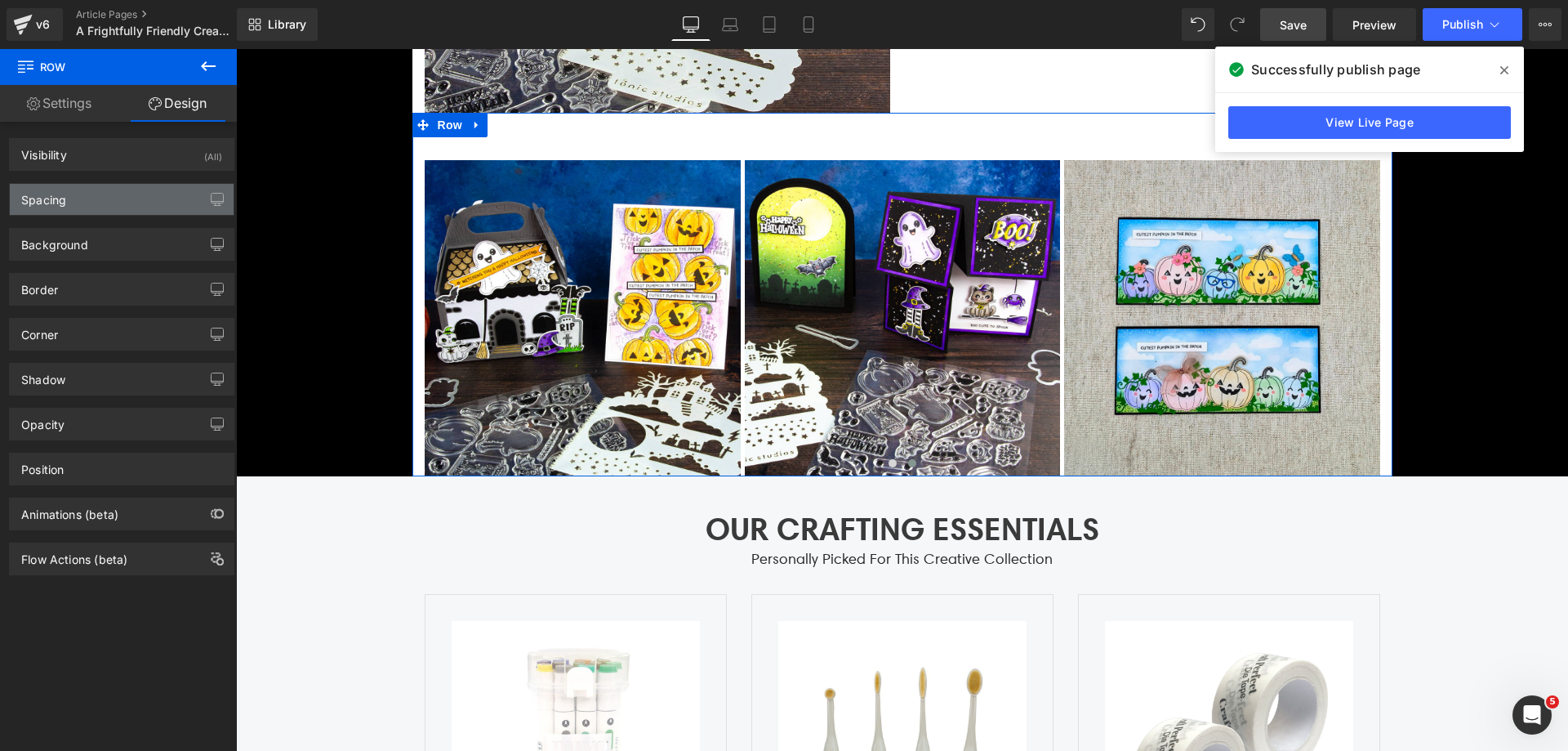
click at [120, 212] on div "Spacing" at bounding box center [121, 199] width 224 height 31
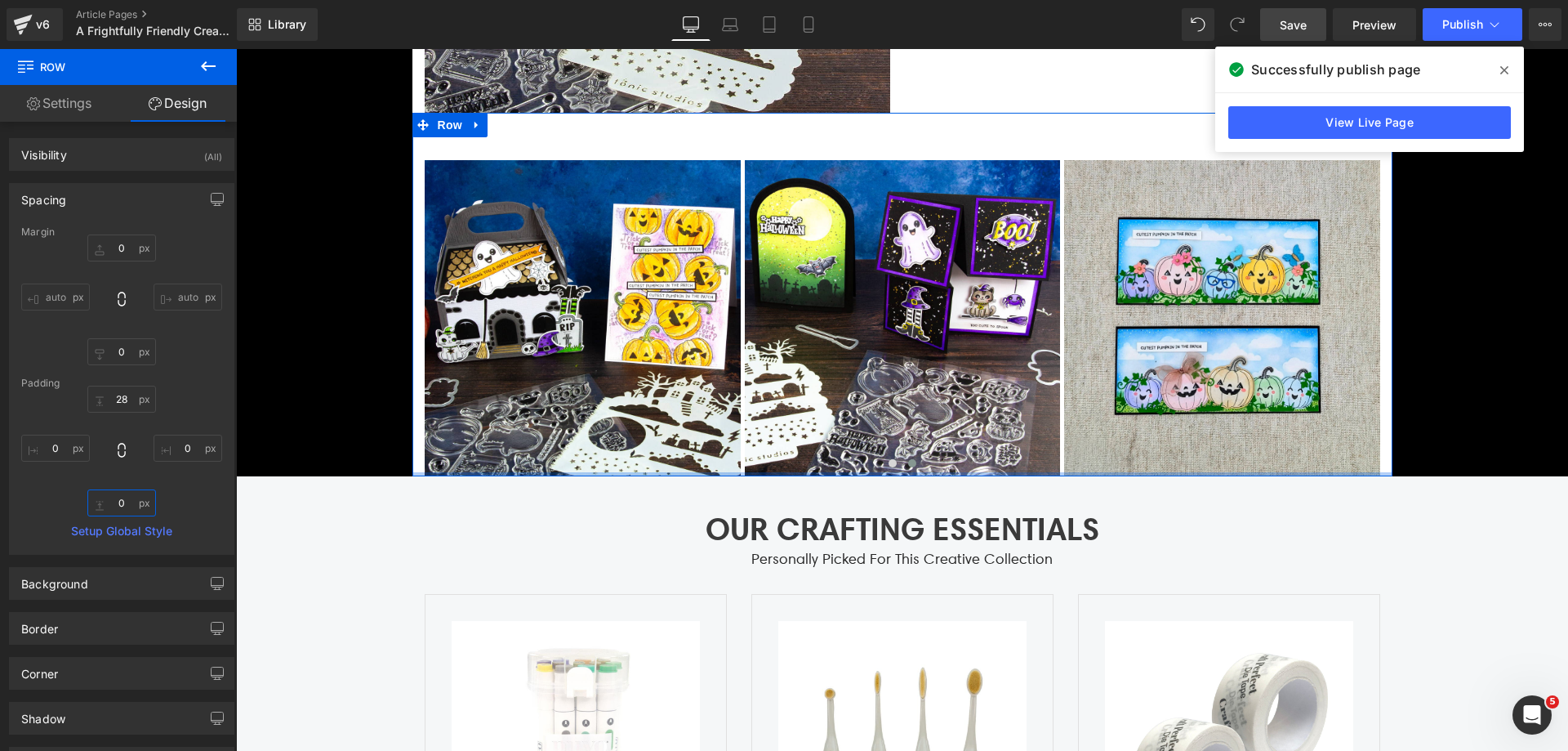
drag, startPoint x: 132, startPoint y: 503, endPoint x: 211, endPoint y: 475, distance: 83.8
click at [131, 503] on input "0" at bounding box center [122, 503] width 69 height 27
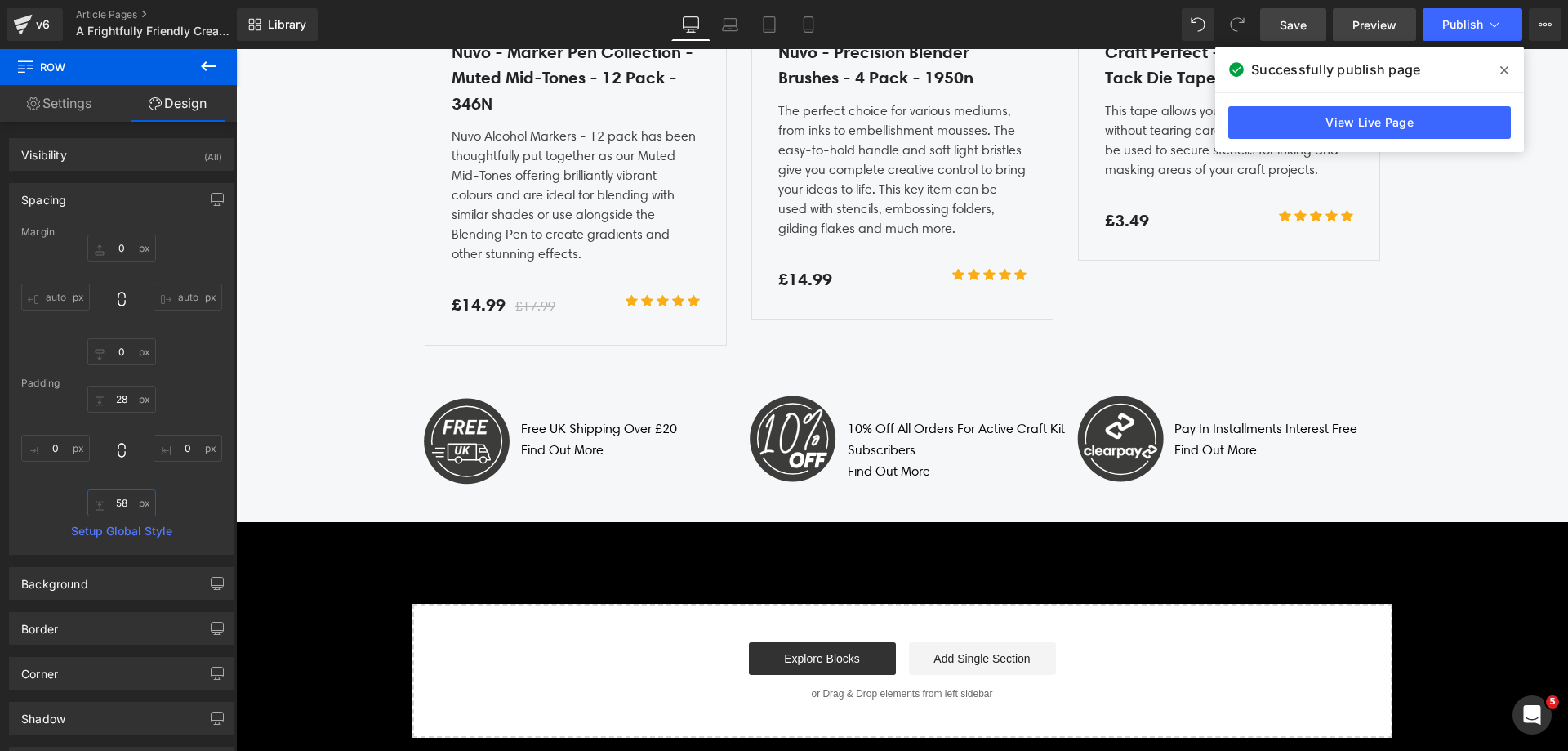
scroll to position [4739, 0]
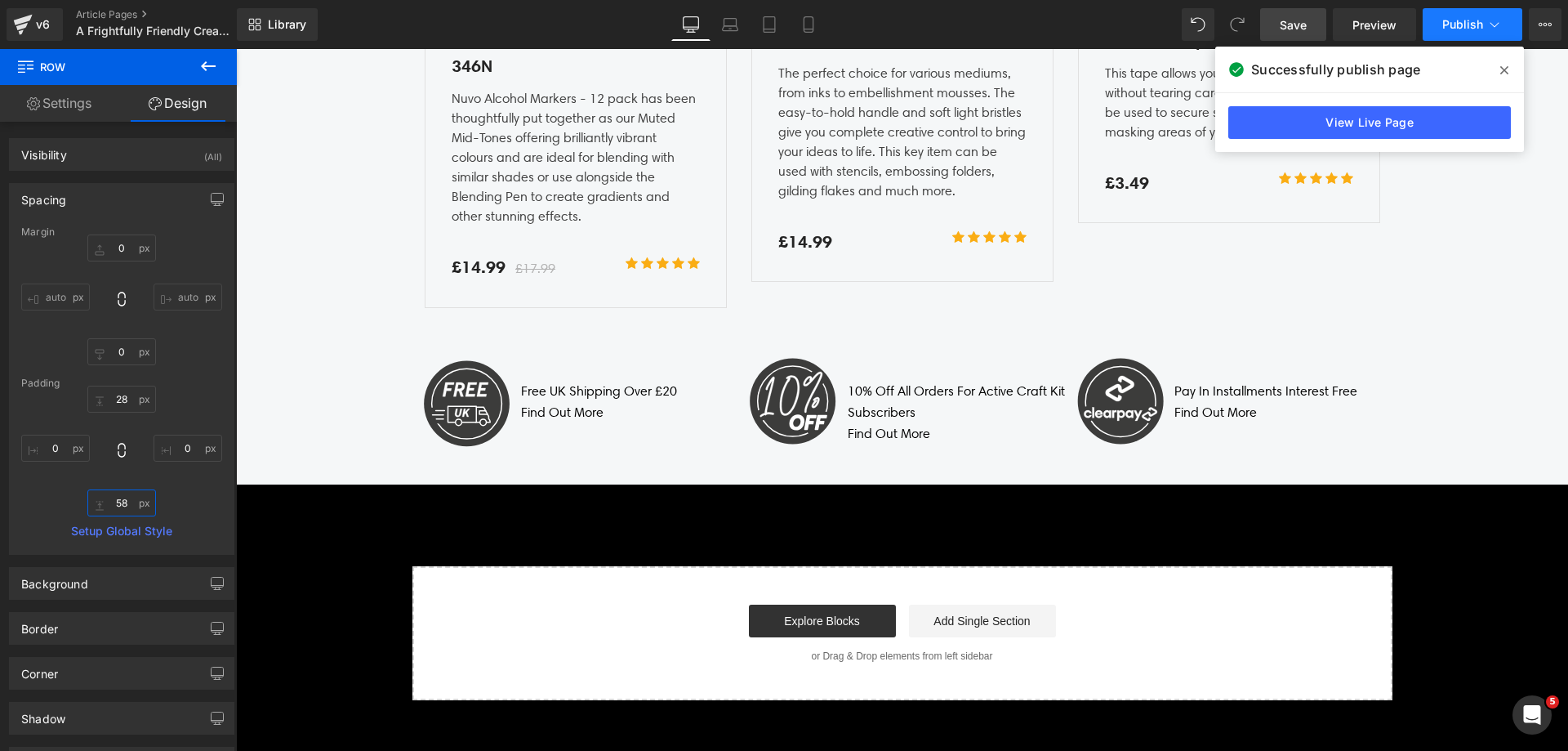
type input "58"
click at [1476, 38] on button "Publish" at bounding box center [1473, 25] width 99 height 32
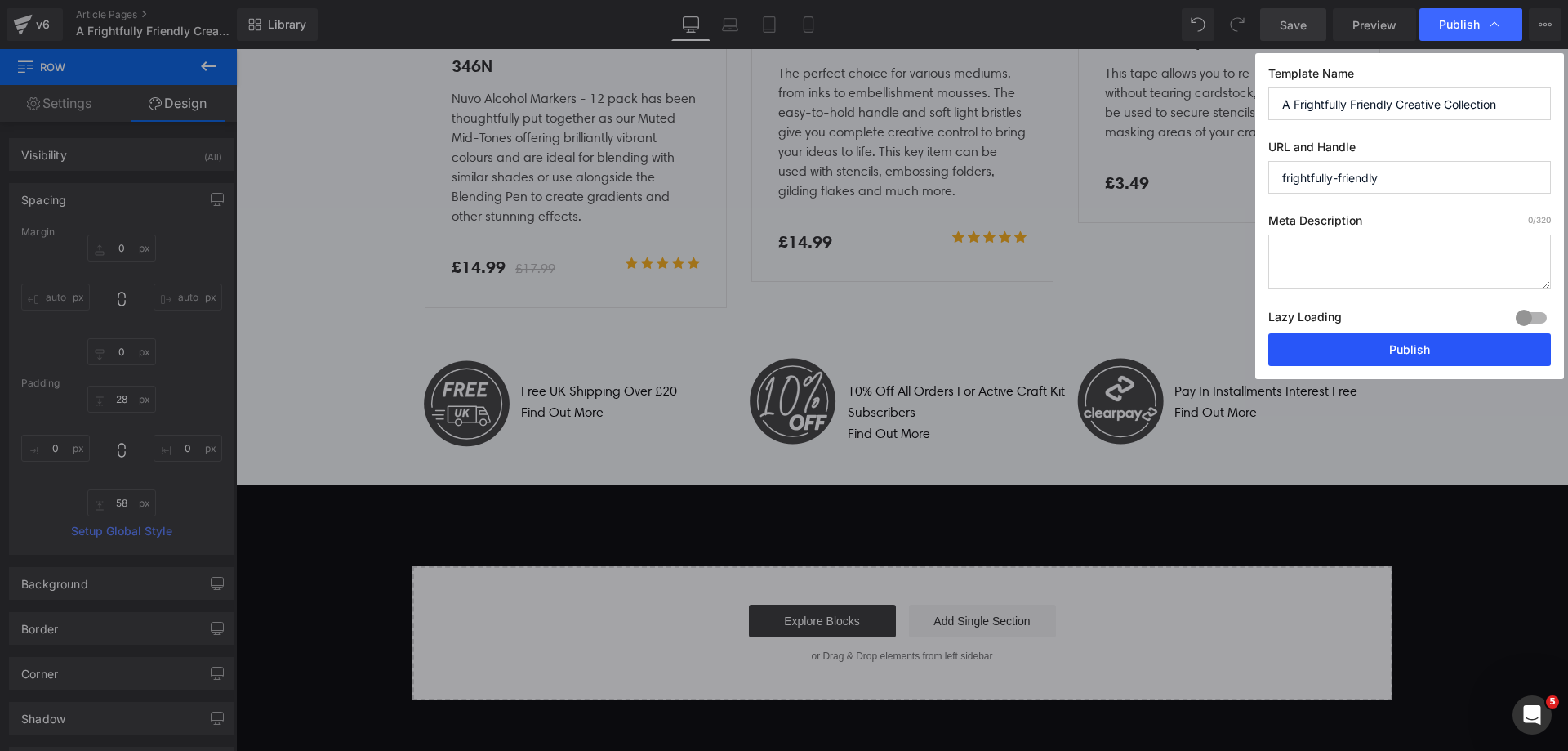
click at [1418, 347] on button "Publish" at bounding box center [1410, 349] width 282 height 32
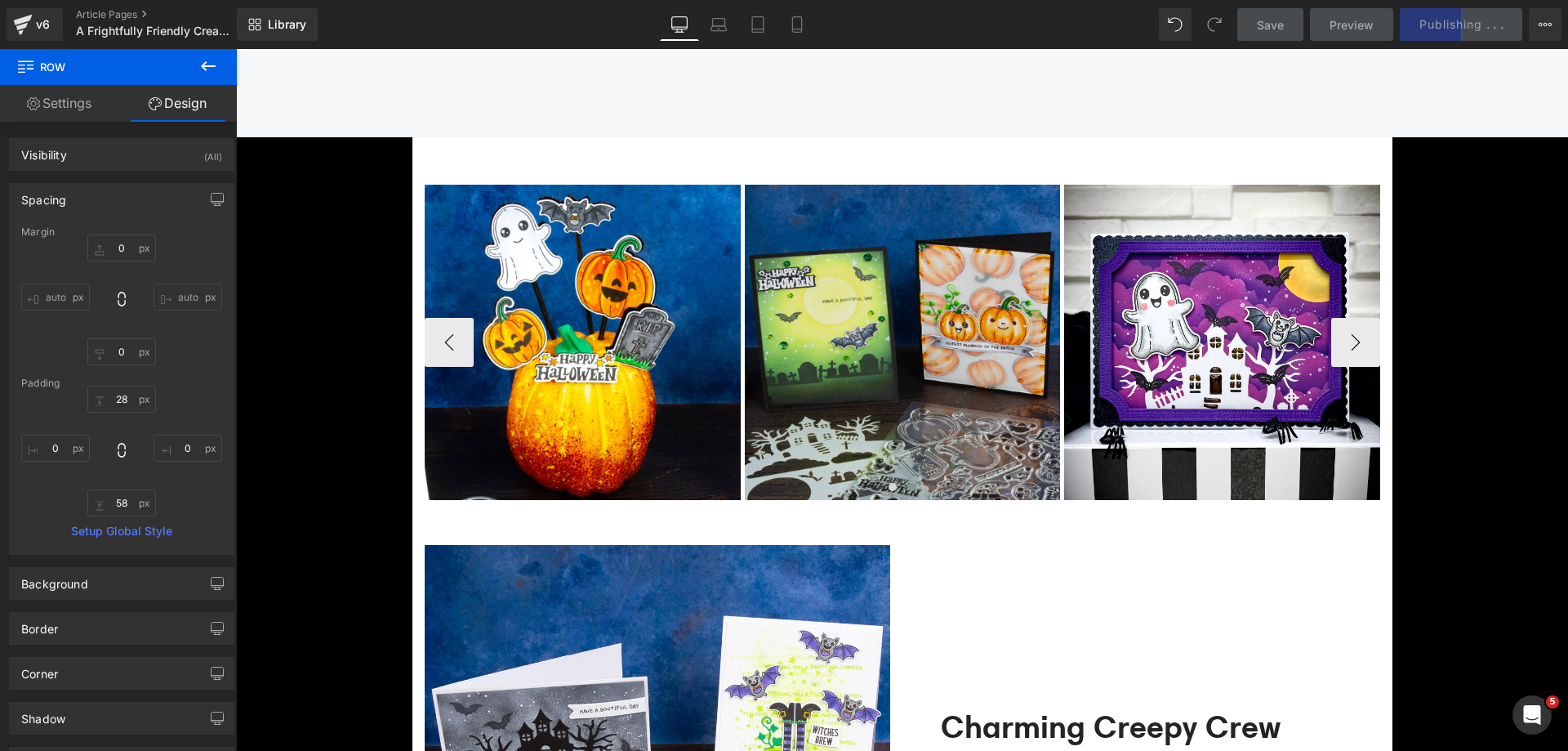
scroll to position [2860, 0]
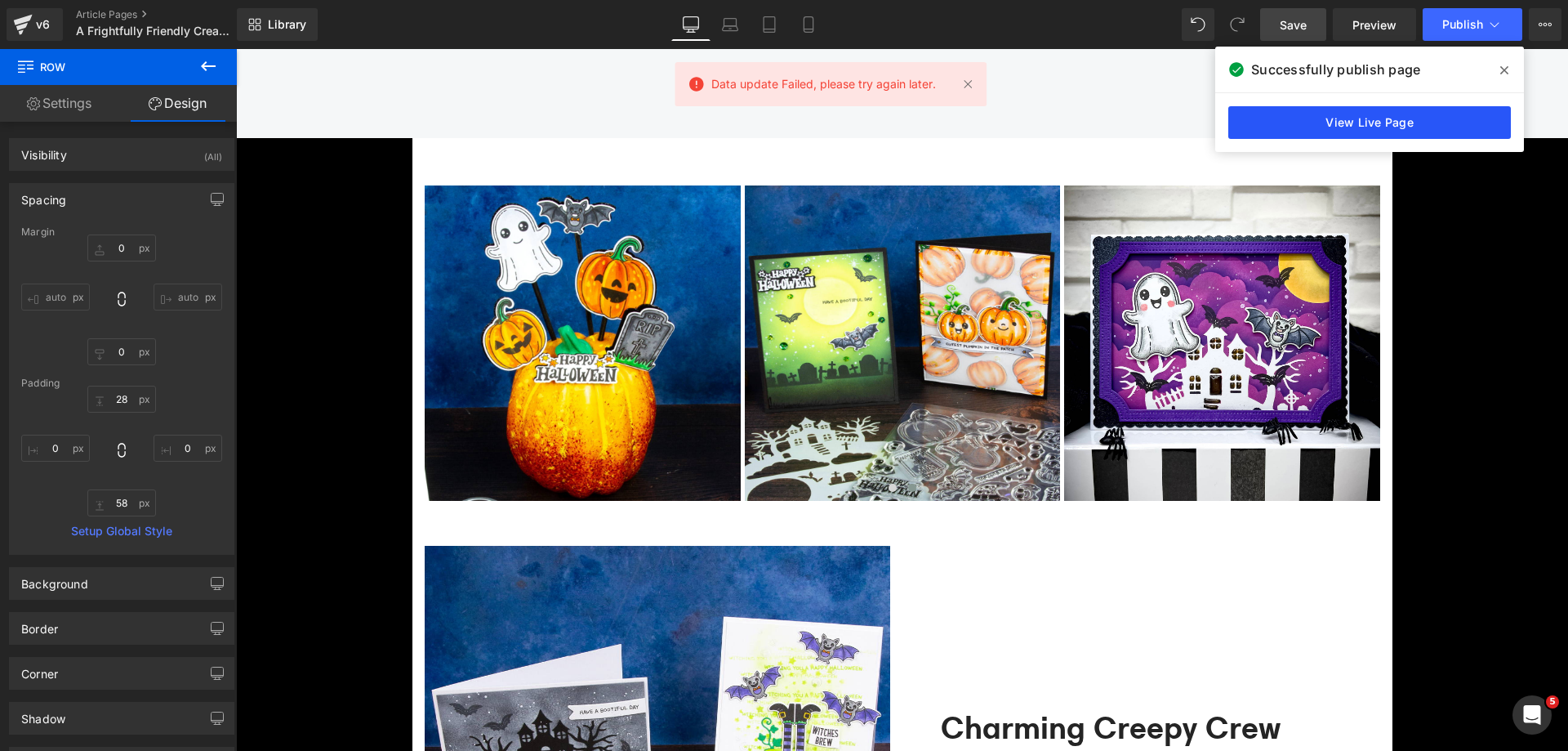
click at [1327, 111] on link "View Live Page" at bounding box center [1370, 122] width 282 height 32
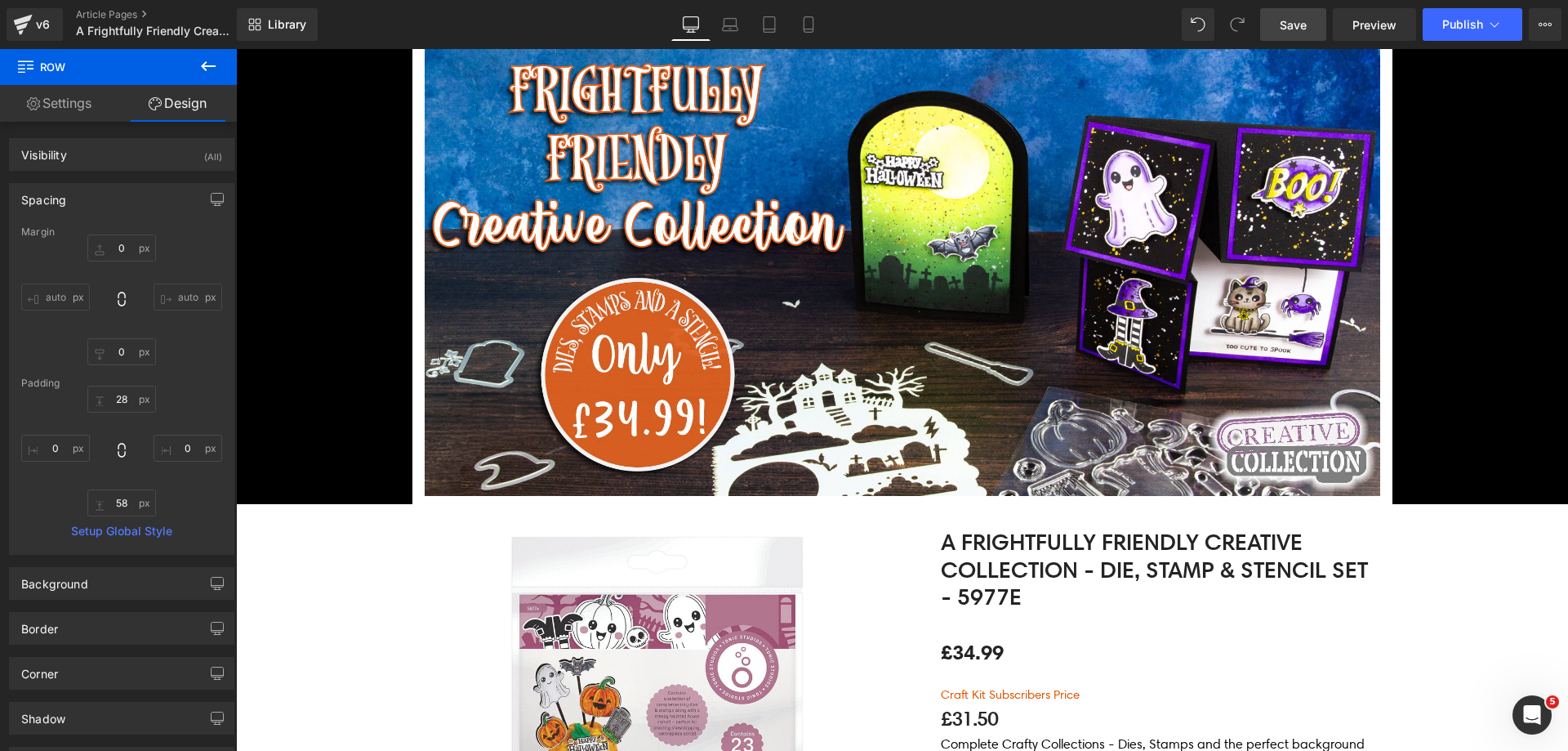
scroll to position [0, 0]
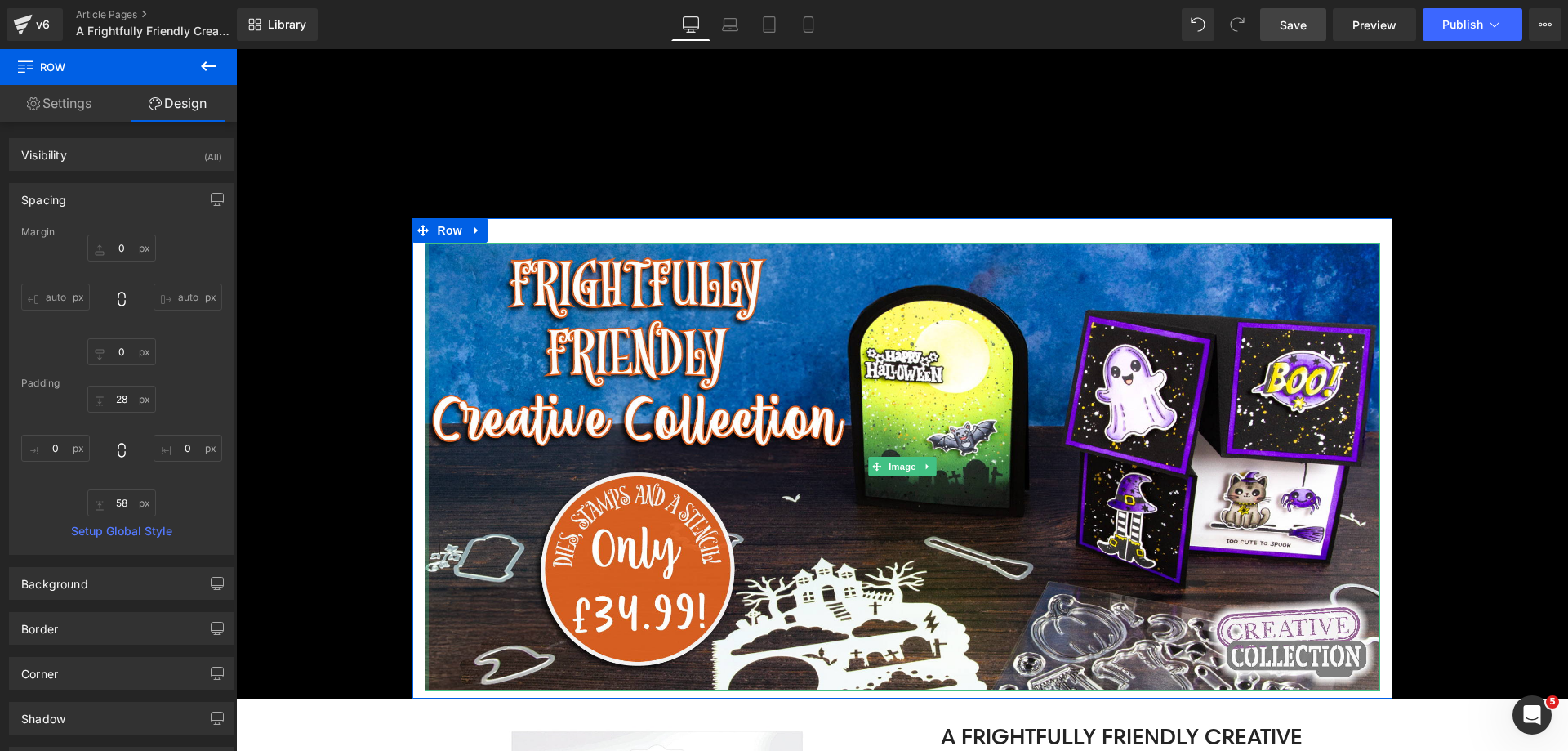
click at [424, 268] on div at bounding box center [426, 467] width 4 height 449
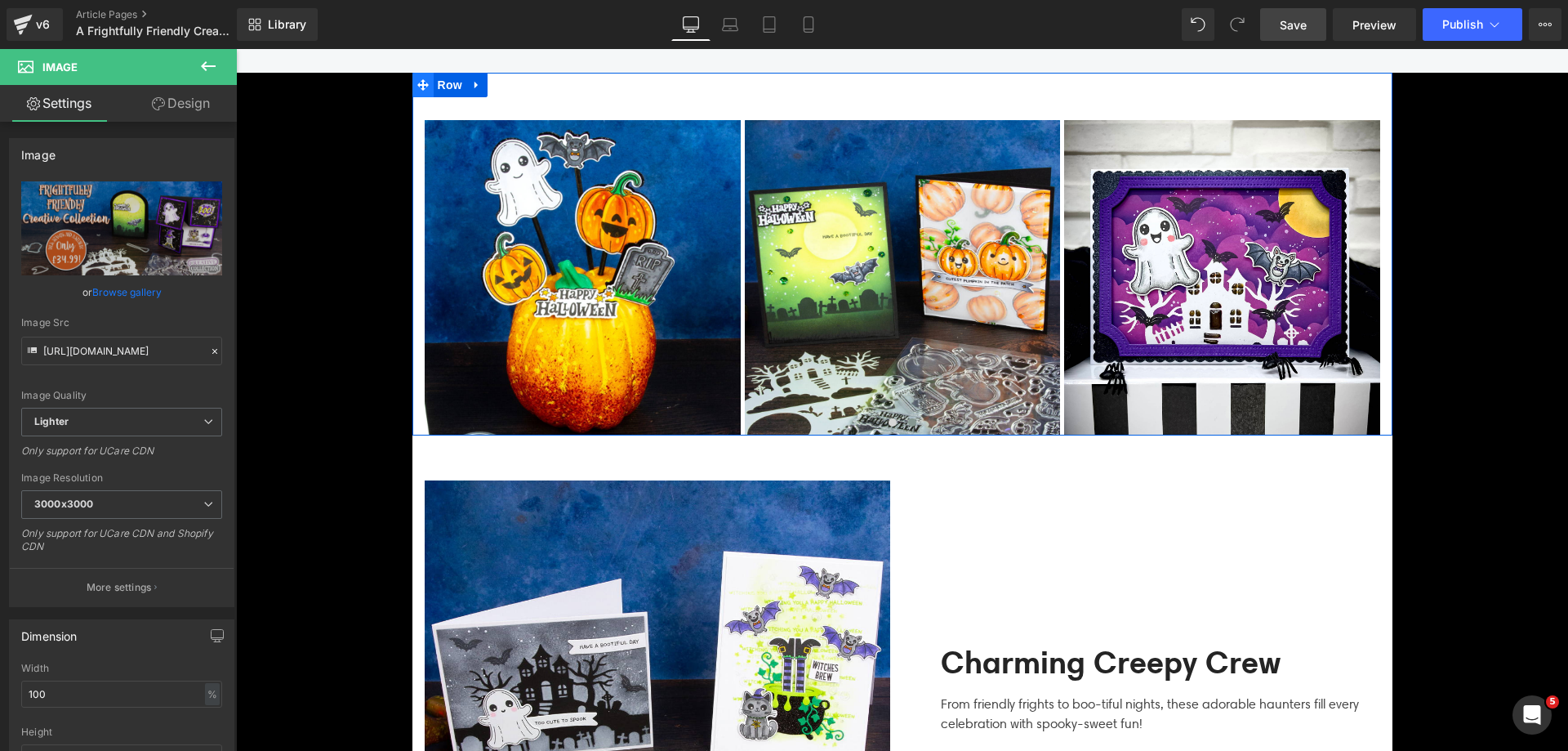
scroll to position [2942, 0]
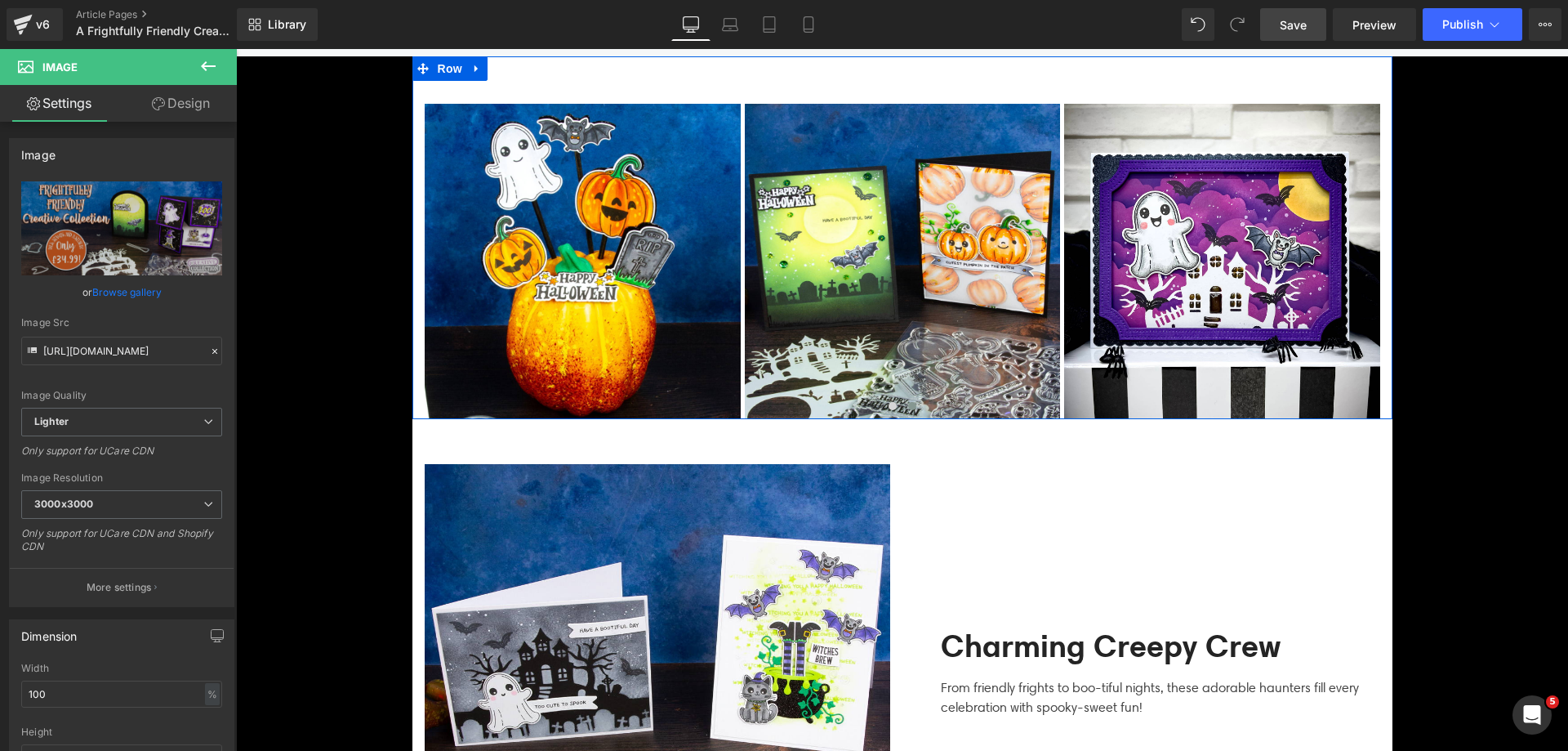
click at [417, 387] on div "Image Image Image Image" at bounding box center [902, 249] width 980 height 341
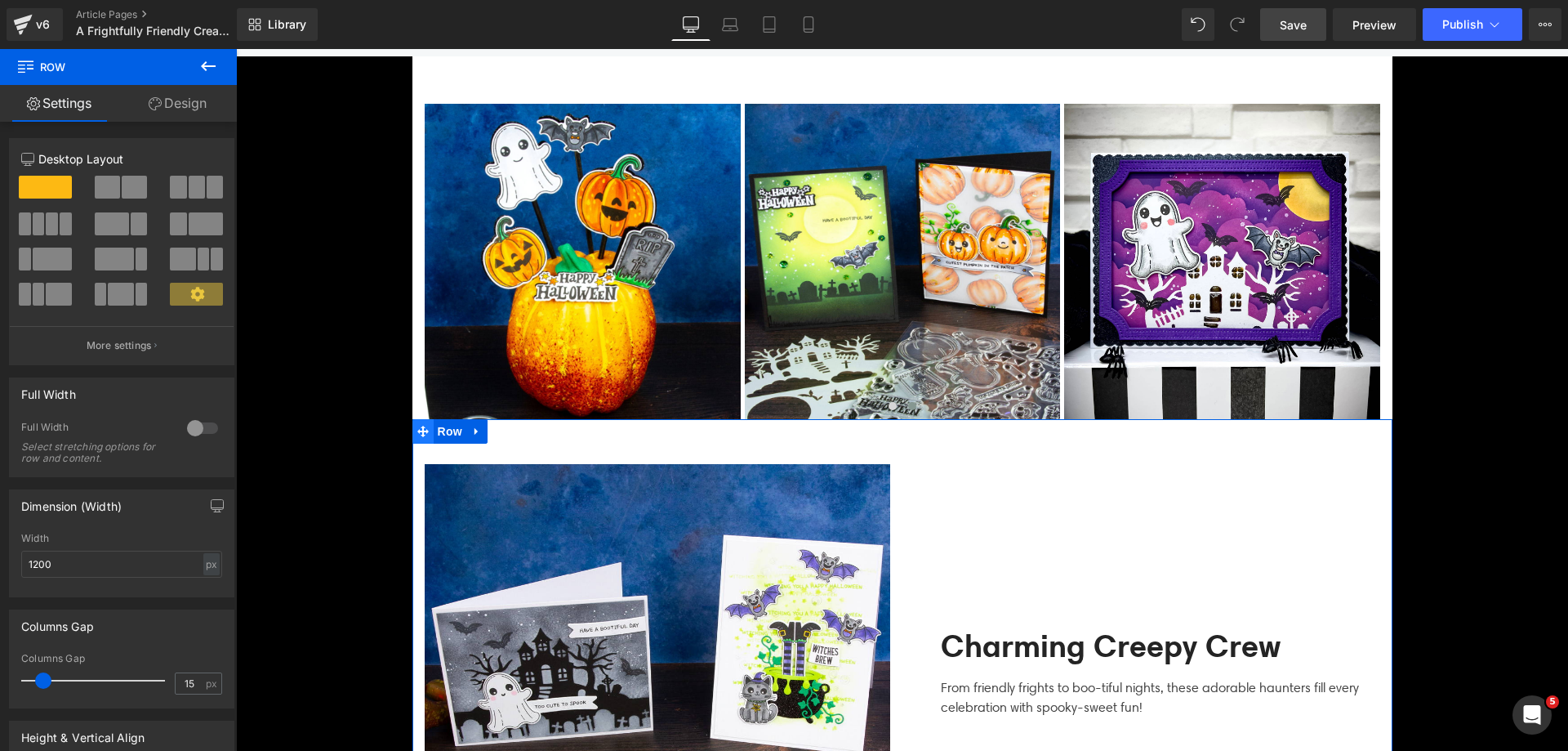
click at [421, 426] on icon at bounding box center [423, 431] width 11 height 12
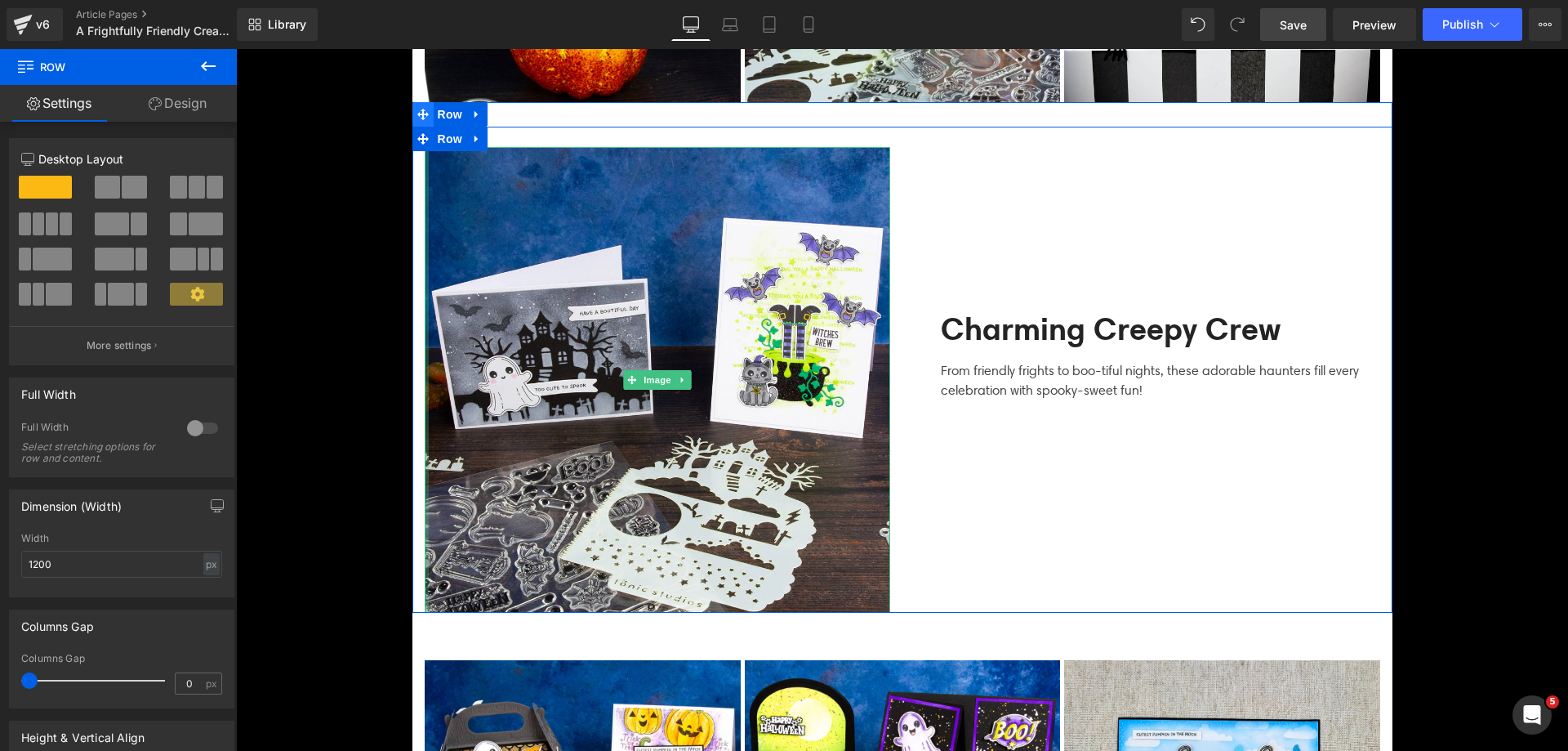
scroll to position [3268, 0]
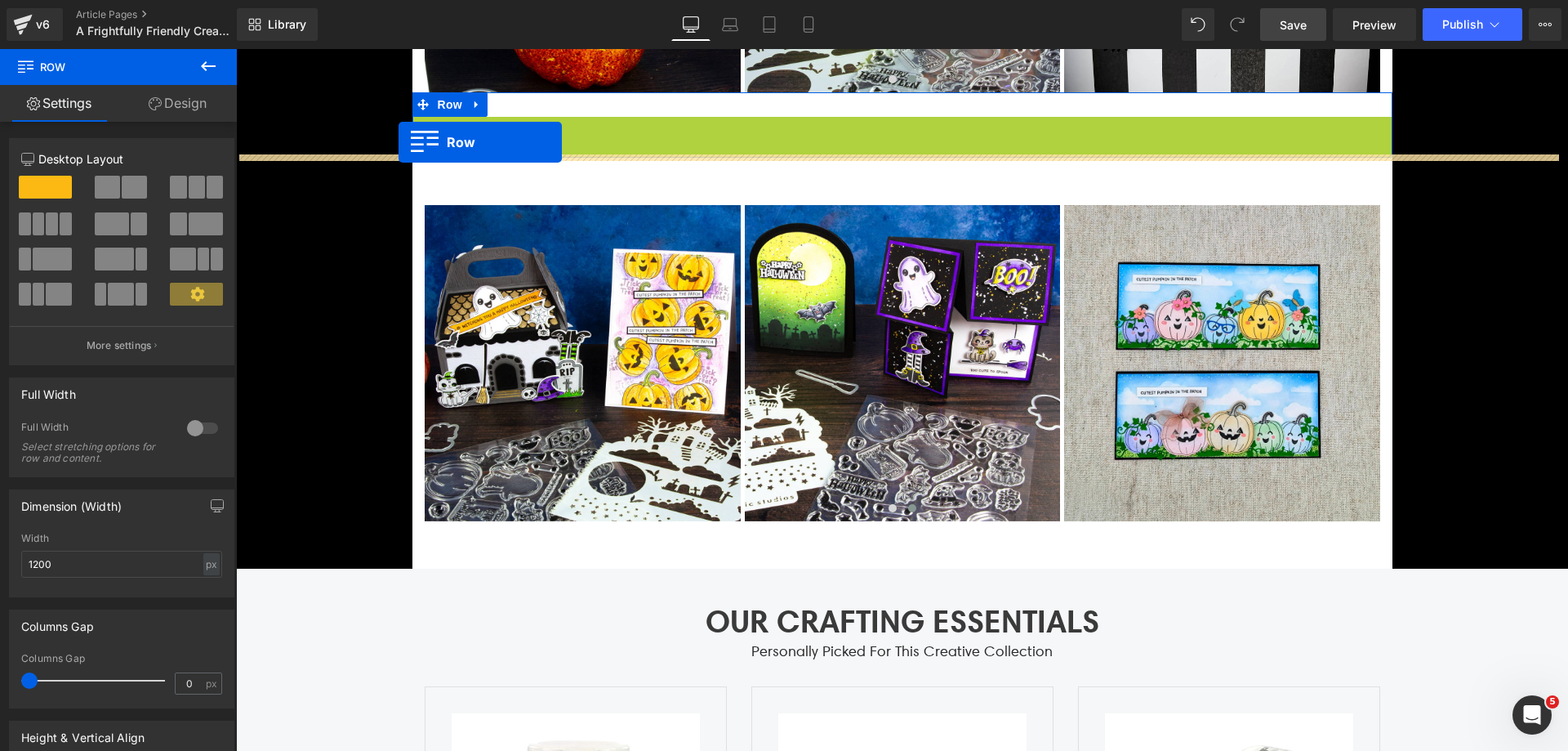
drag, startPoint x: 441, startPoint y: 128, endPoint x: 399, endPoint y: 142, distance: 44.3
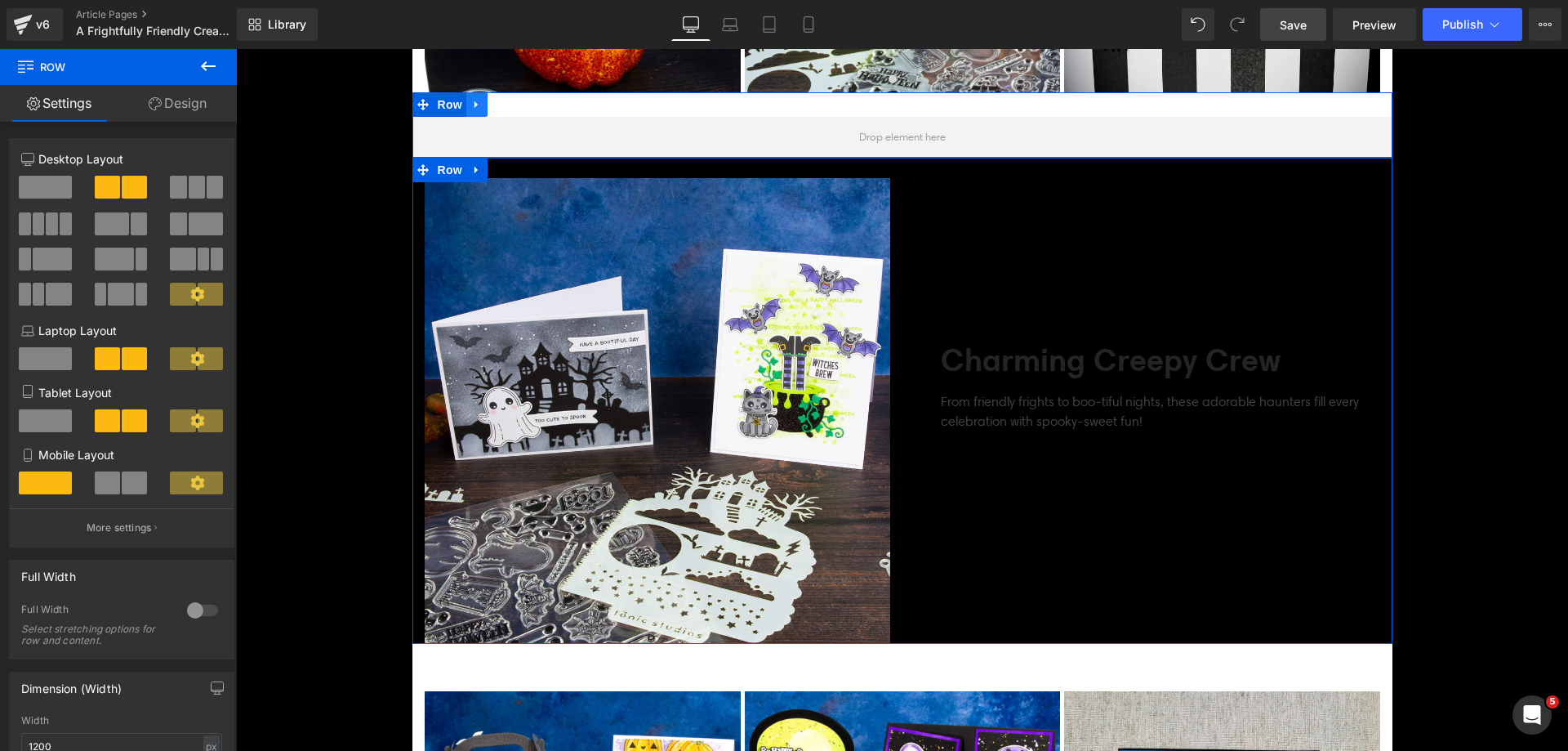
click at [477, 104] on link at bounding box center [477, 105] width 21 height 25
click at [514, 100] on icon at bounding box center [520, 105] width 11 height 12
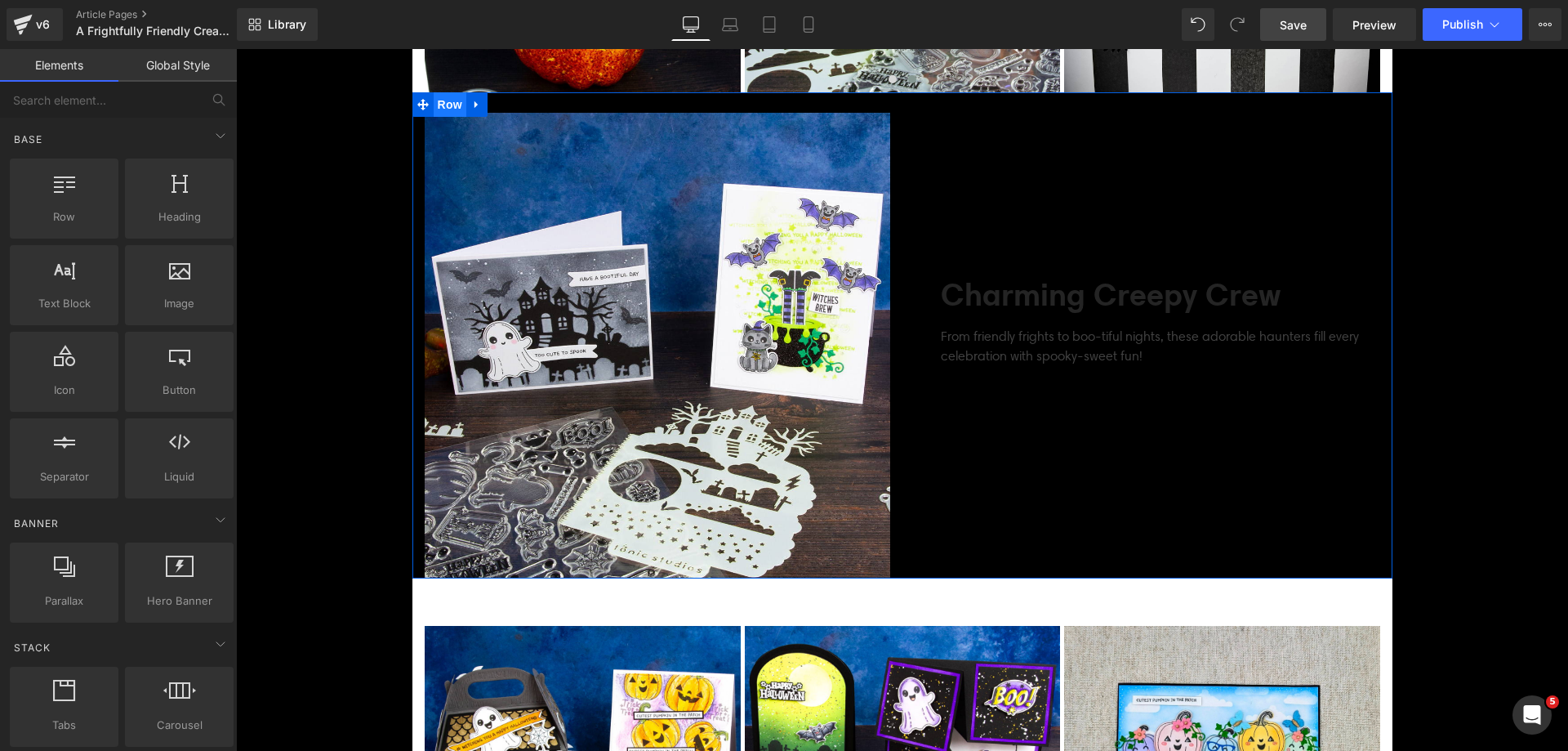
click at [451, 105] on span "Row" at bounding box center [450, 105] width 32 height 25
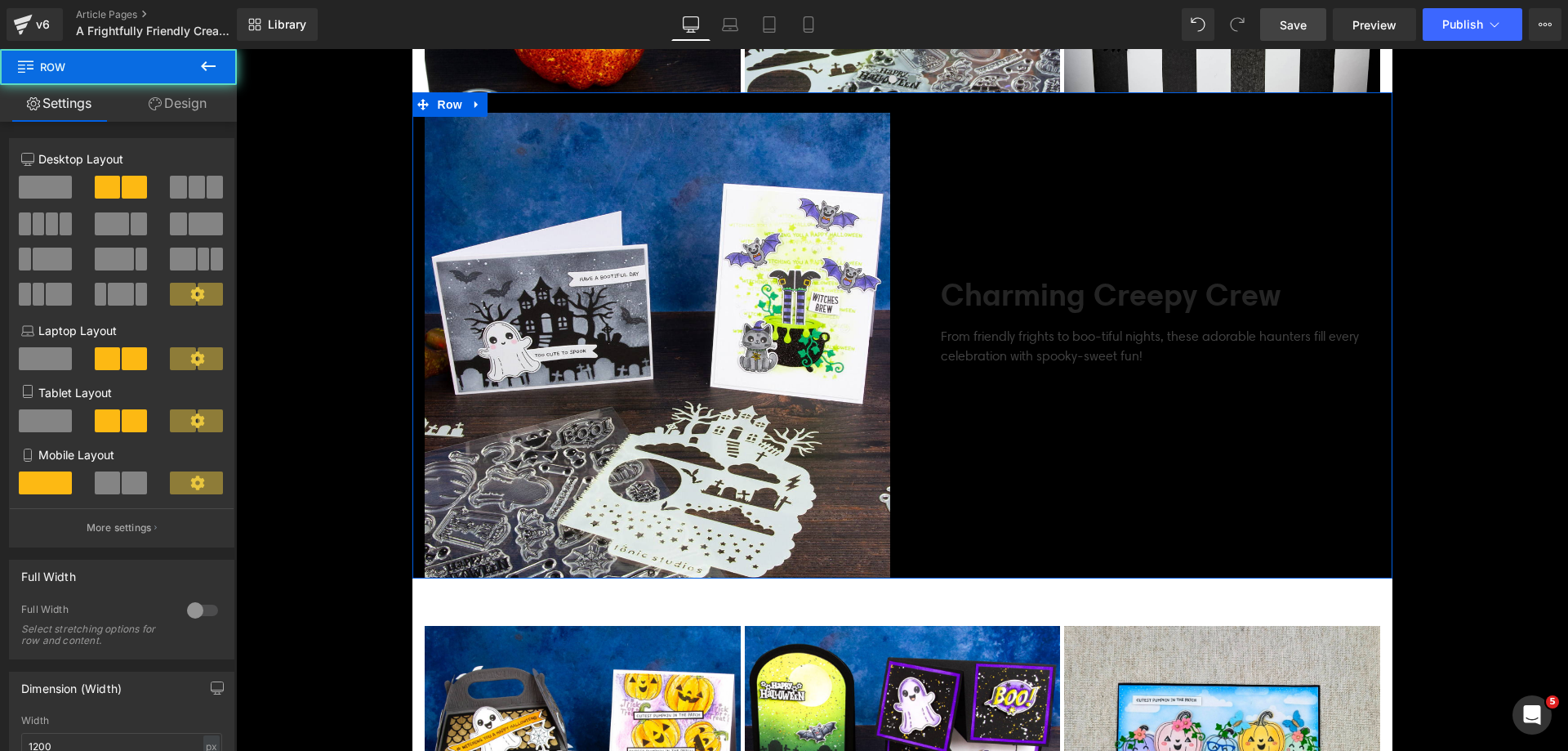
click at [185, 107] on link "Design" at bounding box center [177, 103] width 118 height 37
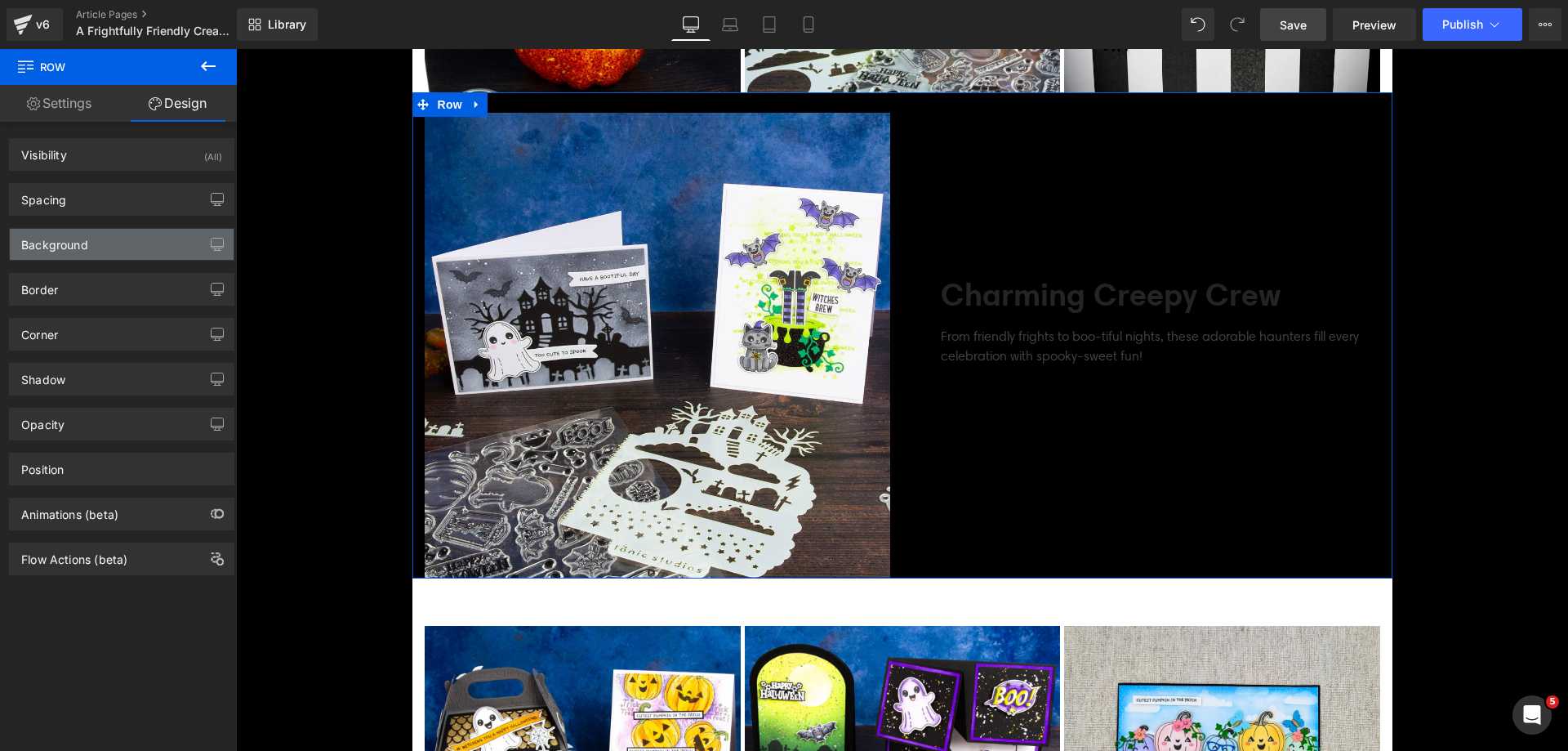
click at [88, 247] on div "Background" at bounding box center [54, 240] width 67 height 23
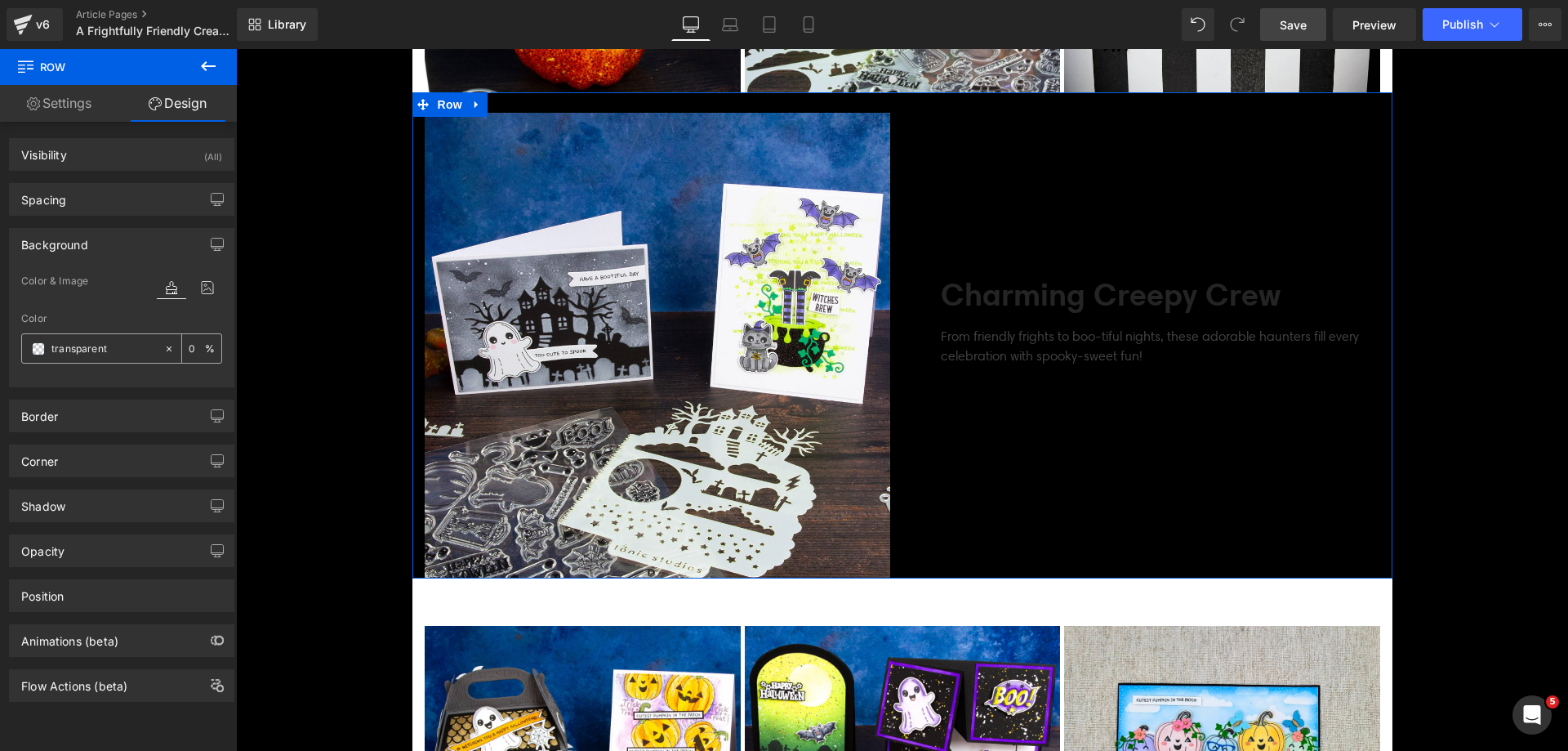
click at [37, 344] on span at bounding box center [38, 349] width 13 height 13
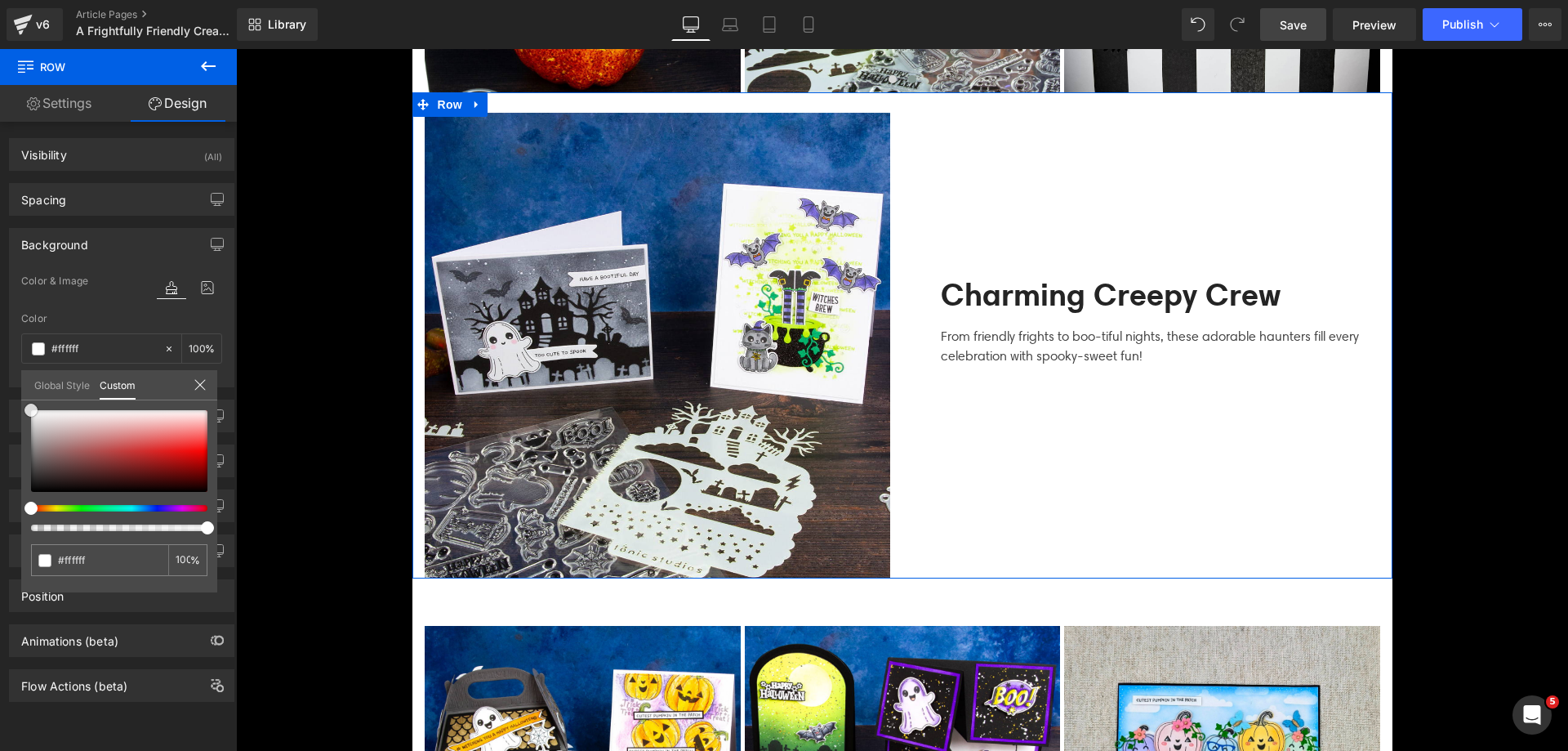
drag, startPoint x: 90, startPoint y: 452, endPoint x: 7, endPoint y: 219, distance: 247.3
click at [0, 228] on div "Background Color & Image color Color transparent 0 % Image Replace Image Upload…" at bounding box center [122, 302] width 244 height 172
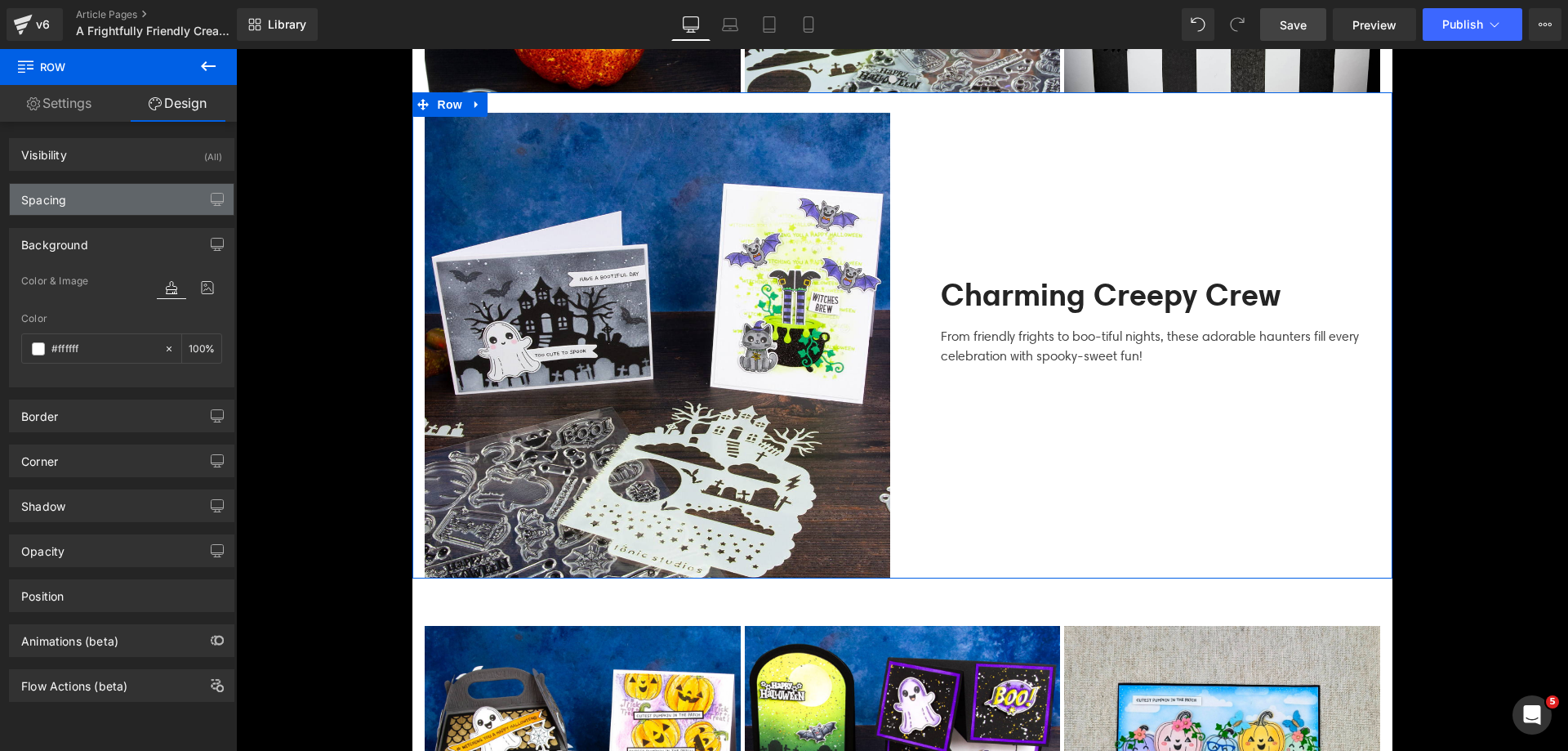
click at [99, 202] on div "Spacing" at bounding box center [121, 199] width 224 height 31
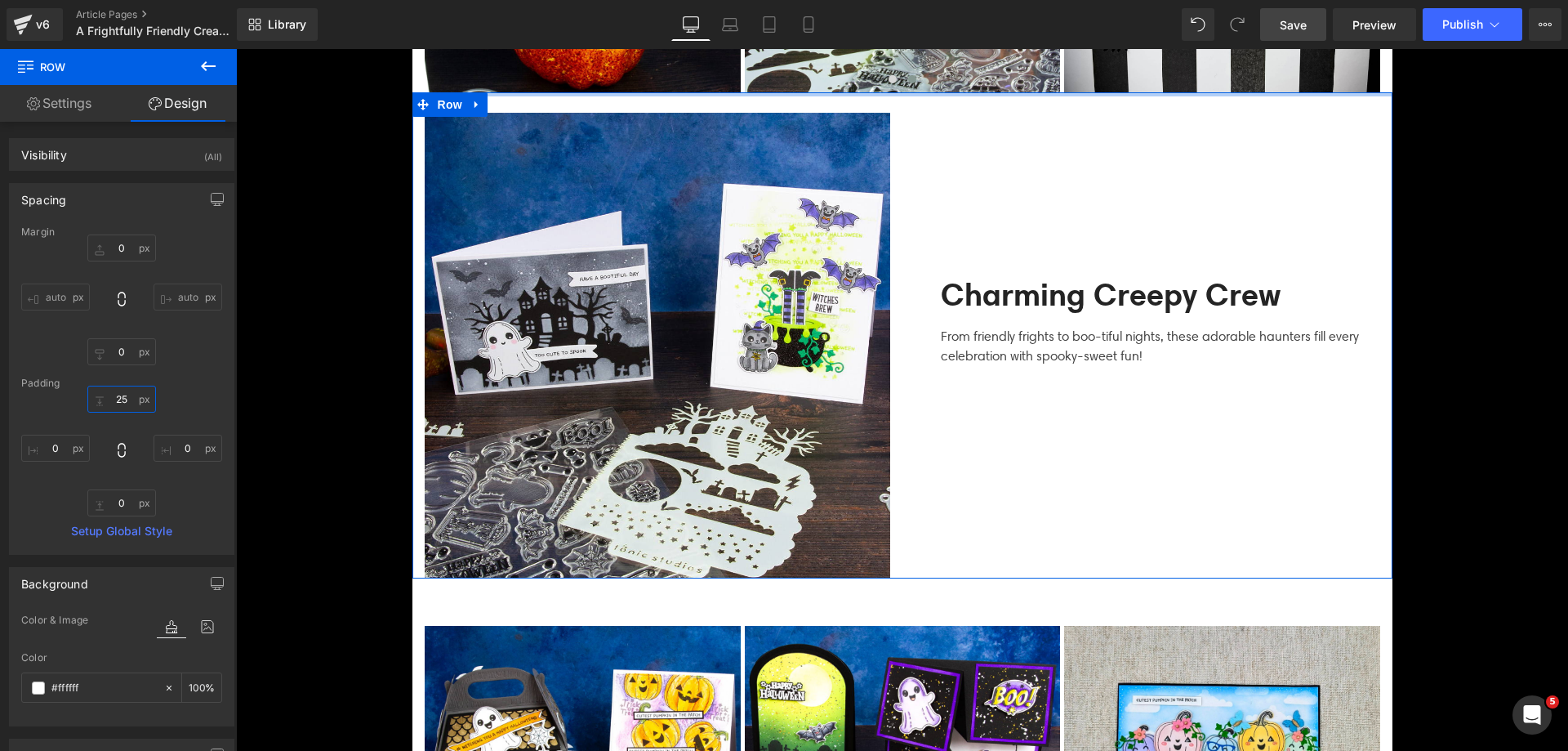
click at [122, 395] on input "25" at bounding box center [122, 399] width 69 height 27
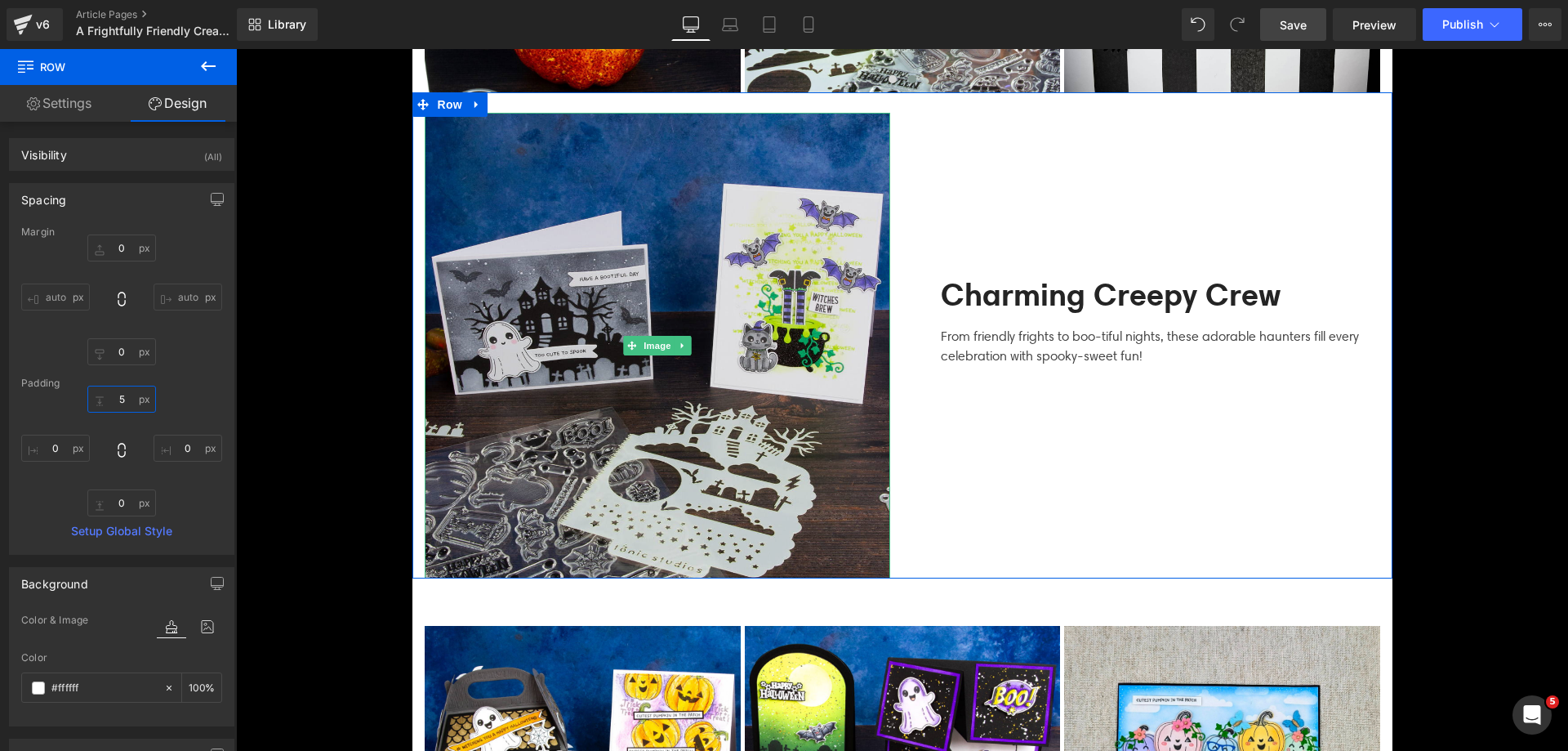
type input "50"
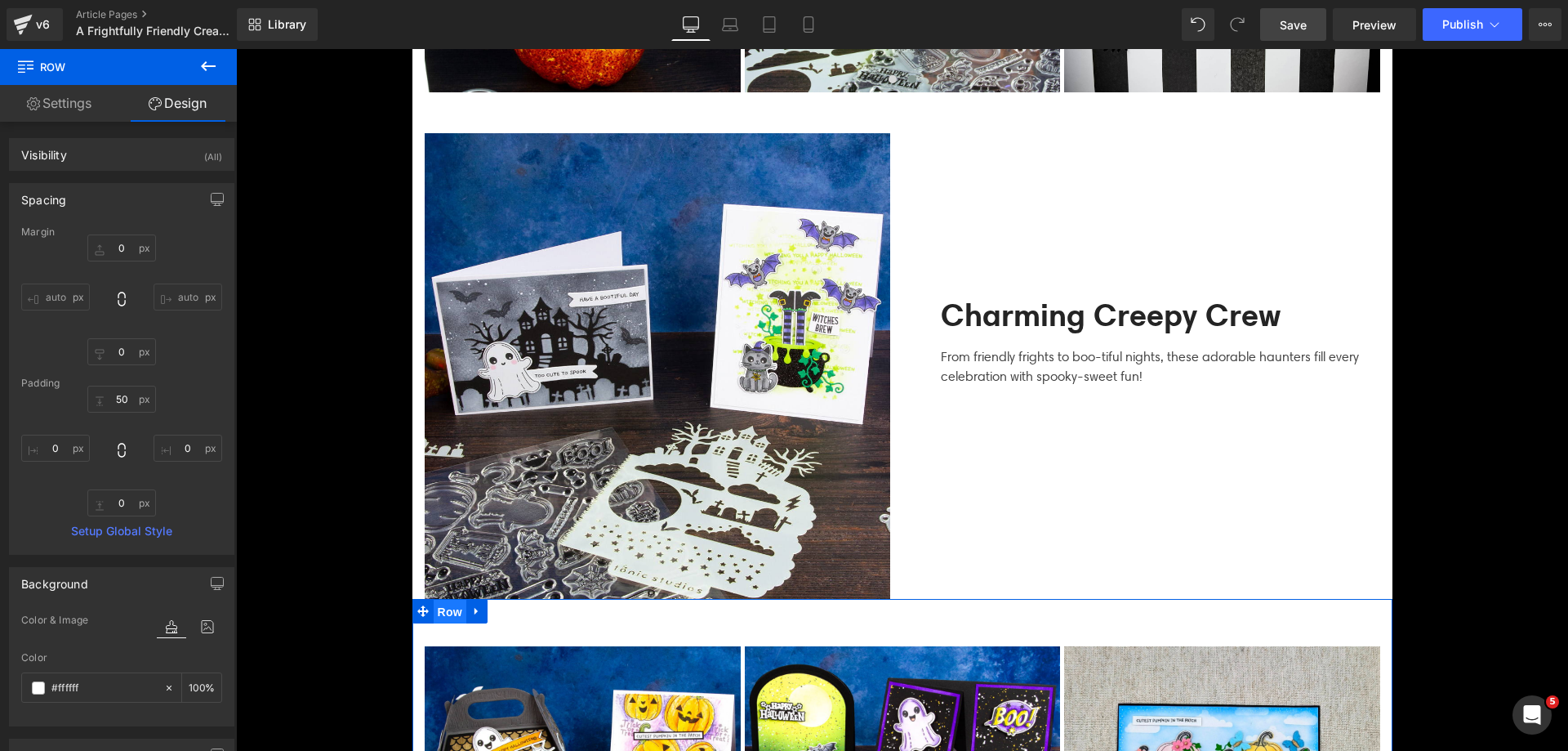
click at [444, 606] on span "Row" at bounding box center [450, 613] width 32 height 25
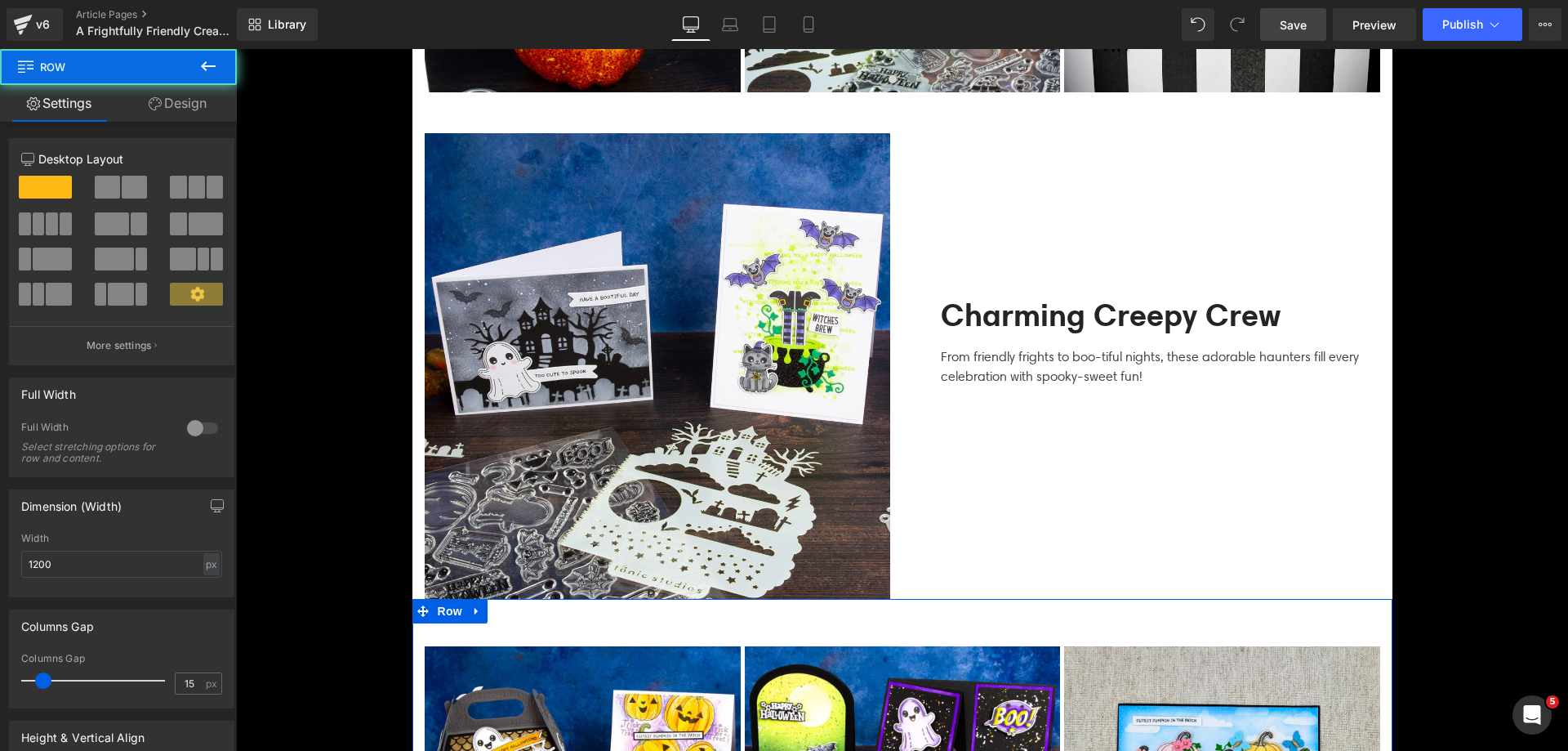
click at [168, 114] on link "Design" at bounding box center [177, 103] width 118 height 37
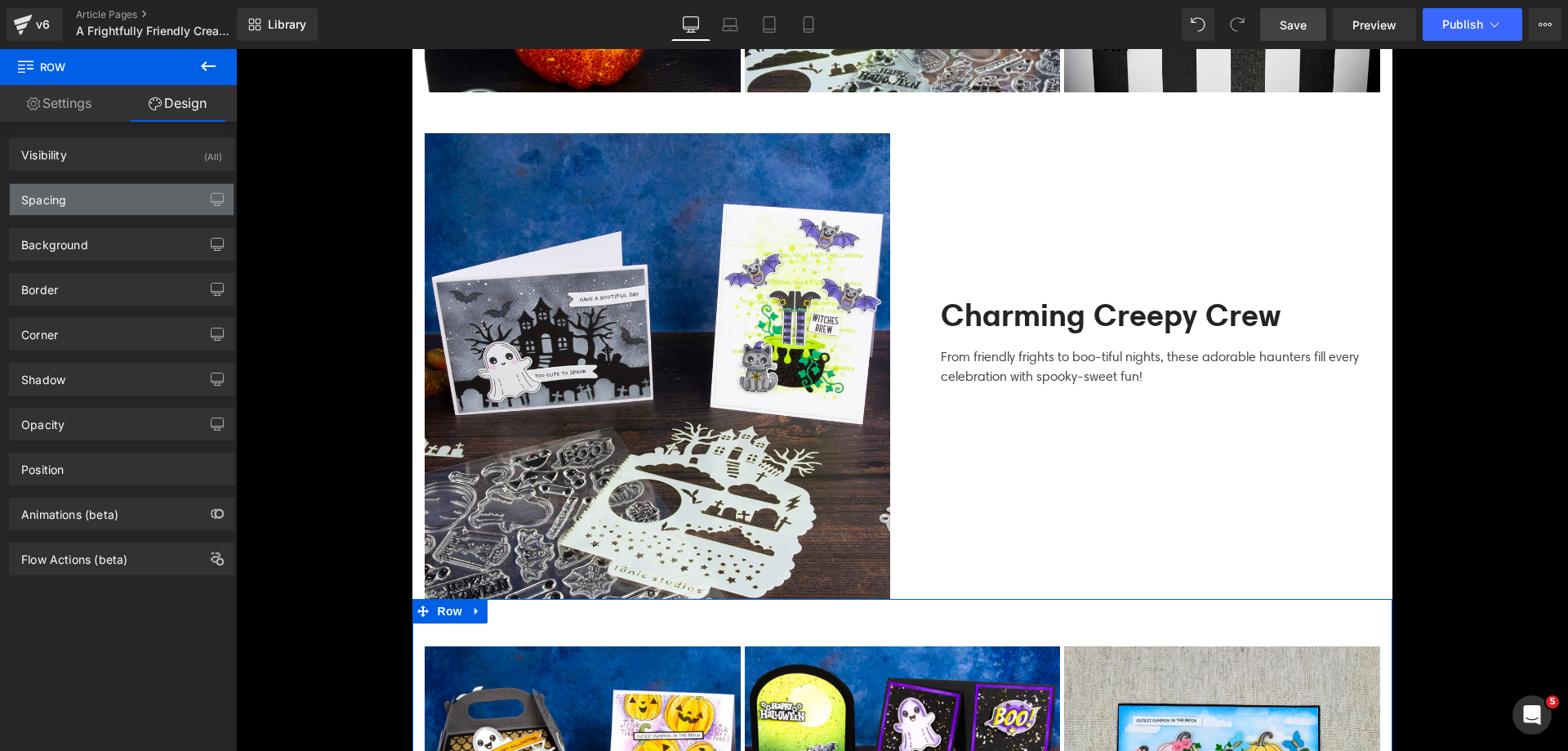
click at [71, 213] on div "Spacing" at bounding box center [121, 199] width 224 height 31
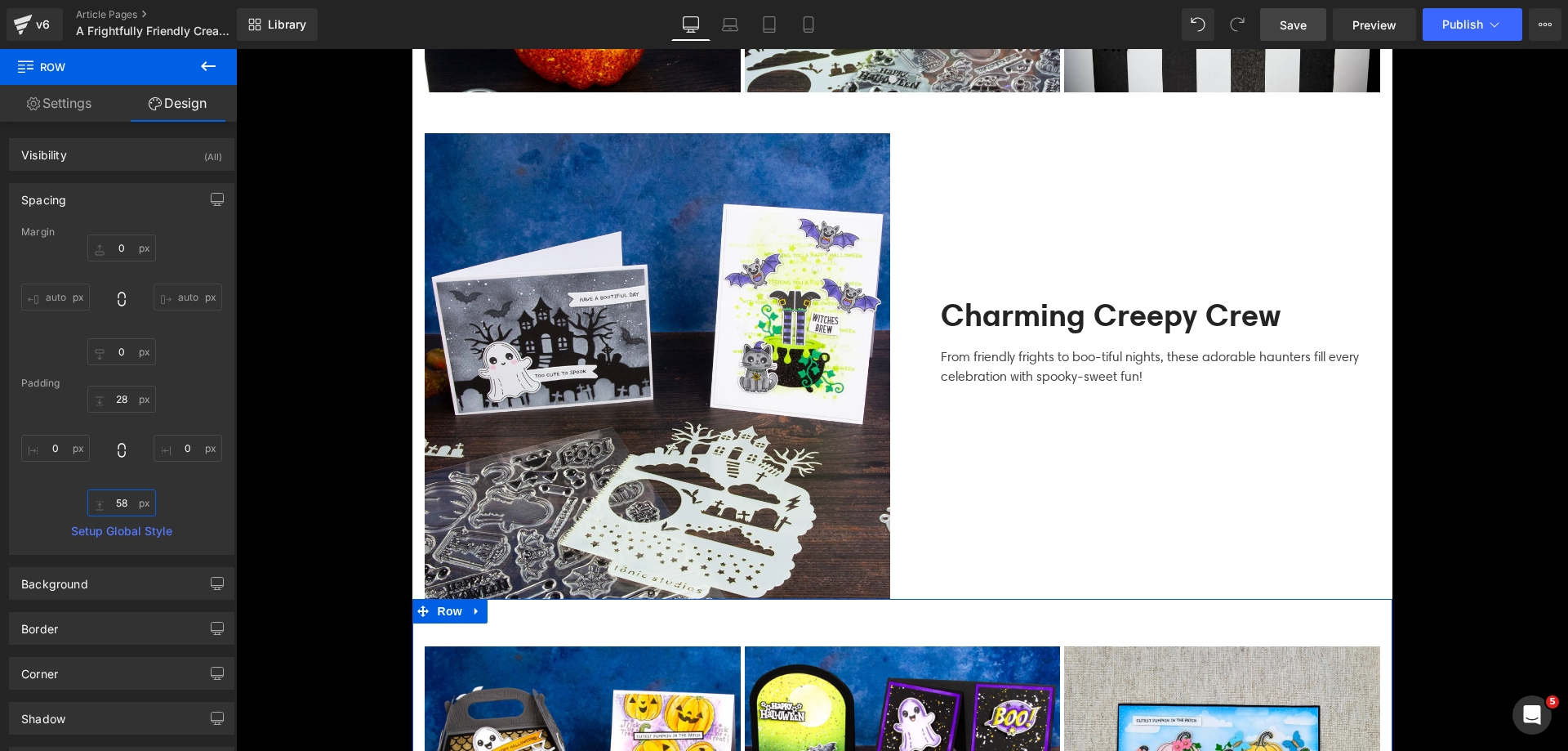
click at [125, 501] on input "58" at bounding box center [122, 503] width 69 height 27
type input "50"
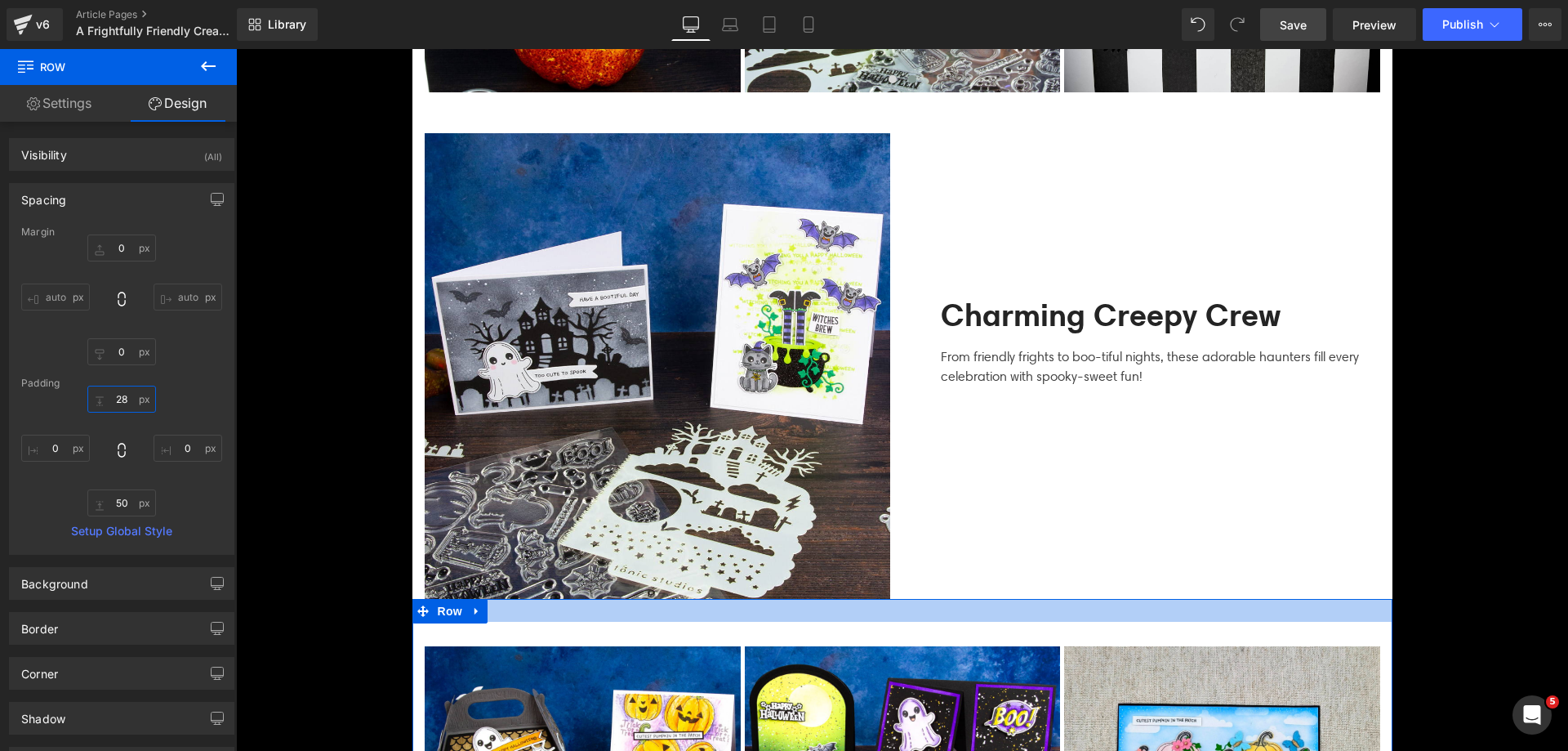
click at [125, 401] on input "28" at bounding box center [122, 399] width 69 height 27
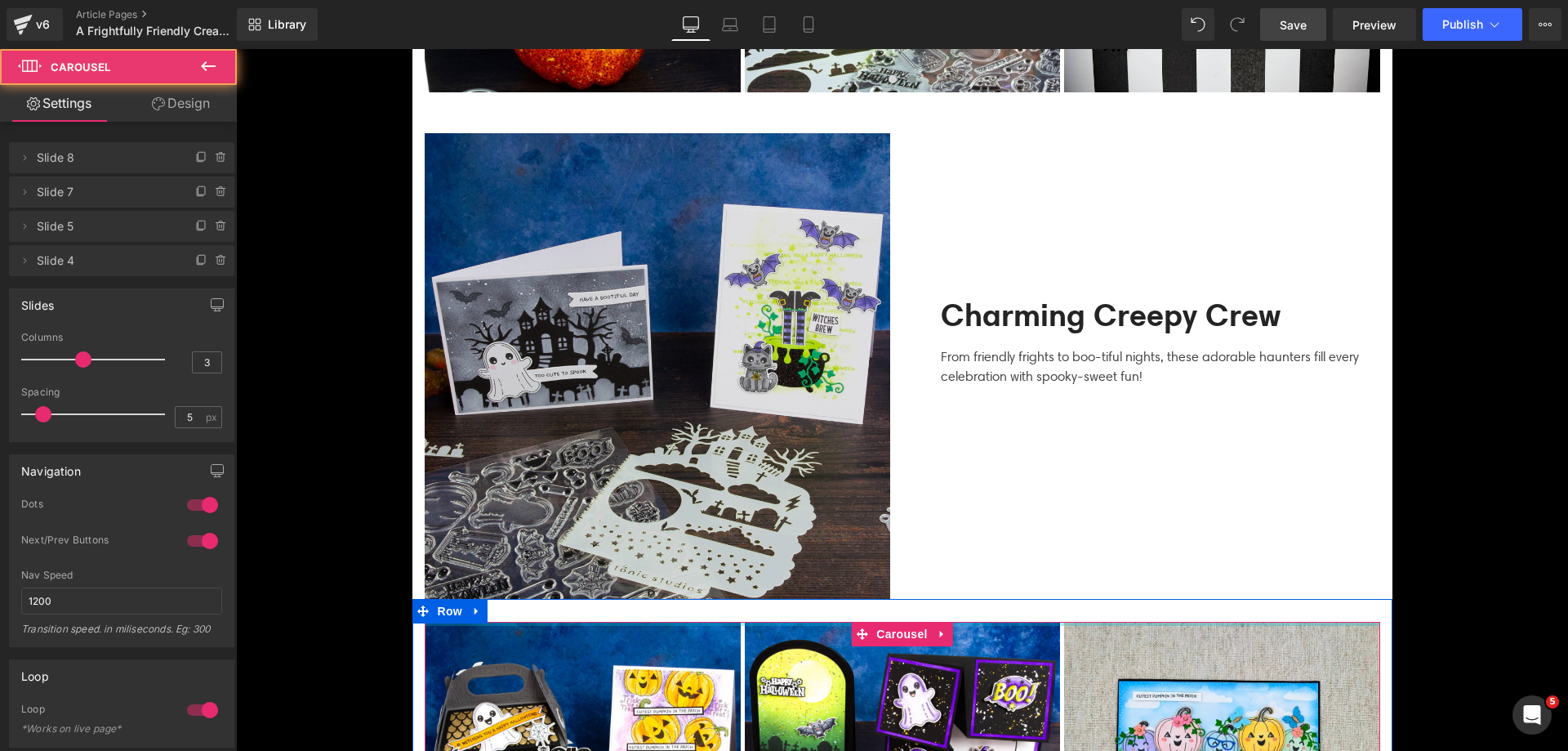
drag, startPoint x: 710, startPoint y: 628, endPoint x: 626, endPoint y: 574, distance: 99.9
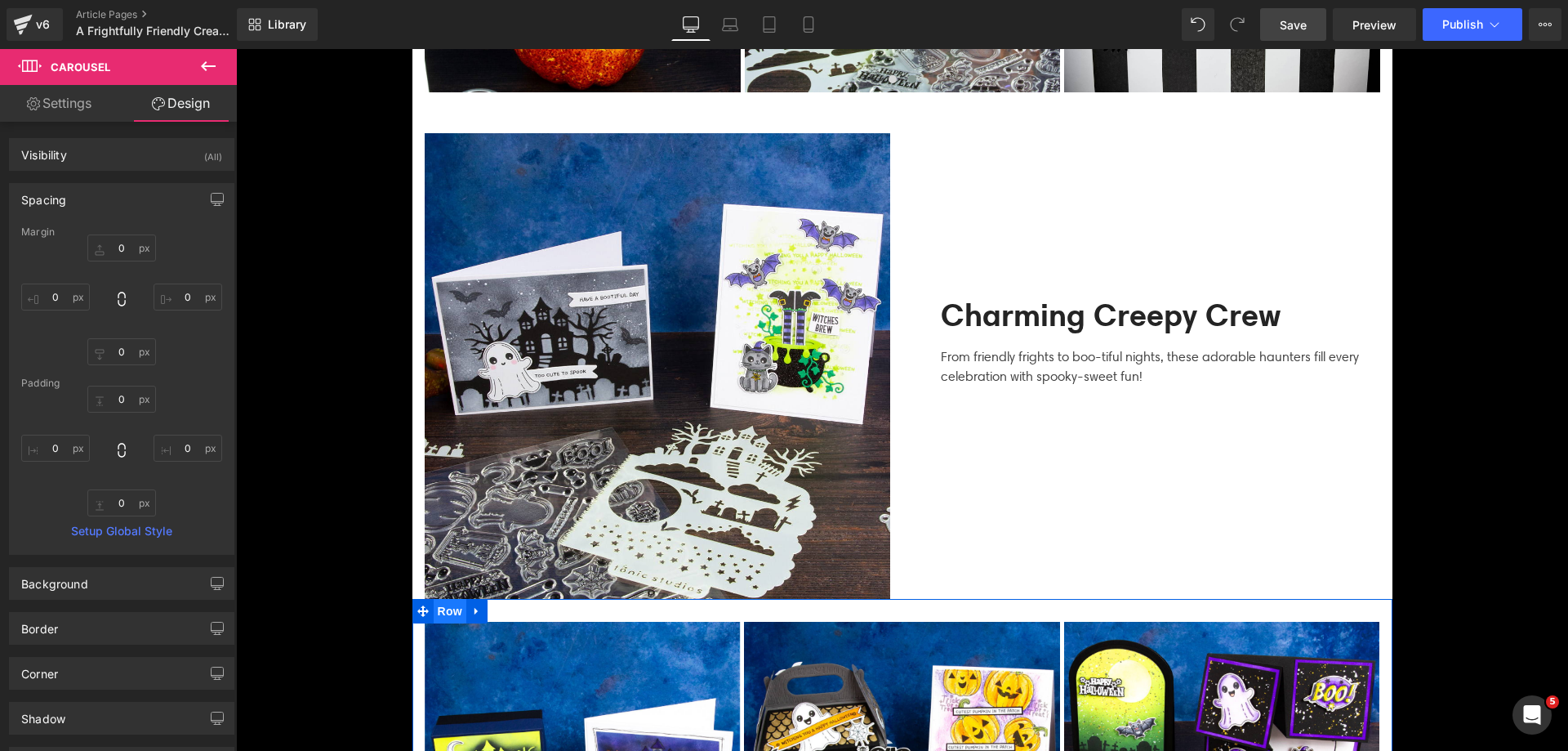
click at [435, 607] on span "Row" at bounding box center [450, 612] width 32 height 25
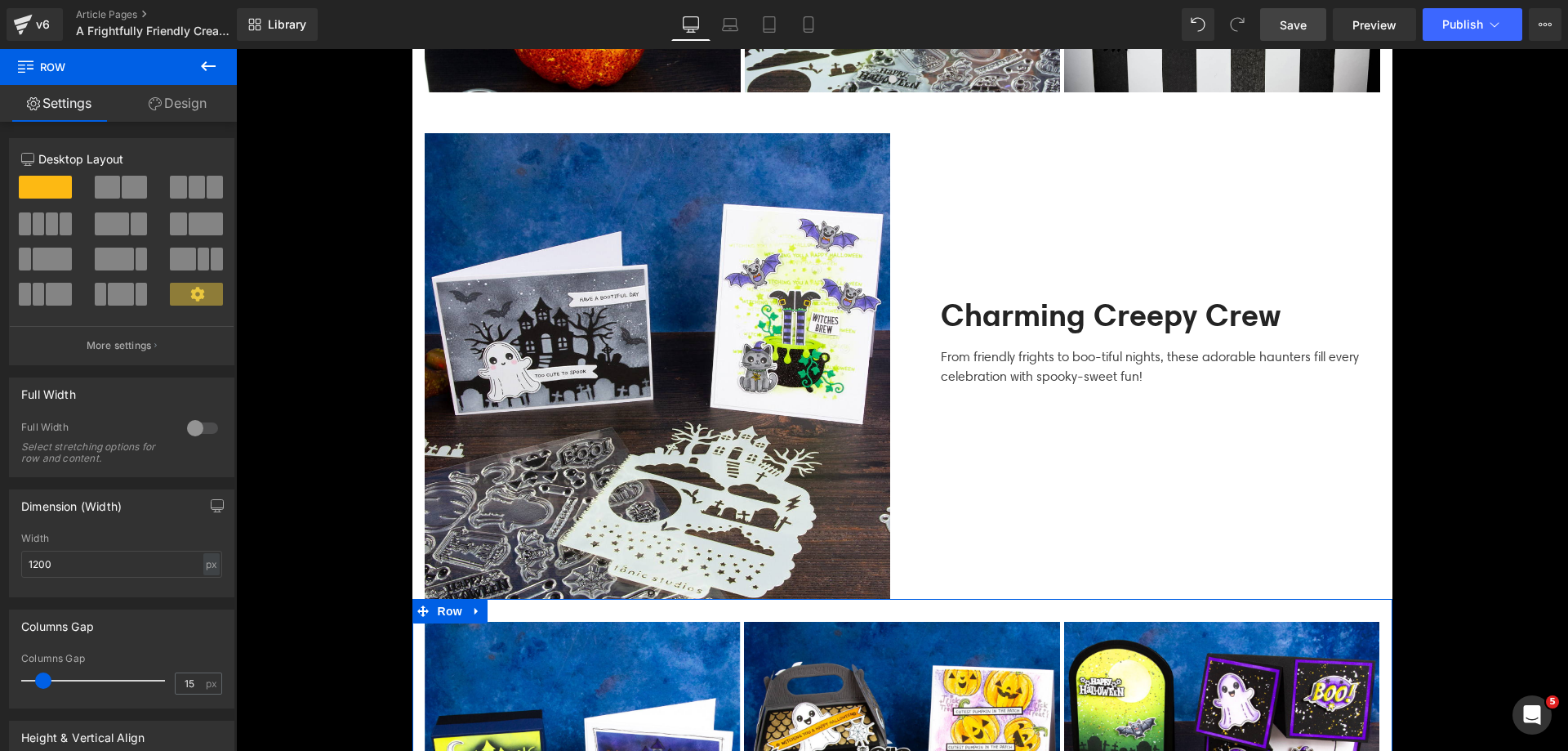
click at [171, 101] on link "Design" at bounding box center [177, 103] width 118 height 37
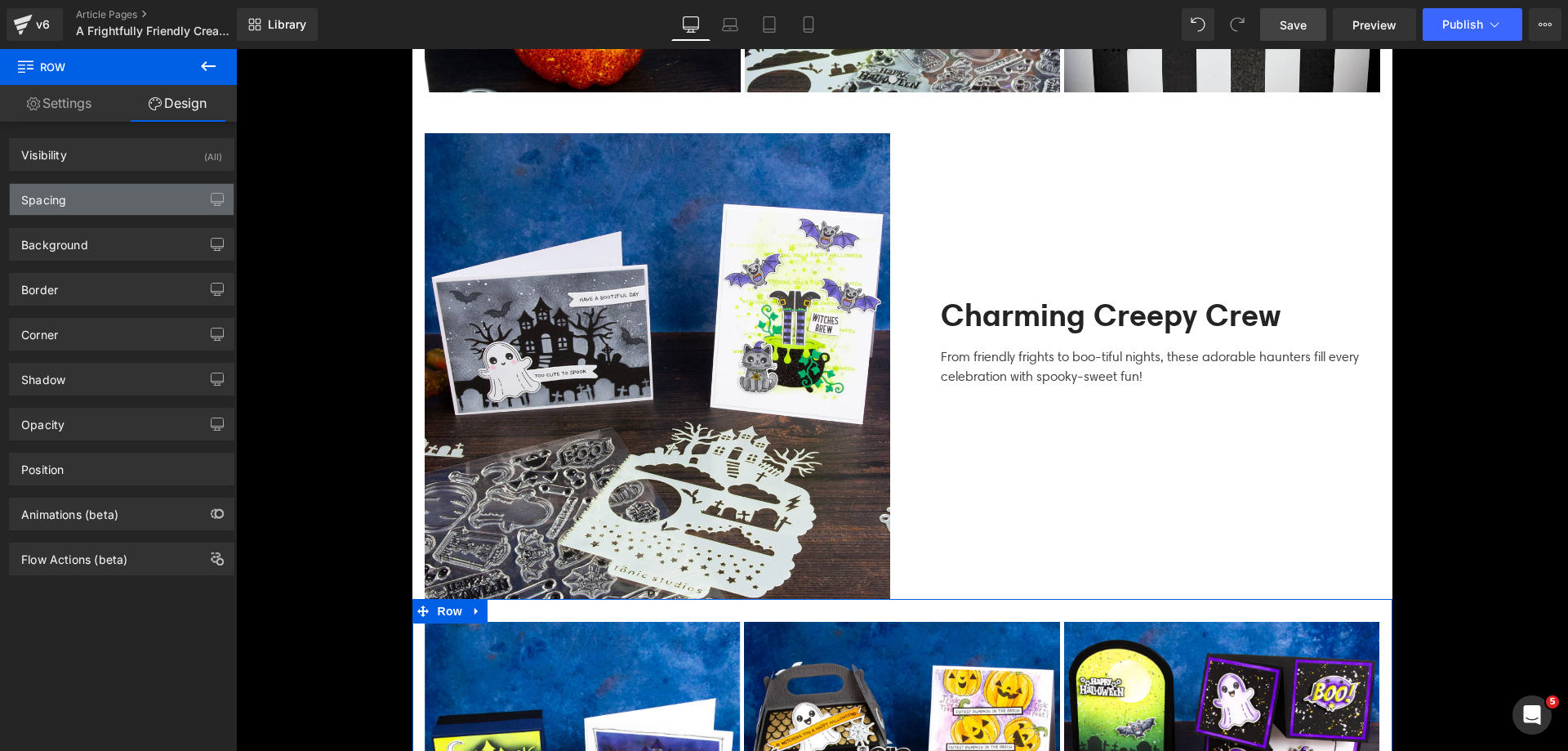
click at [116, 208] on div "Spacing" at bounding box center [121, 199] width 224 height 31
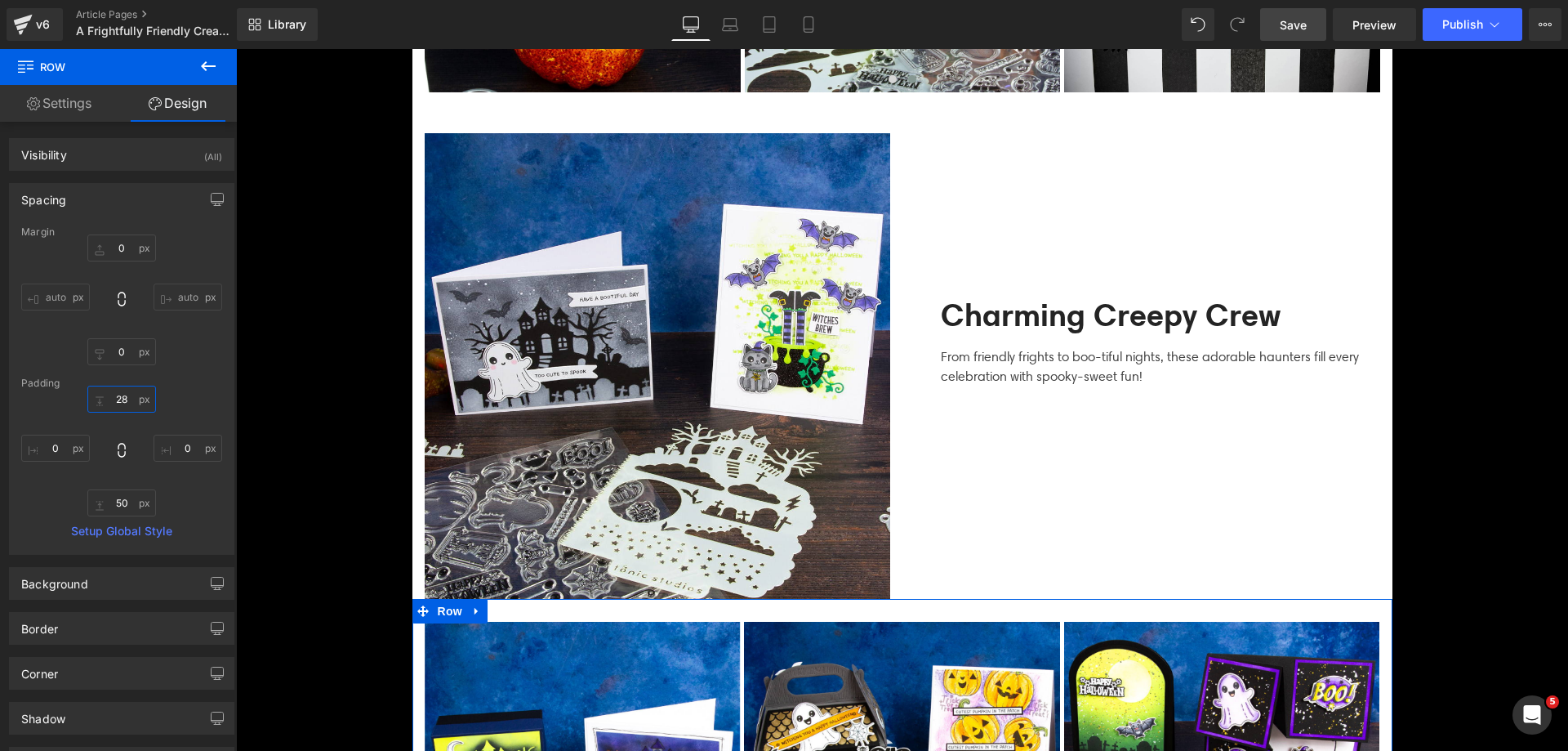
click at [126, 406] on input "28" at bounding box center [122, 399] width 69 height 27
type input "50"
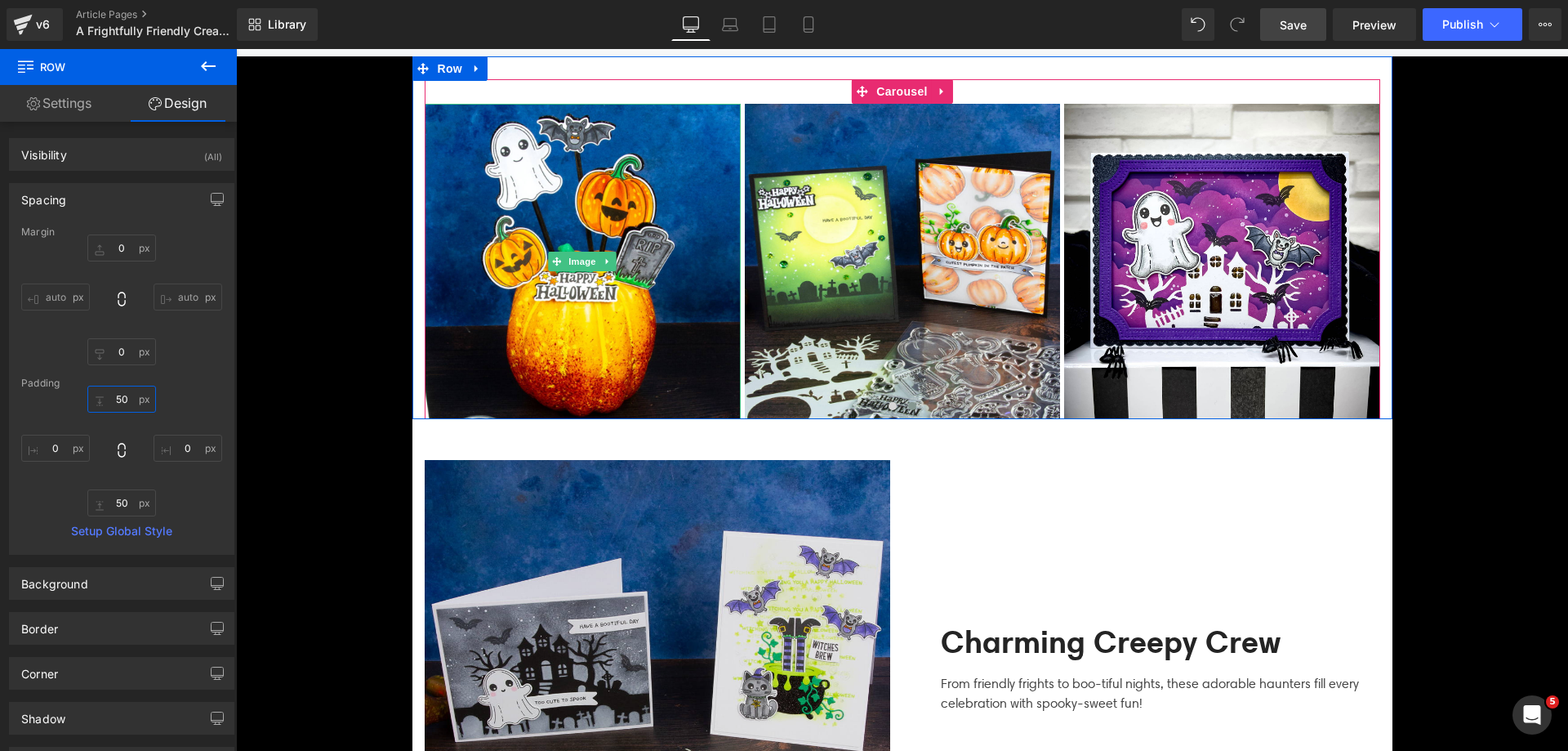
scroll to position [2860, 0]
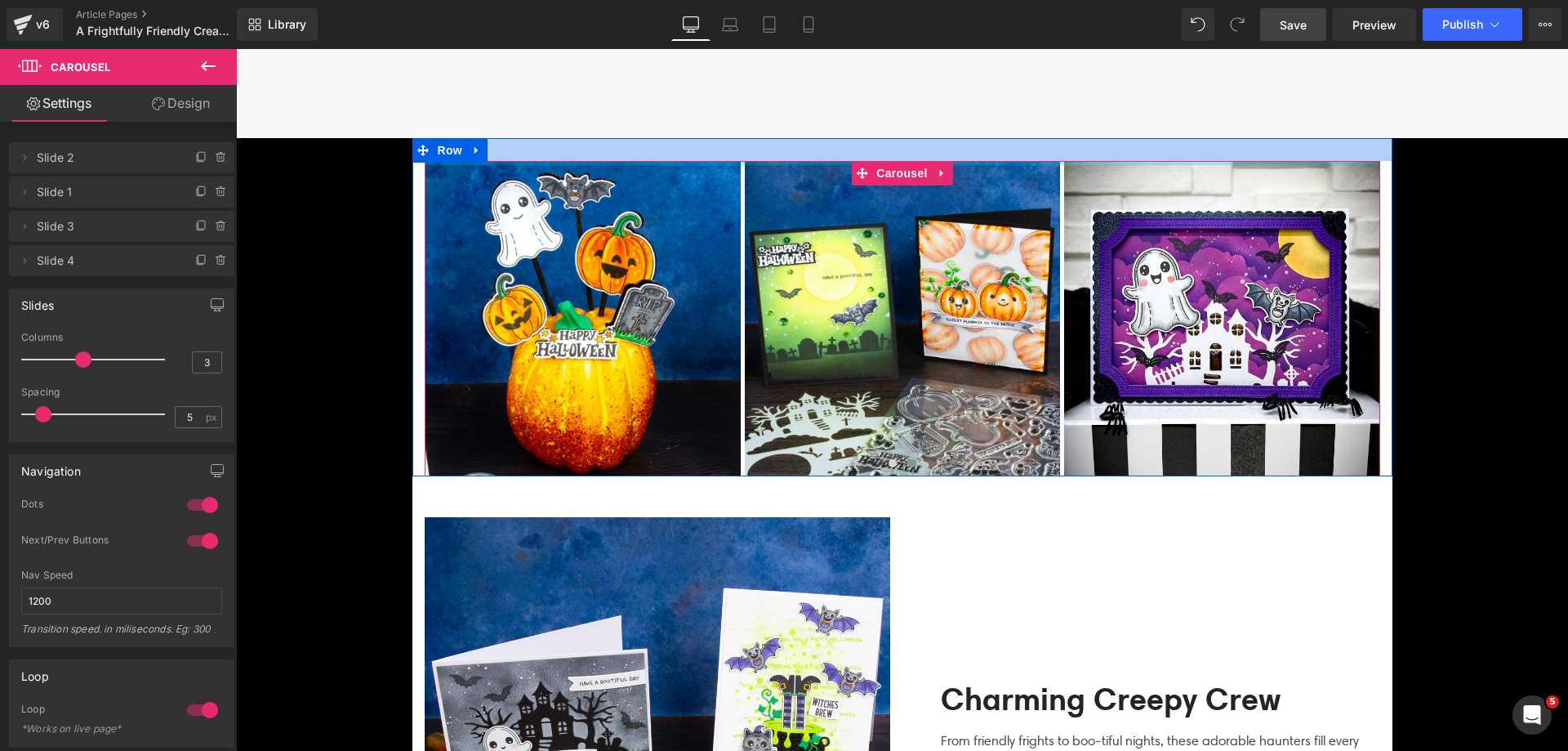
click at [514, 154] on div at bounding box center [902, 150] width 980 height 23
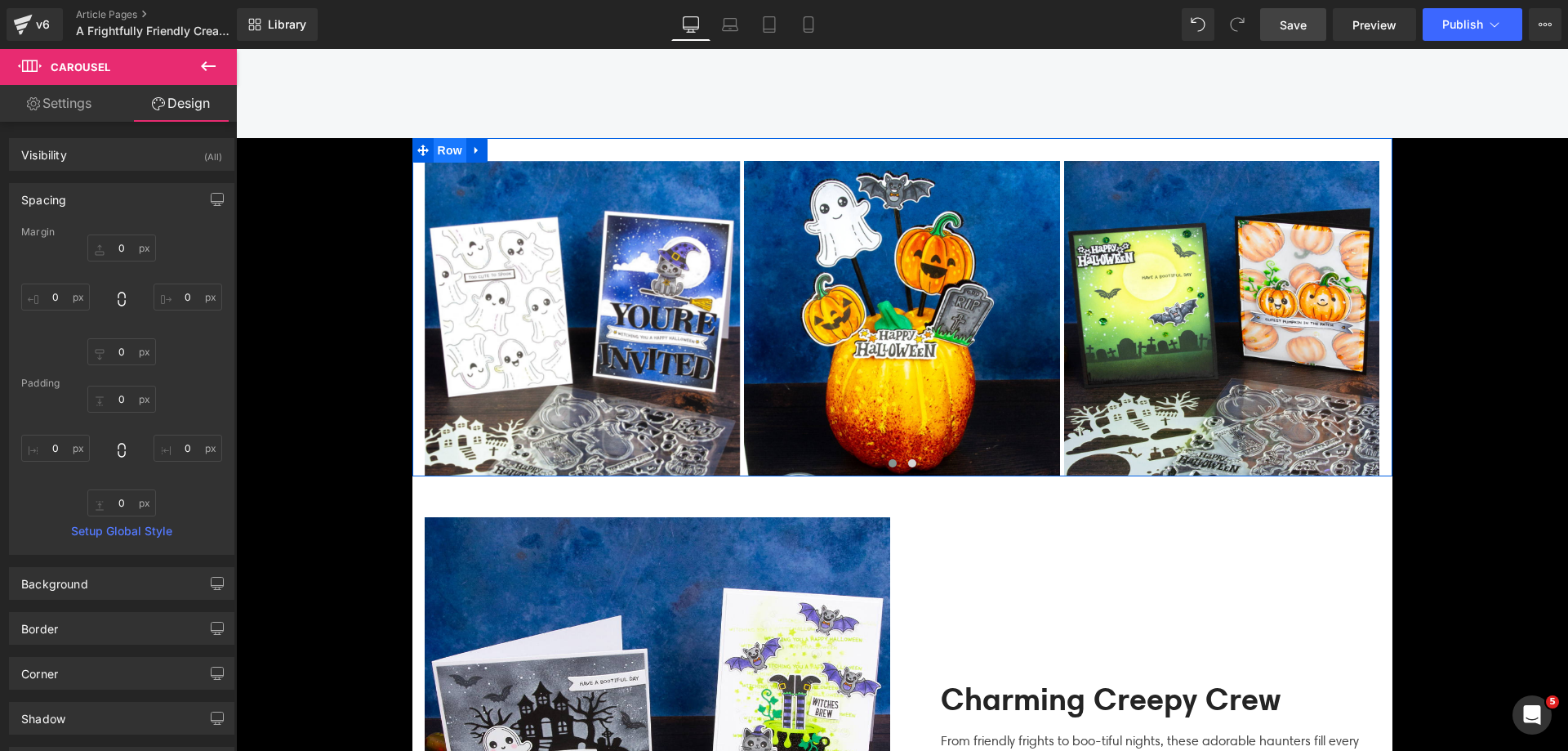
click at [454, 141] on span "Row" at bounding box center [450, 151] width 32 height 25
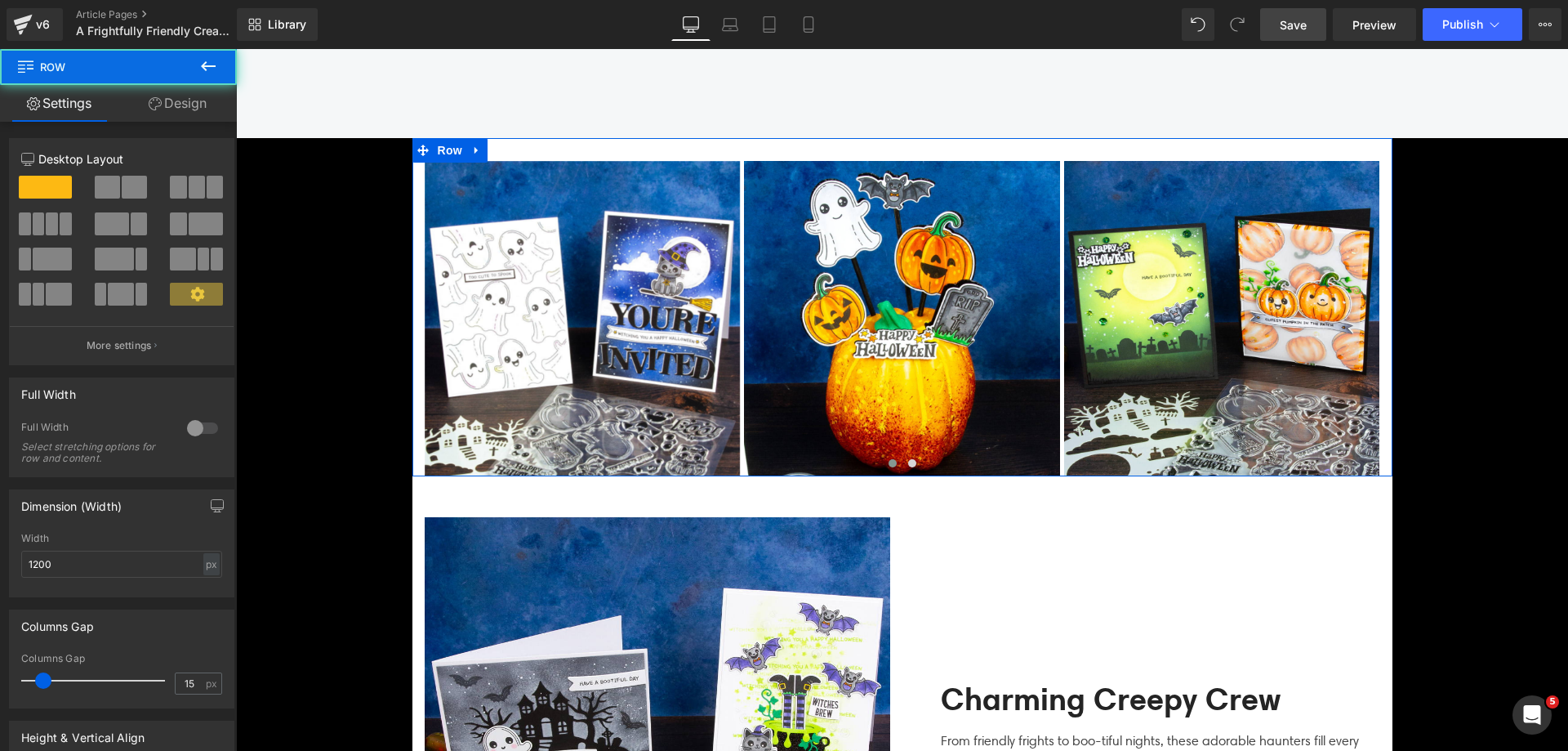
click at [161, 118] on link "Design" at bounding box center [177, 103] width 118 height 37
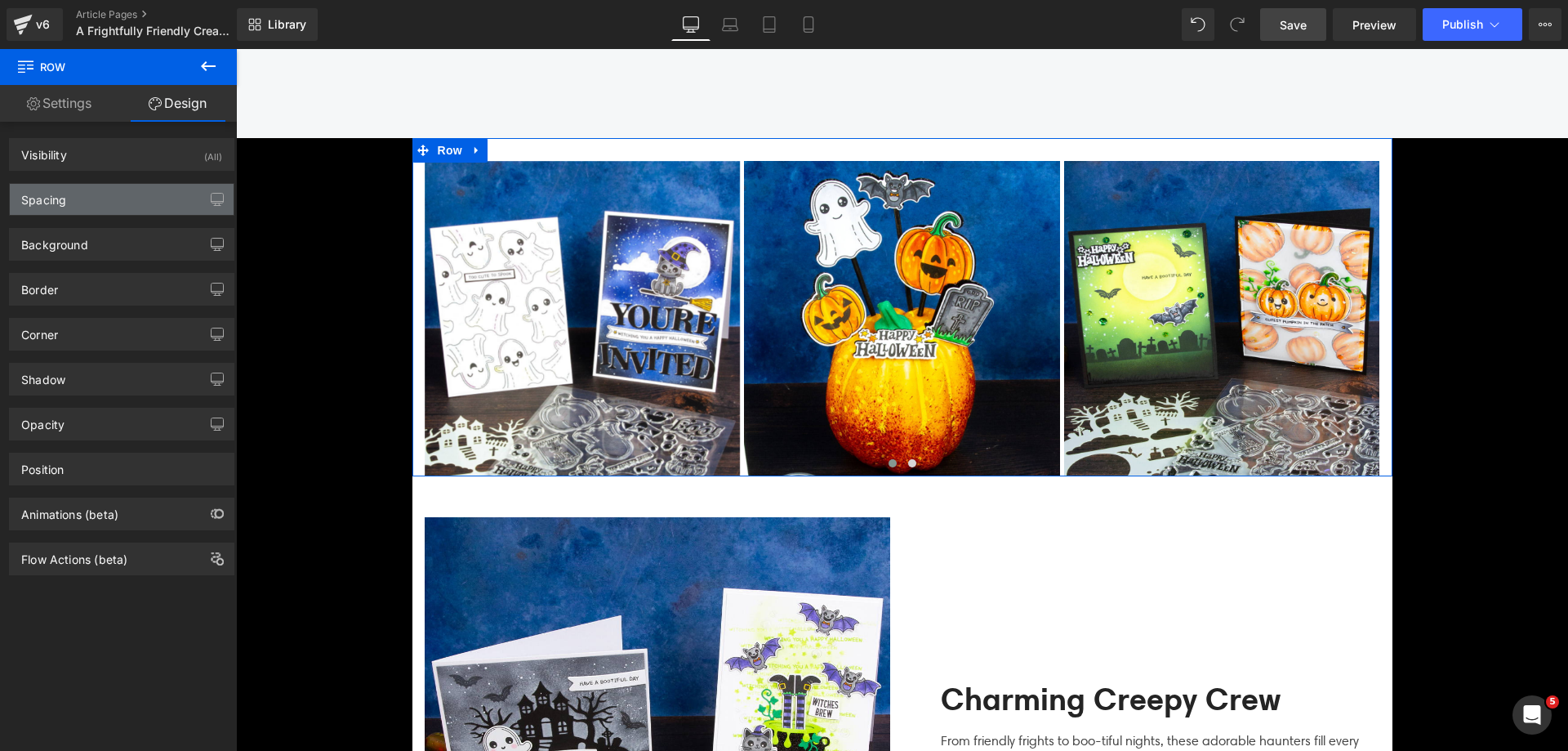
click at [131, 199] on div "Spacing" at bounding box center [121, 199] width 224 height 31
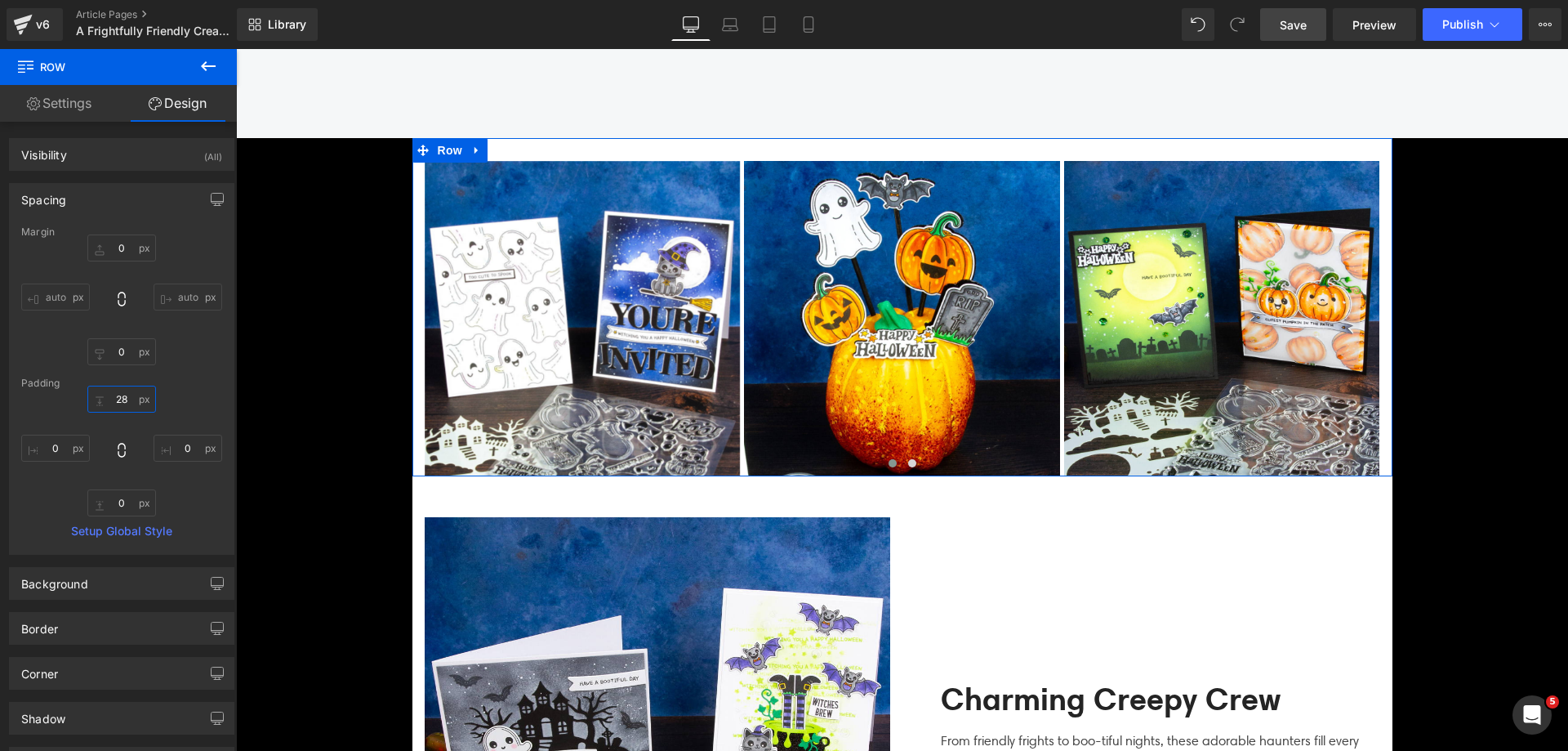
click at [122, 398] on input "text" at bounding box center [122, 399] width 69 height 27
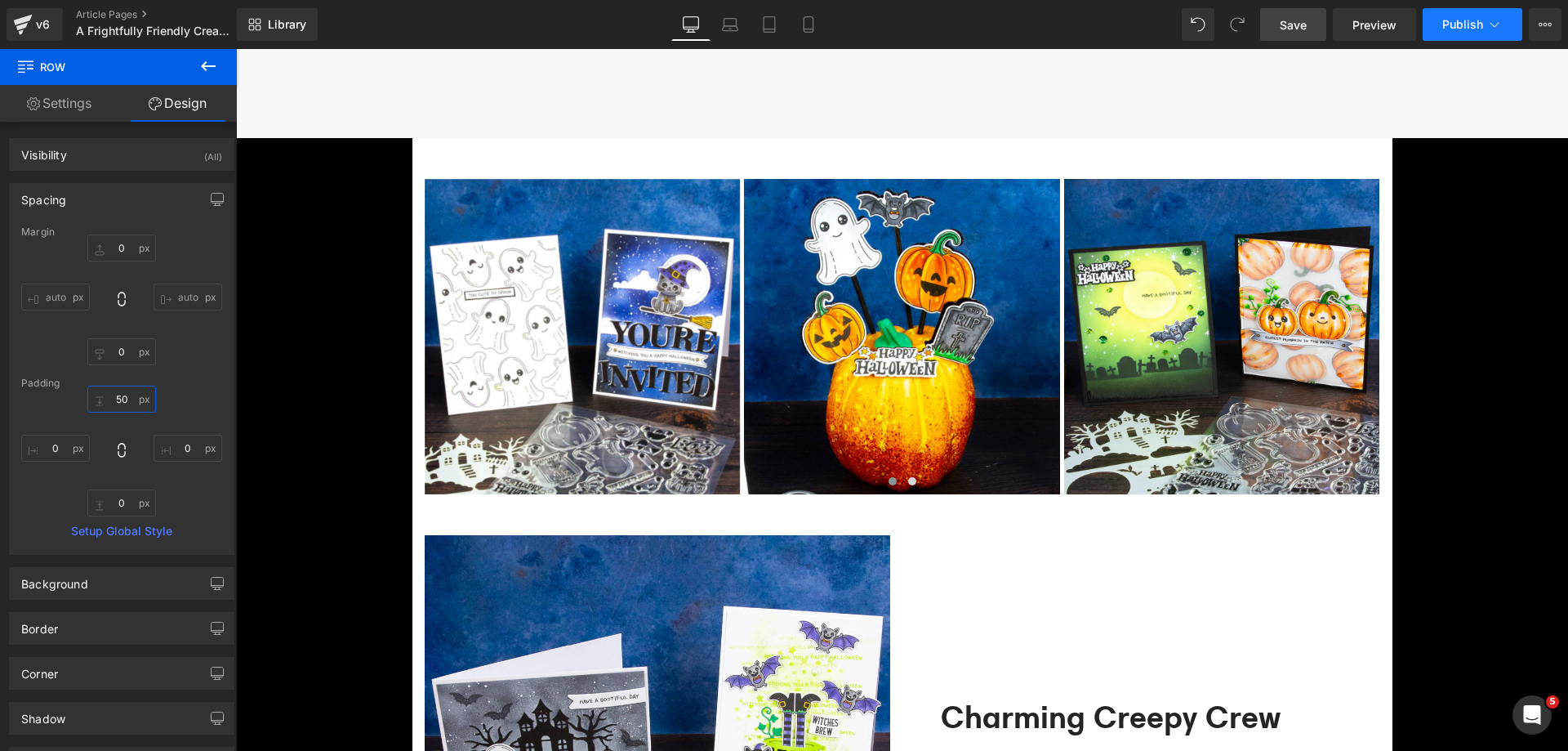
type input "50"
click at [1463, 11] on button "Publish" at bounding box center [1473, 25] width 99 height 32
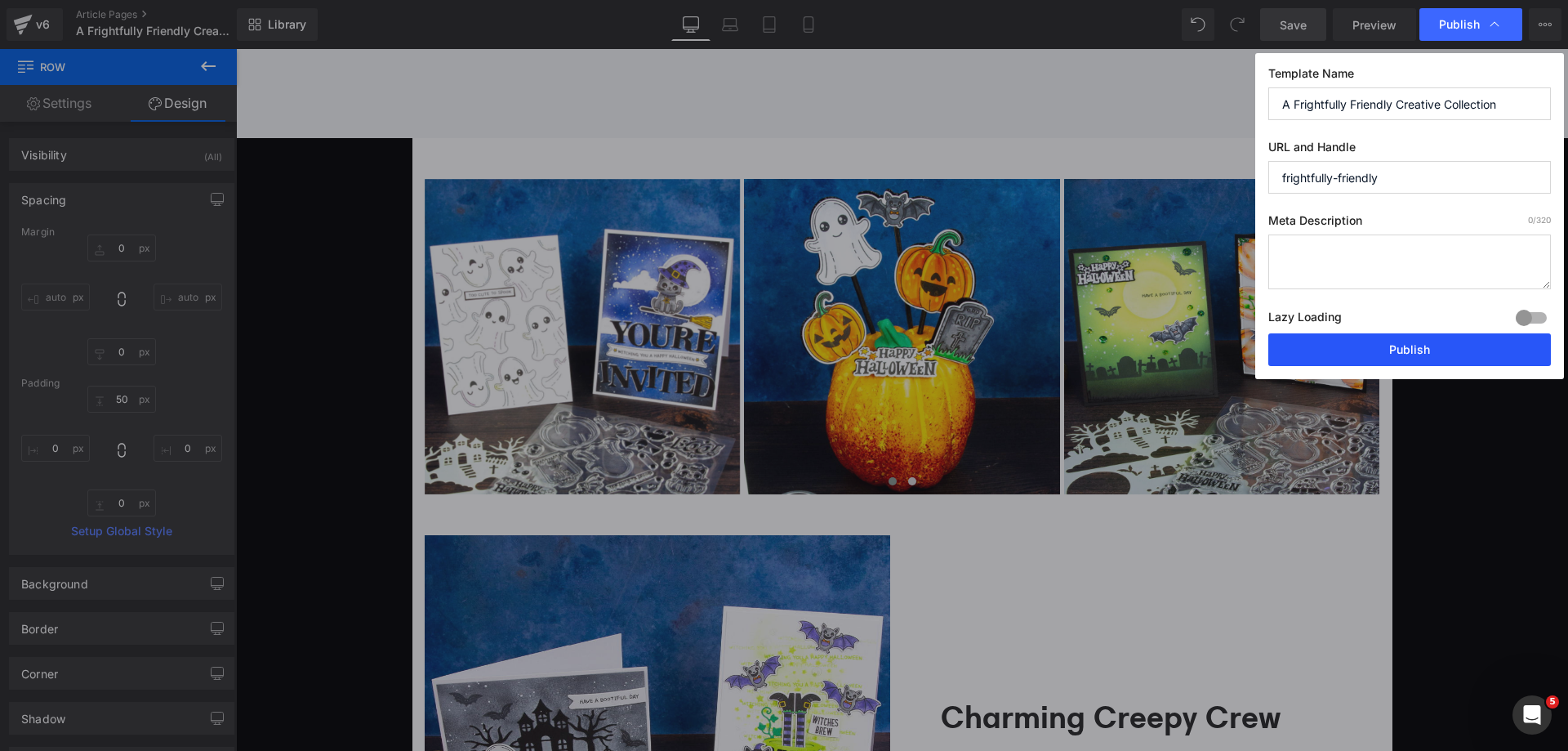
click at [1402, 348] on button "Publish" at bounding box center [1410, 349] width 282 height 32
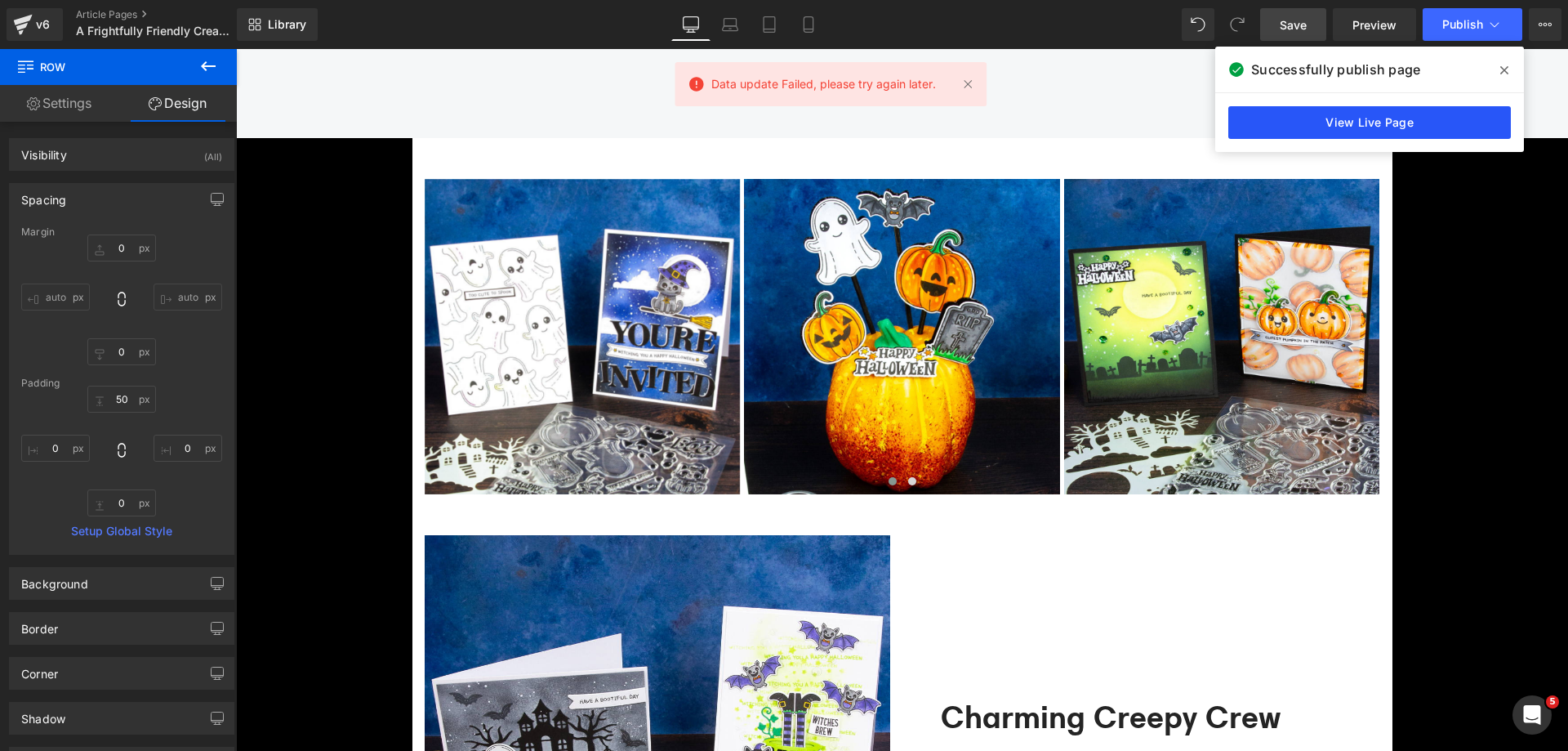
click at [1386, 133] on link "View Live Page" at bounding box center [1370, 122] width 282 height 32
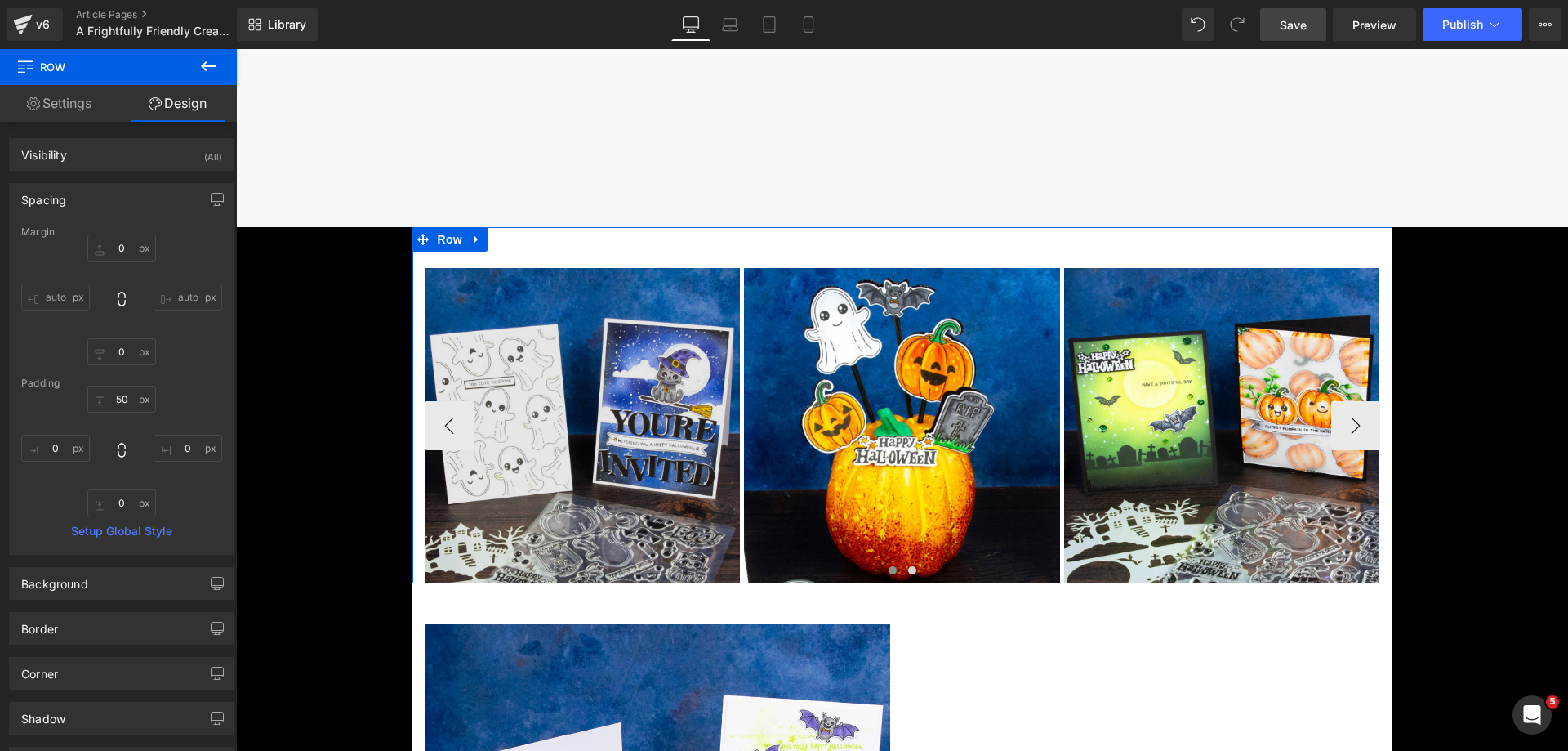
scroll to position [2778, 0]
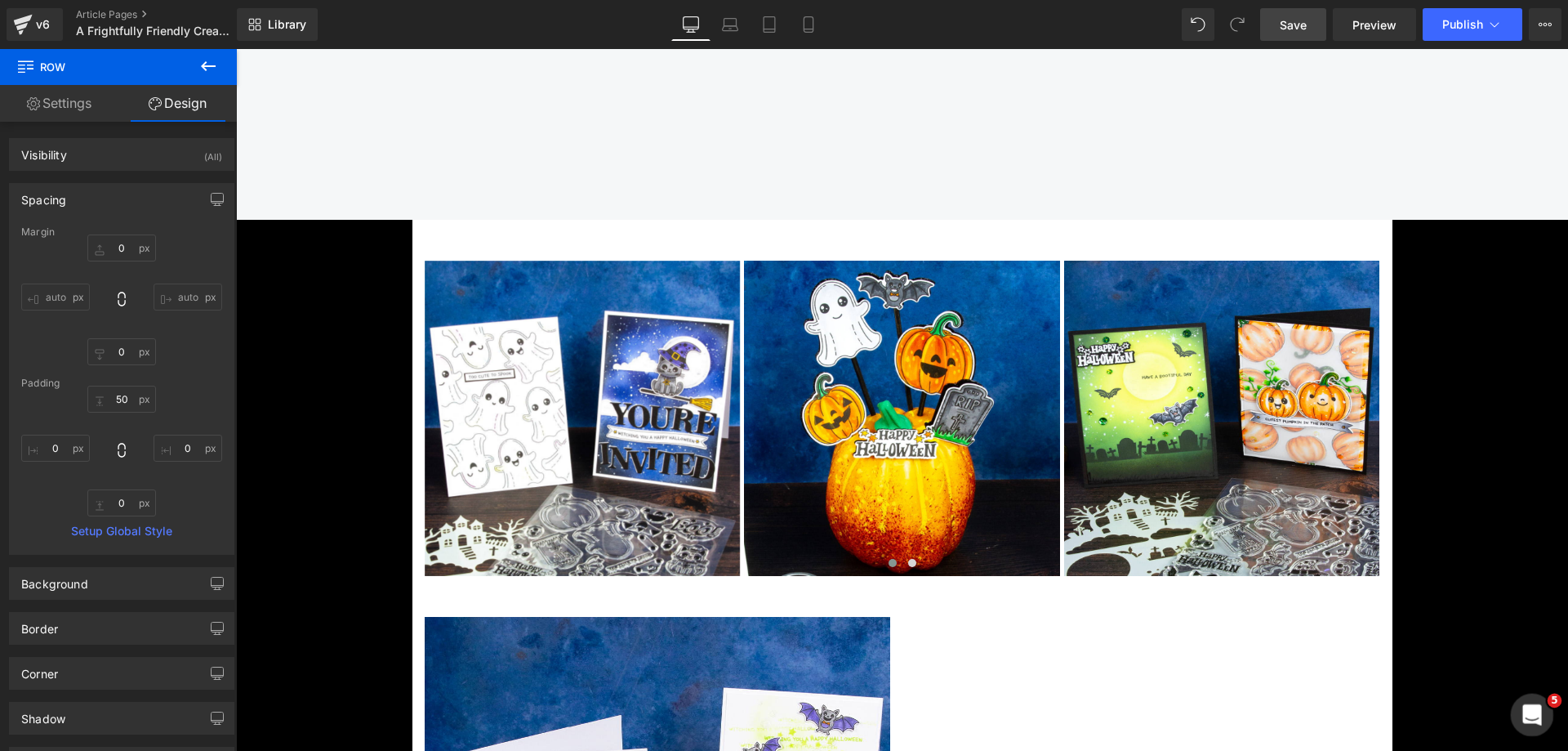
click at [1540, 709] on icon "Open Intercom Messenger" at bounding box center [1530, 713] width 27 height 27
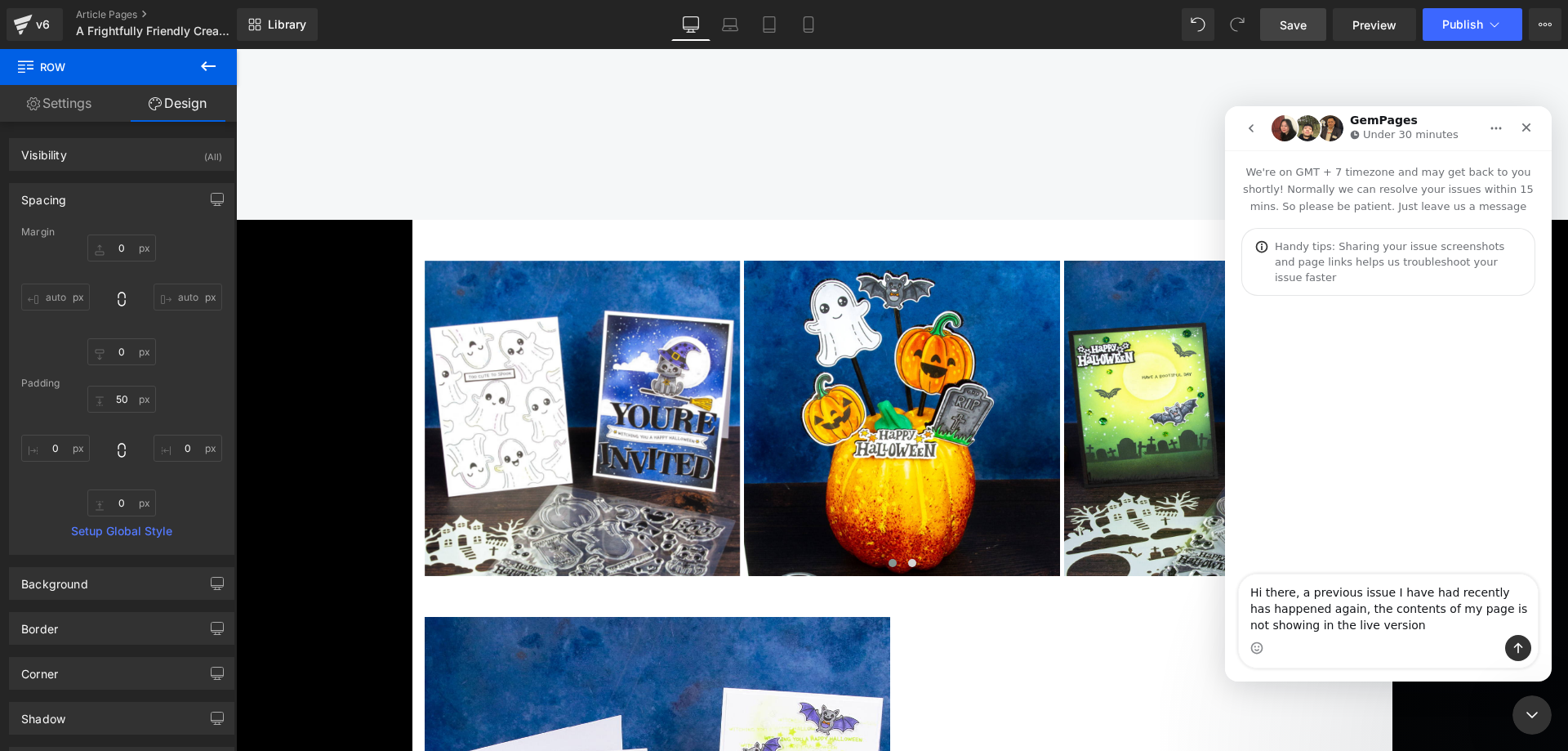
click at [1411, 629] on textarea "Hi there, a previous issue I have had recently has happened again, the contents…" at bounding box center [1388, 604] width 299 height 60
type textarea "Hi there, a previous issue I have had recently has happened again, the contents…"
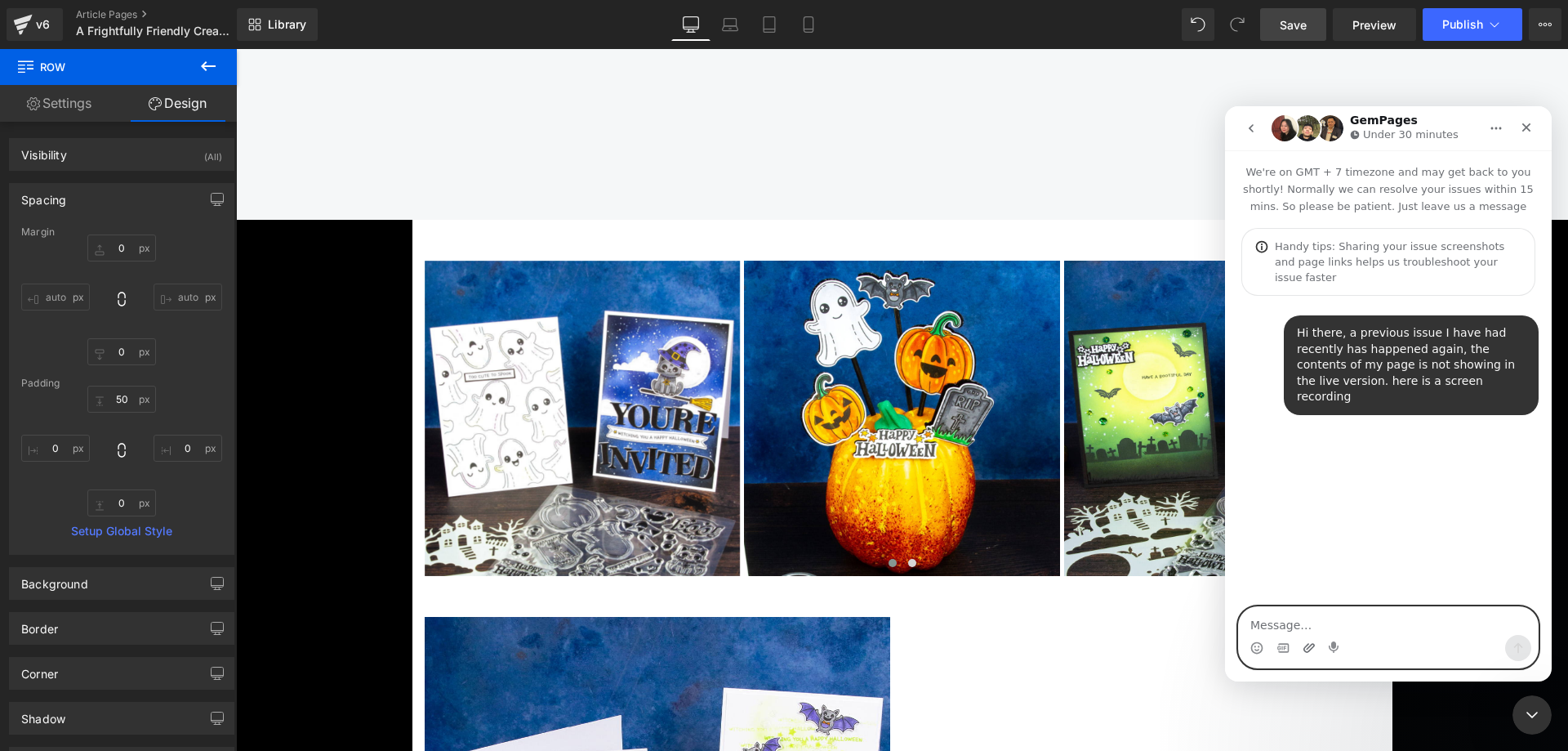
click at [1305, 647] on icon "Upload attachment" at bounding box center [1310, 647] width 11 height 9
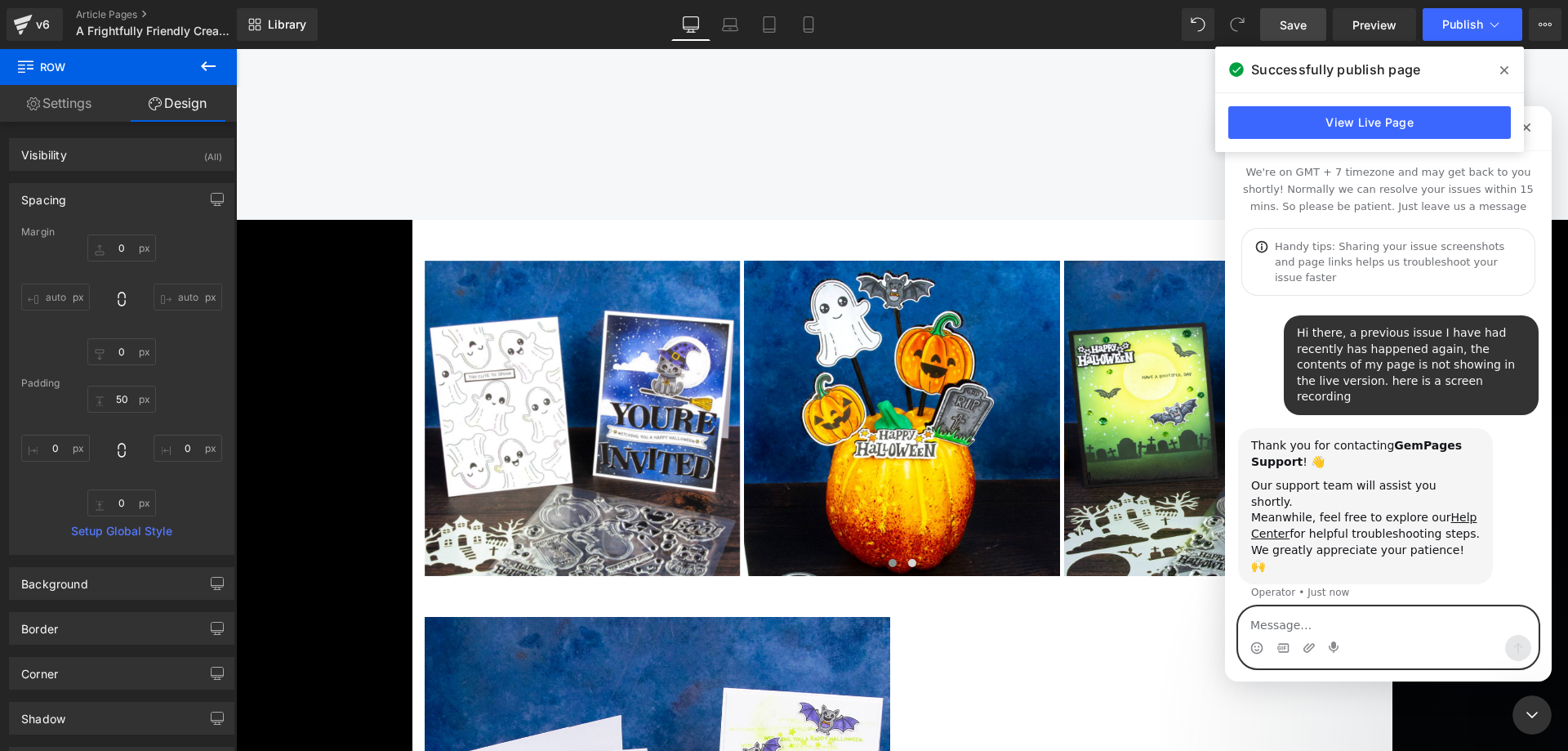
click at [1363, 615] on textarea "Message…" at bounding box center [1388, 620] width 299 height 28
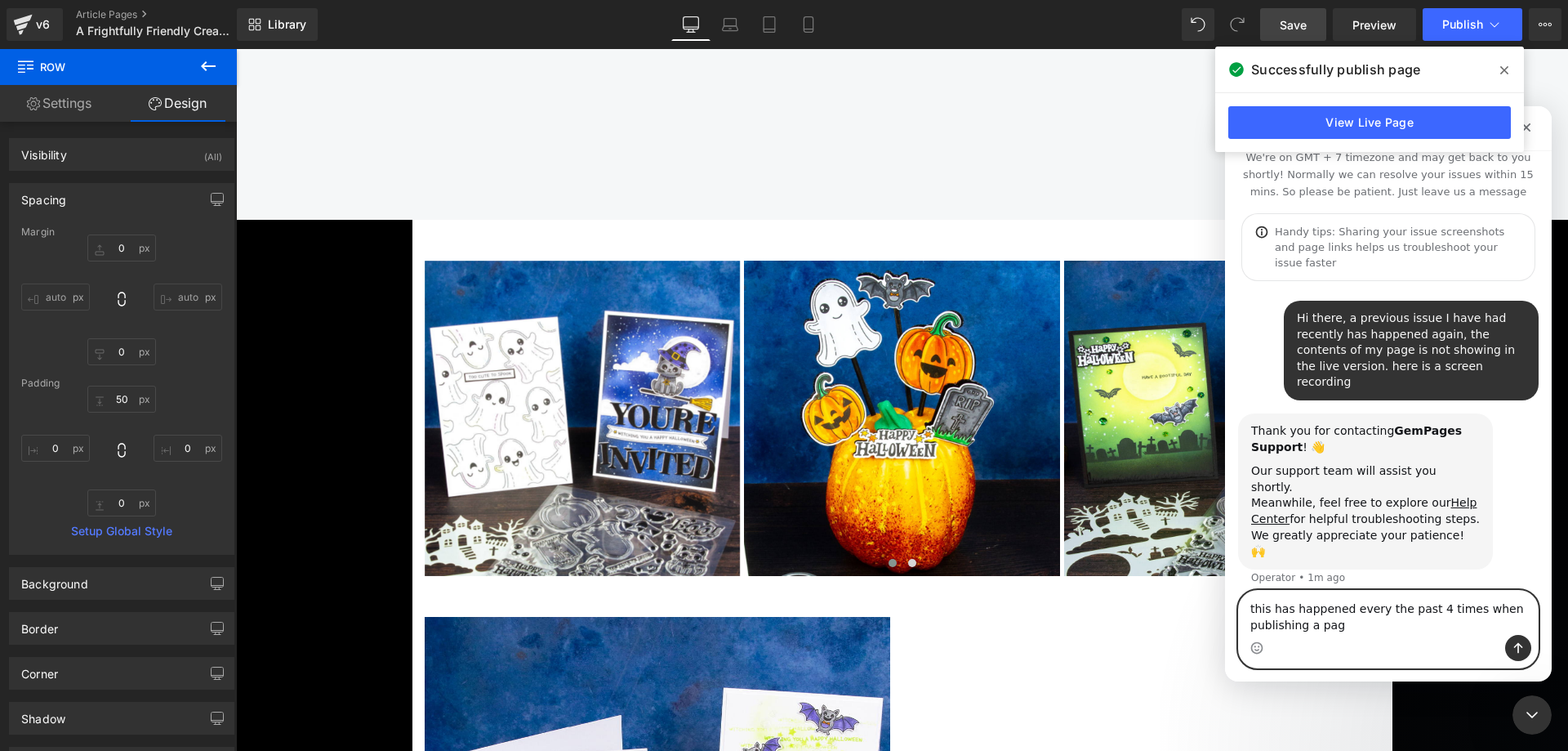
type textarea "this has happened every the past 4 times when publishing a page"
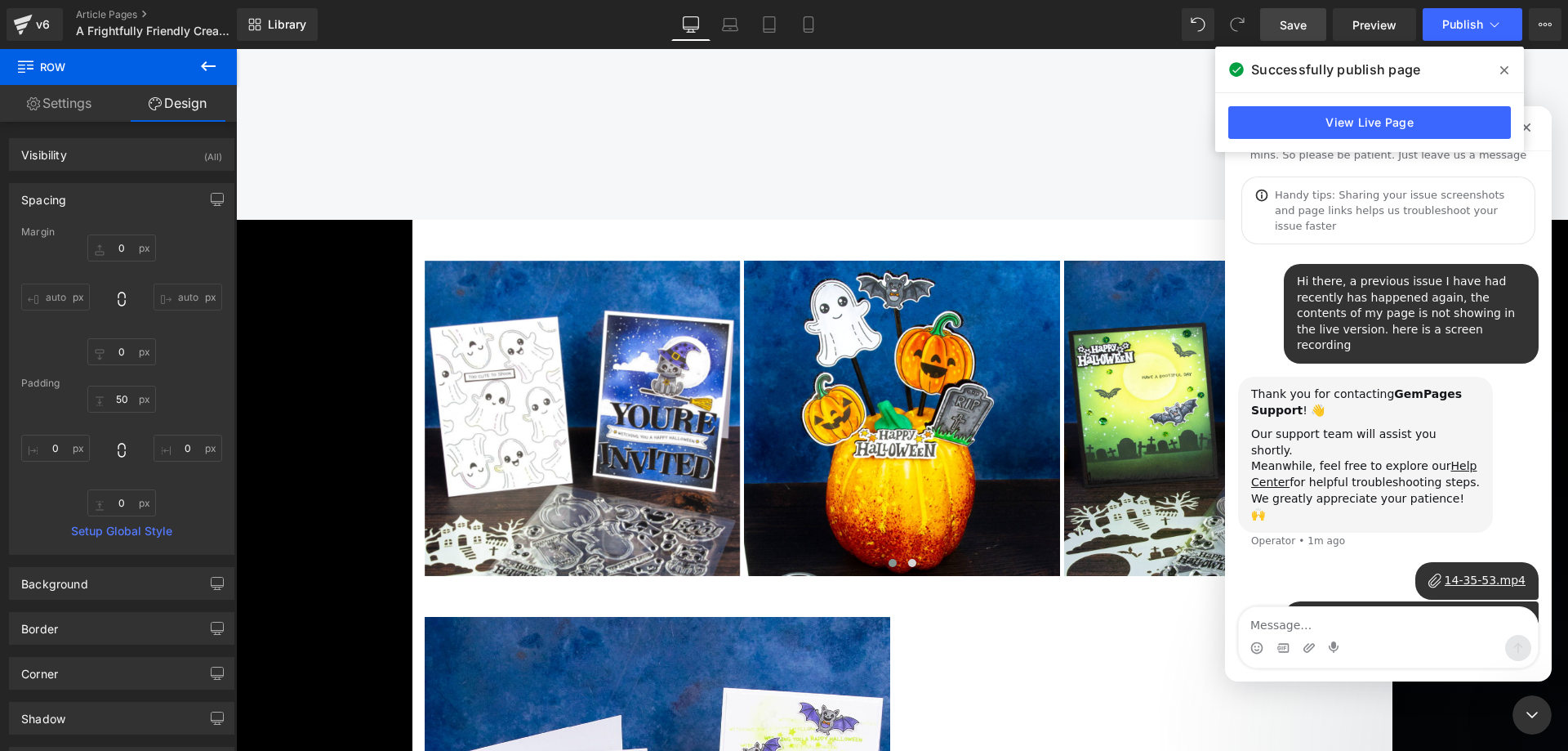
click at [1382, 611] on div "this has happened every the past 4 times when publishing a page" at bounding box center [1412, 626] width 229 height 31
click at [1505, 67] on icon at bounding box center [1504, 71] width 9 height 13
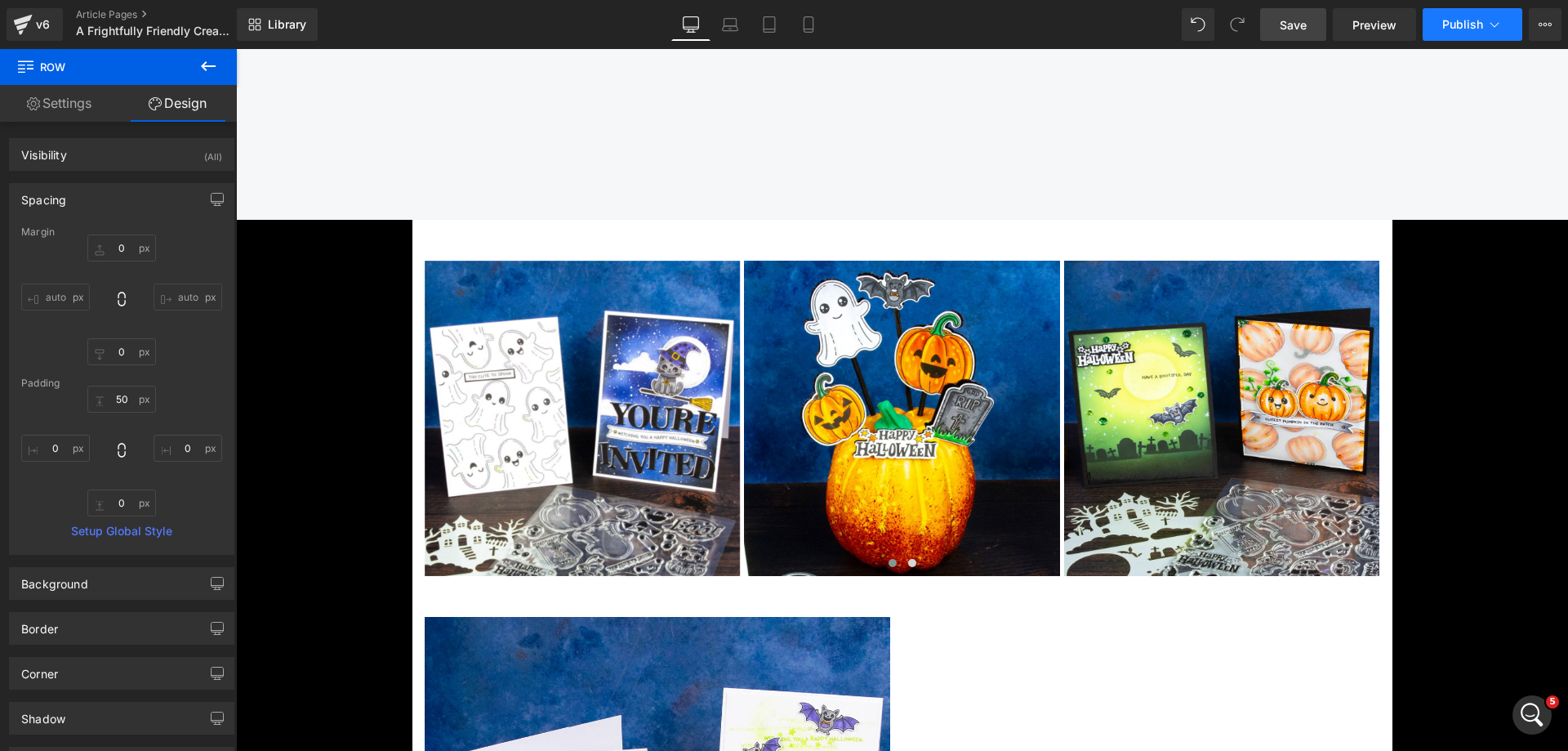
click at [1462, 35] on button "Publish" at bounding box center [1473, 25] width 99 height 32
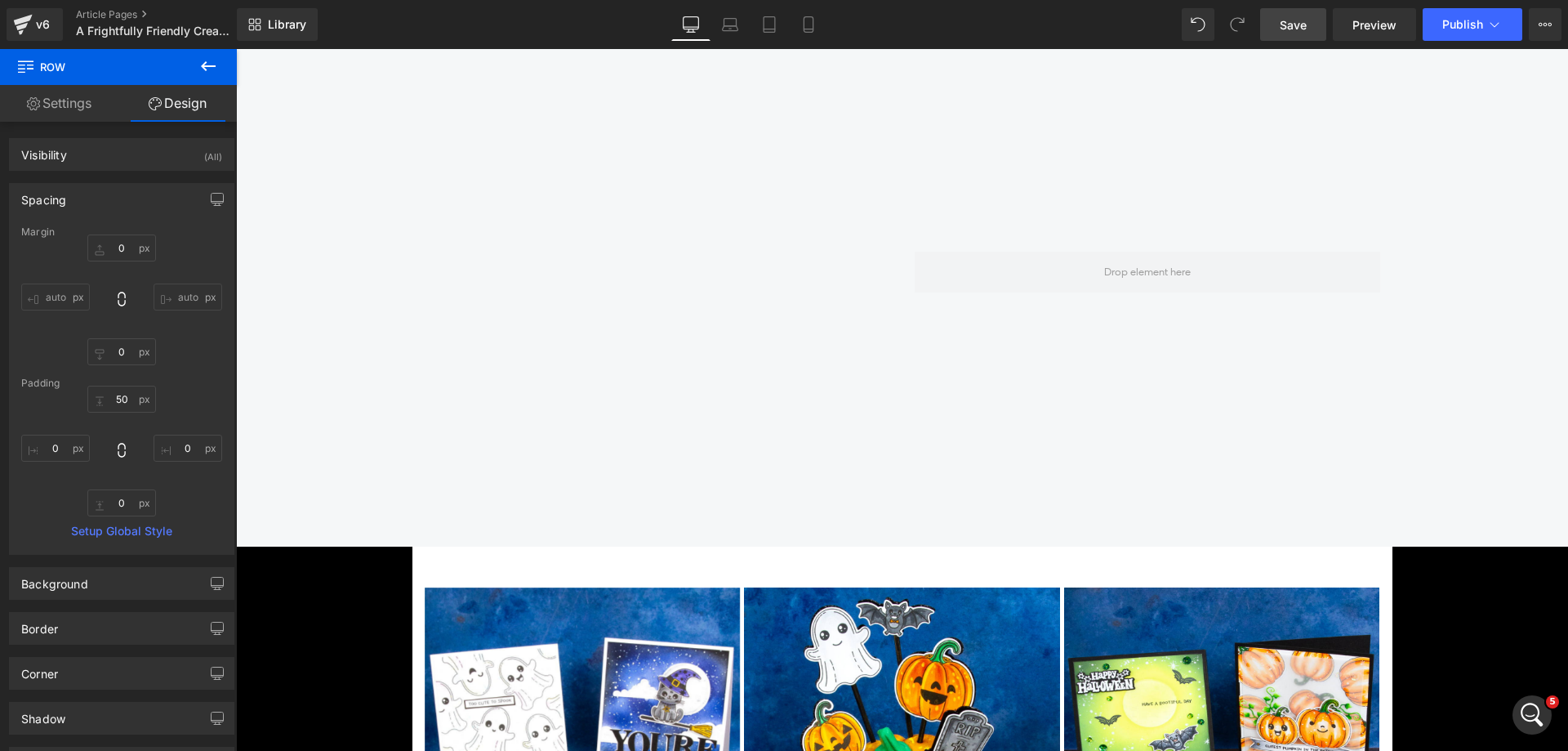
scroll to position [2043, 0]
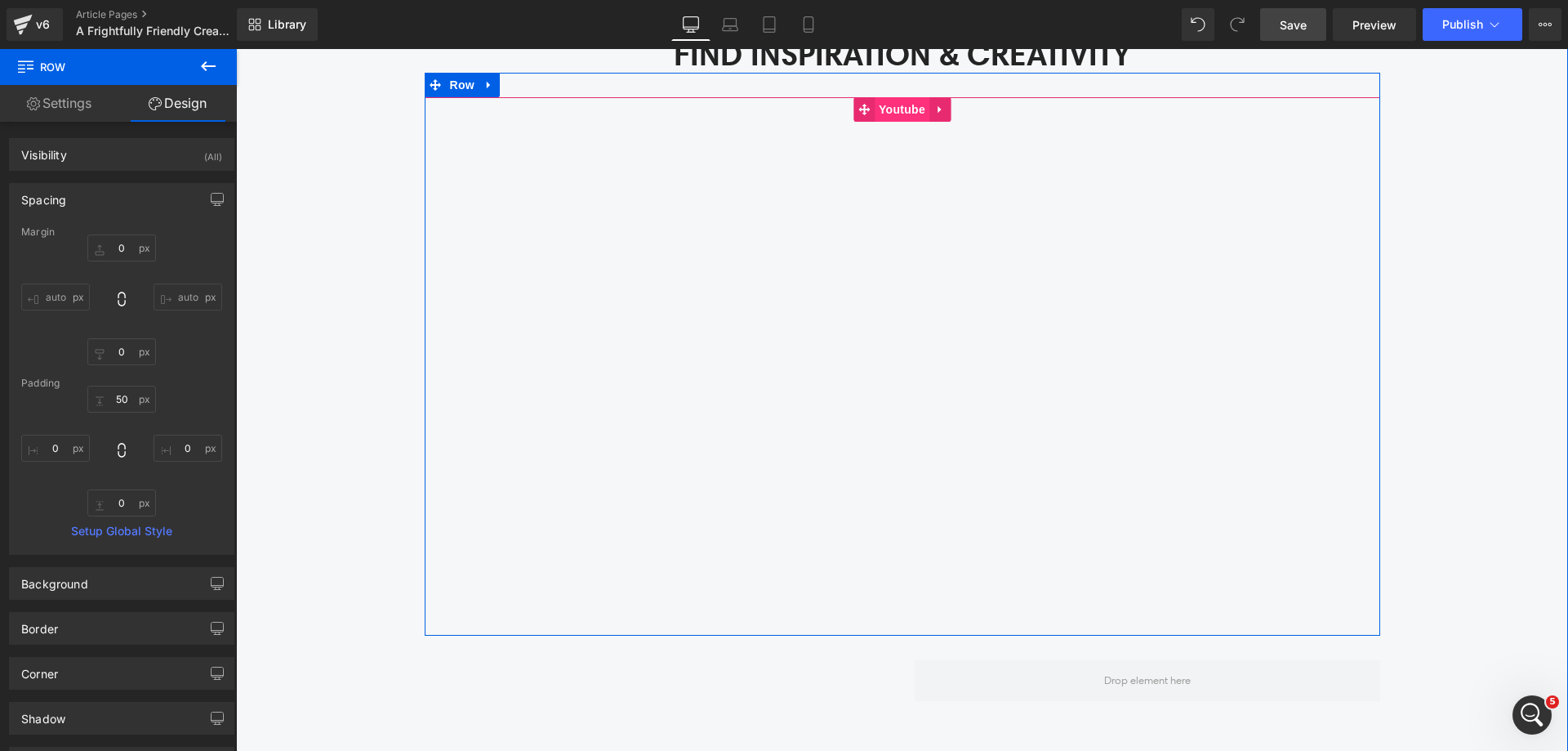
click at [893, 100] on span "Youtube" at bounding box center [901, 110] width 54 height 25
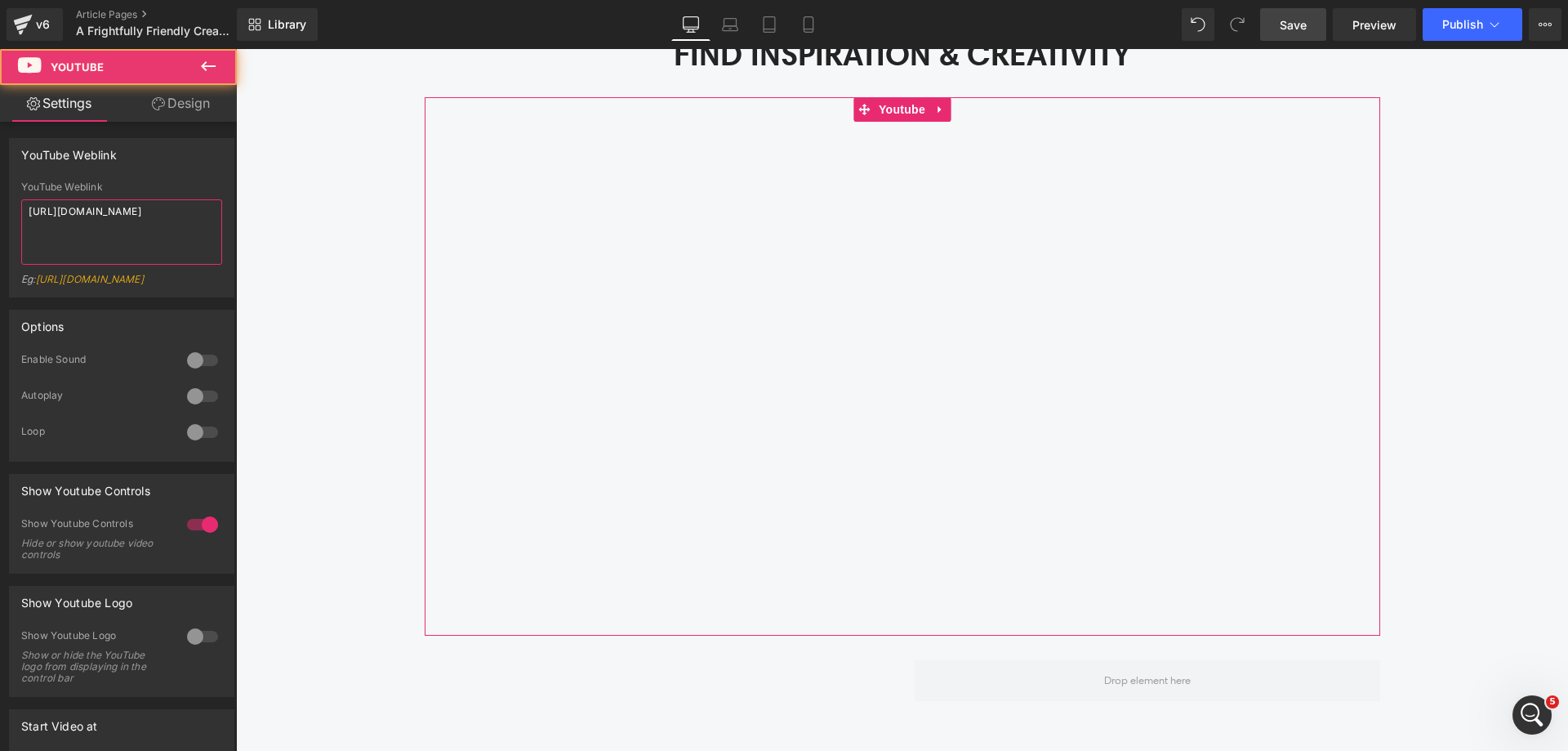
click at [78, 236] on textarea "[URL][DOMAIN_NAME]" at bounding box center [121, 232] width 201 height 66
paste textarea "ReXldFvSyfI"
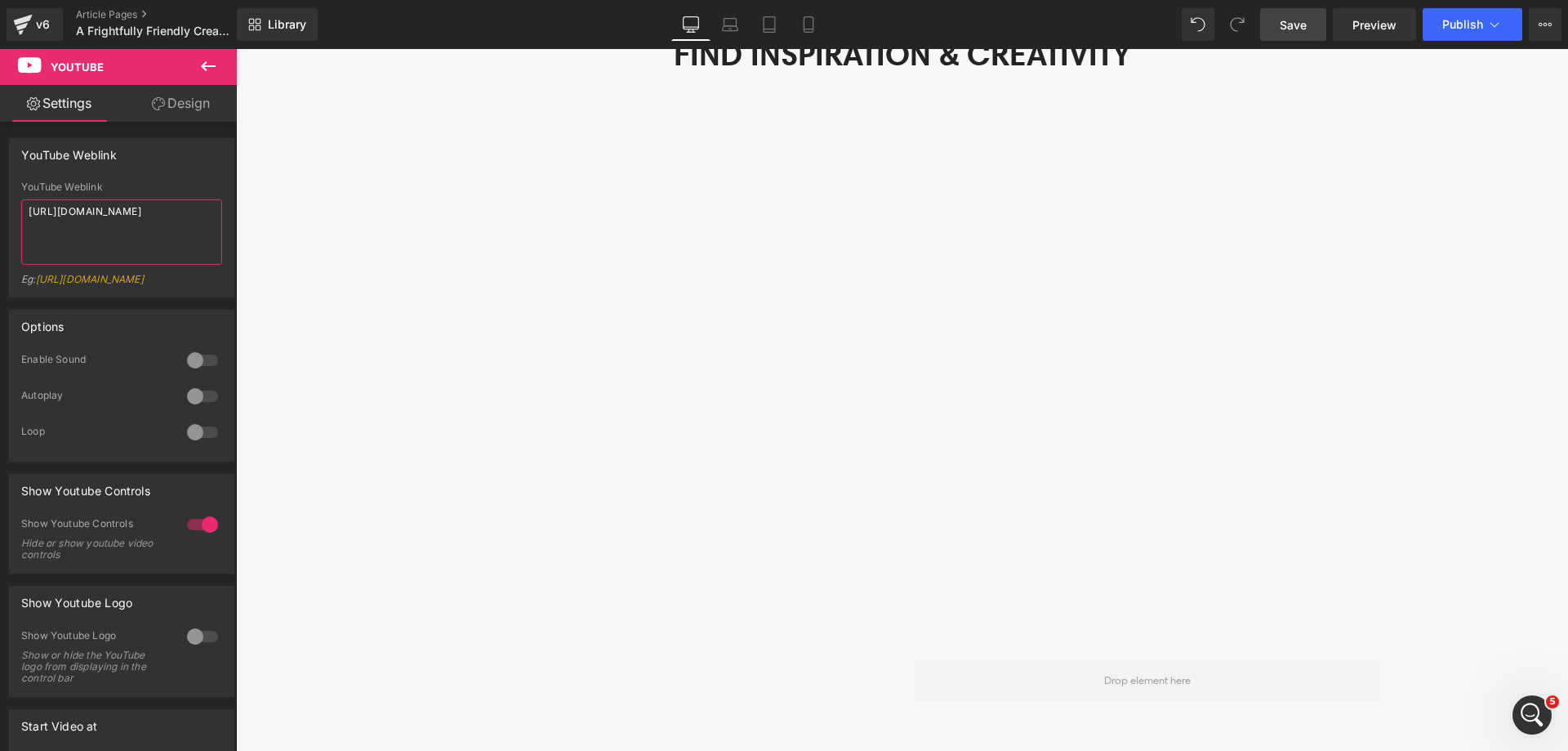
type textarea "[URL][DOMAIN_NAME]"
click at [1300, 22] on span "Save" at bounding box center [1293, 25] width 27 height 17
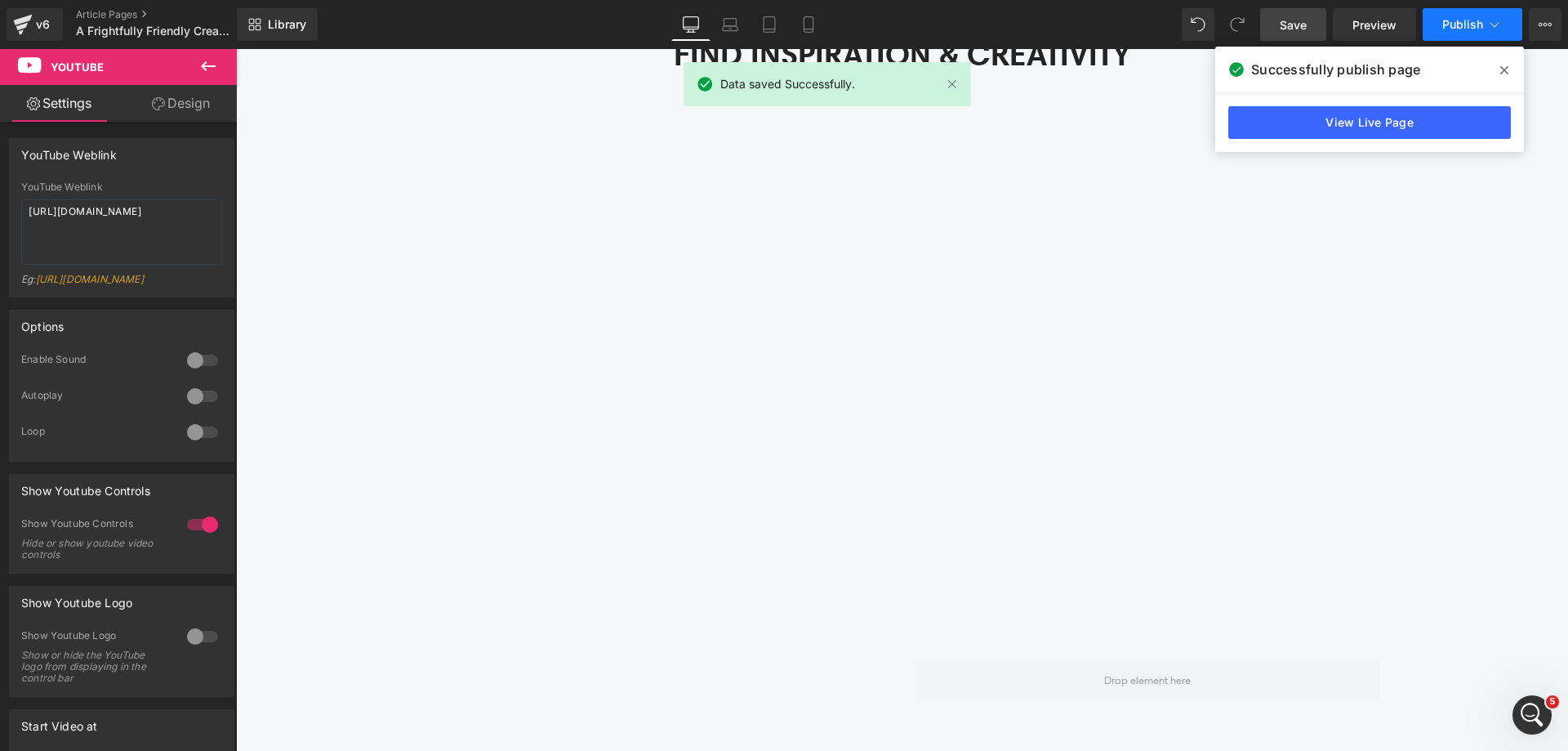
click at [1477, 30] on span "Publish" at bounding box center [1462, 25] width 41 height 13
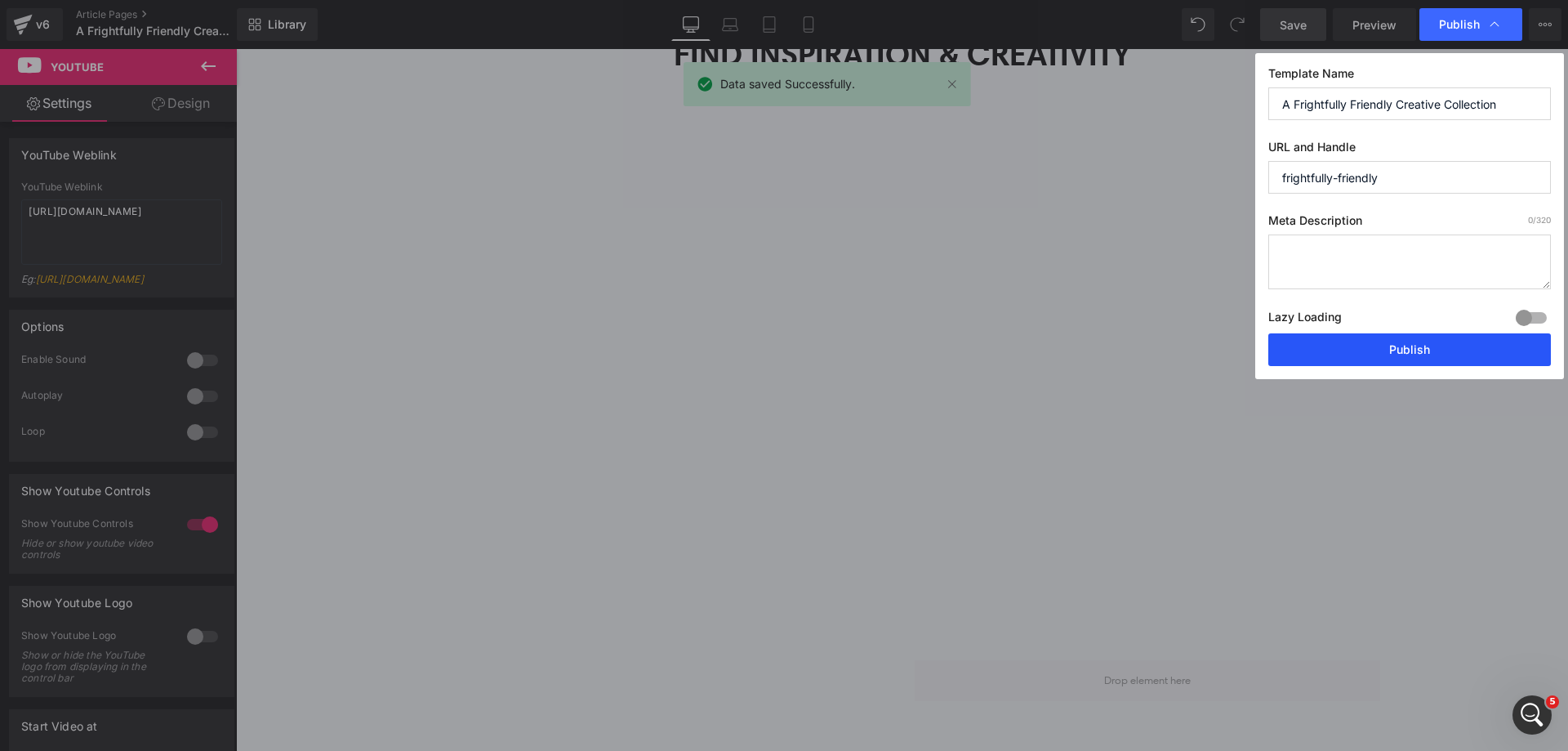
click at [1422, 348] on button "Publish" at bounding box center [1410, 349] width 282 height 32
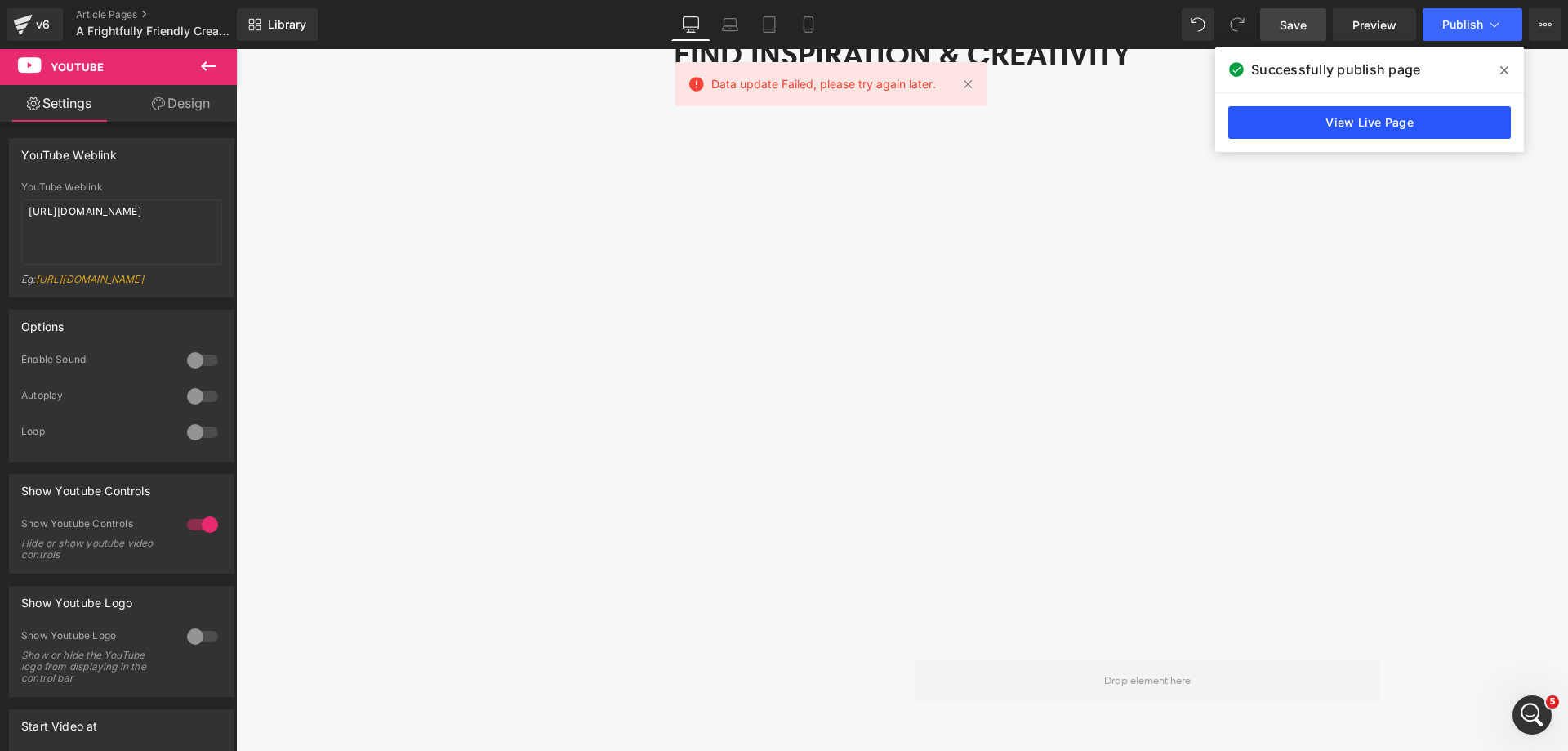
click at [1272, 129] on link "View Live Page" at bounding box center [1370, 122] width 282 height 32
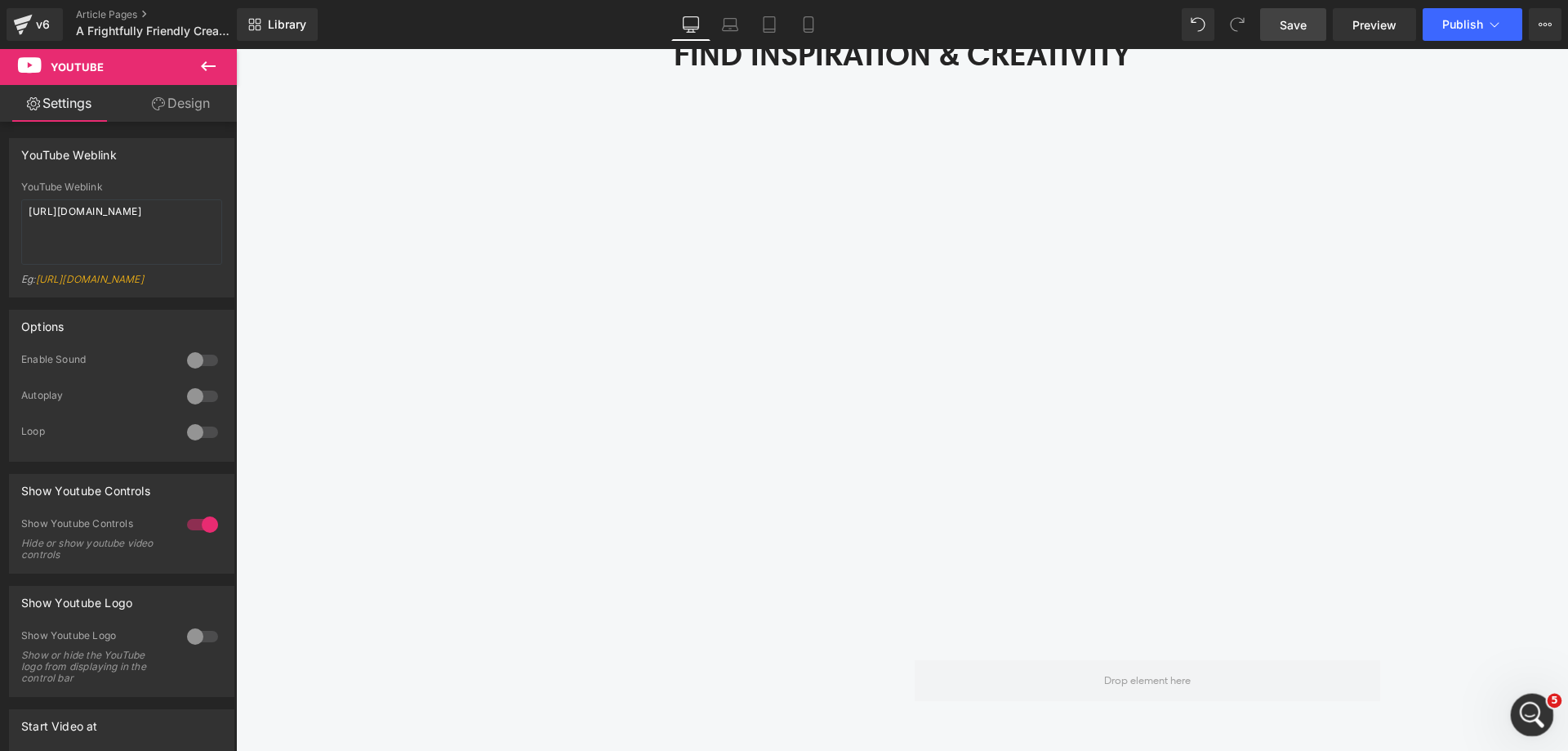
click at [1516, 699] on div "5" at bounding box center [1532, 715] width 43 height 43
click at [1537, 706] on icon "Open Intercom Messenger" at bounding box center [1530, 713] width 27 height 27
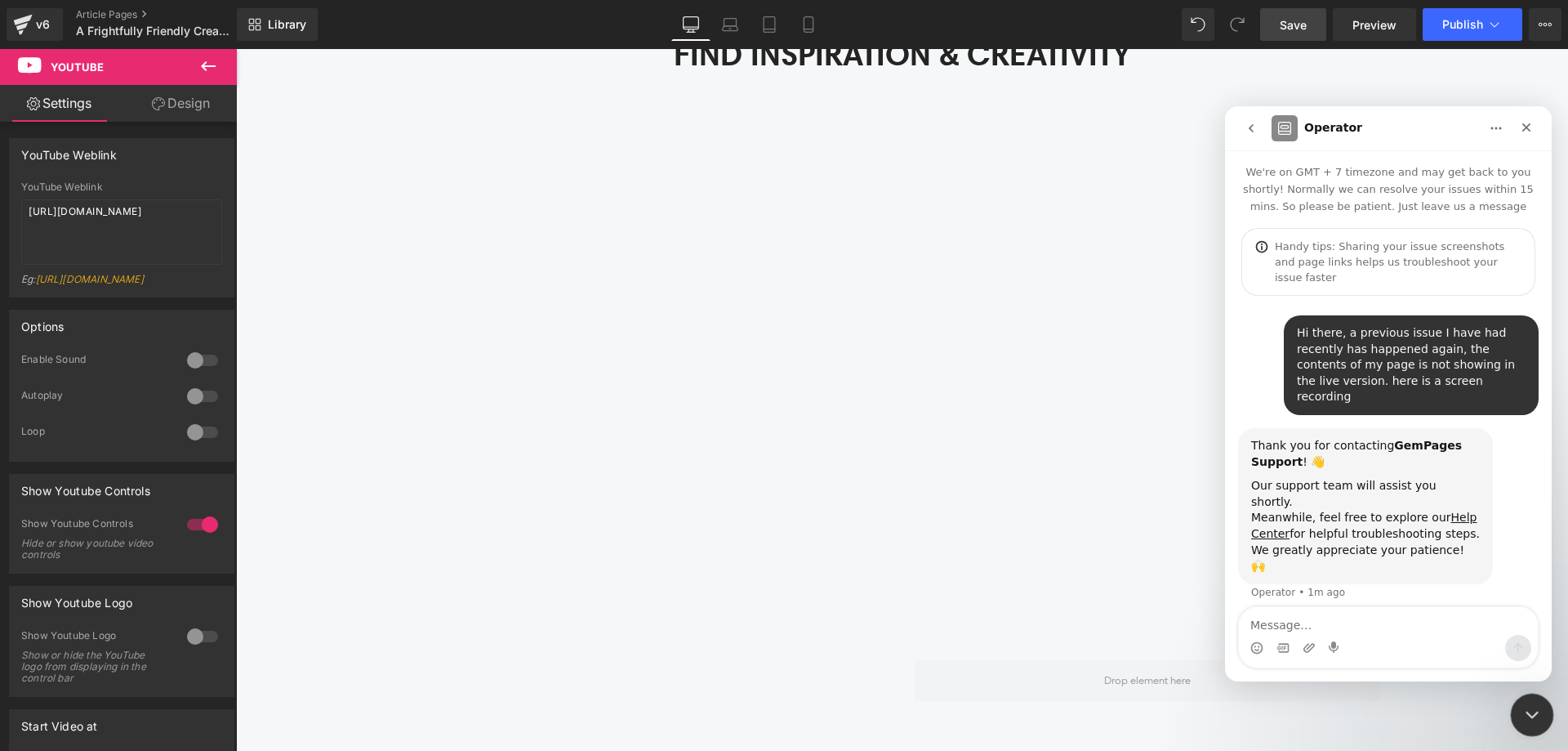
scroll to position [52, 0]
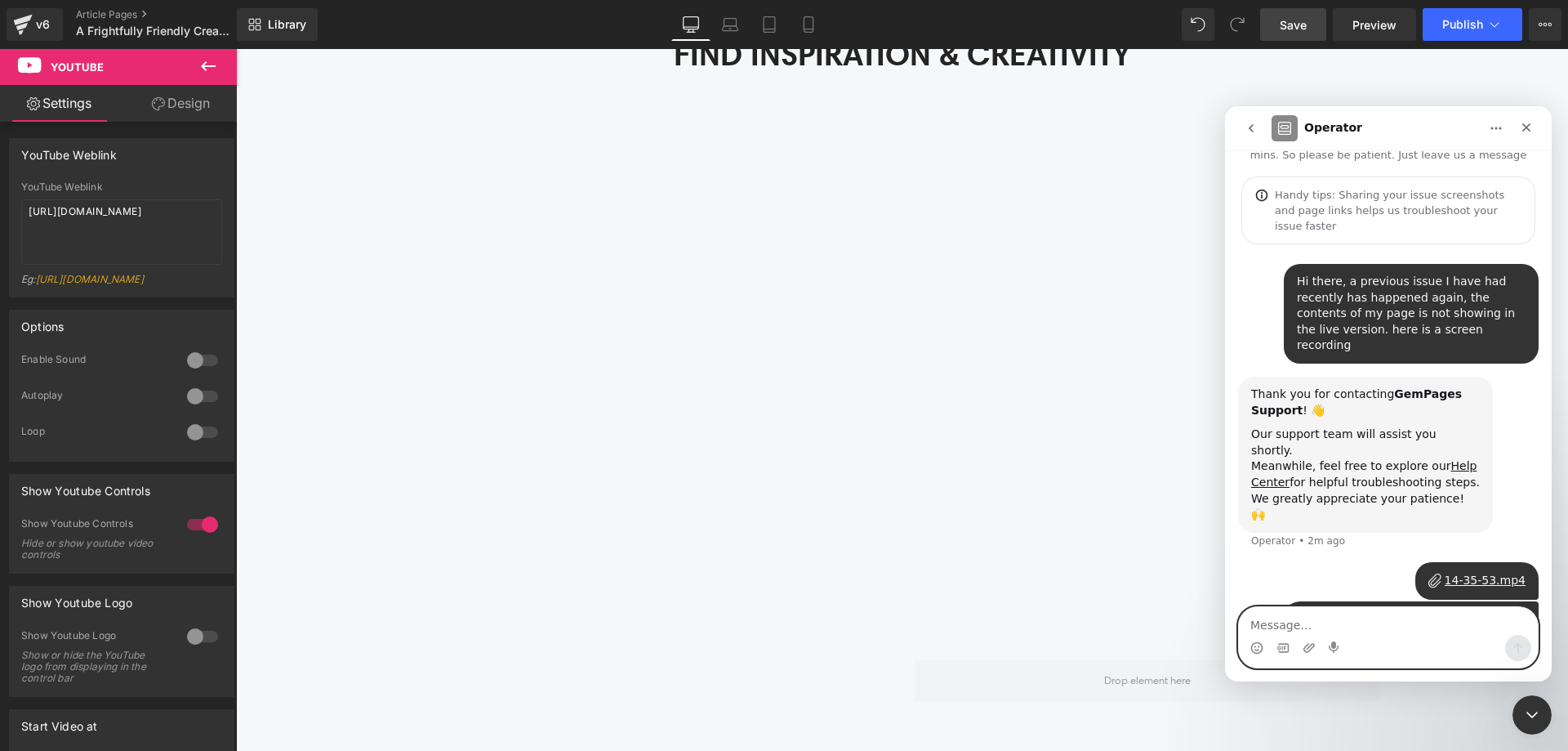
click at [1323, 628] on textarea "Message…" at bounding box center [1388, 620] width 299 height 28
click at [1270, 622] on textarea "Message…" at bounding box center [1388, 620] width 299 height 28
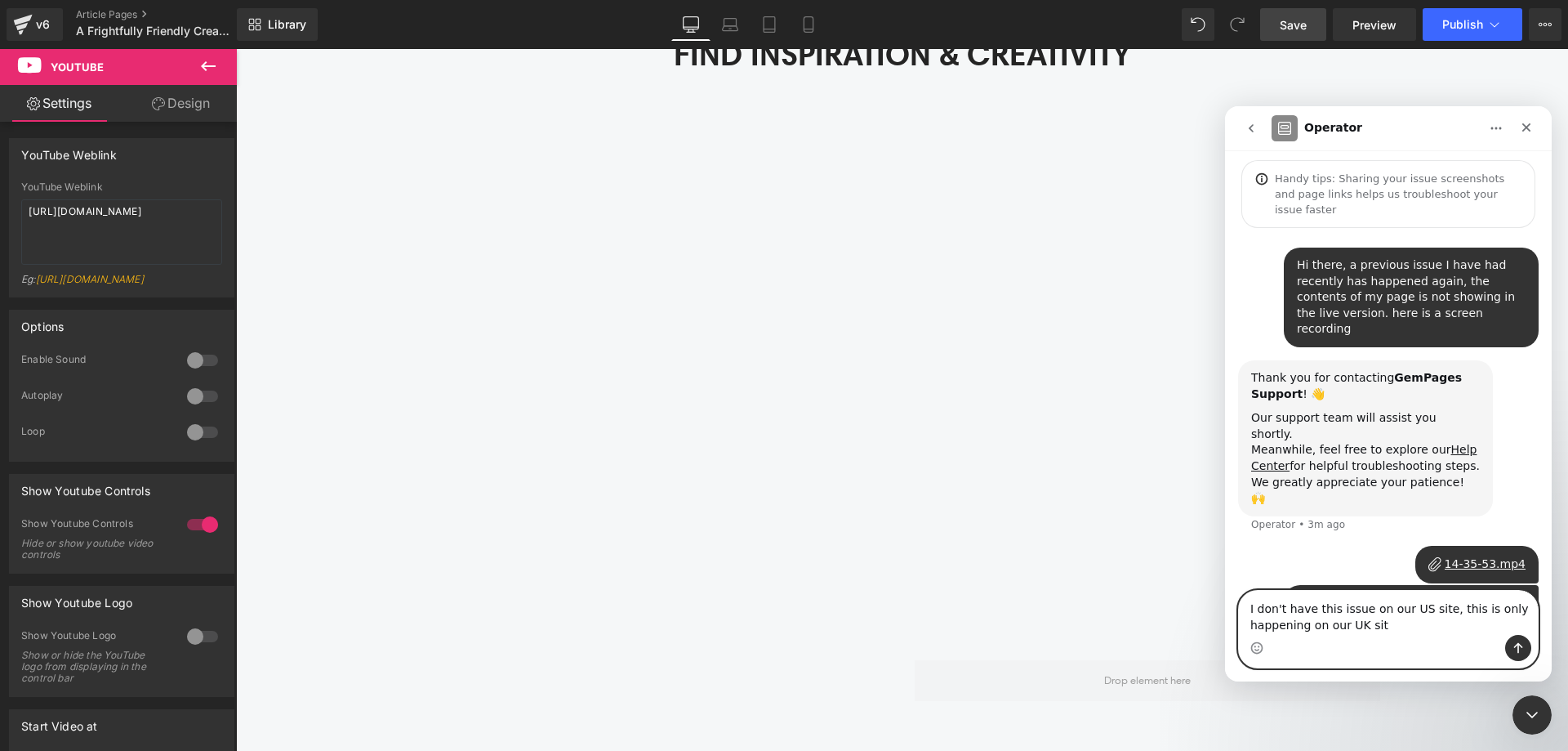
type textarea "I don't have this issue on our US site, this is only happening on our UK site"
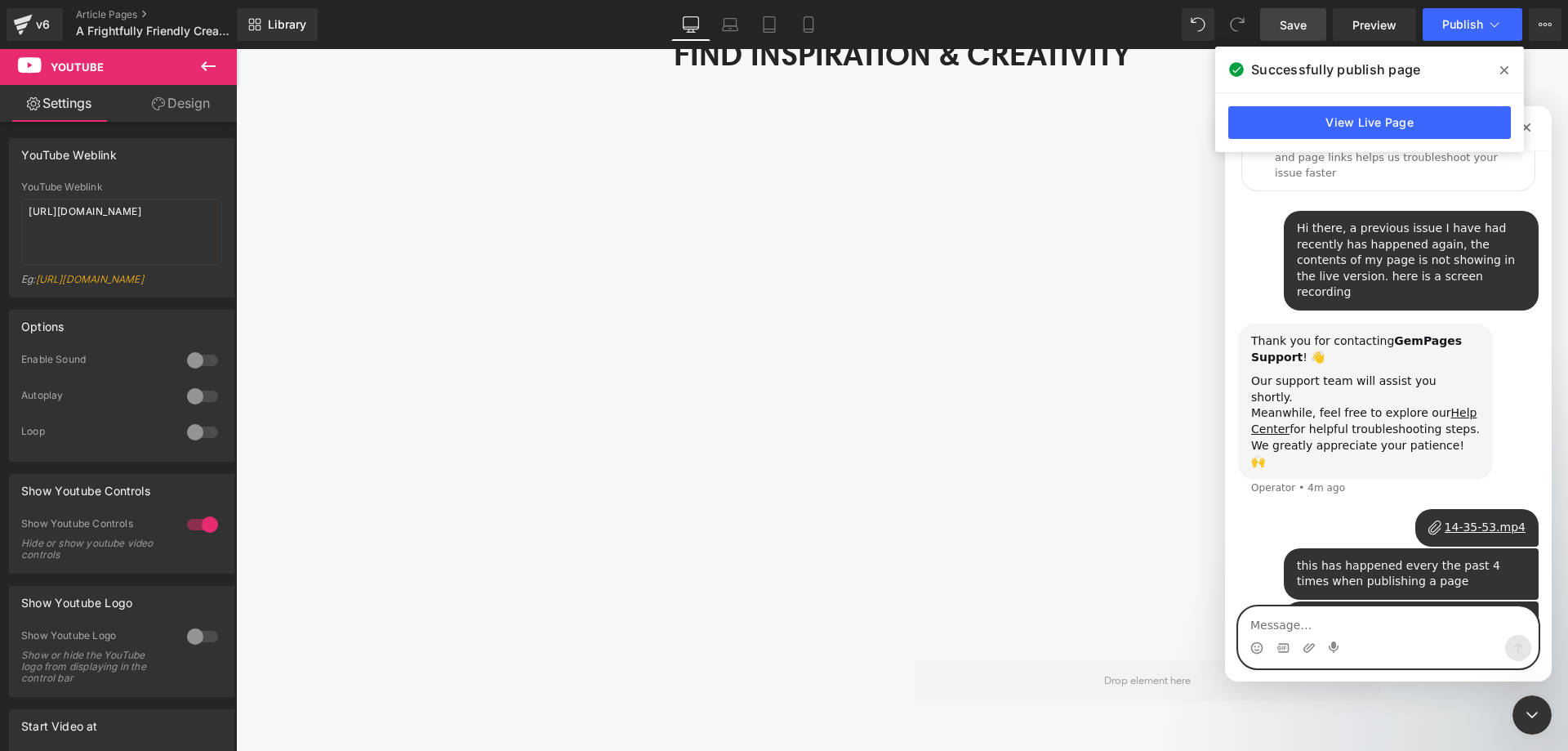
click at [1365, 624] on textarea "Message…" at bounding box center [1388, 620] width 299 height 28
click at [139, 31] on div at bounding box center [784, 351] width 1568 height 702
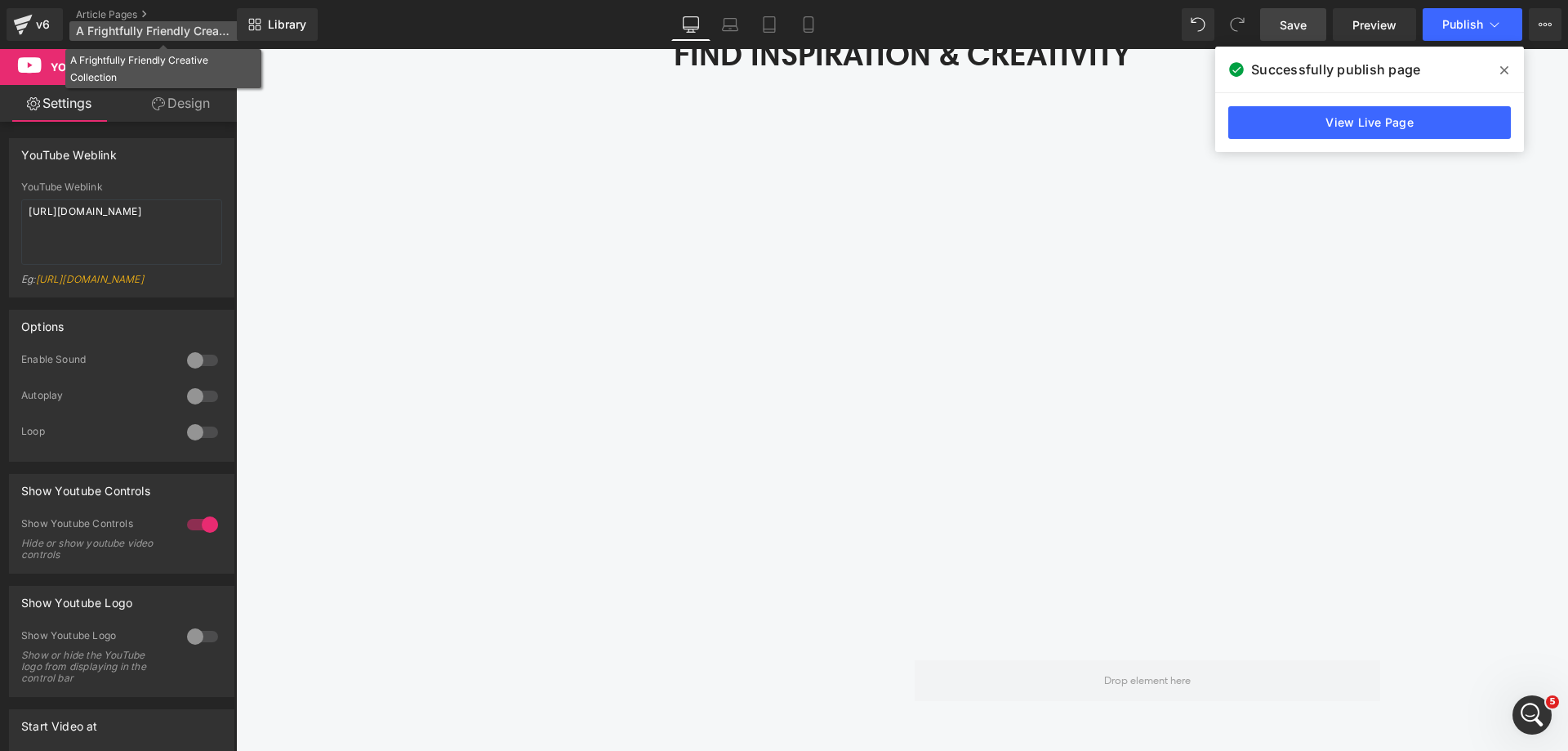
click at [156, 31] on span "A Frightfully Friendly Creative Collection" at bounding box center [155, 31] width 156 height 13
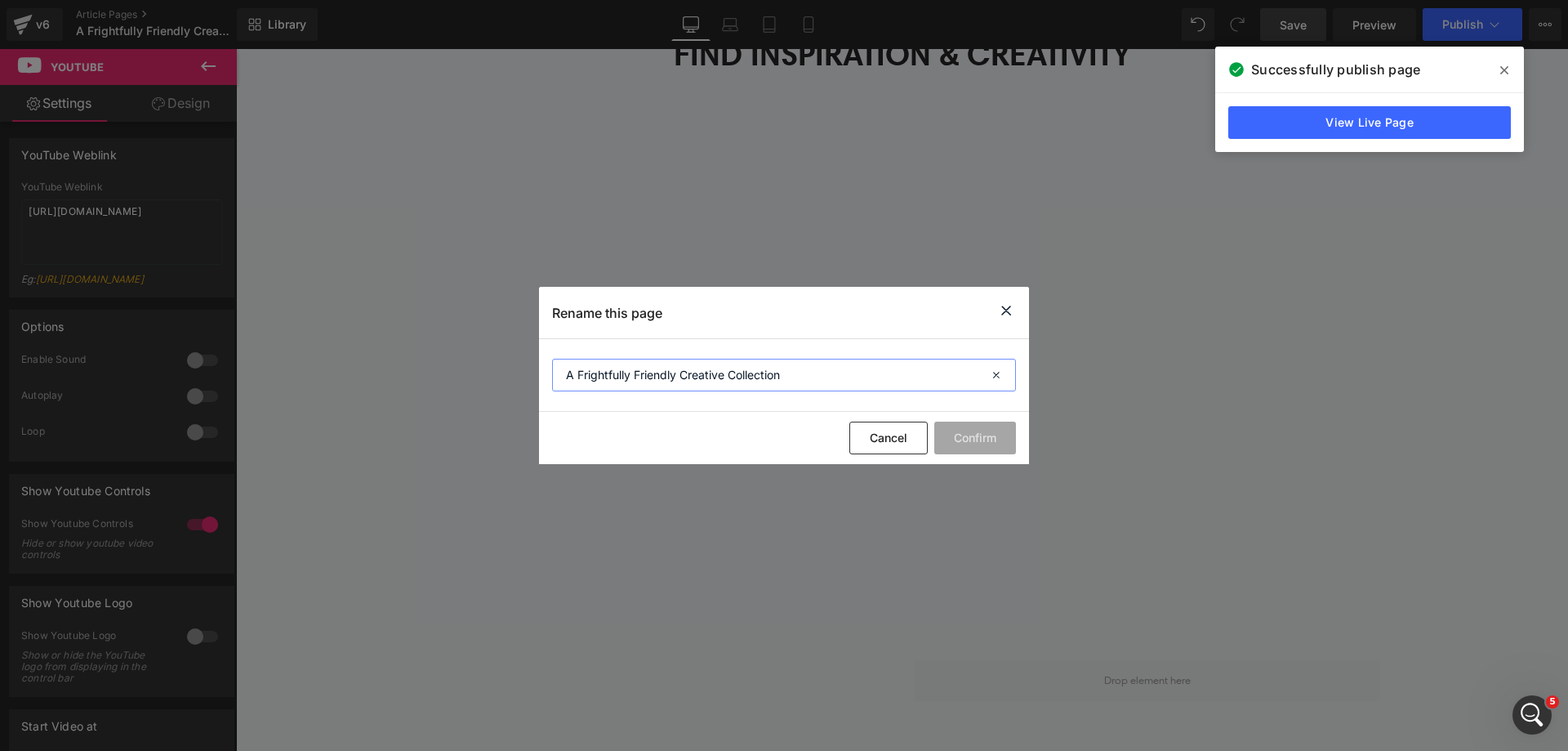
click at [814, 371] on input "A Frightfully Friendly Creative Collection" at bounding box center [784, 375] width 464 height 32
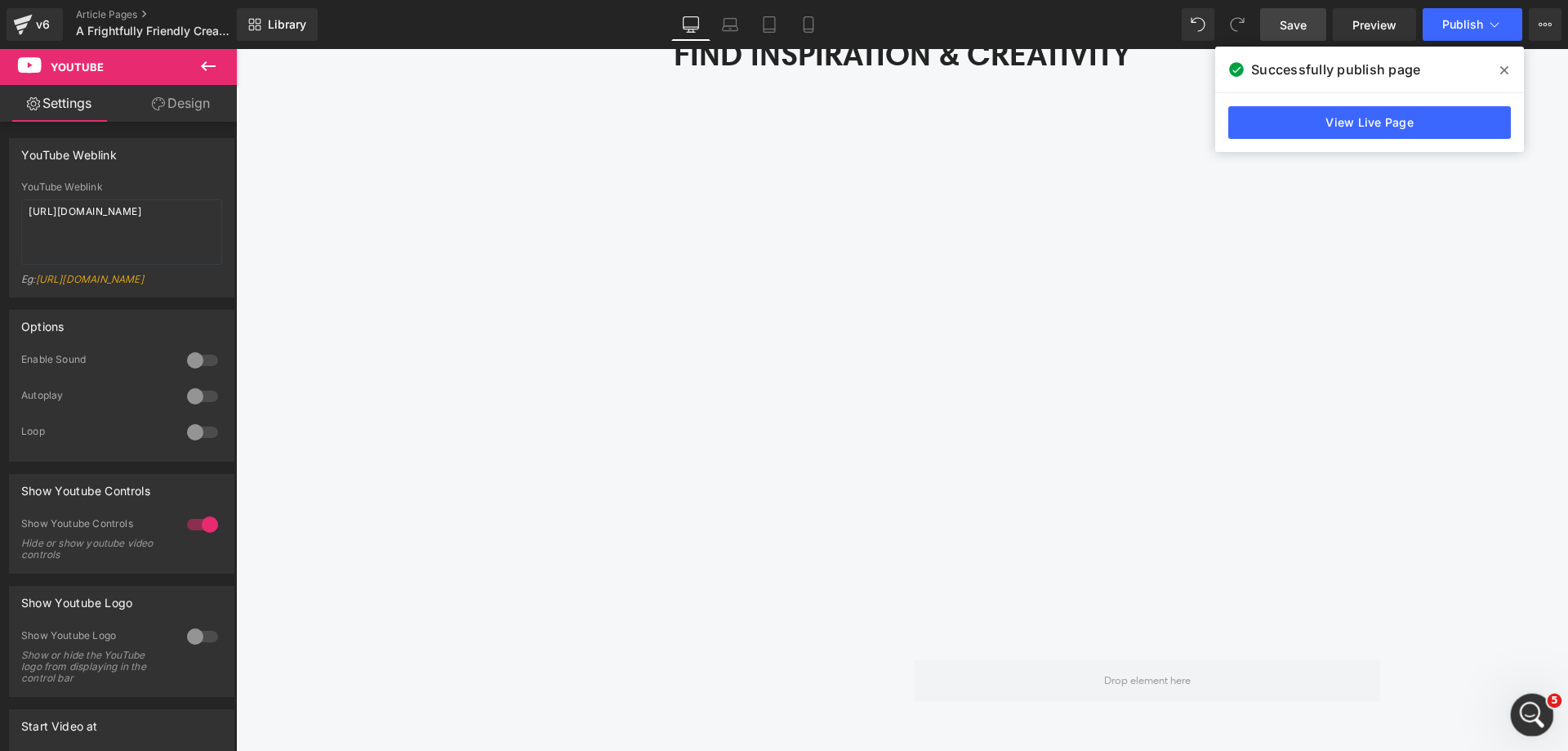
click at [1529, 712] on icon "Open Intercom Messenger" at bounding box center [1530, 713] width 27 height 27
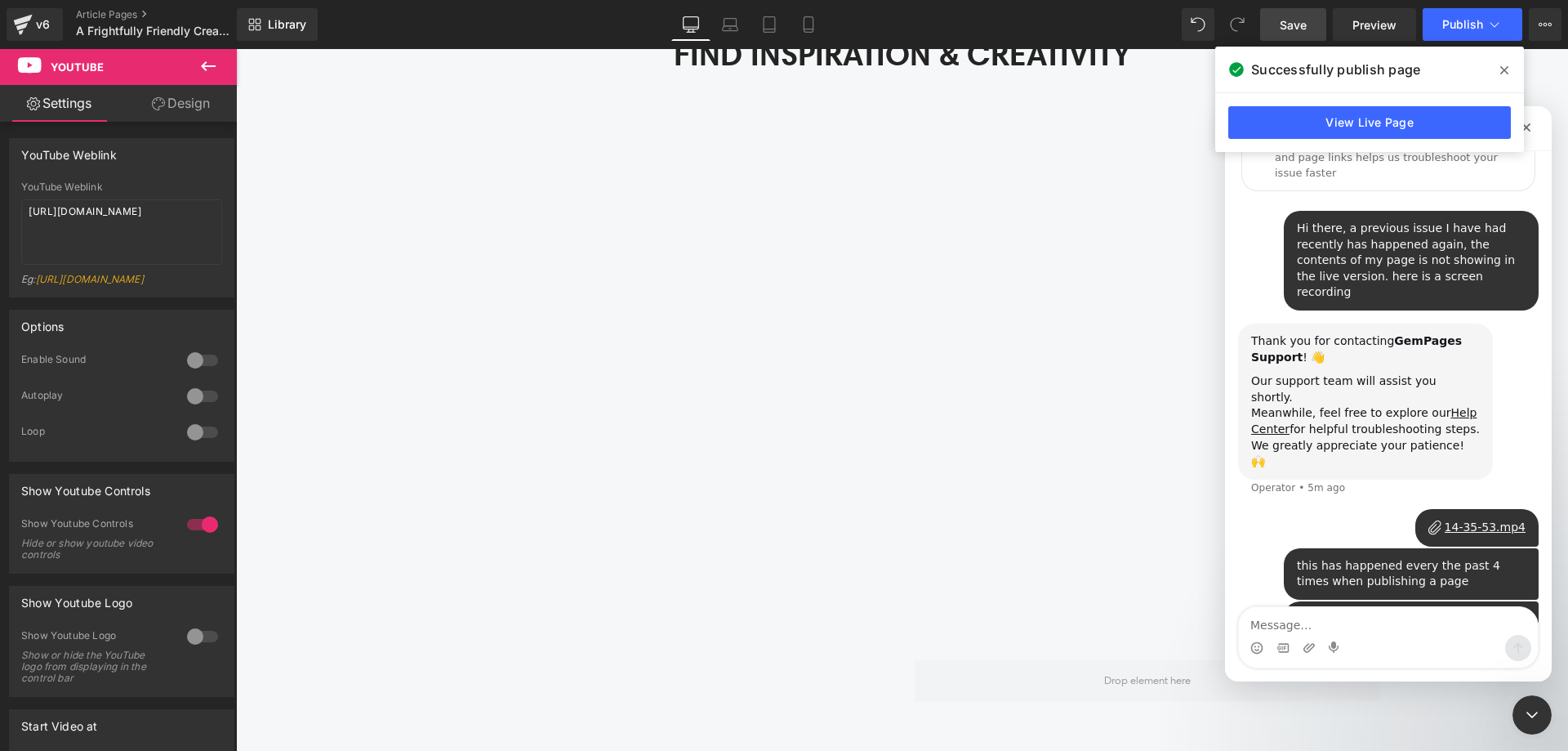
click at [1507, 68] on icon at bounding box center [1504, 70] width 9 height 9
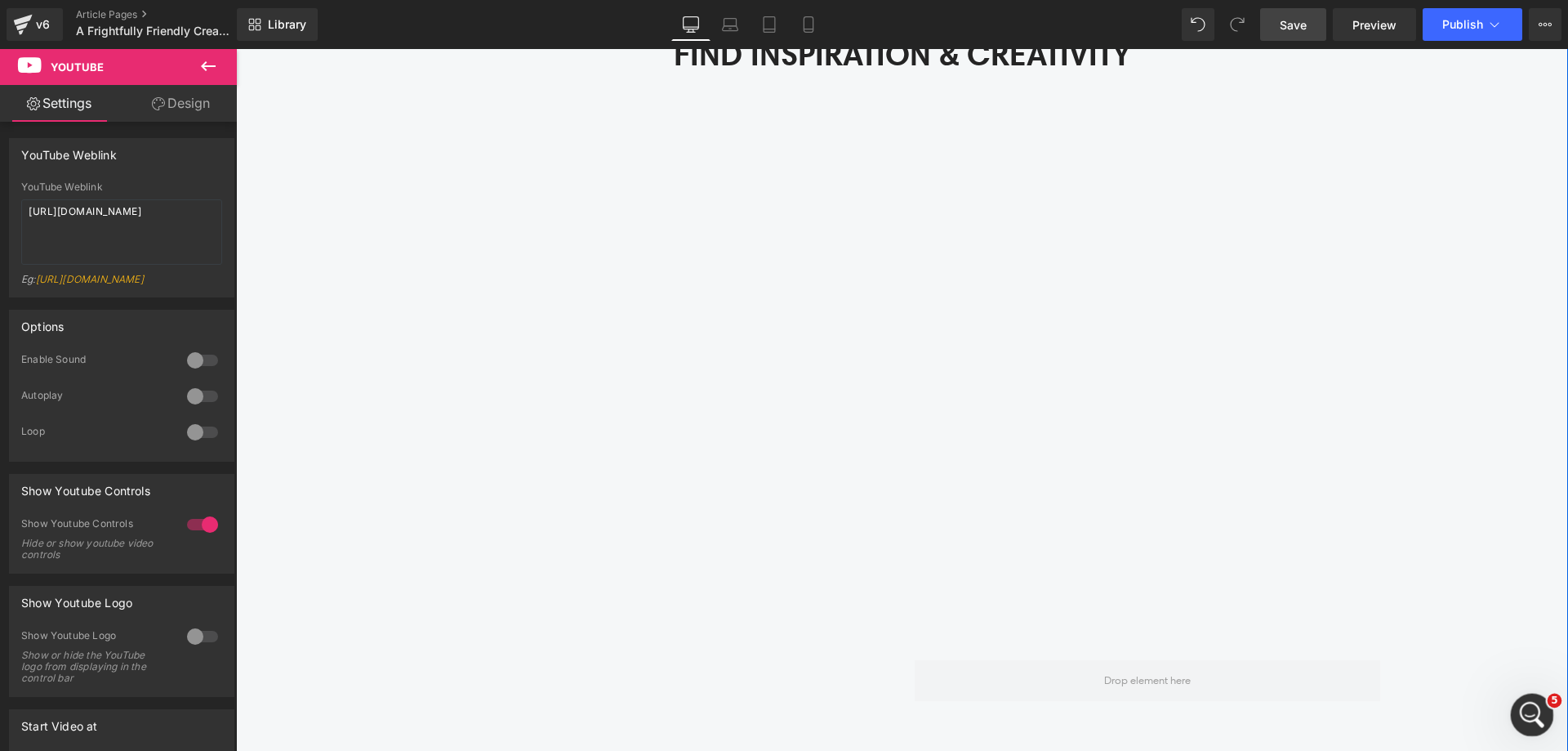
click at [1534, 714] on icon "Open Intercom Messenger" at bounding box center [1530, 713] width 27 height 27
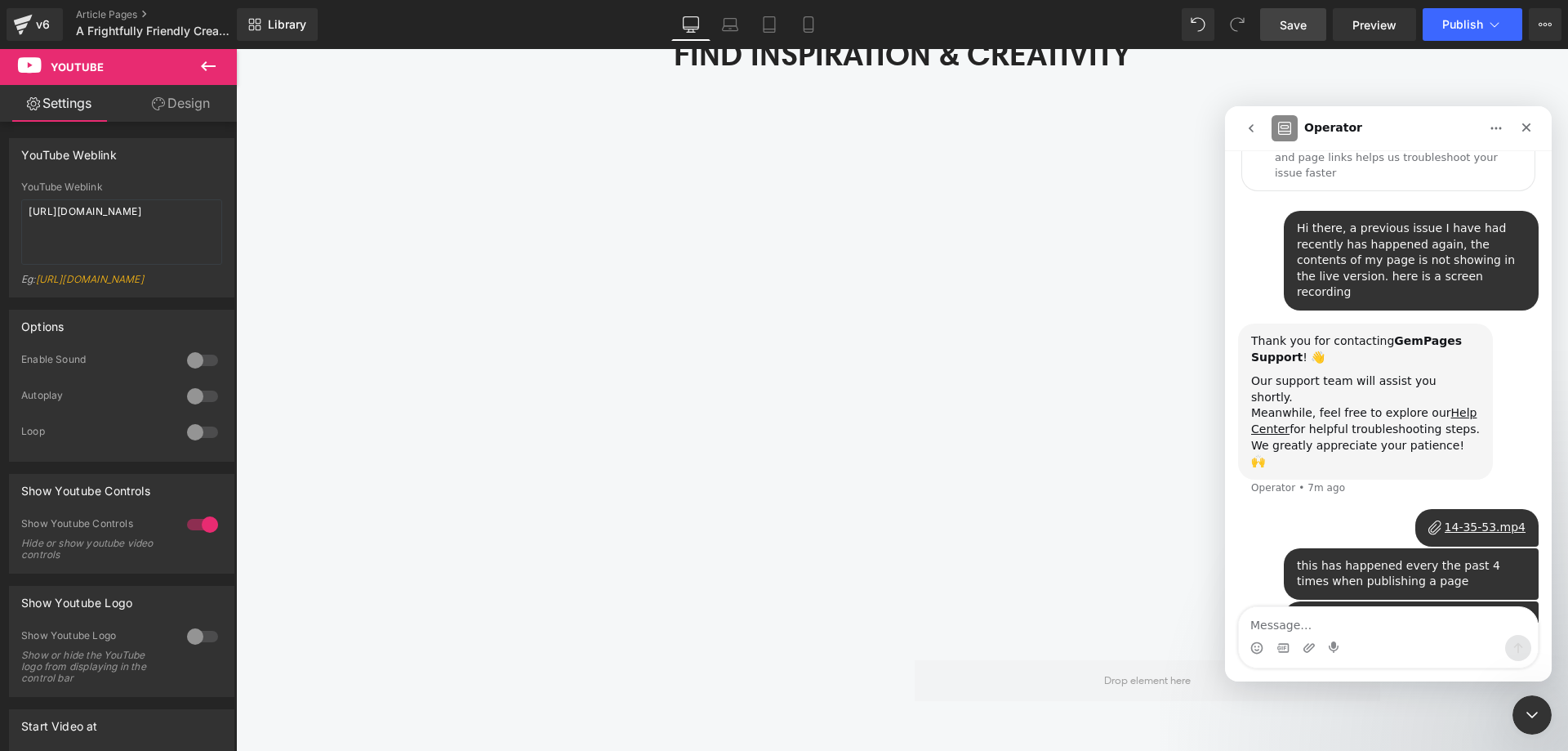
drag, startPoint x: 356, startPoint y: 165, endPoint x: 687, endPoint y: -41, distance: 389.9
drag, startPoint x: 301, startPoint y: 482, endPoint x: 323, endPoint y: 130, distance: 352.7
click at [1163, 695] on div at bounding box center [784, 351] width 1568 height 702
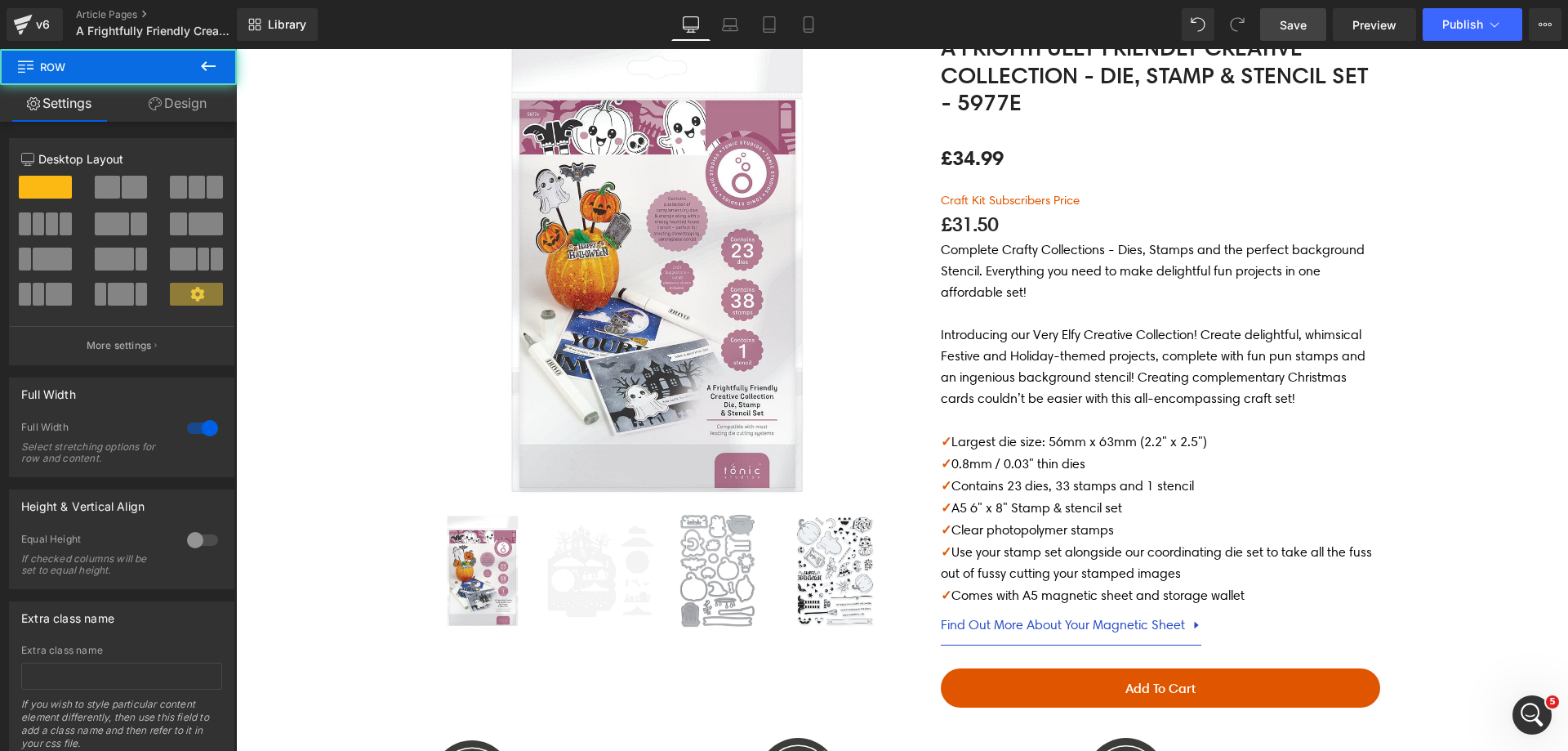
scroll to position [0, 0]
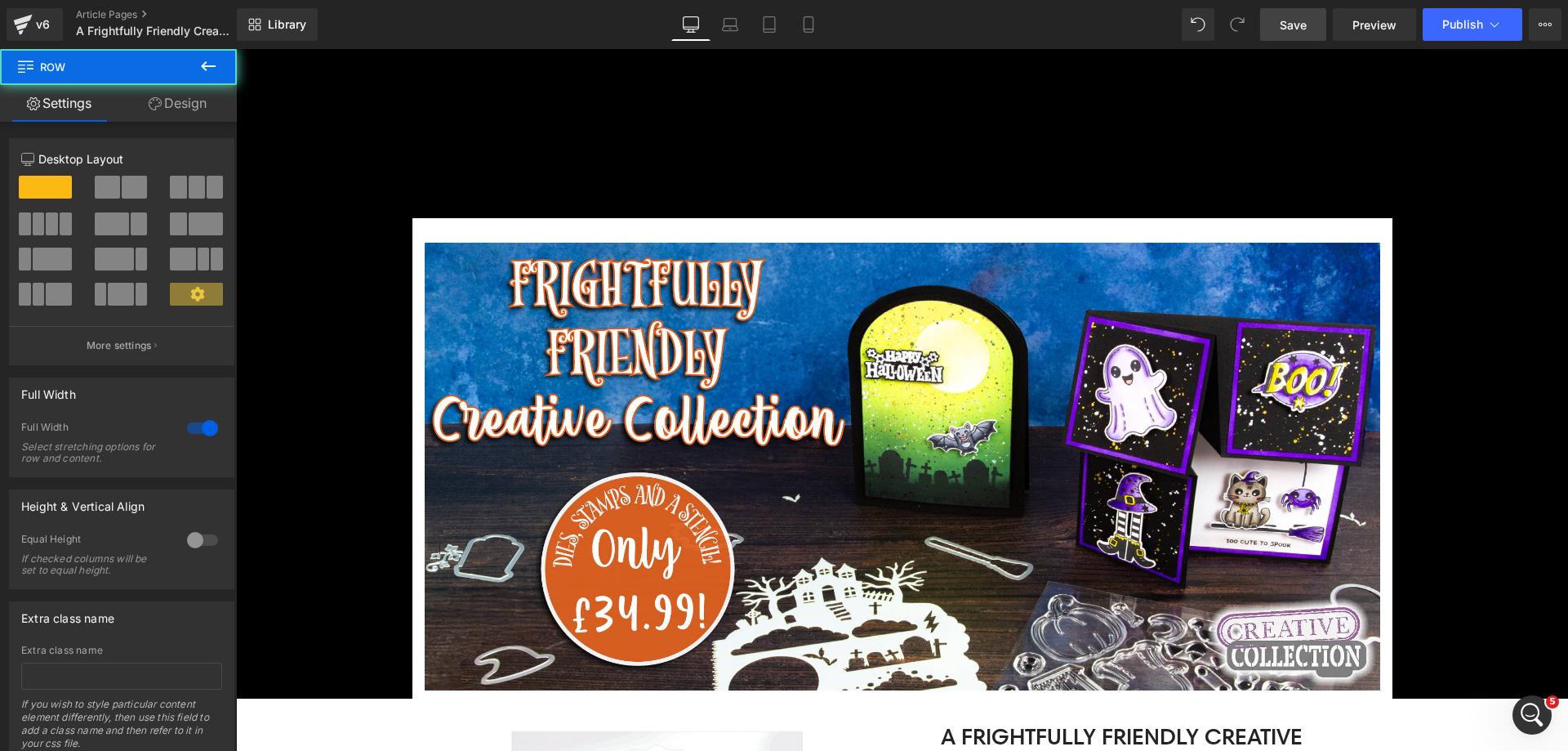
drag, startPoint x: 366, startPoint y: 256, endPoint x: 385, endPoint y: 26, distance: 230.8
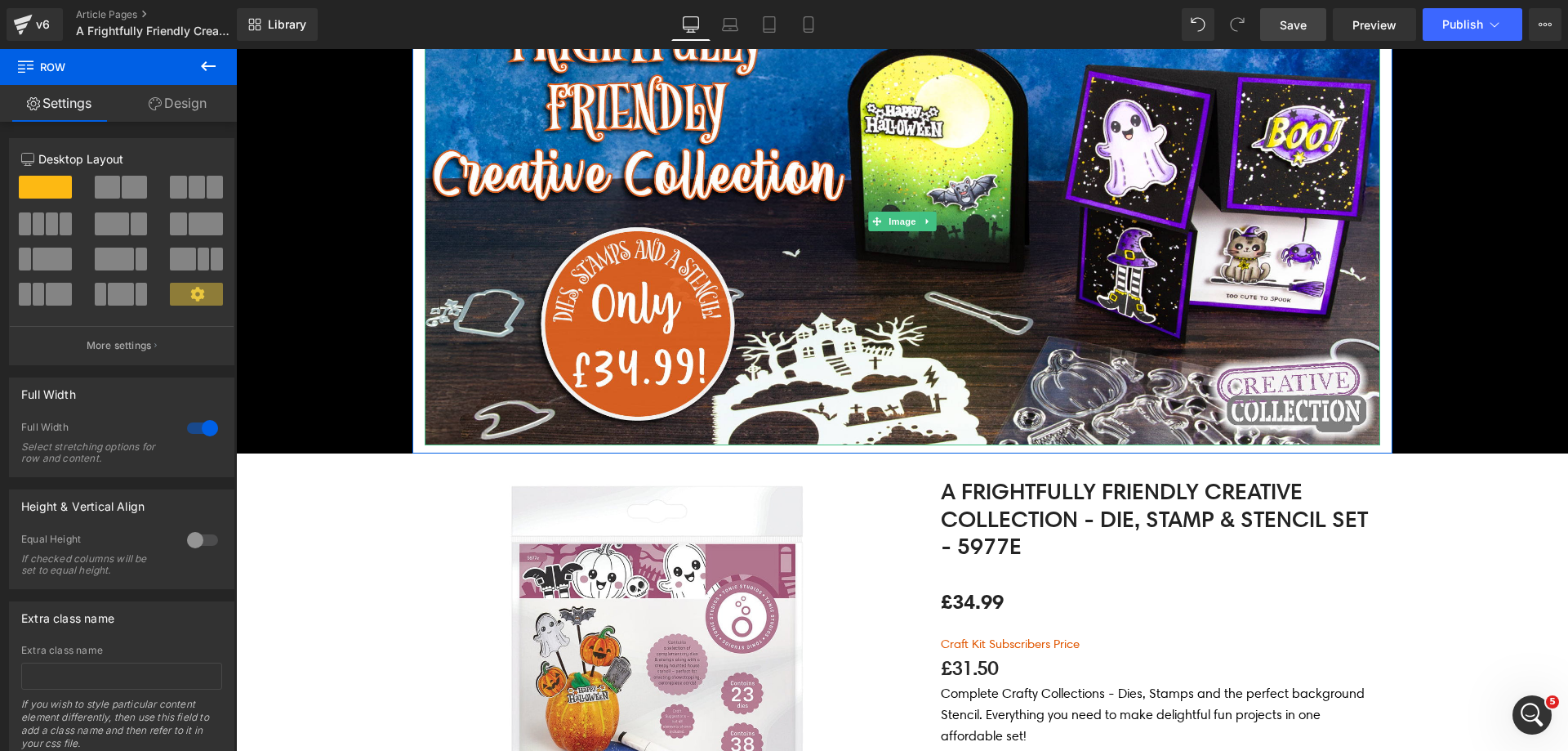
scroll to position [654, 0]
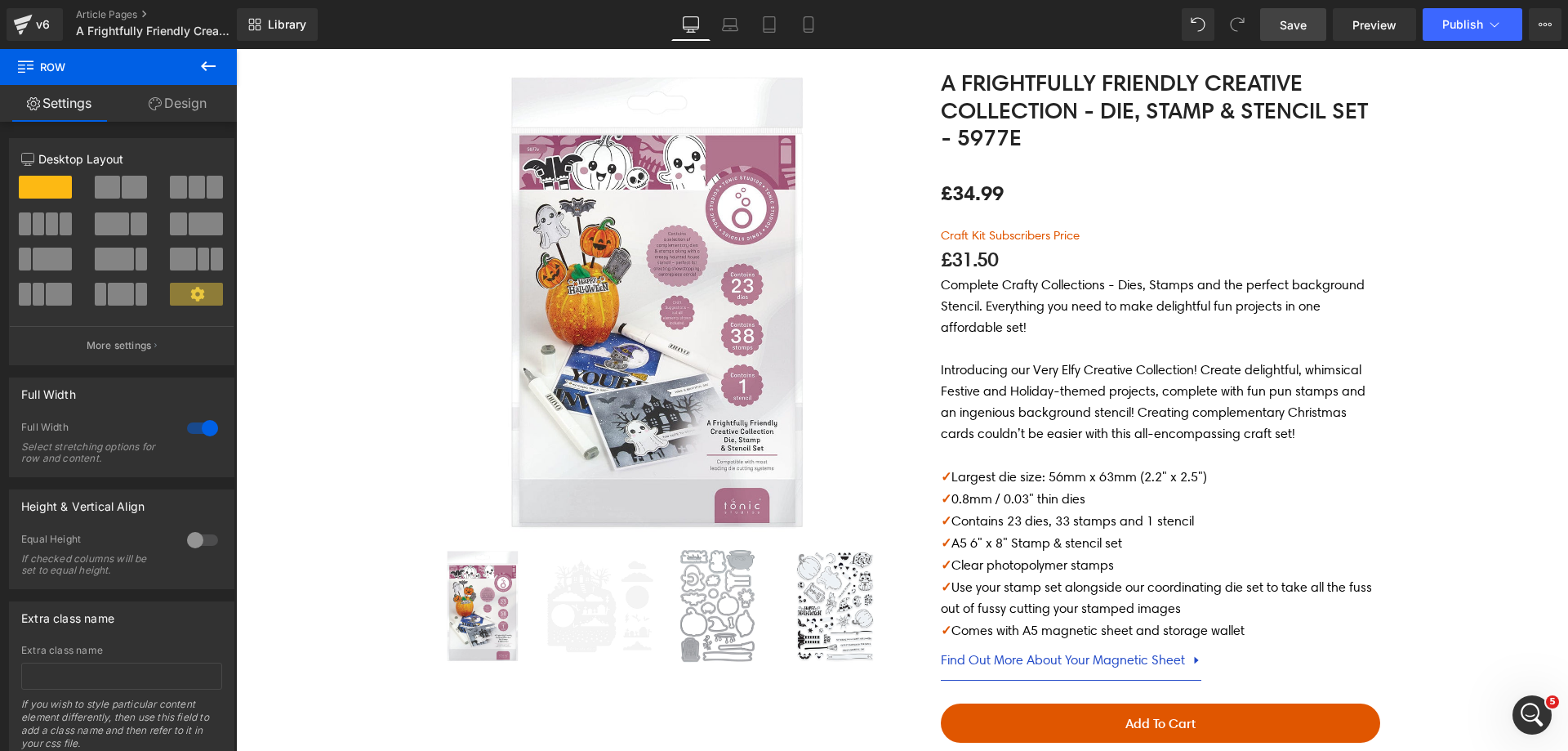
click at [1014, 442] on p "Introducing our Very Elfy Creative Collection! Create delightful, whimsical Fes…" at bounding box center [1160, 402] width 440 height 85
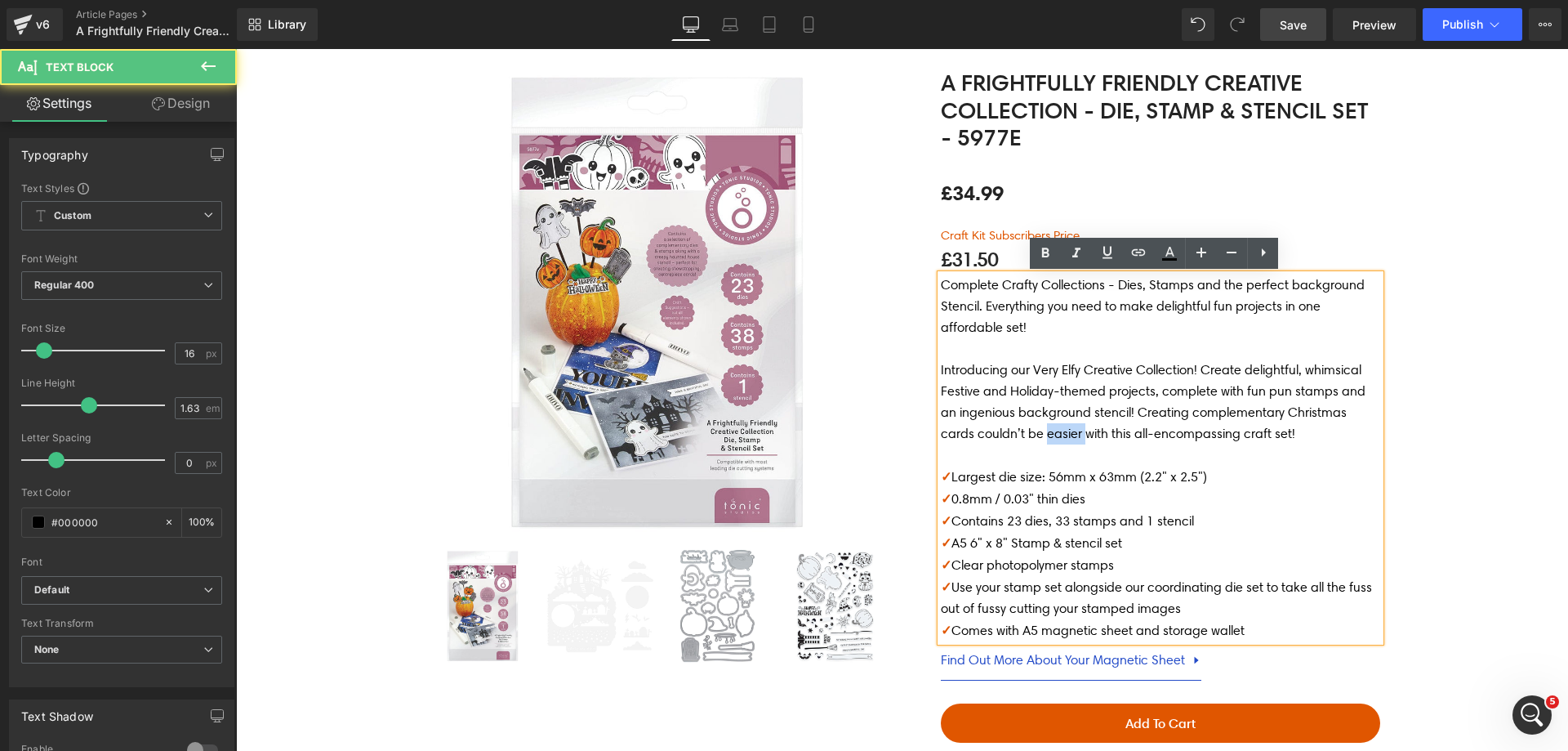
click at [1014, 442] on p "Introducing our Very Elfy Creative Collection! Create delightful, whimsical Fes…" at bounding box center [1160, 402] width 440 height 85
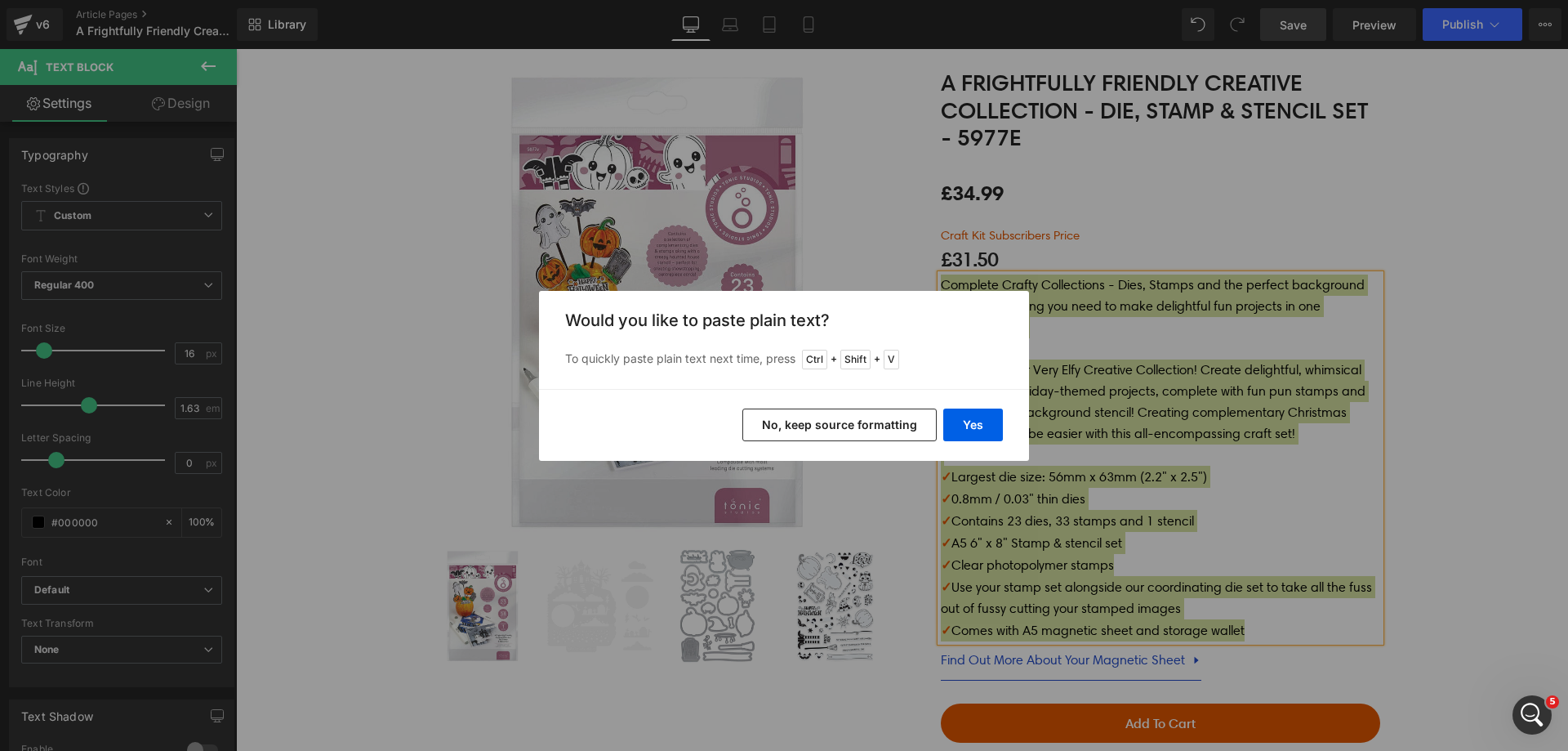
click at [851, 421] on button "No, keep source formatting" at bounding box center [839, 425] width 195 height 32
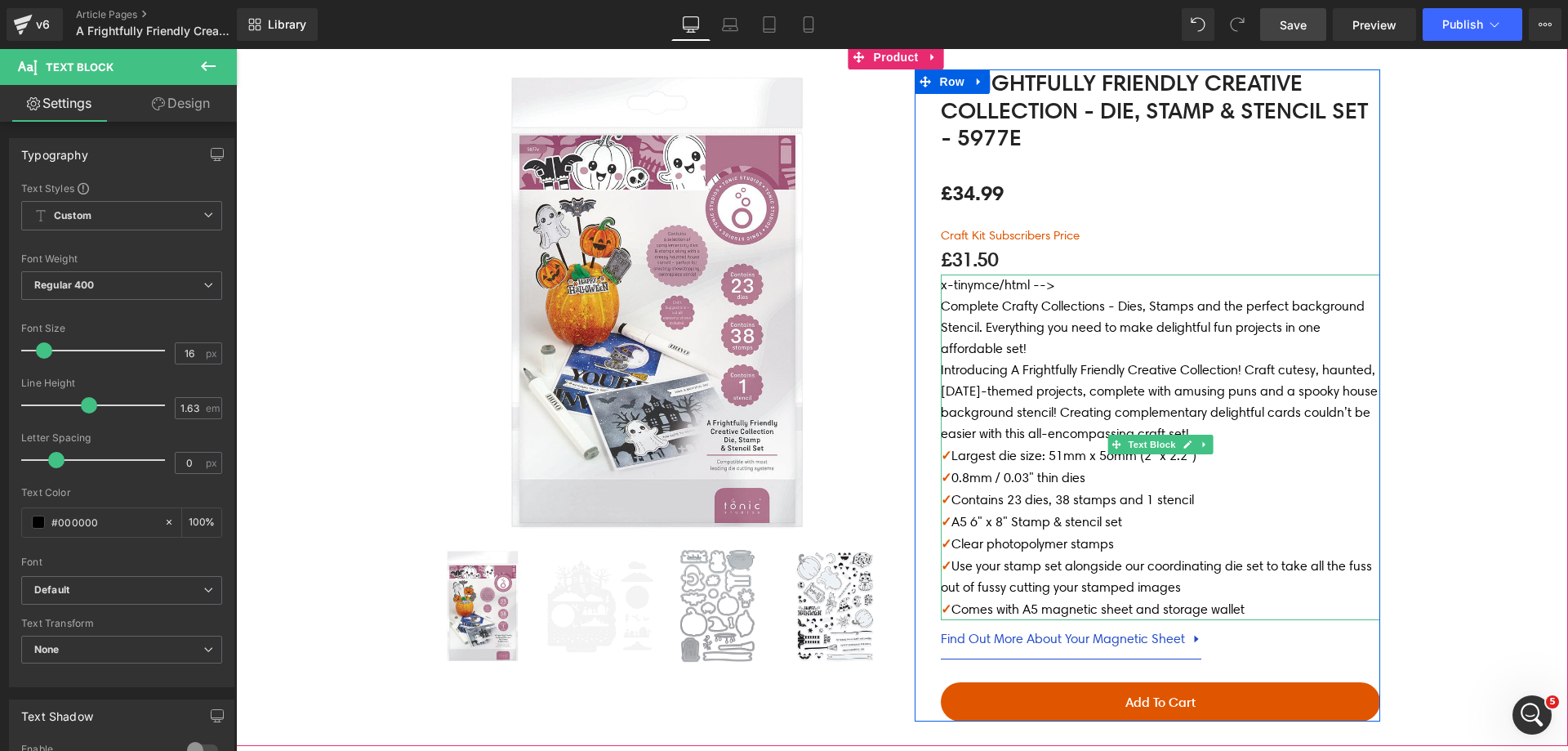
click at [1253, 431] on p "Introducing A Frightfully Friendly Creative Collection! Craft cutesy, haunted, …" at bounding box center [1160, 402] width 440 height 85
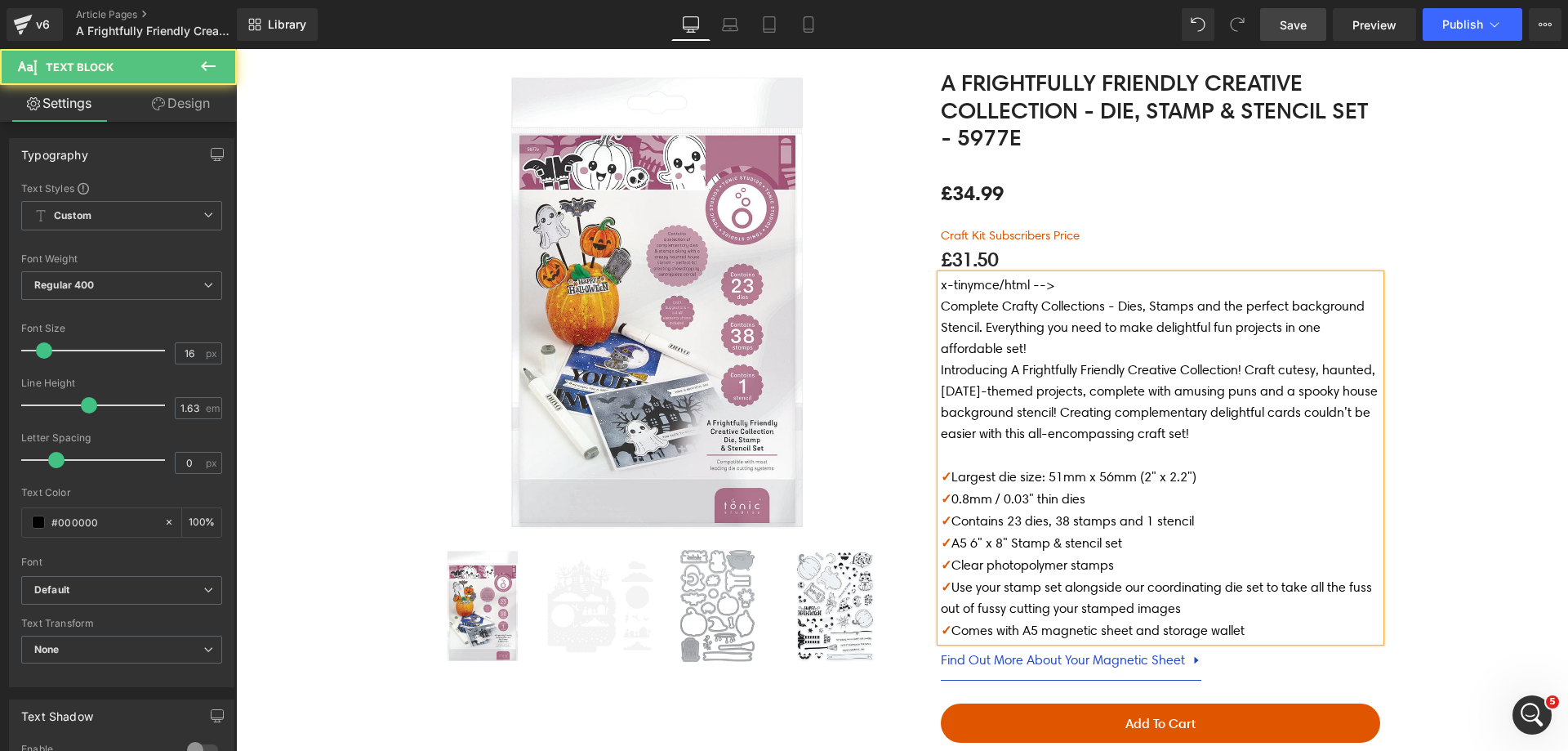
click at [1051, 354] on p "Complete Crafty Collections - Dies, Stamps and the perfect background Stencil. …" at bounding box center [1160, 327] width 440 height 64
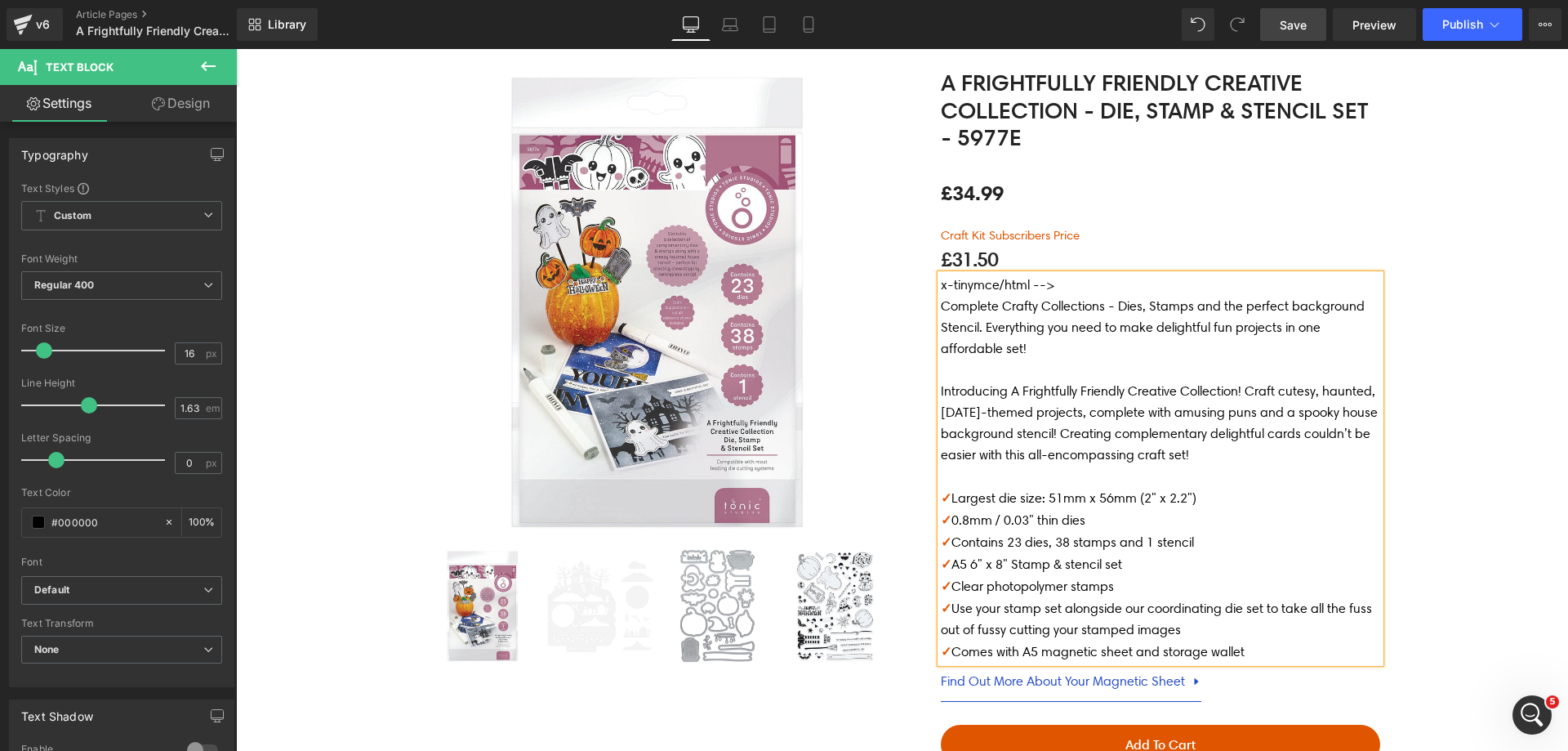
drag, startPoint x: 1067, startPoint y: 282, endPoint x: 937, endPoint y: 283, distance: 130.0
click at [940, 283] on p "x-tinymce/html -->" at bounding box center [1160, 285] width 440 height 21
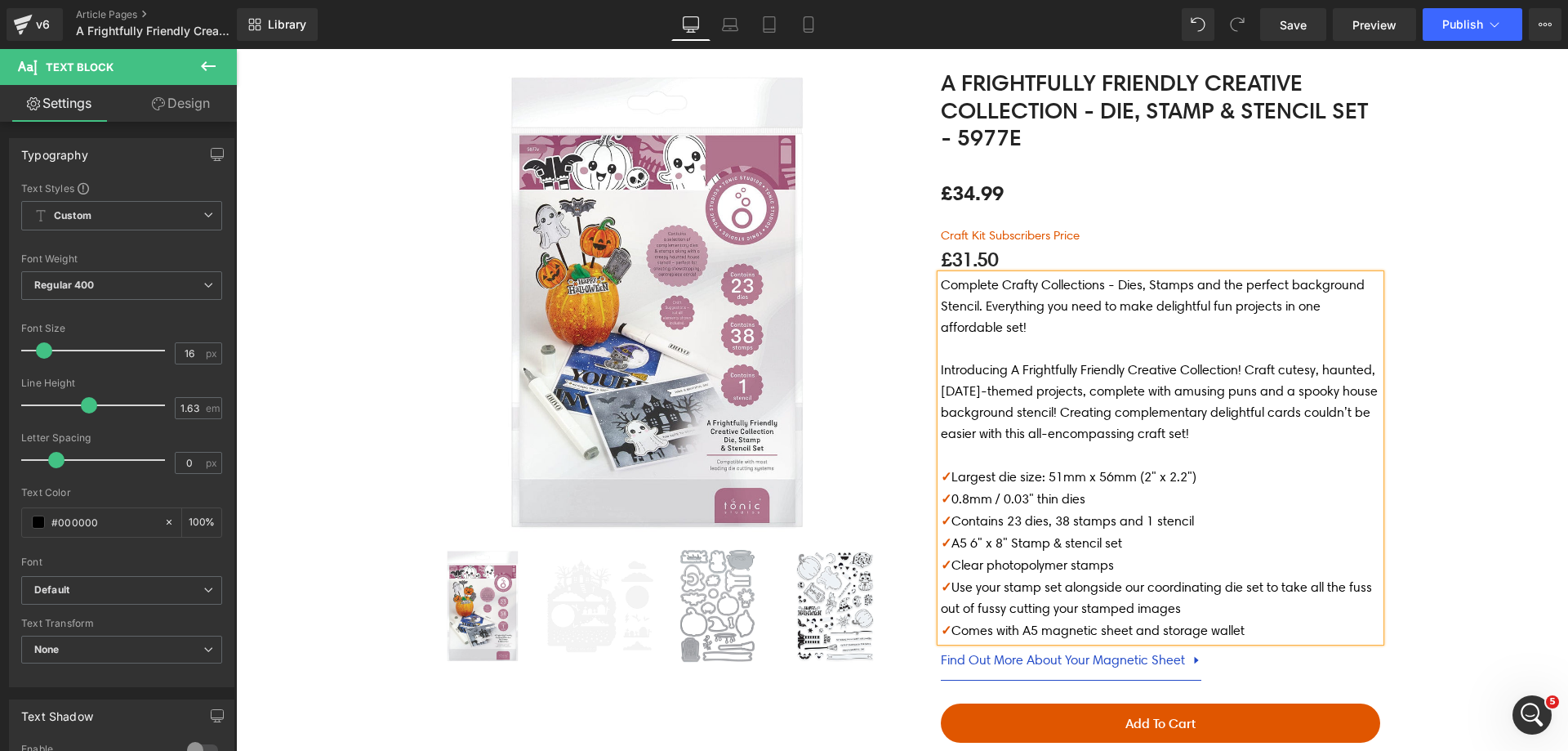
drag, startPoint x: 1304, startPoint y: 24, endPoint x: 1266, endPoint y: 3, distance: 43.4
click at [1301, 25] on span "Save" at bounding box center [1293, 25] width 27 height 17
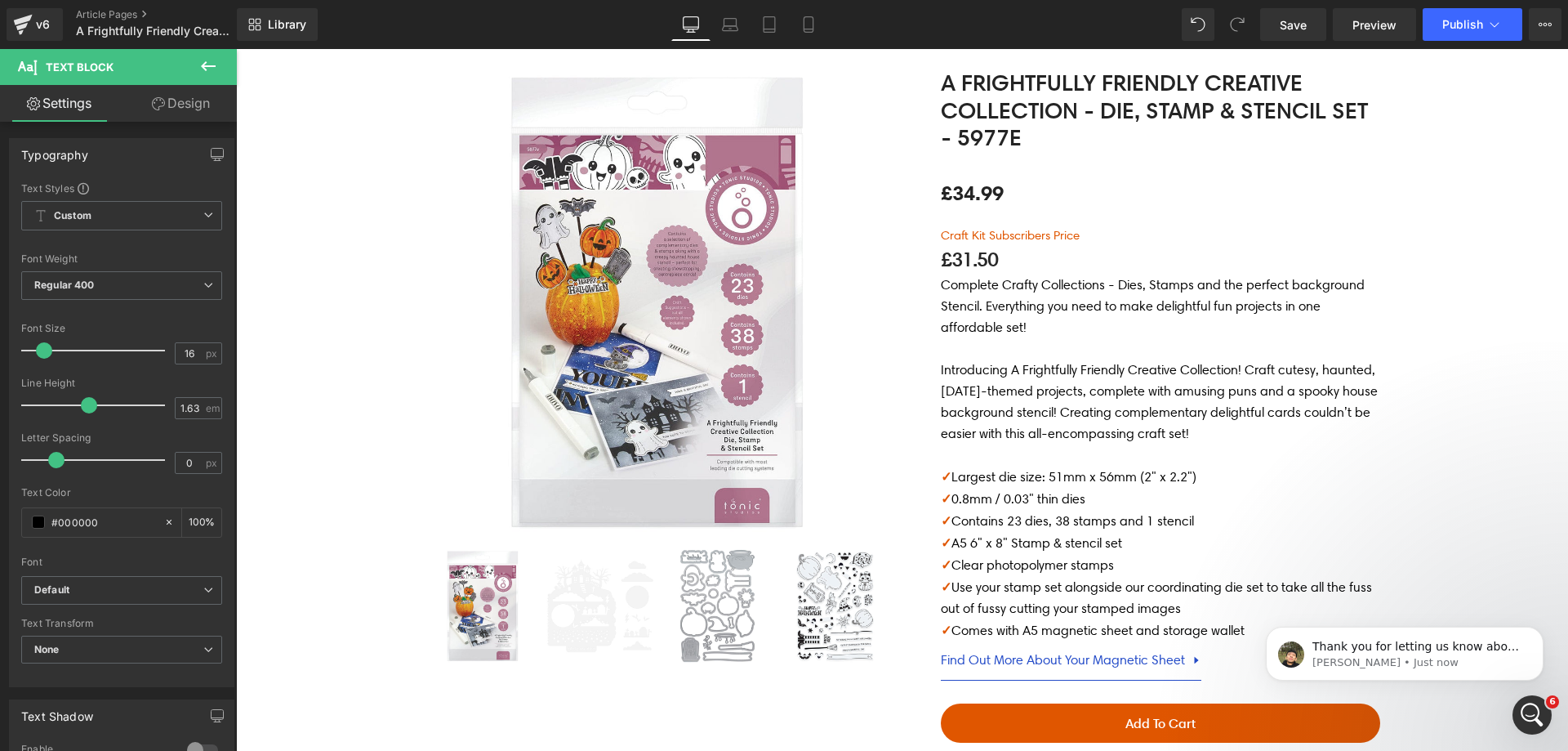
scroll to position [371, 0]
click at [1535, 711] on icon "Open Intercom Messenger" at bounding box center [1530, 713] width 27 height 27
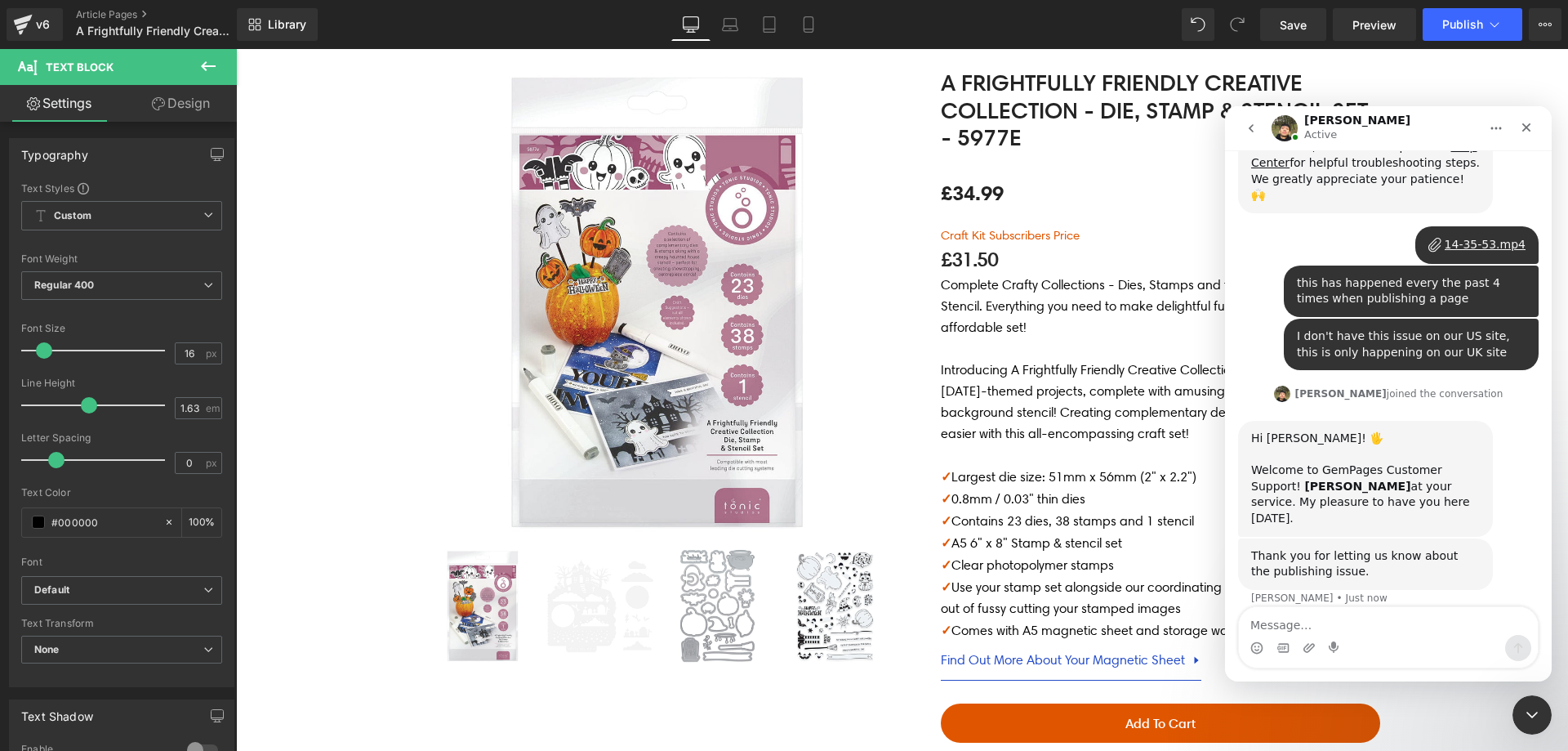
click at [1341, 619] on textarea "Message…" at bounding box center [1388, 620] width 299 height 28
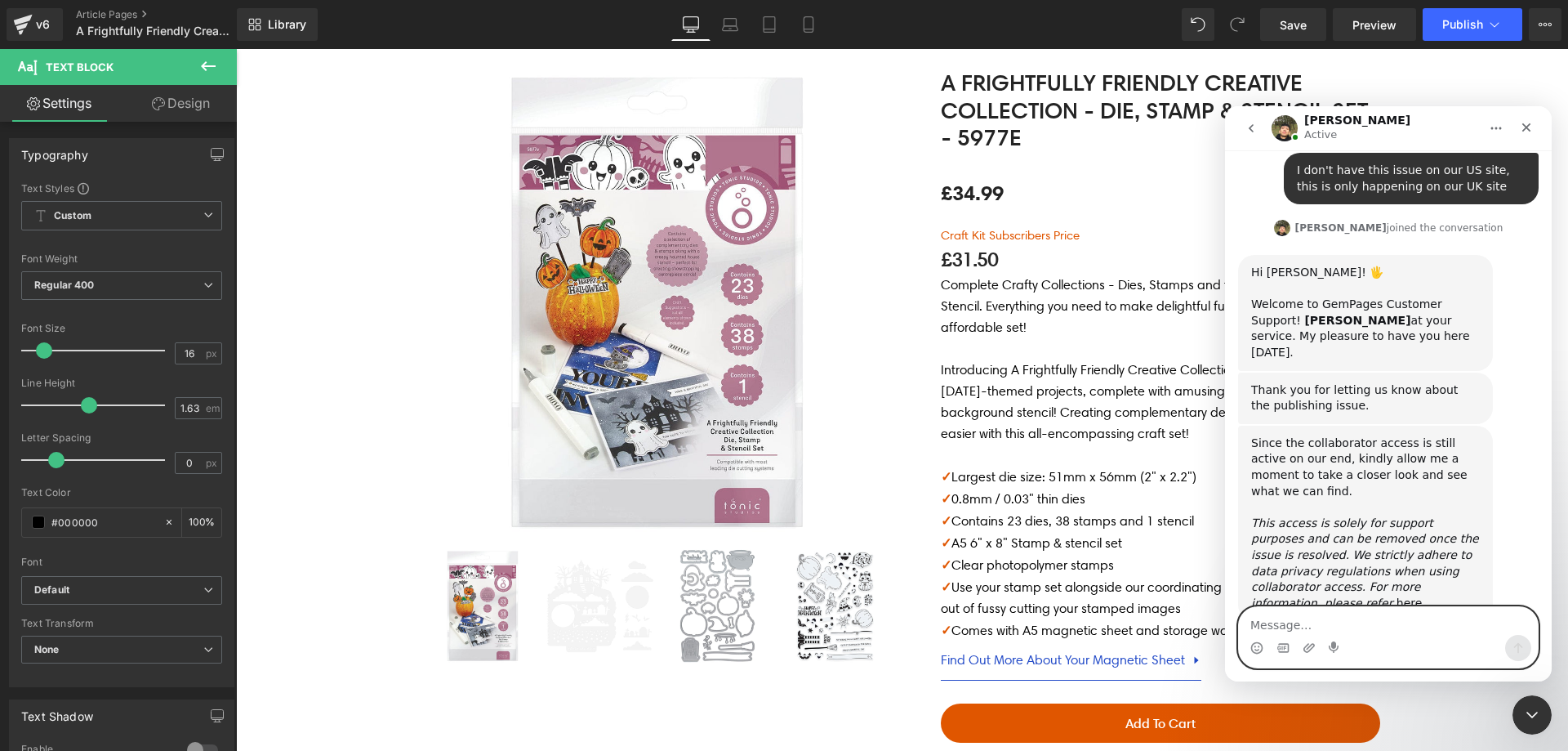
click at [1331, 616] on textarea "Message…" at bounding box center [1388, 620] width 299 height 28
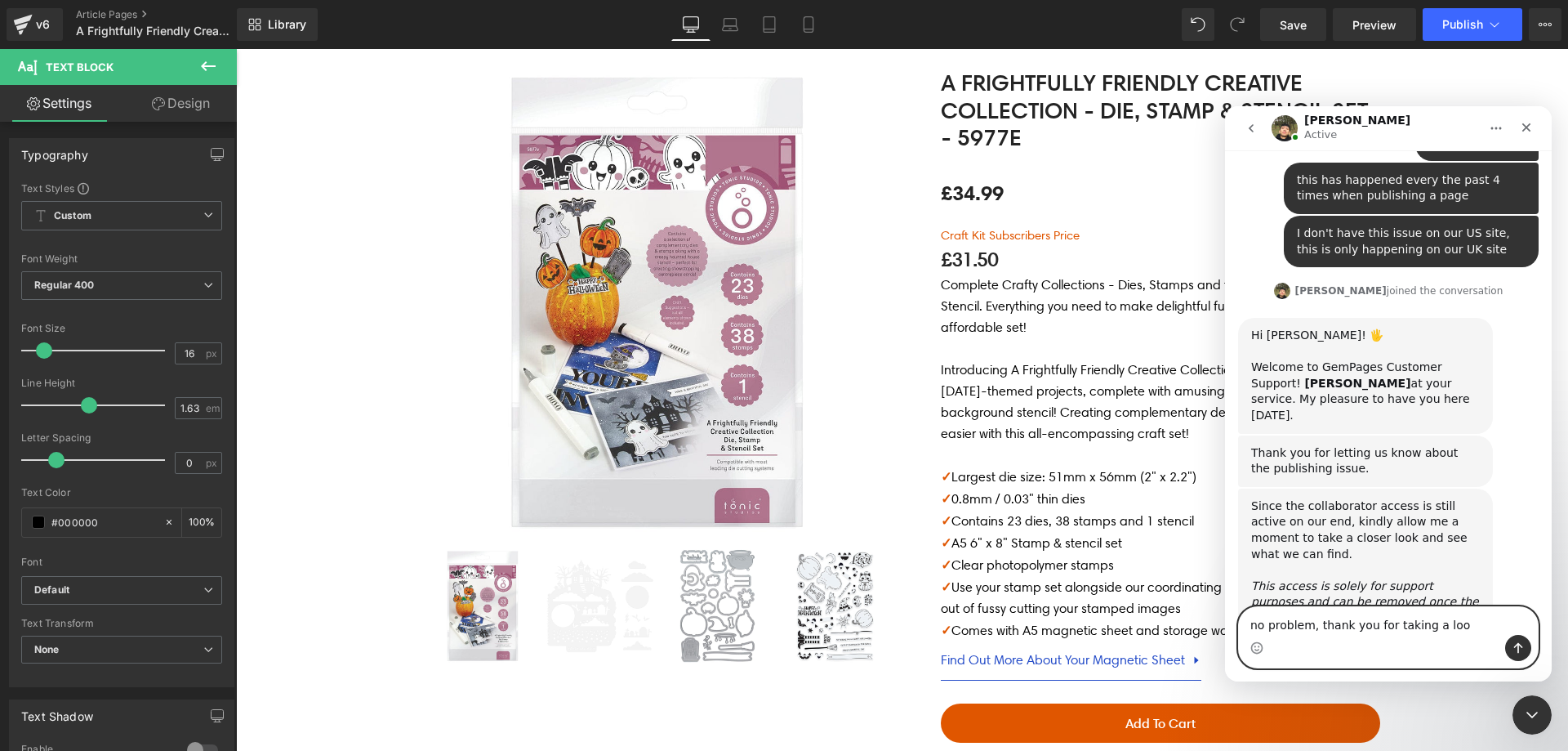
type textarea "no problem, thank you for taking a look"
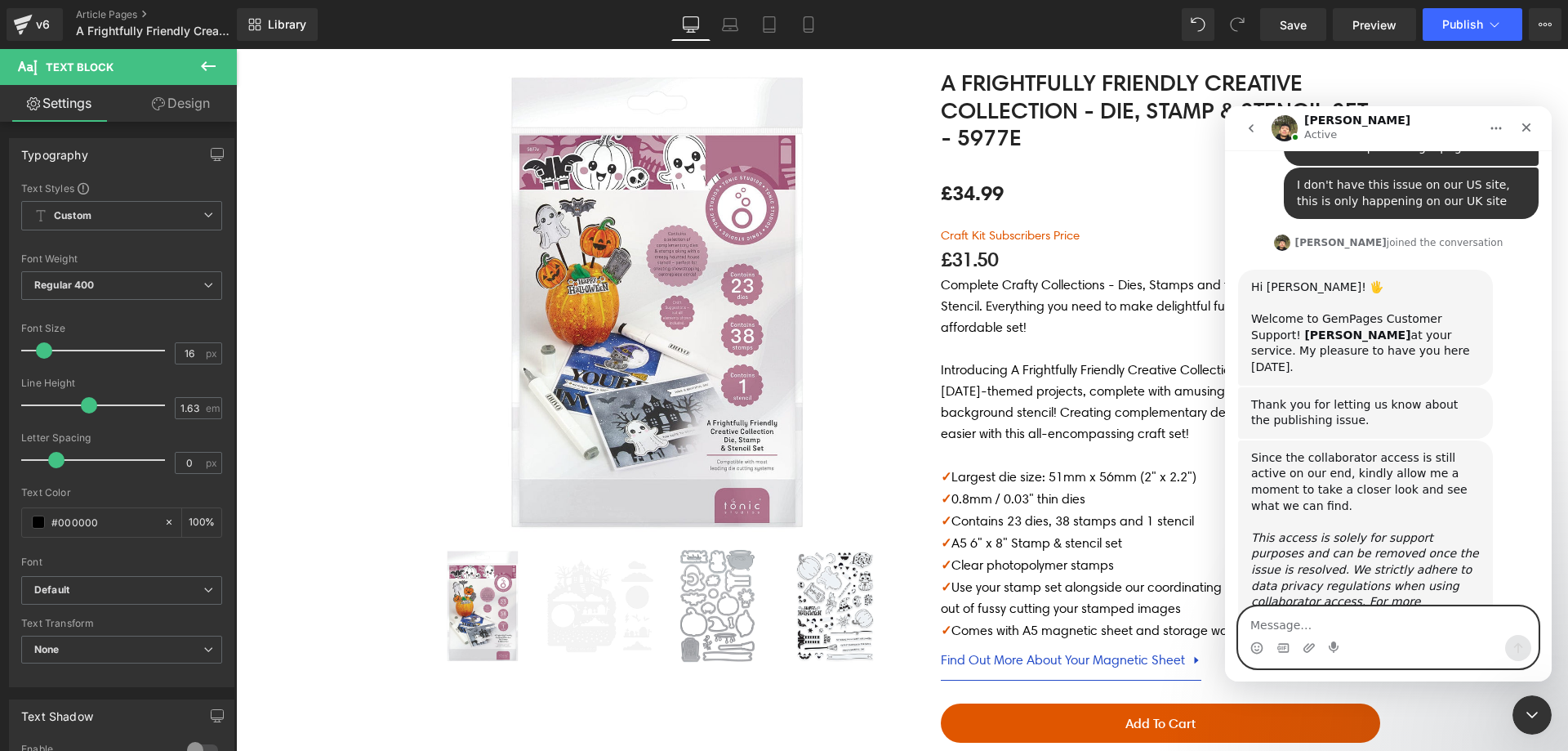
scroll to position [572, 0]
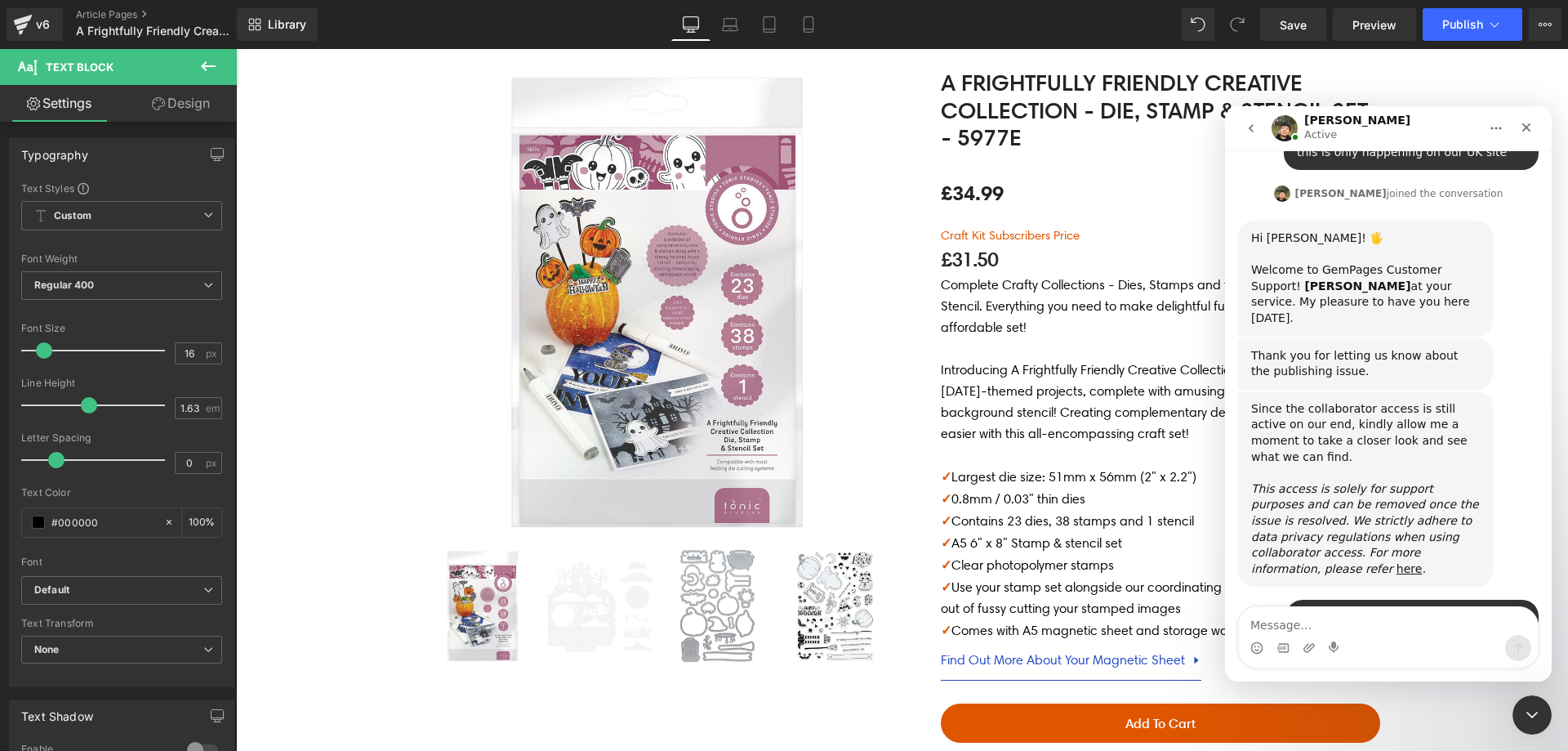
click at [403, 181] on div at bounding box center [784, 351] width 1568 height 702
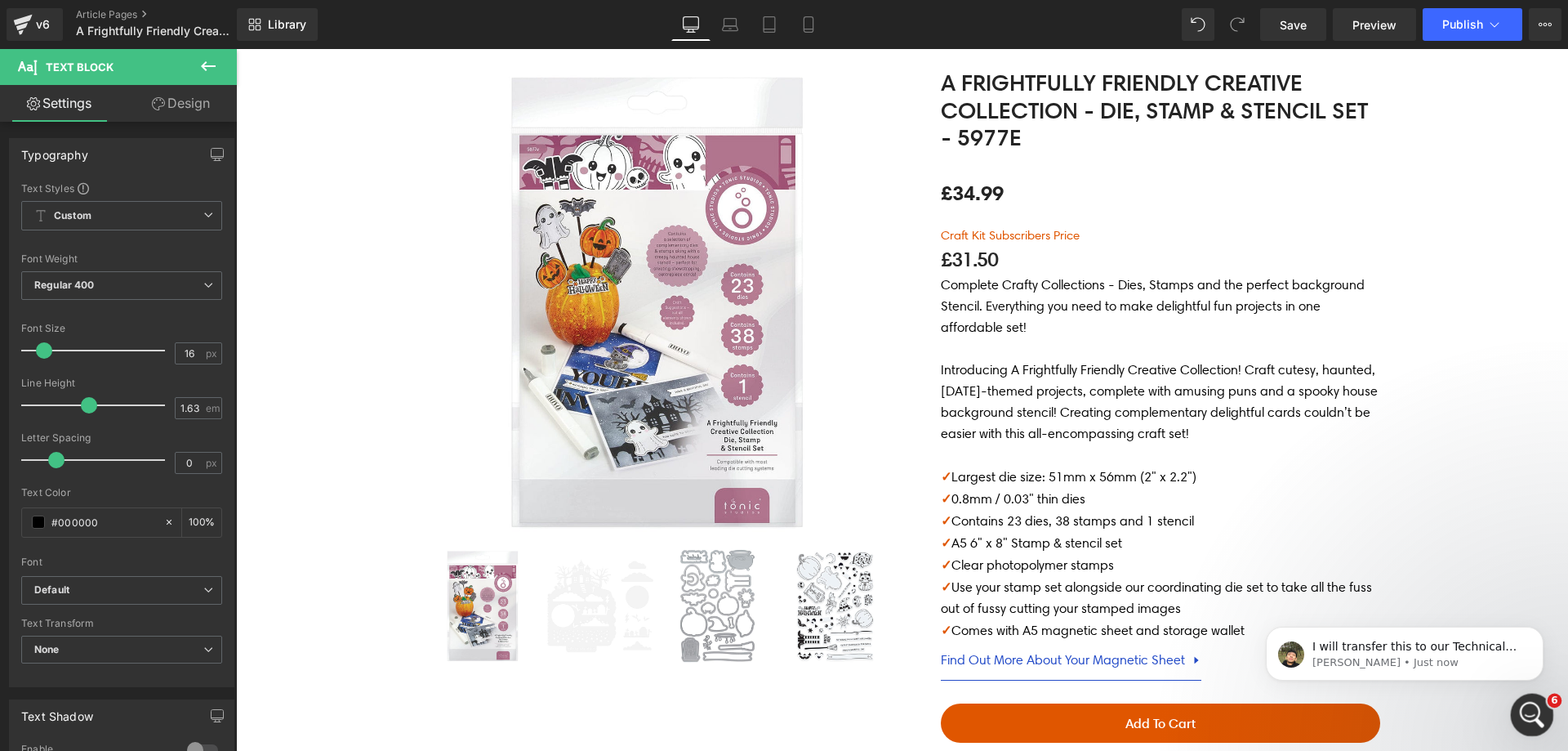
scroll to position [886, 0]
click at [1521, 708] on icon "Open Intercom Messenger" at bounding box center [1530, 713] width 27 height 27
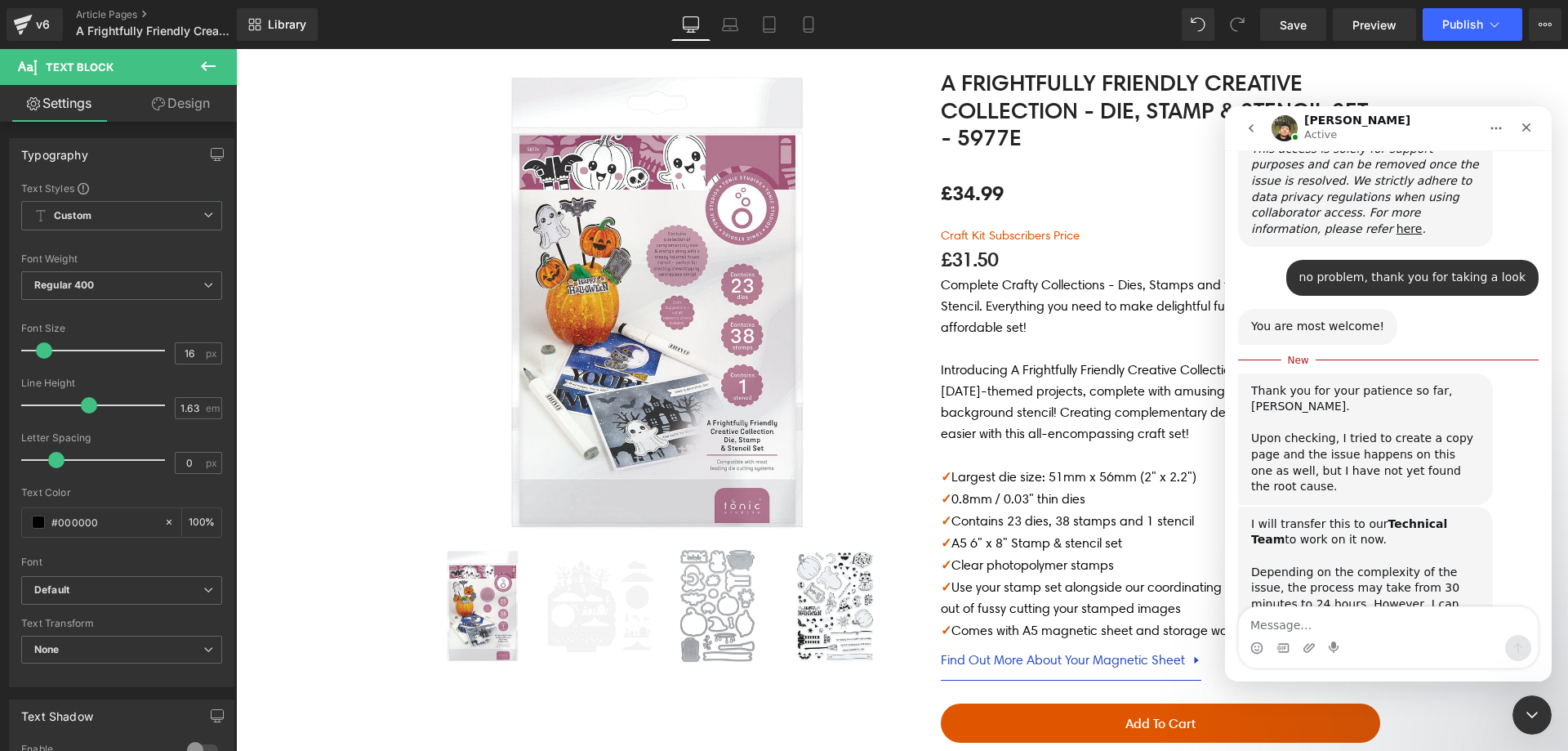
scroll to position [912, 0]
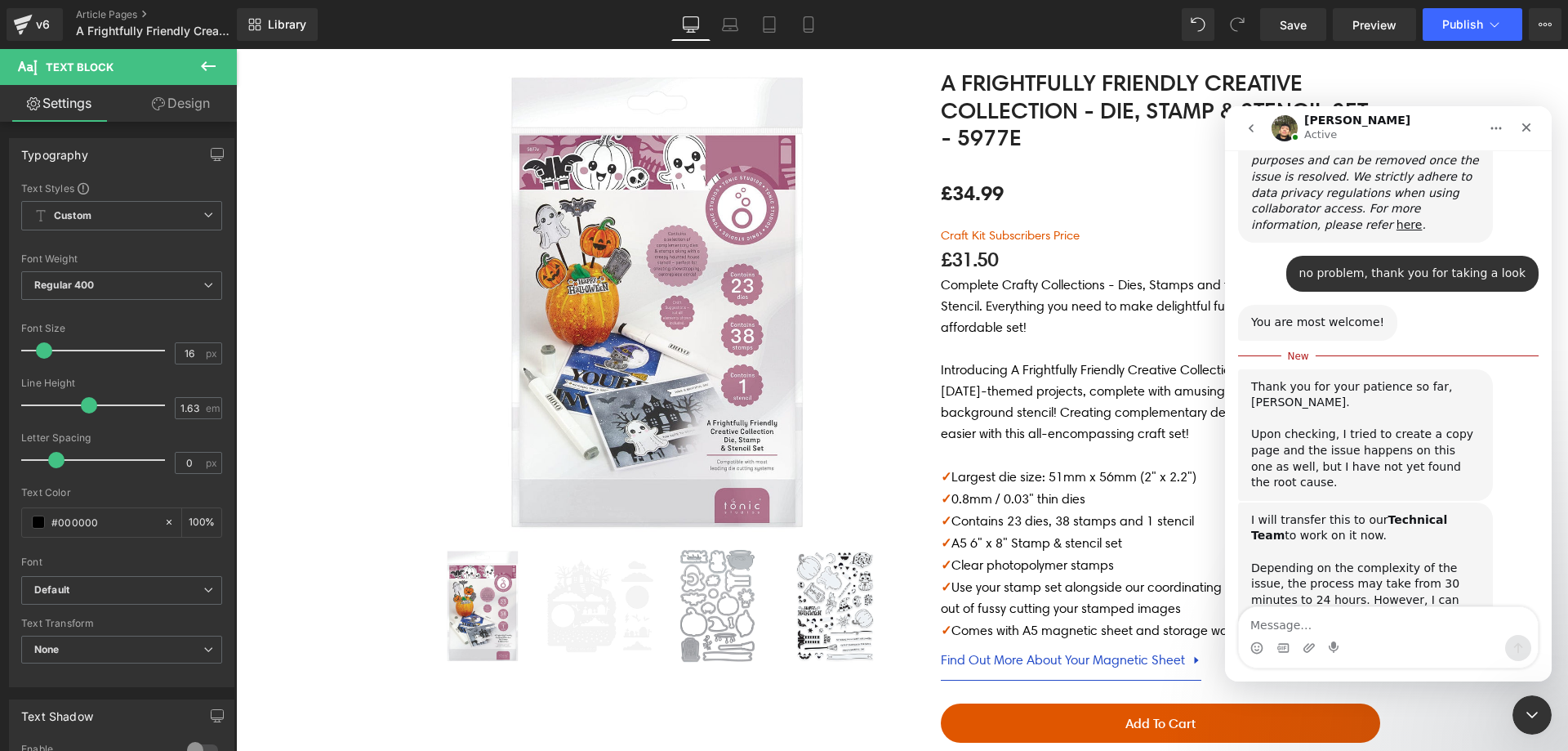
click at [1342, 615] on textarea "Message…" at bounding box center [1388, 620] width 299 height 28
click at [1343, 613] on textarea "Message…" at bounding box center [1388, 620] width 299 height 28
type textarea "thank you"
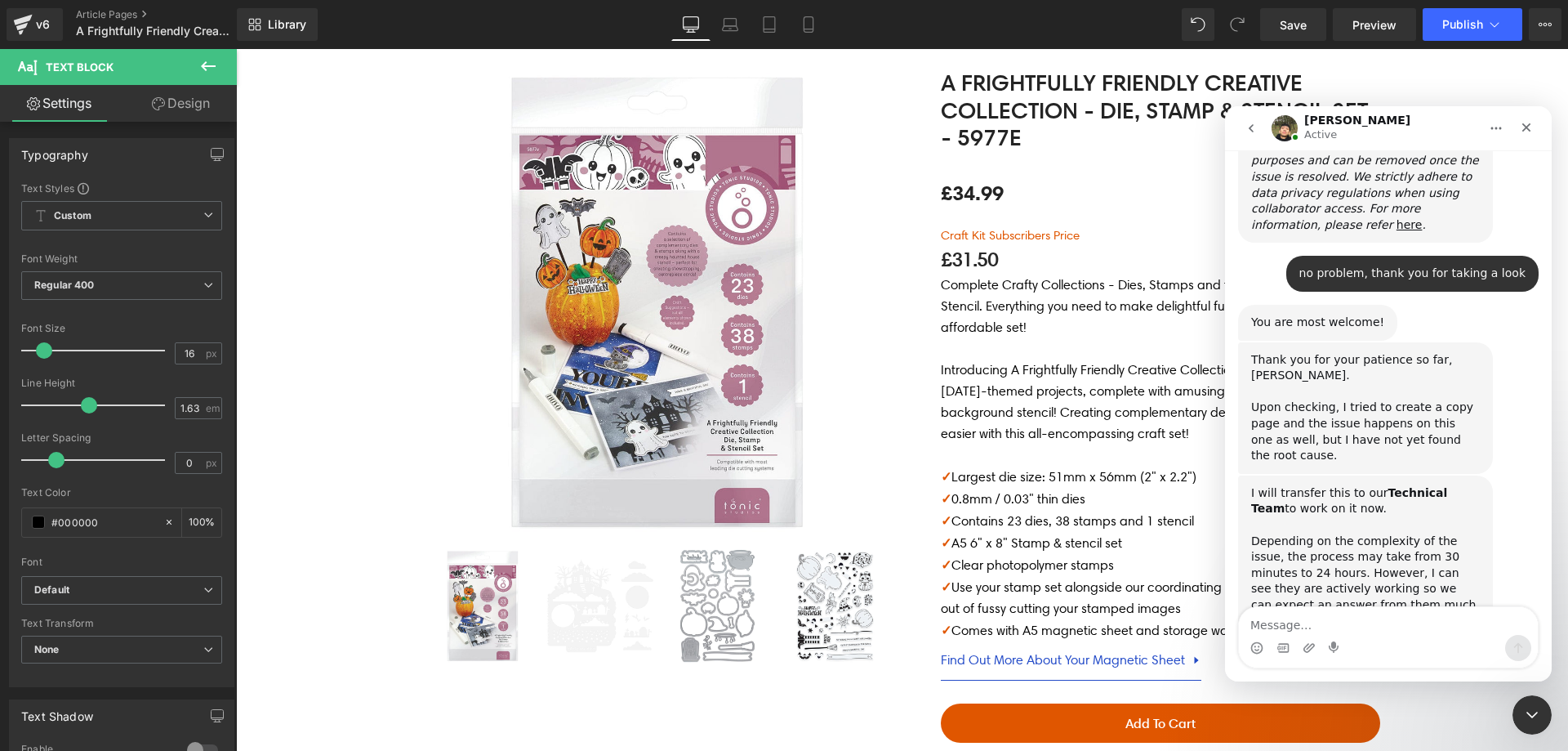
scroll to position [935, 0]
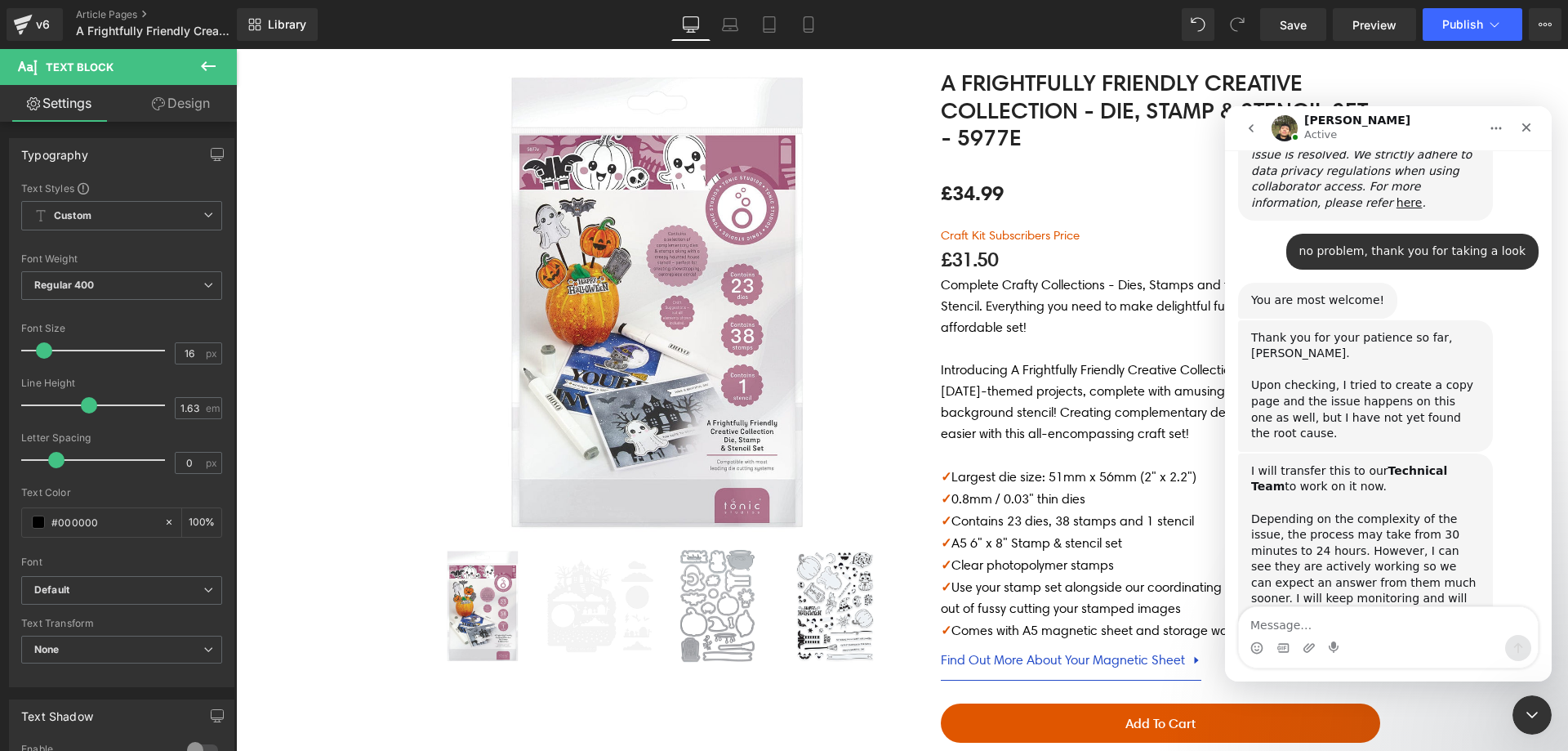
click at [1546, 31] on div at bounding box center [784, 351] width 1568 height 702
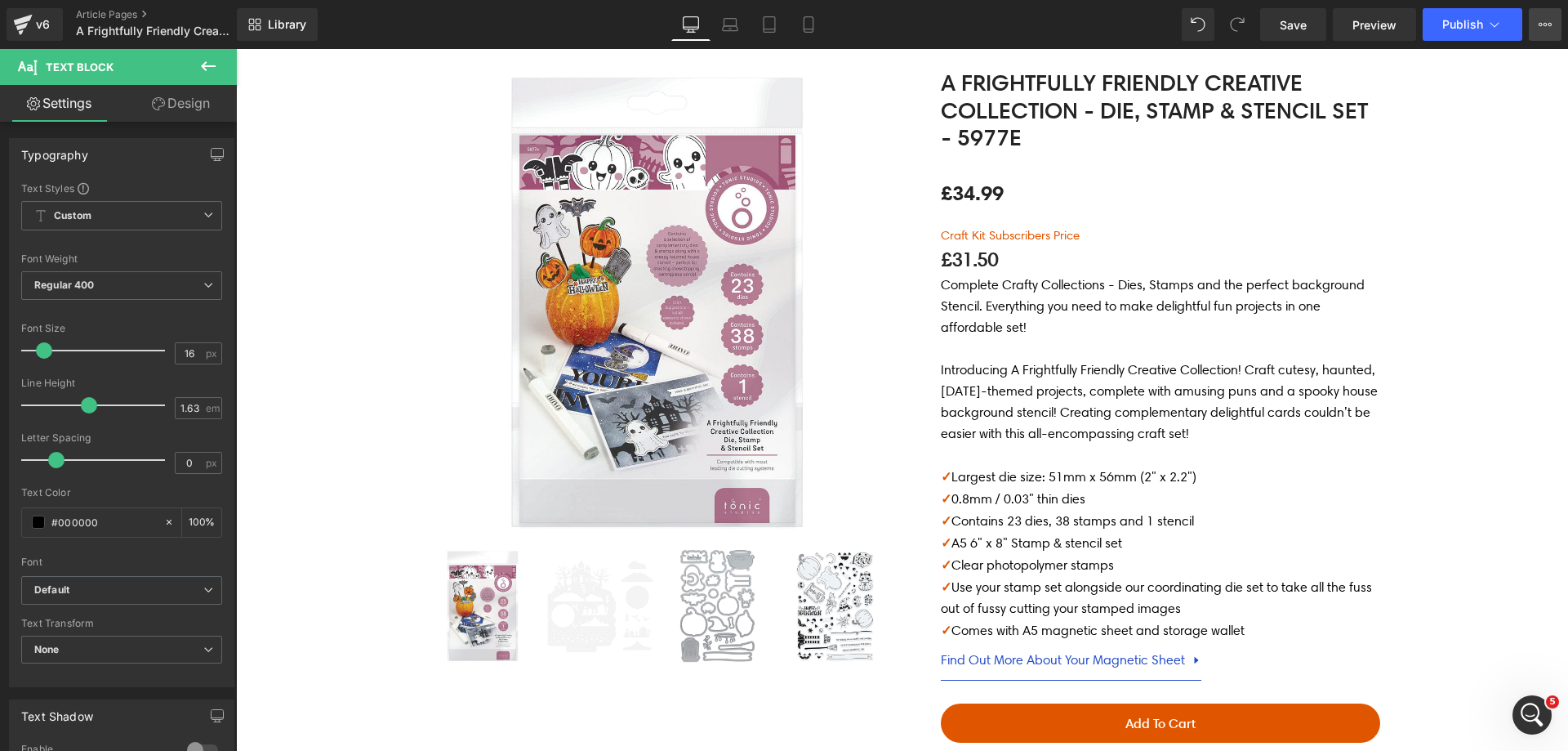
click at [1543, 24] on icon at bounding box center [1545, 25] width 13 height 13
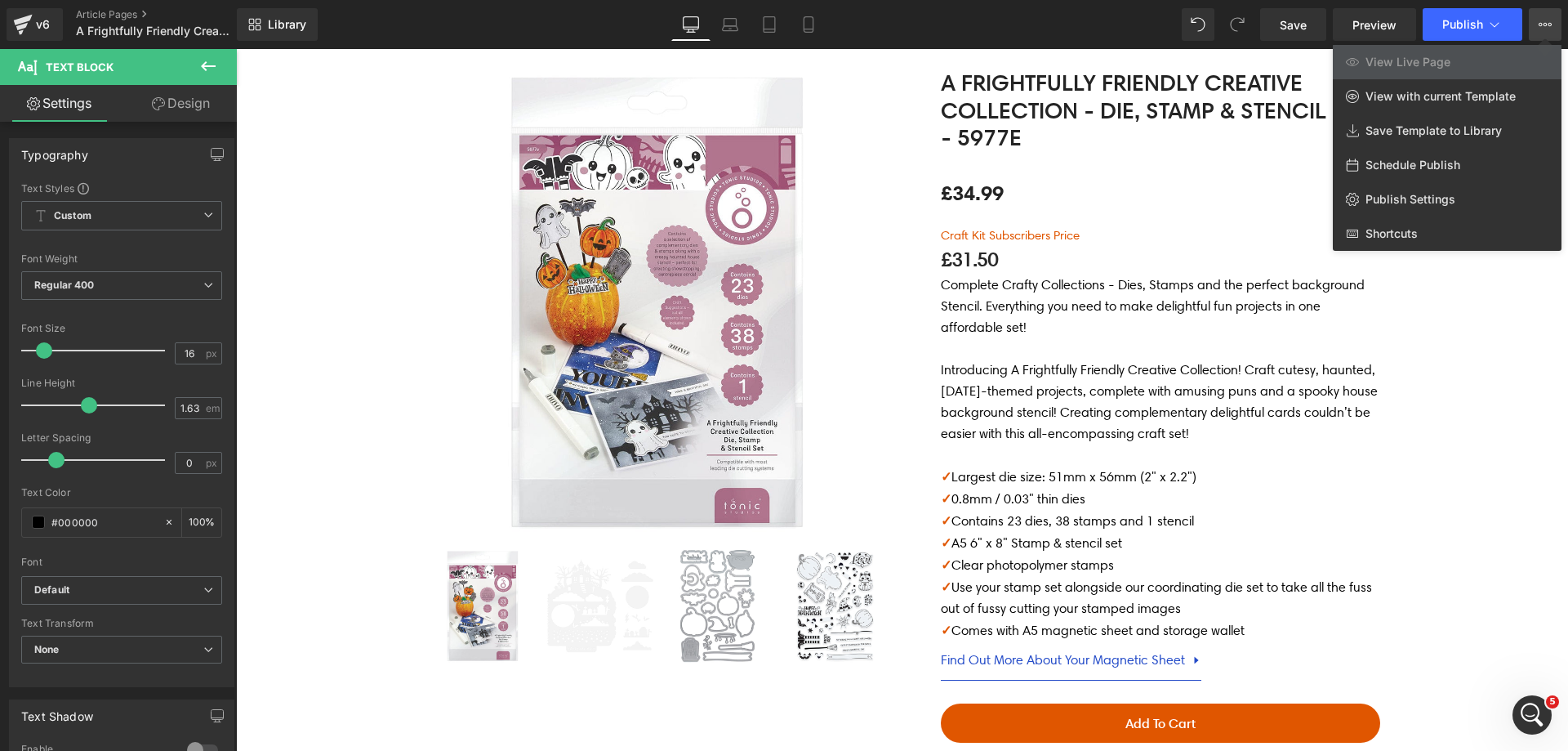
click at [1494, 327] on div at bounding box center [901, 400] width 1332 height 702
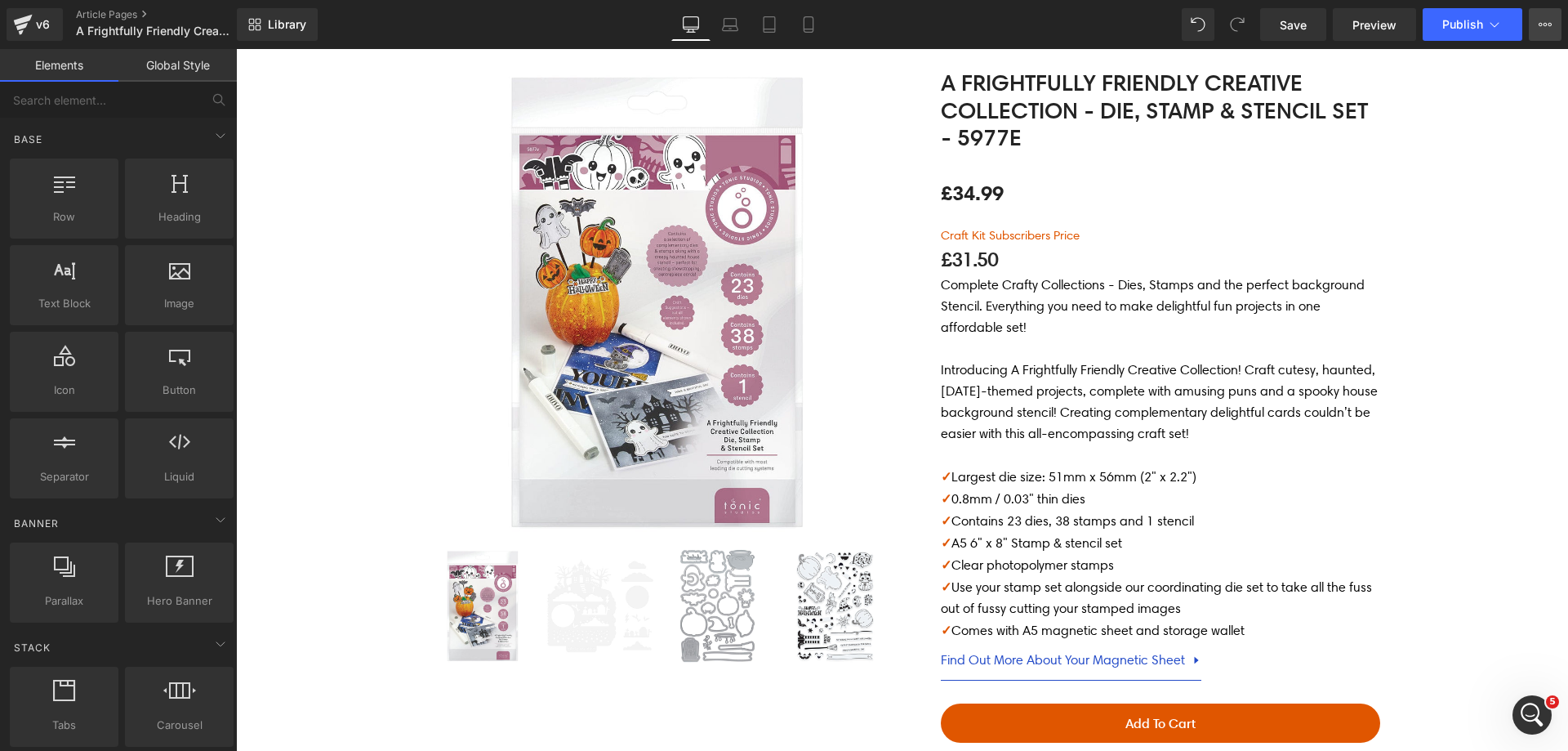
click at [1537, 21] on button "View Live Page View with current Template Save Template to Library Schedule Pub…" at bounding box center [1545, 25] width 32 height 32
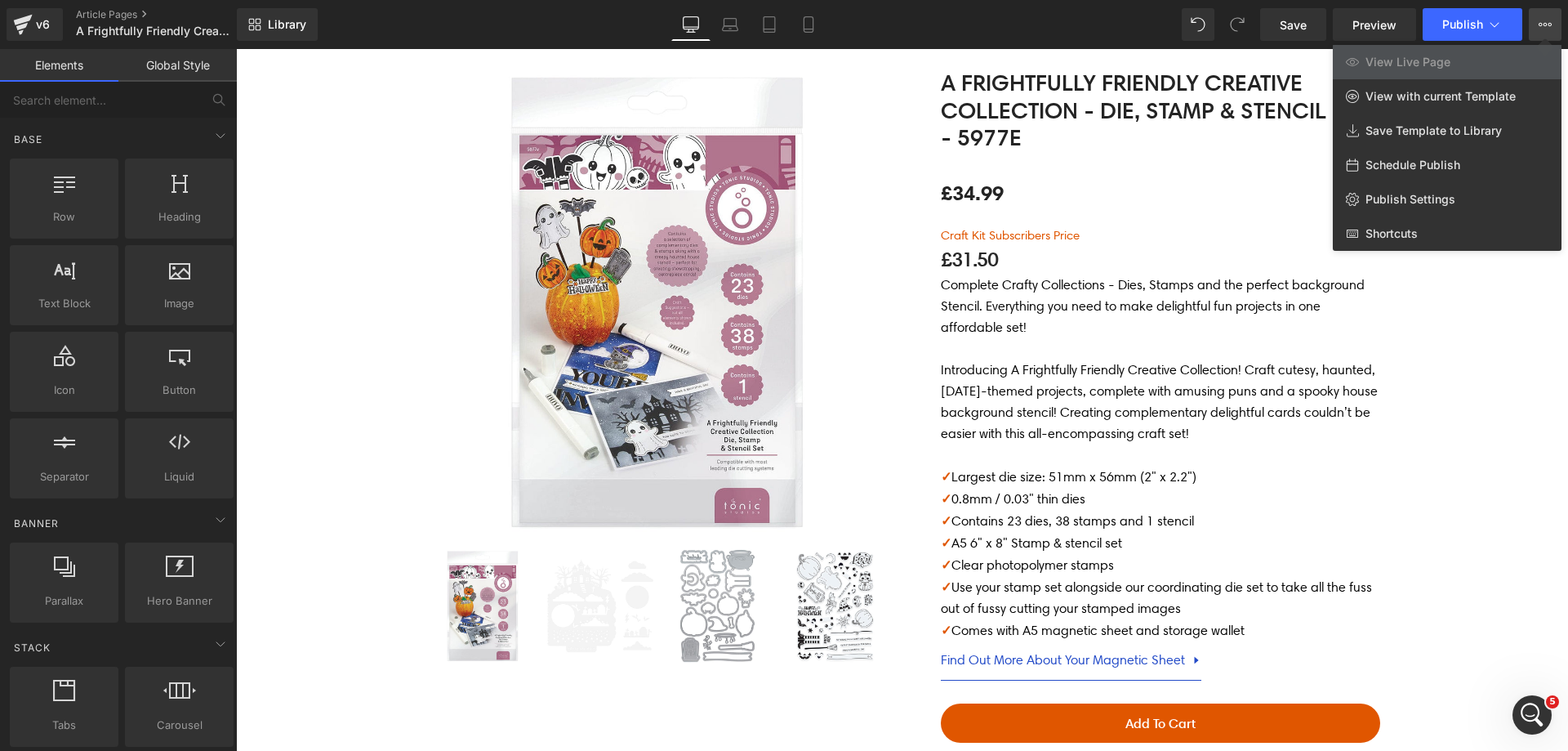
click at [1496, 328] on div at bounding box center [901, 400] width 1332 height 702
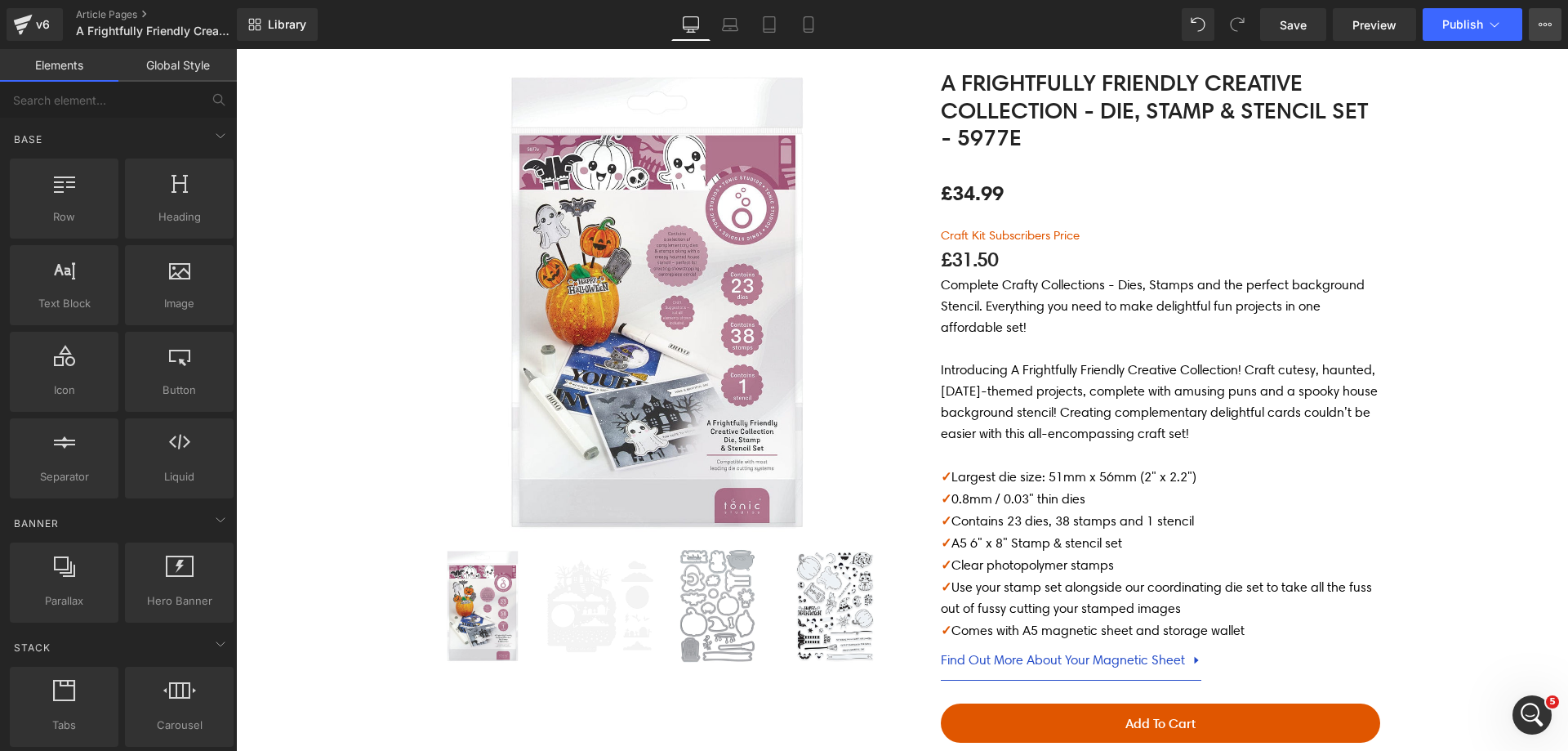
click at [1551, 31] on icon at bounding box center [1545, 25] width 13 height 13
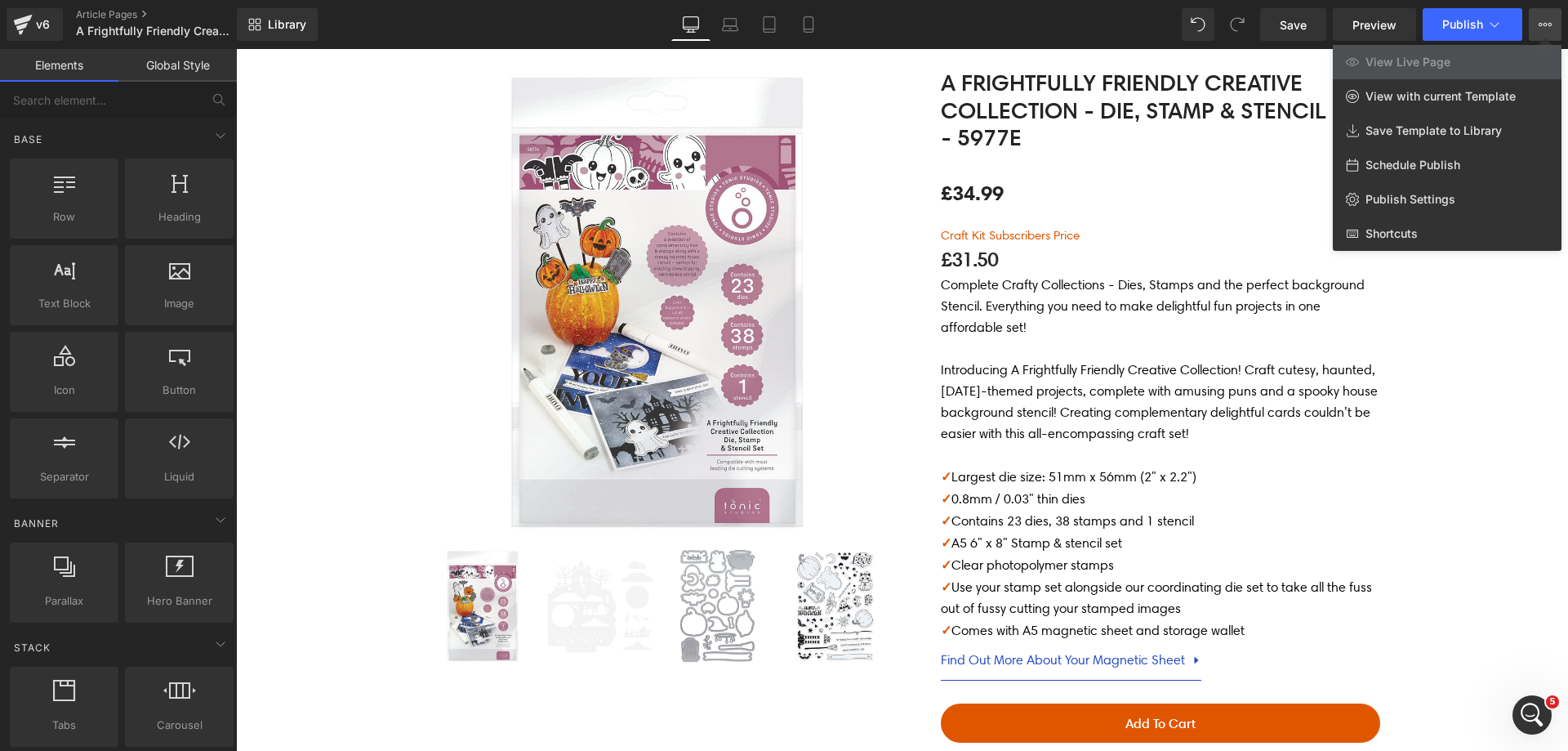
click at [1551, 31] on icon at bounding box center [1545, 25] width 13 height 13
